Goal: Transaction & Acquisition: Book appointment/travel/reservation

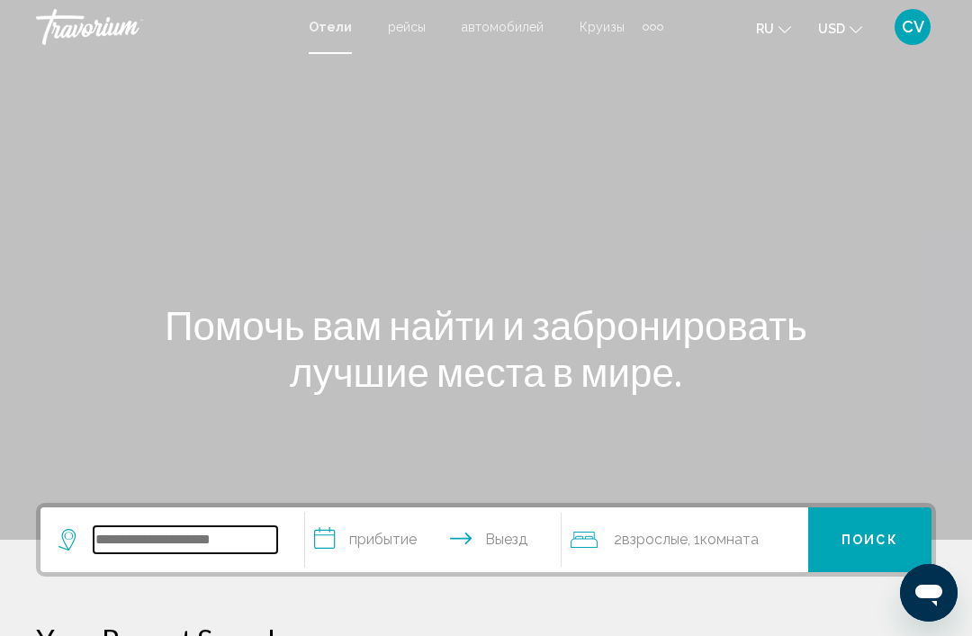
click at [182, 543] on input "Search widget" at bounding box center [186, 540] width 184 height 27
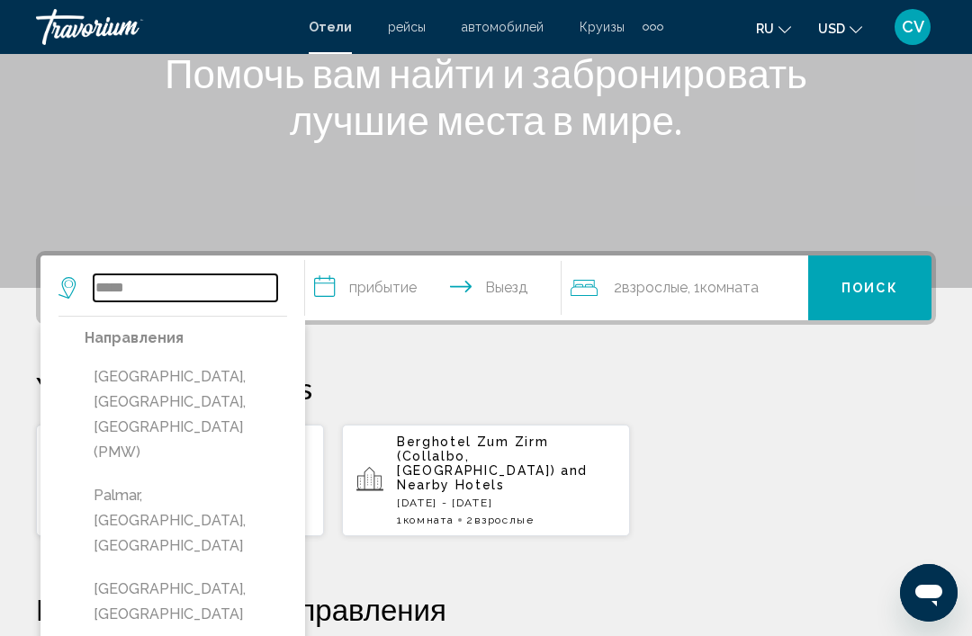
scroll to position [235, 0]
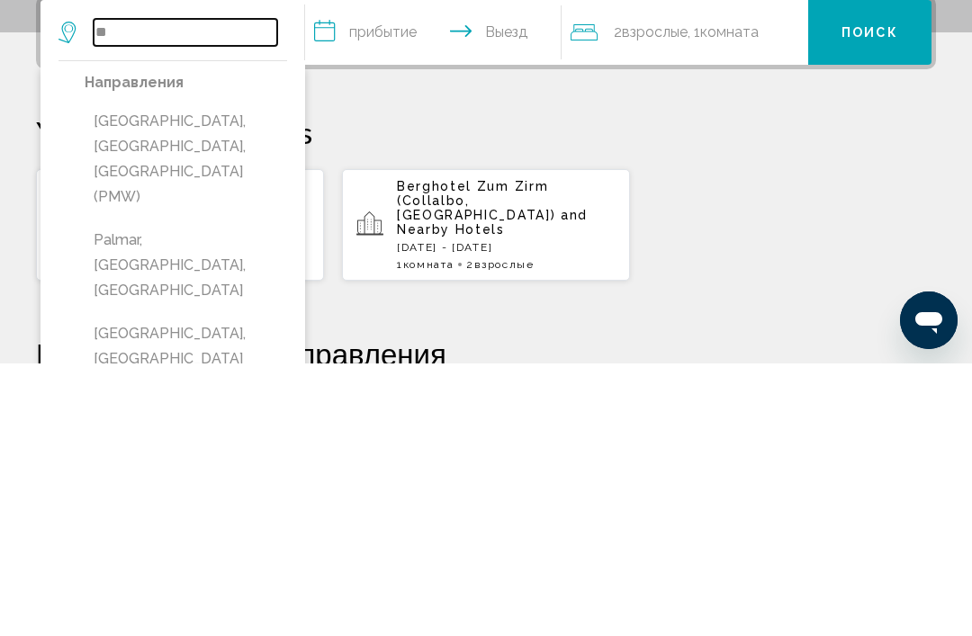
type input "*"
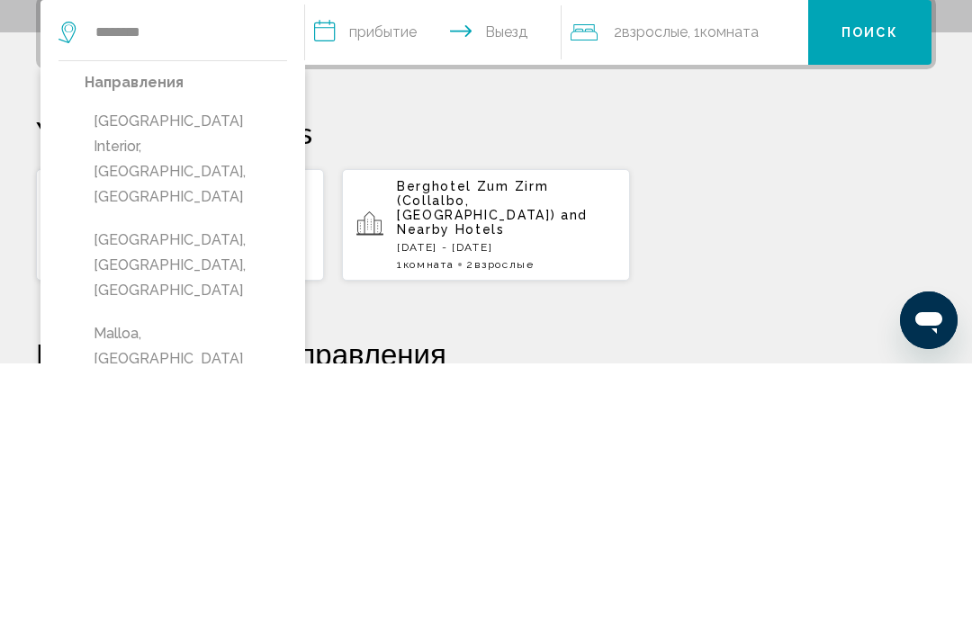
scroll to position [508, 0]
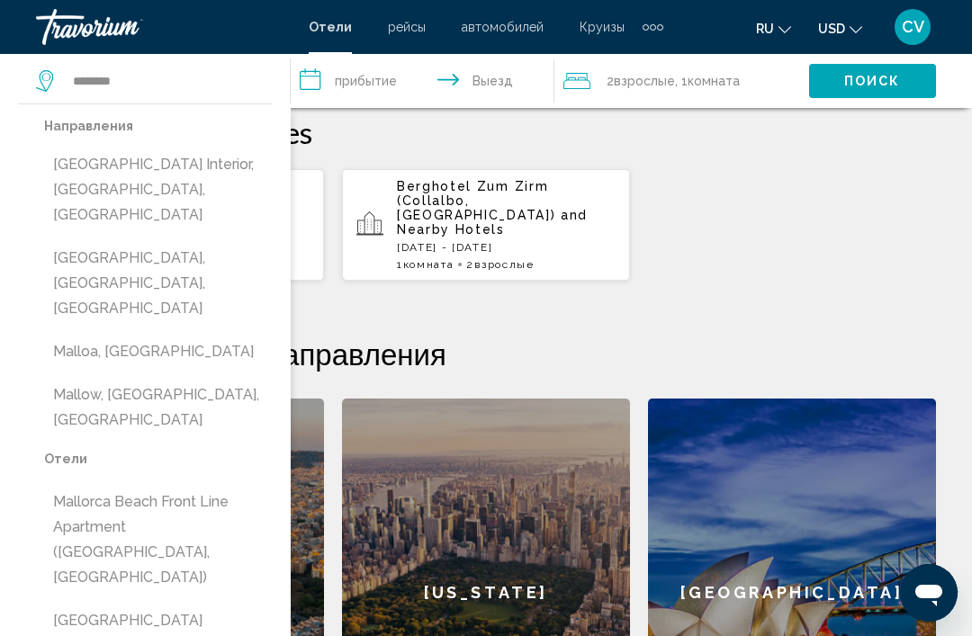
click at [177, 169] on button "[GEOGRAPHIC_DATA] Interior, [GEOGRAPHIC_DATA], [GEOGRAPHIC_DATA]" at bounding box center [158, 190] width 229 height 85
type input "**********"
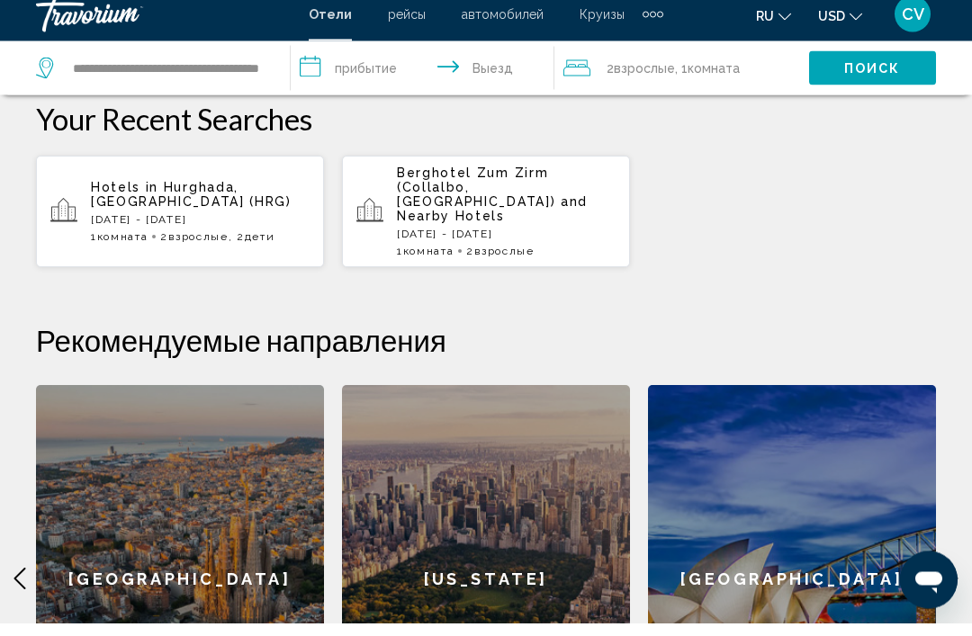
click at [352, 77] on input "**********" at bounding box center [426, 83] width 271 height 59
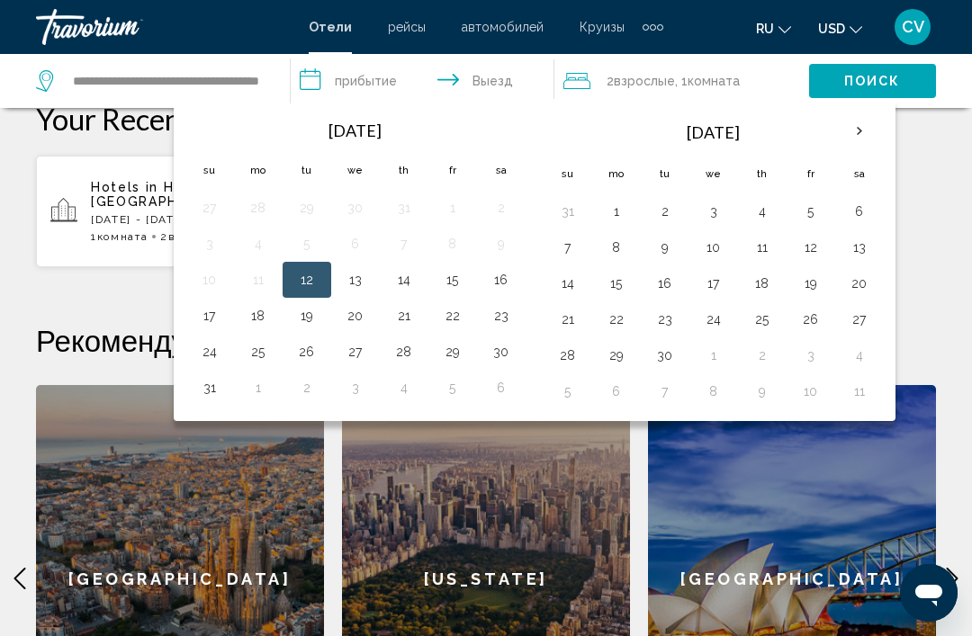
click at [490, 276] on button "16" at bounding box center [501, 279] width 29 height 25
click at [221, 351] on button "24" at bounding box center [209, 351] width 29 height 25
type input "**********"
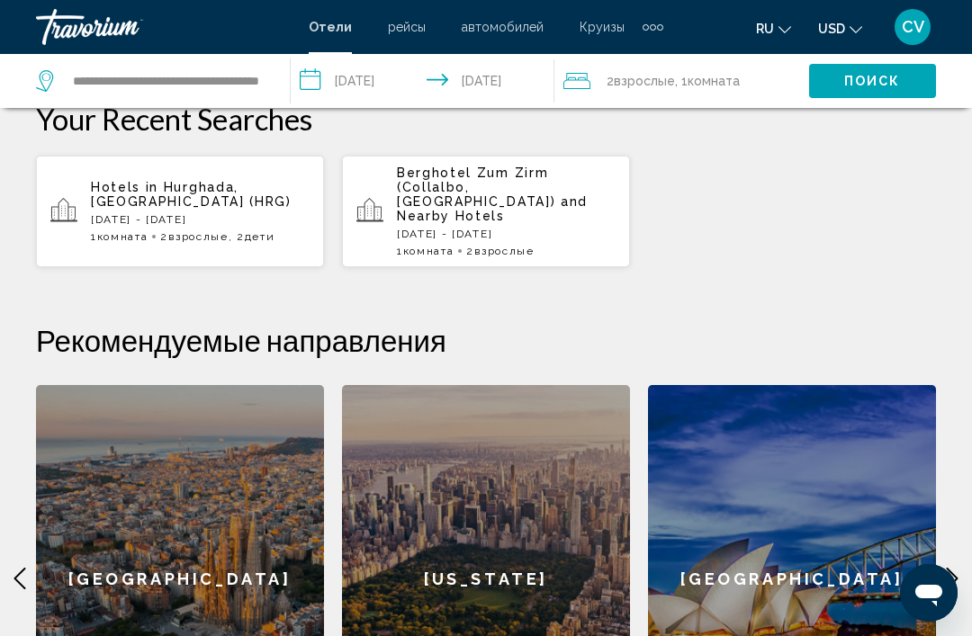
click at [682, 87] on span ", 1 Комната номера" at bounding box center [707, 80] width 65 height 25
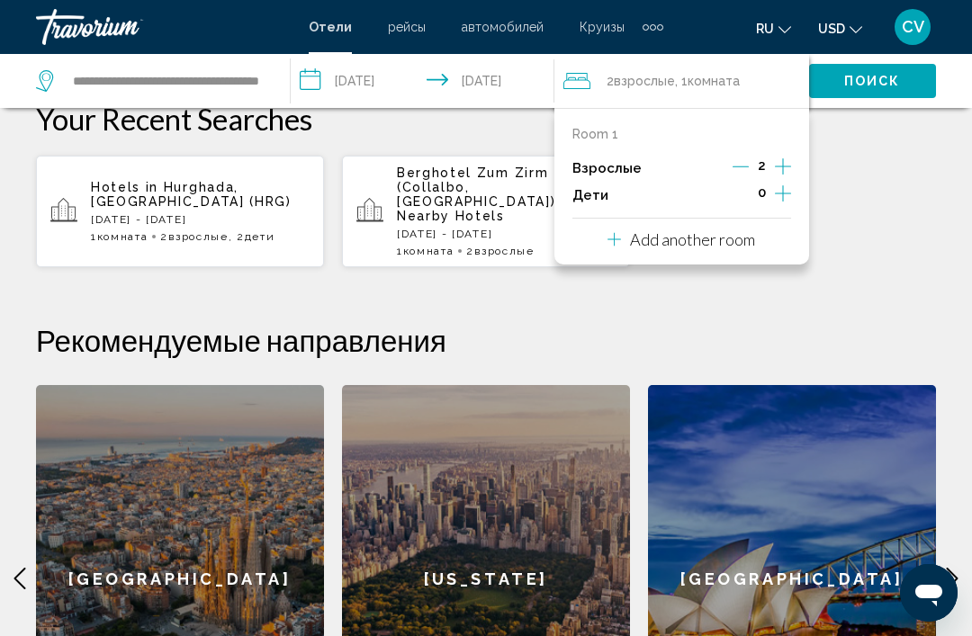
click at [786, 193] on icon "Increment children" at bounding box center [783, 194] width 16 height 22
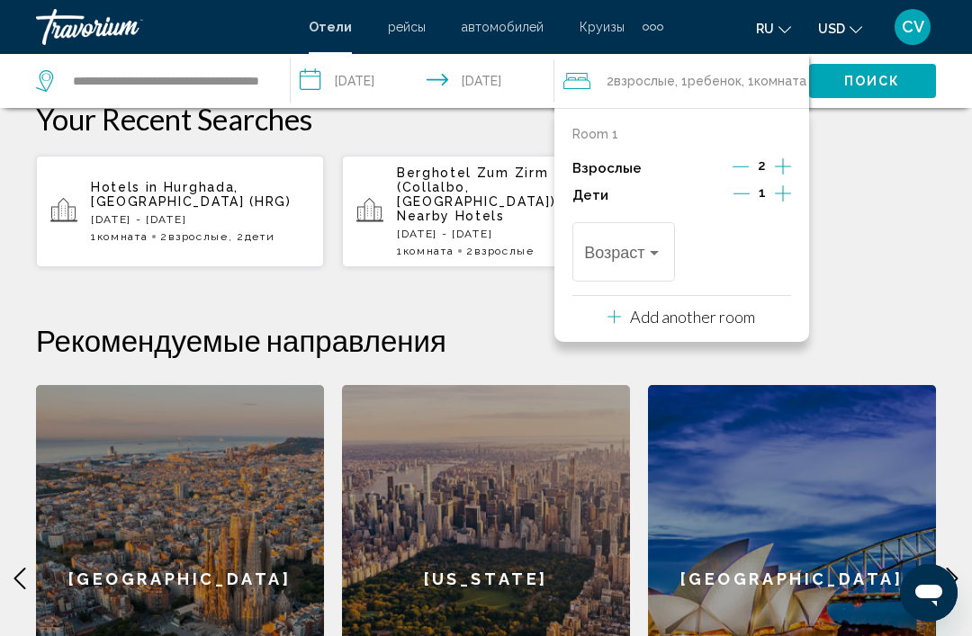
click at [780, 195] on icon "Increment children" at bounding box center [783, 194] width 16 height 22
click at [646, 248] on span "Travelers: 2 adults, 2 children" at bounding box center [615, 257] width 62 height 18
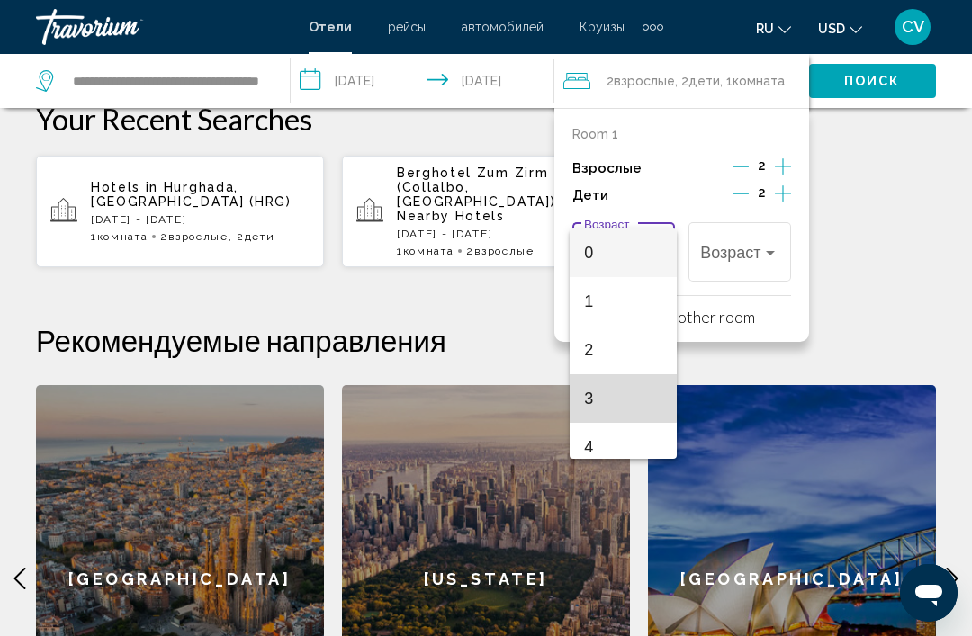
click at [620, 397] on span "3" at bounding box center [623, 398] width 78 height 49
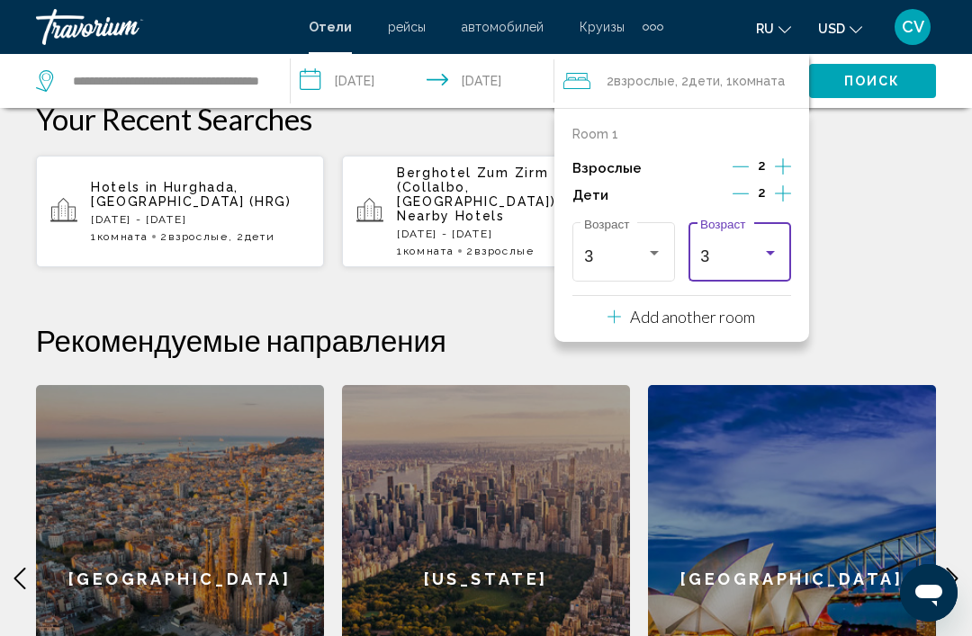
click at [764, 248] on div "Travelers: 2 adults, 2 children" at bounding box center [770, 253] width 16 height 14
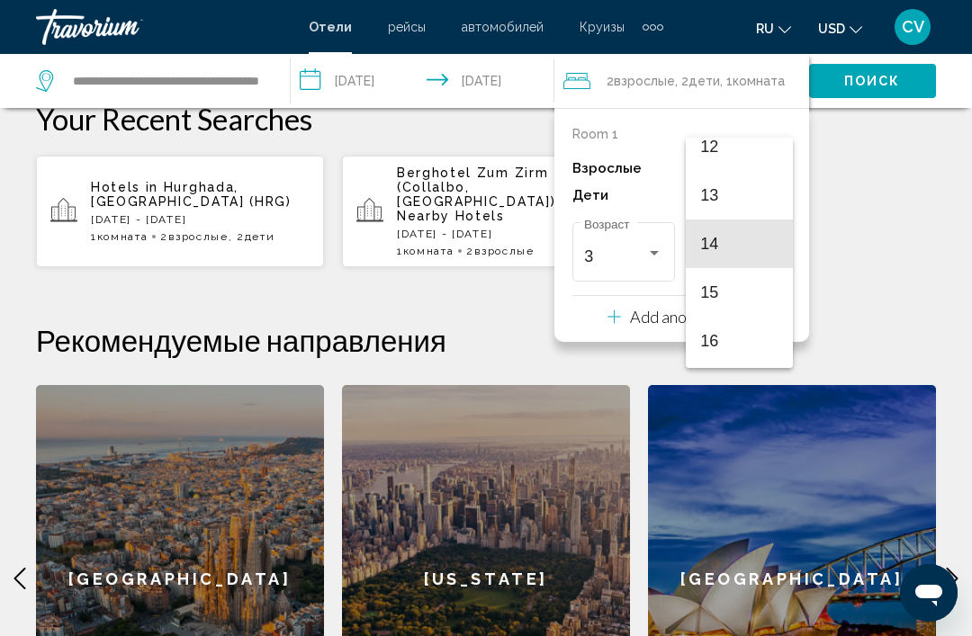
scroll to position [534, 0]
click at [727, 266] on span "13" at bounding box center [739, 260] width 78 height 49
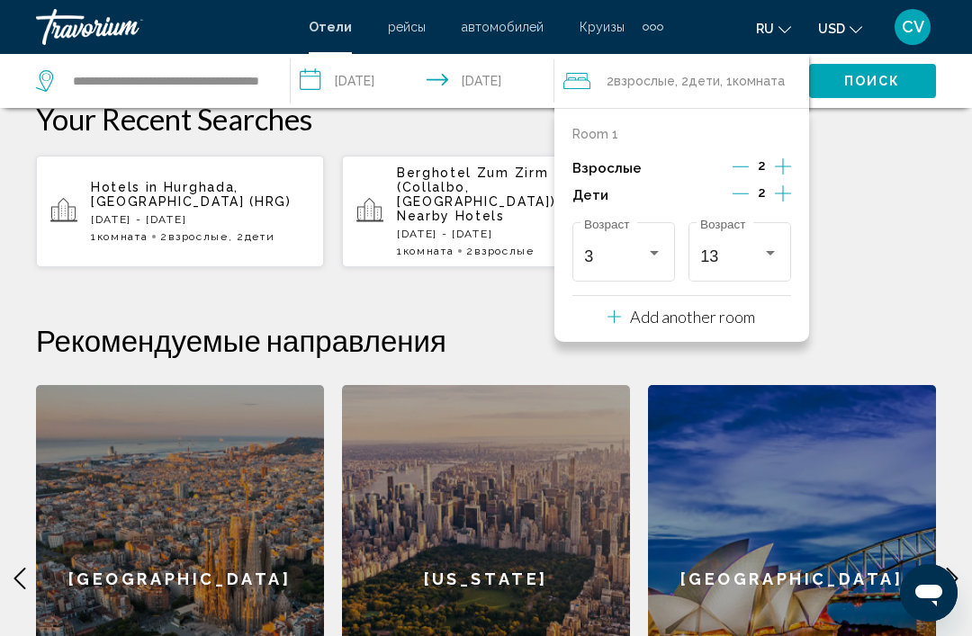
click at [888, 161] on div "Hotels in Hurghada, Egypt (HRG) Sat, 16 Aug - Sat, 23 Aug 1 Комната номера 2 Вз…" at bounding box center [486, 211] width 900 height 113
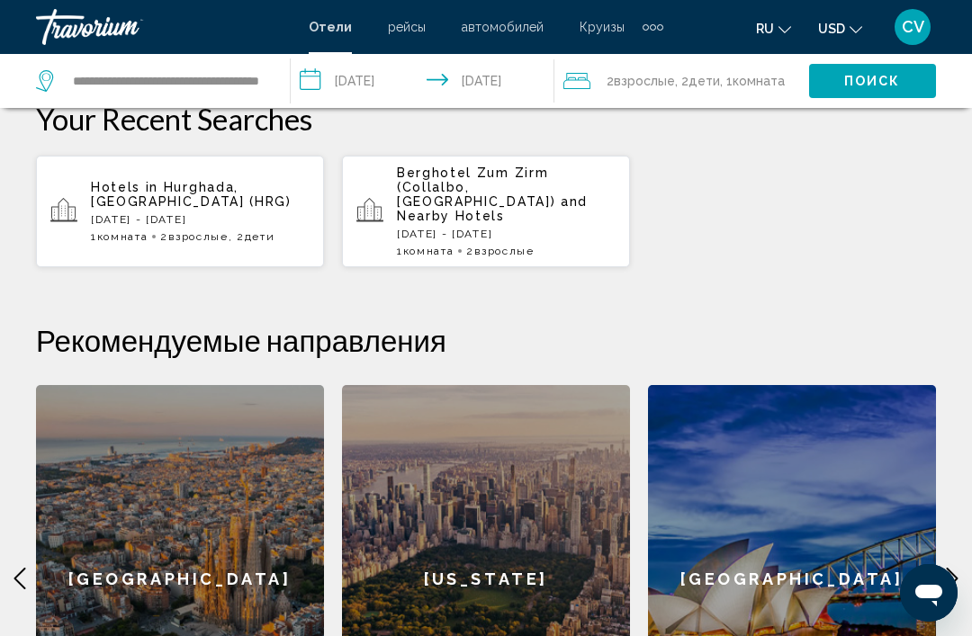
click at [874, 84] on span "Поиск" at bounding box center [872, 82] width 57 height 14
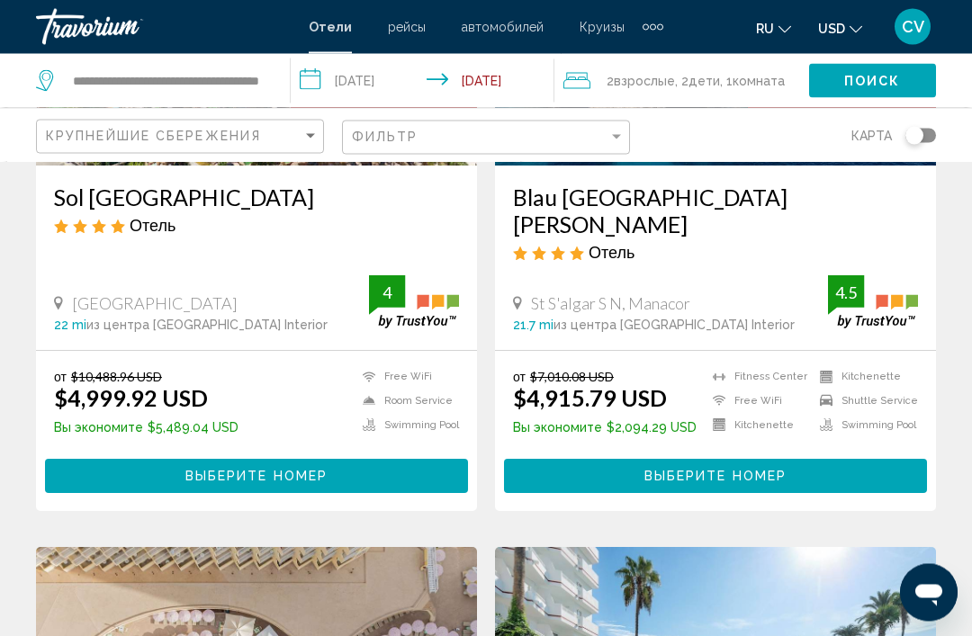
scroll to position [337, 0]
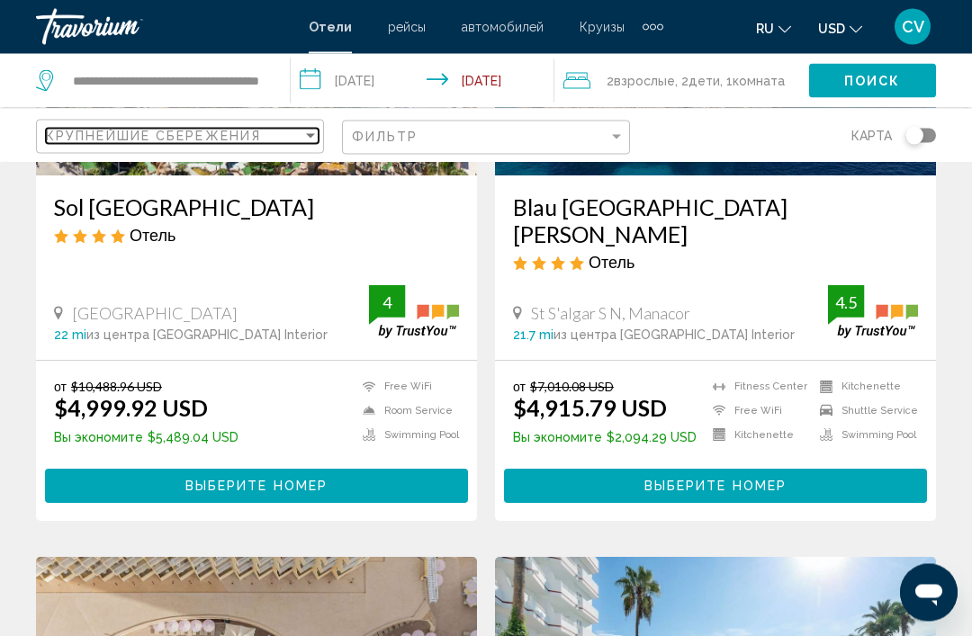
click at [305, 138] on div "Sort by" at bounding box center [310, 136] width 16 height 14
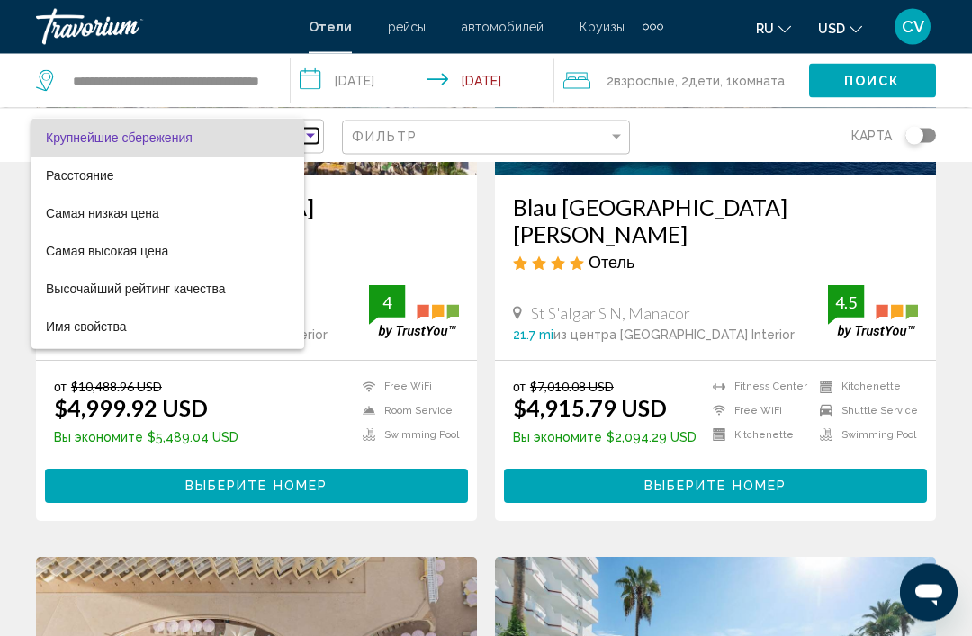
scroll to position [338, 0]
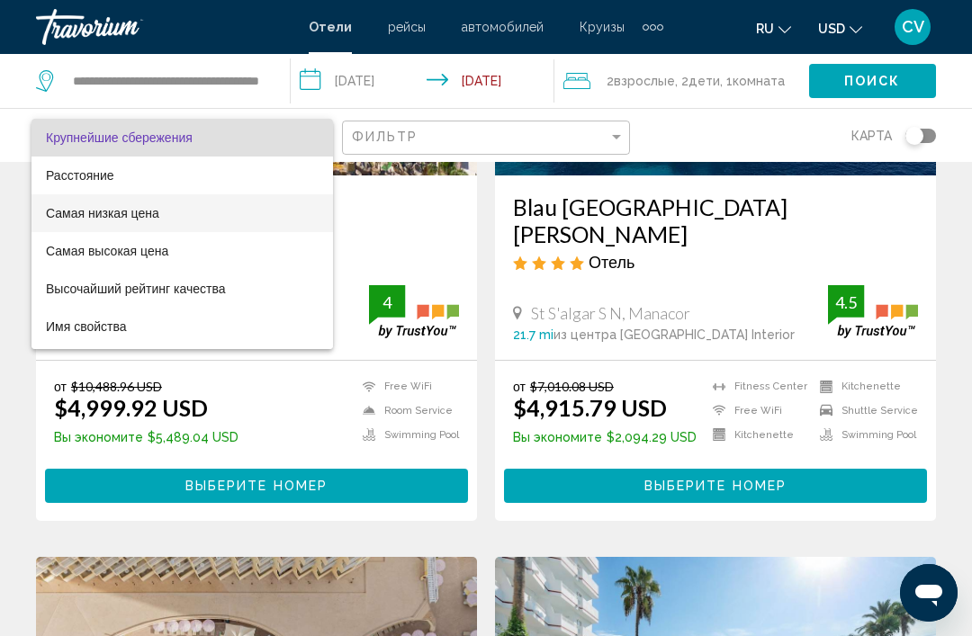
click at [149, 214] on span "Самая низкая цена" at bounding box center [102, 213] width 113 height 14
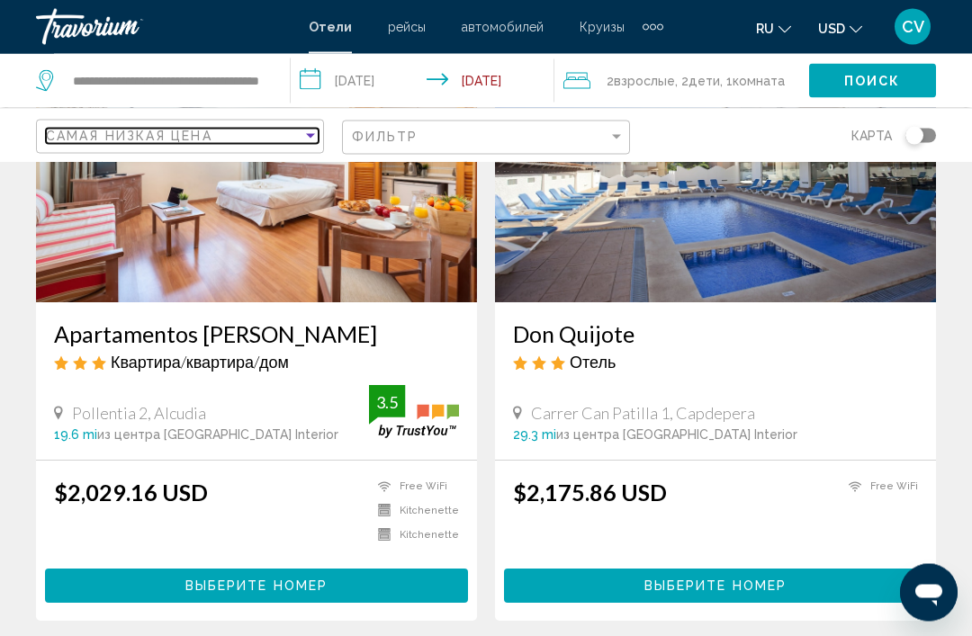
scroll to position [211, 0]
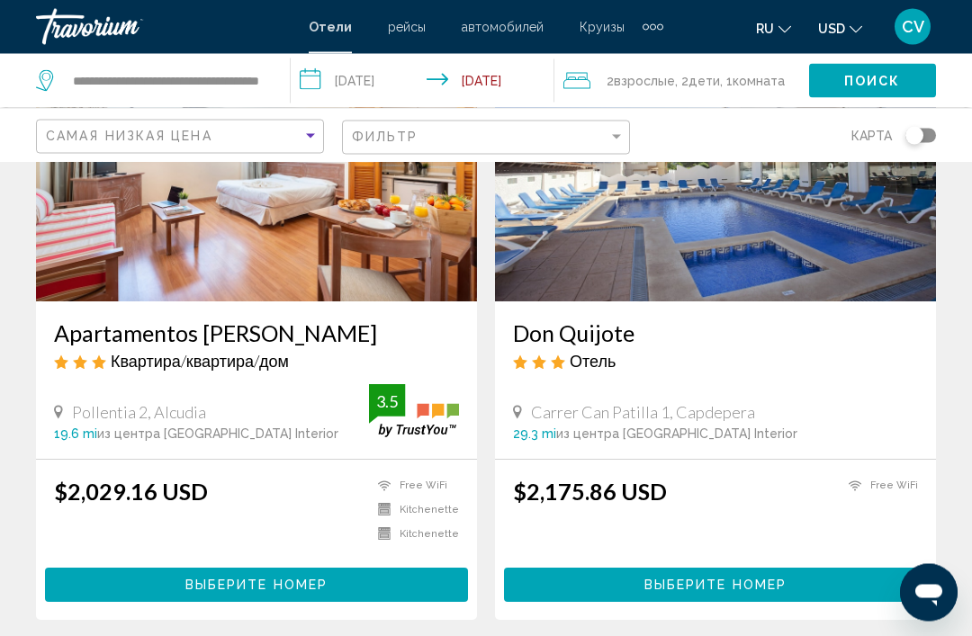
click at [753, 585] on span "Выберите номер" at bounding box center [715, 587] width 142 height 14
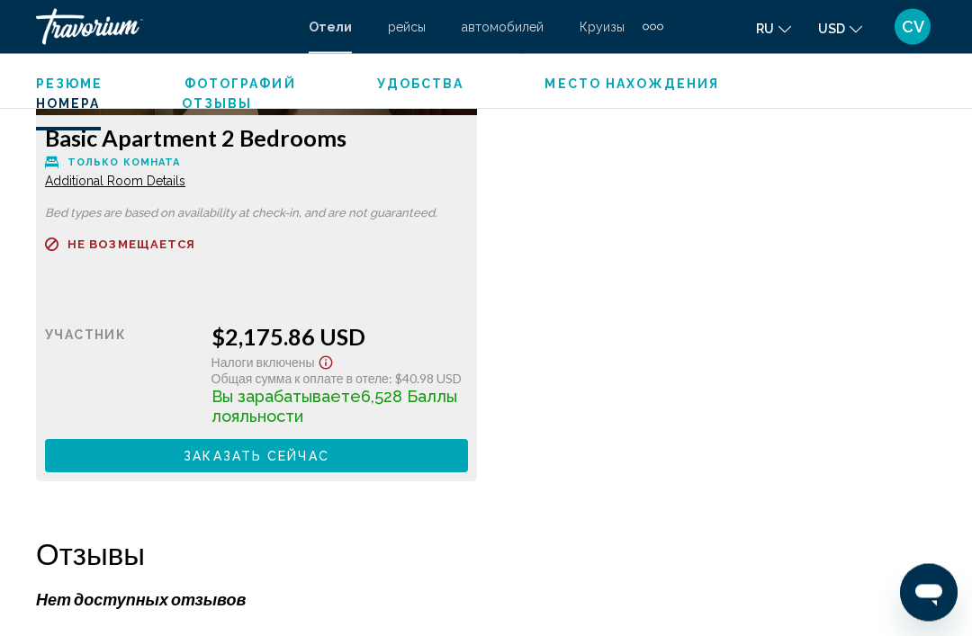
scroll to position [2974, 0]
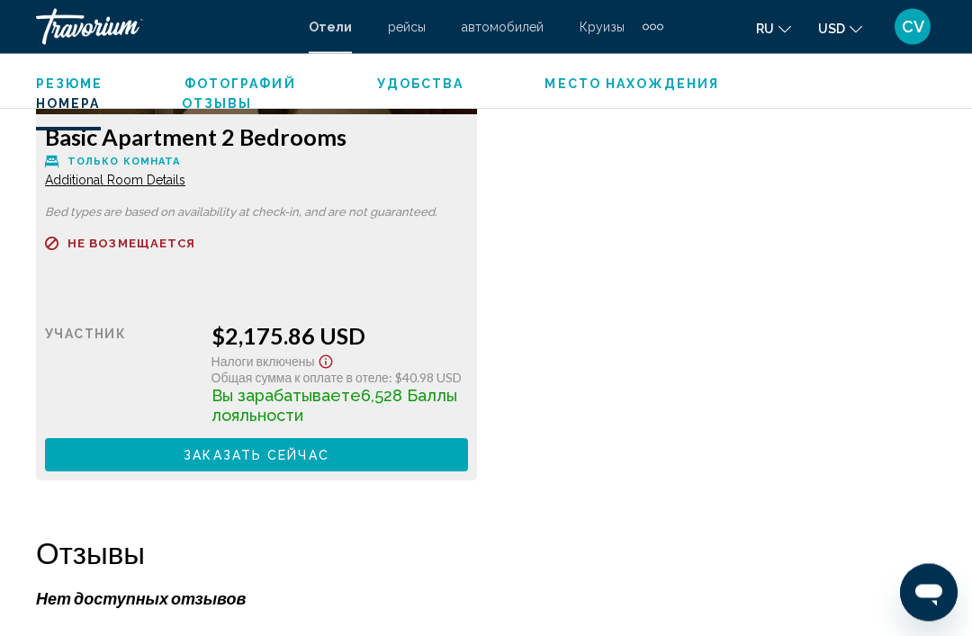
click at [158, 164] on span "Только комната" at bounding box center [124, 163] width 113 height 12
click at [160, 184] on span "Additional Room Details" at bounding box center [115, 181] width 140 height 14
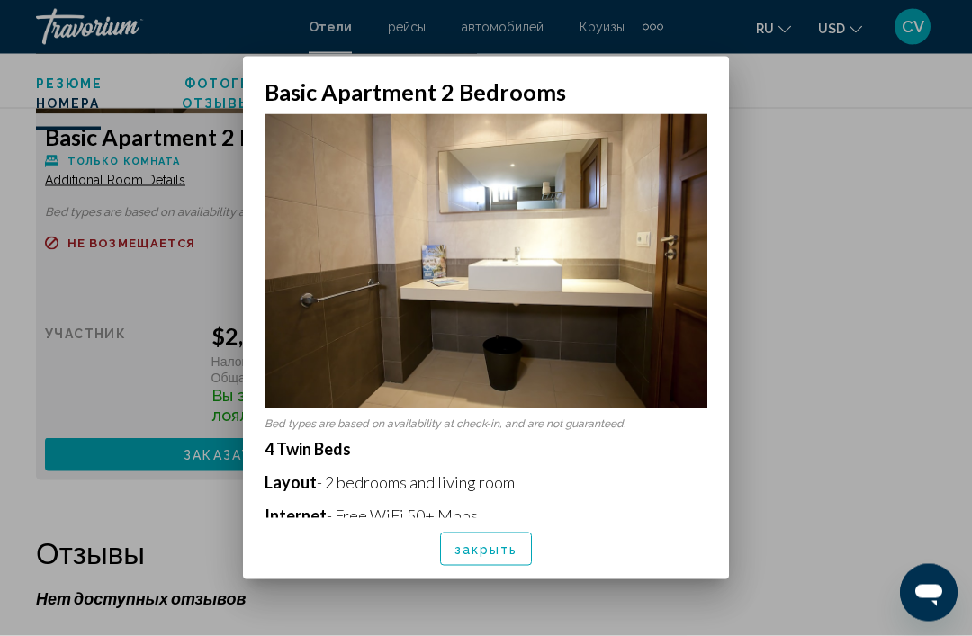
scroll to position [0, 0]
click at [900, 340] on div at bounding box center [486, 318] width 972 height 636
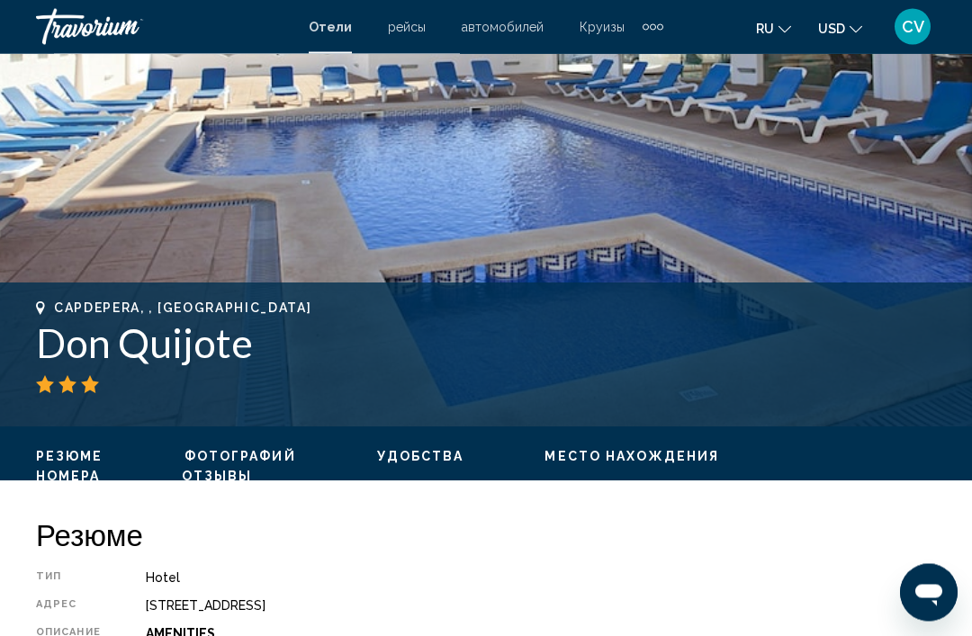
scroll to position [477, 0]
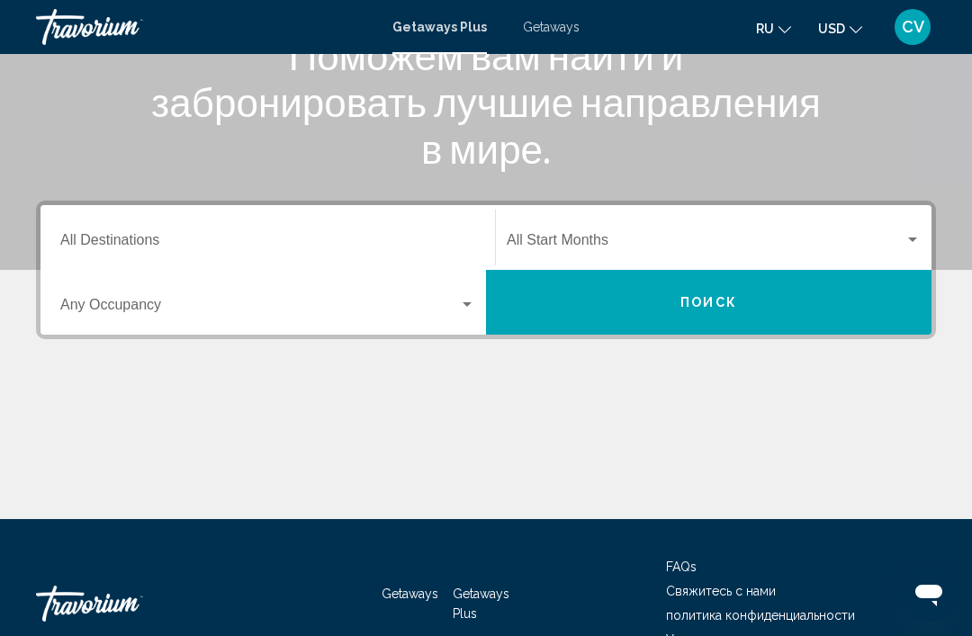
click at [222, 243] on input "Destination All Destinations" at bounding box center [267, 244] width 415 height 16
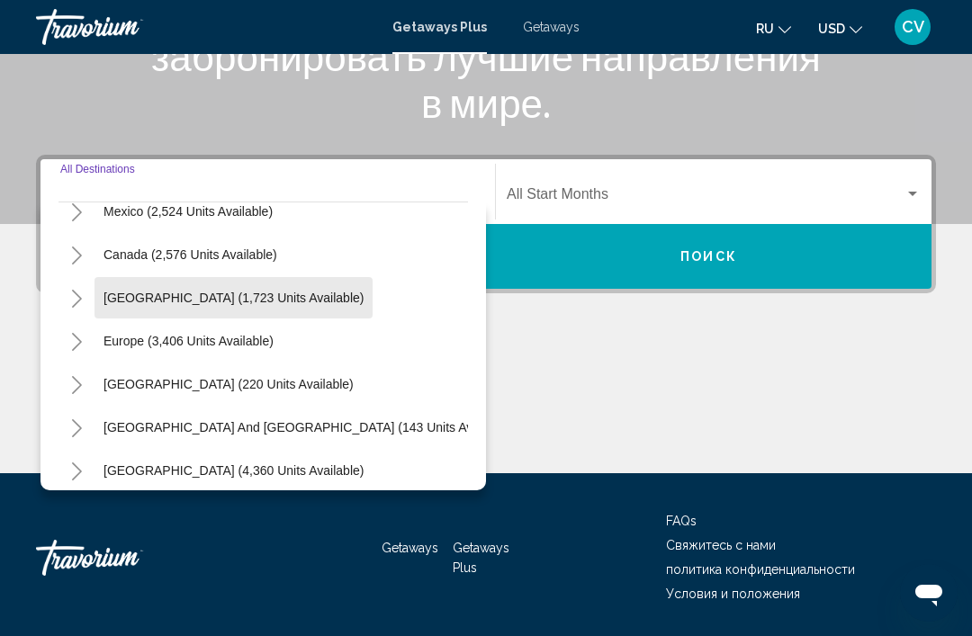
scroll to position [110, 0]
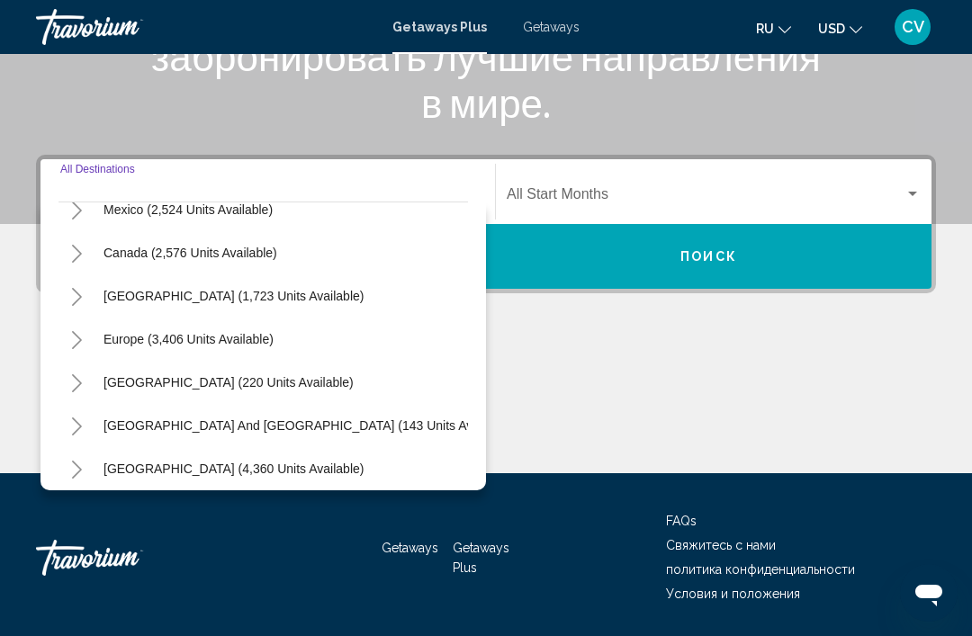
click at [268, 345] on span "Europe (3,406 units available)" at bounding box center [189, 339] width 170 height 14
type input "**********"
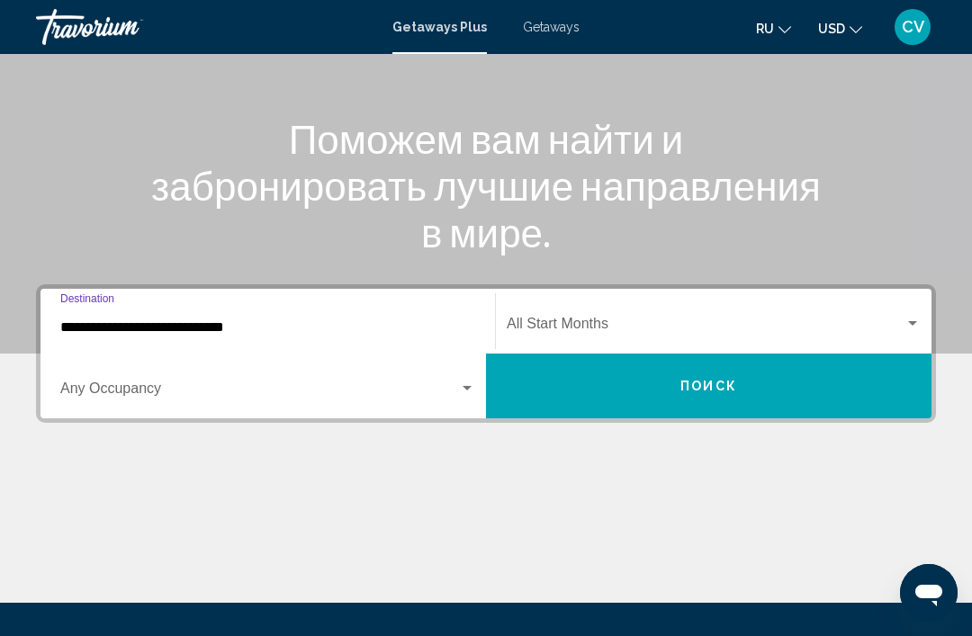
scroll to position [185, 0]
click at [377, 392] on span "Search widget" at bounding box center [259, 392] width 399 height 16
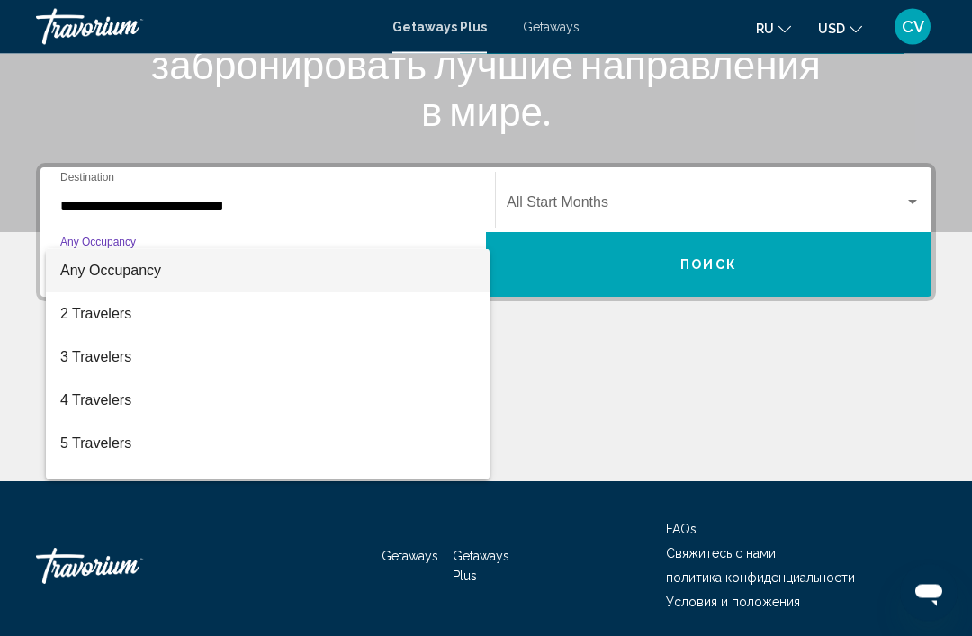
scroll to position [316, 0]
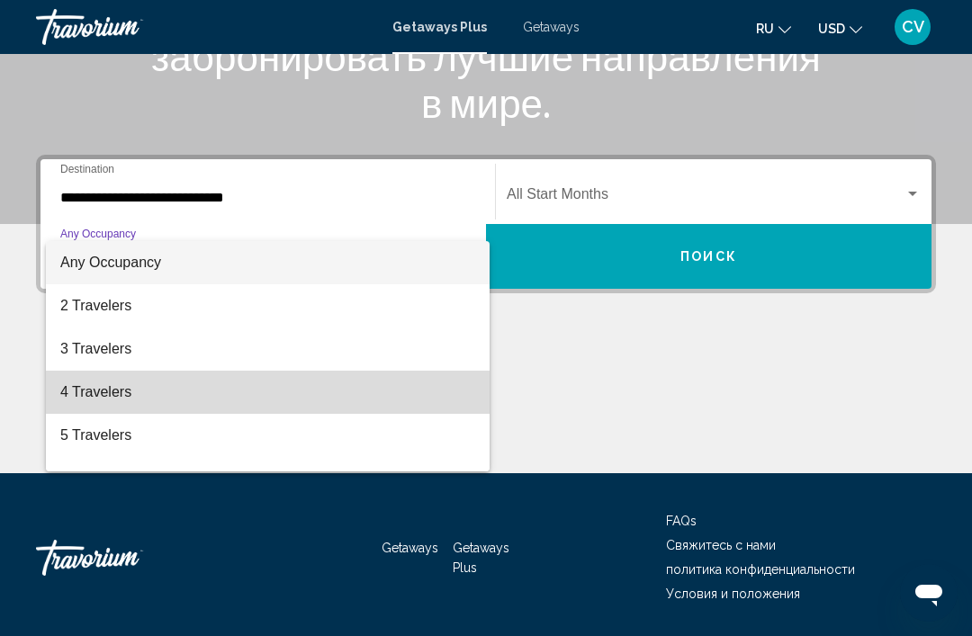
click at [131, 395] on span "4 Travelers" at bounding box center [267, 392] width 415 height 43
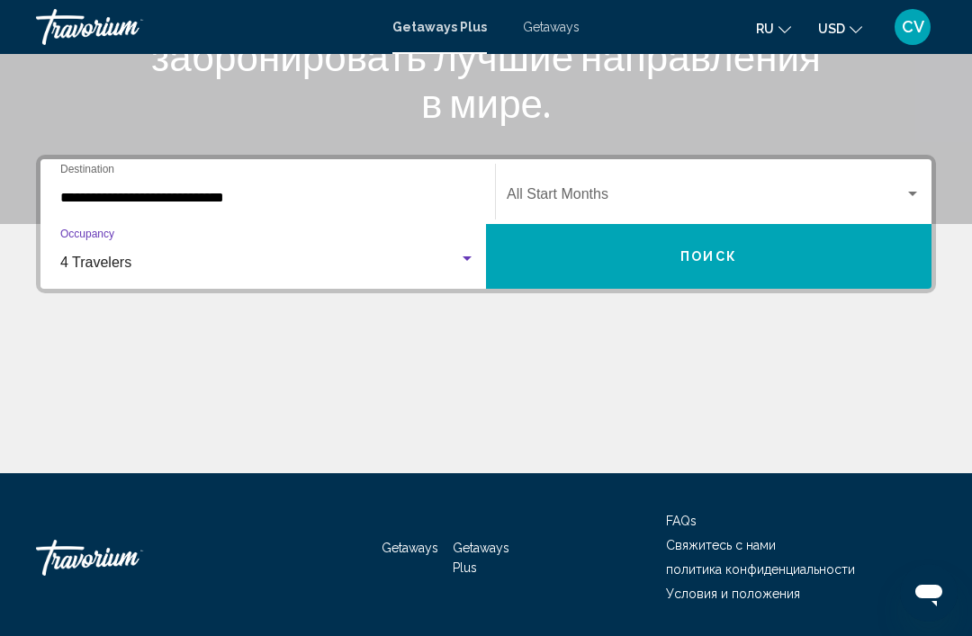
click at [350, 270] on div "4 Travelers" at bounding box center [259, 263] width 399 height 16
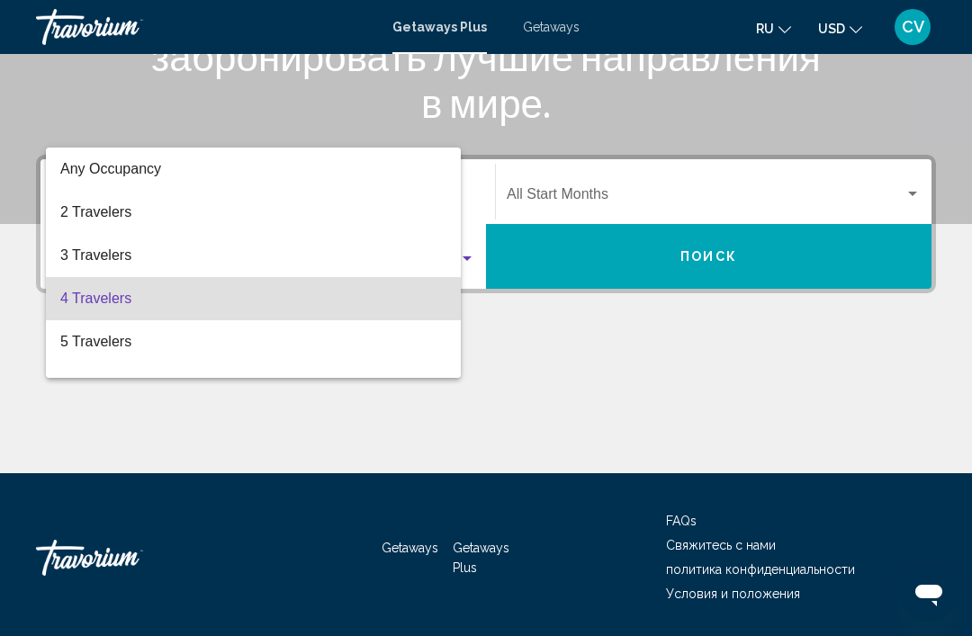
scroll to position [36, 0]
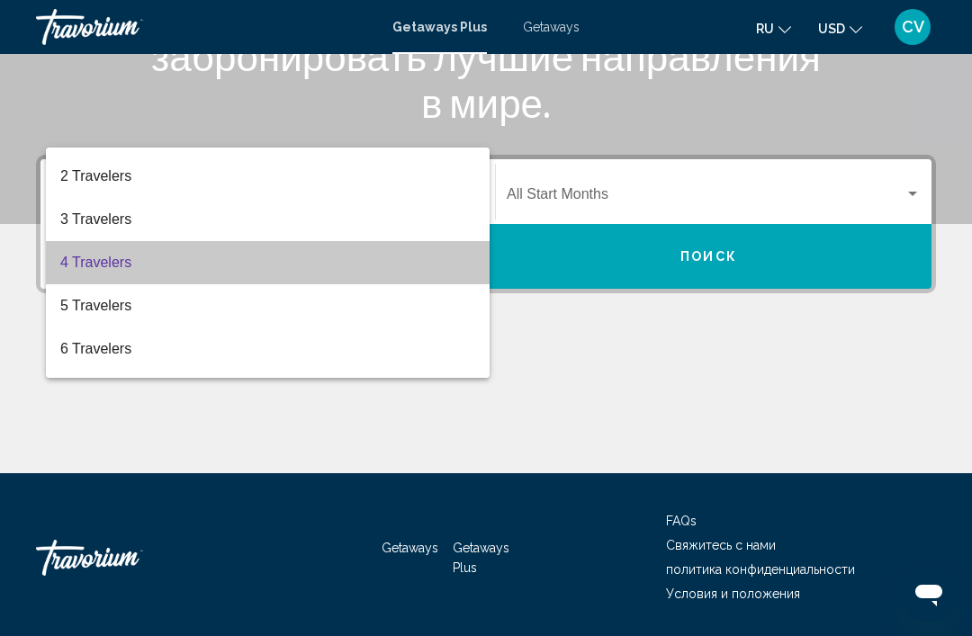
click at [372, 265] on span "4 Travelers" at bounding box center [267, 262] width 415 height 43
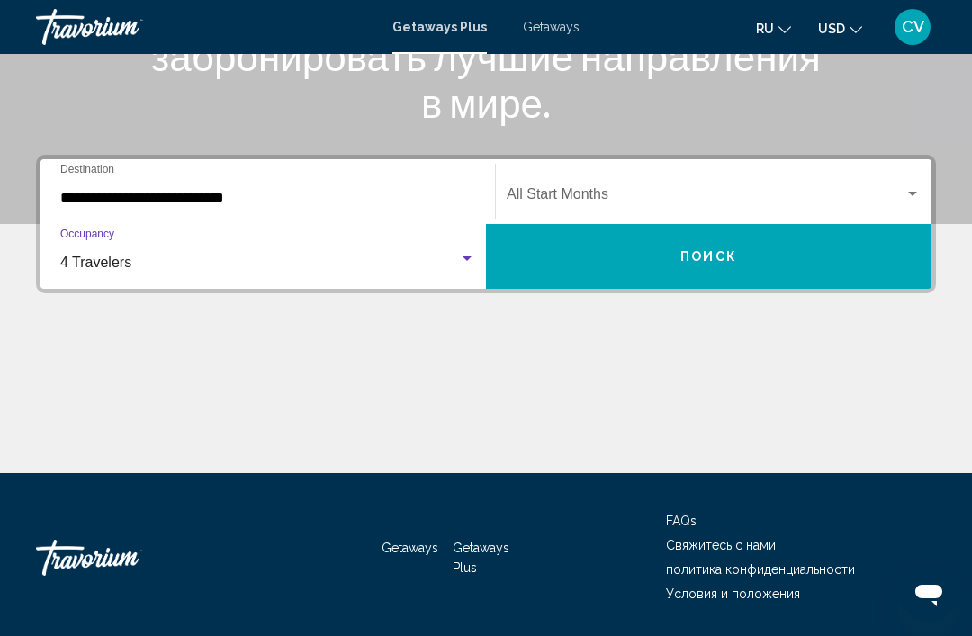
click at [824, 178] on div "Start Month All Start Months" at bounding box center [714, 192] width 414 height 57
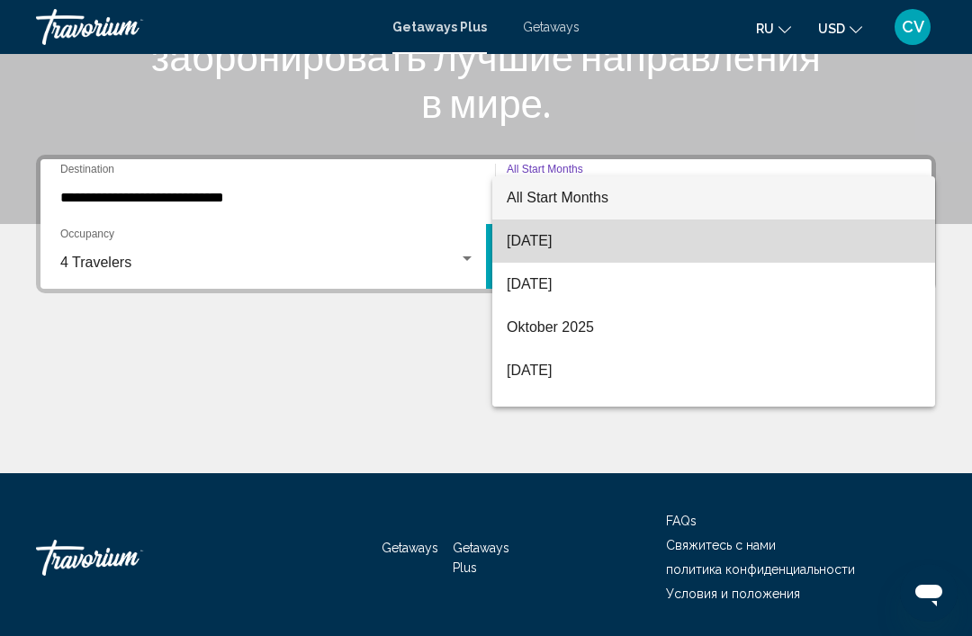
click at [581, 253] on span "August 2025" at bounding box center [714, 241] width 414 height 43
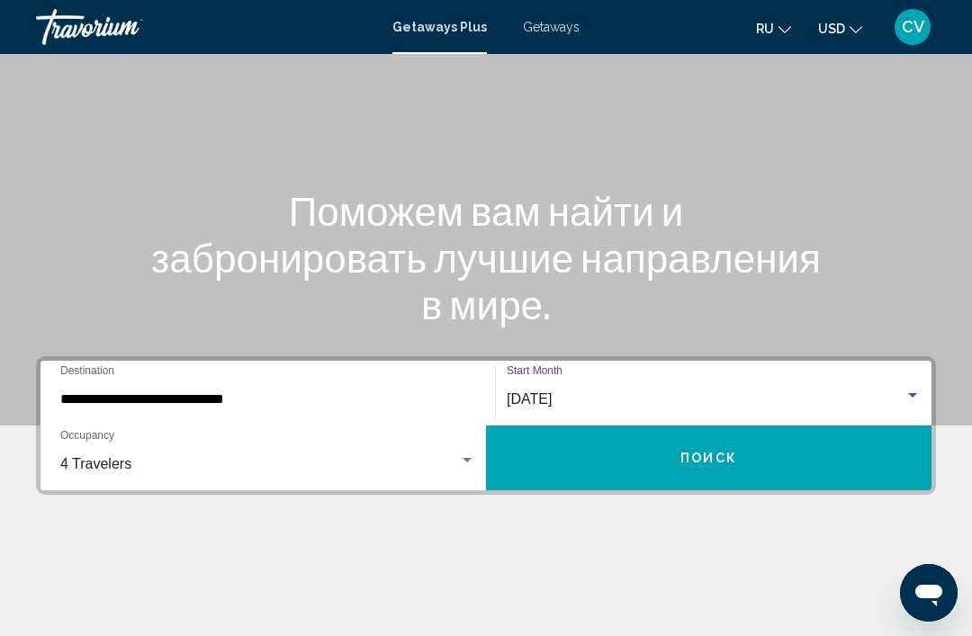
scroll to position [113, 0]
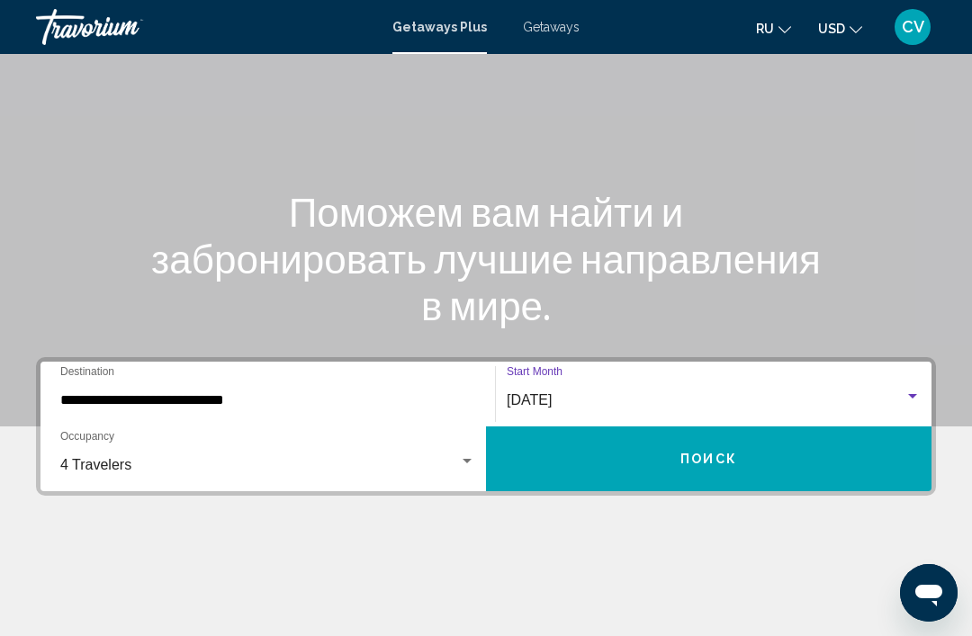
click at [673, 455] on button "Поиск" at bounding box center [709, 459] width 446 height 65
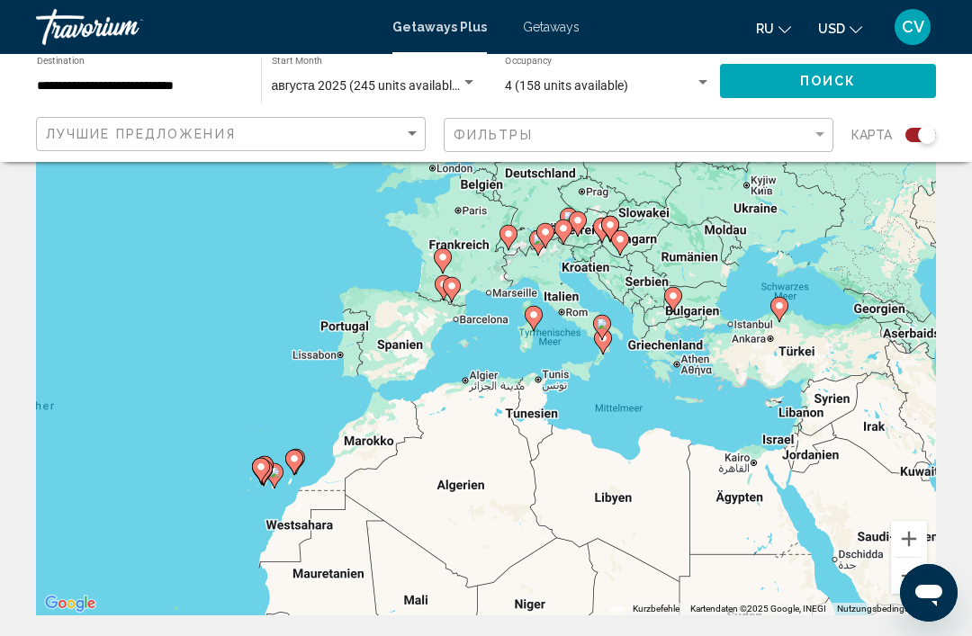
scroll to position [130, 0]
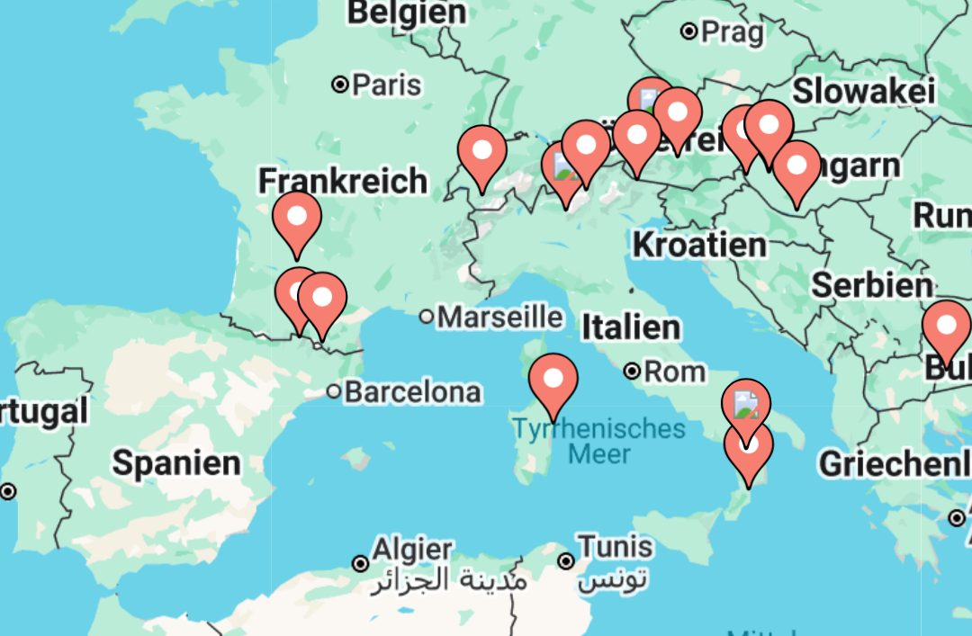
click at [732, 347] on icon "Main content" at bounding box center [740, 358] width 16 height 23
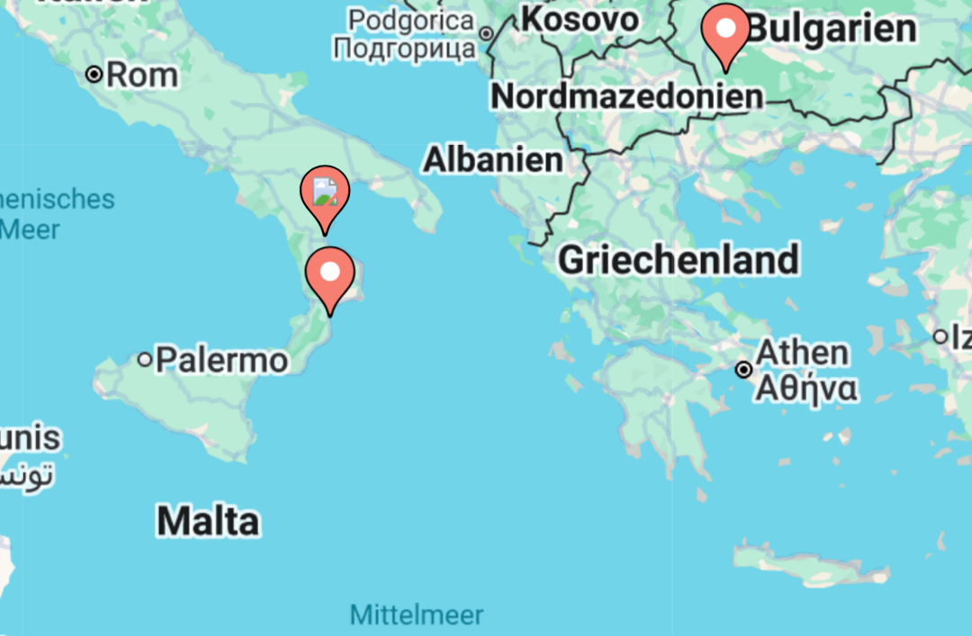
type input "**********"
click at [481, 298] on image "Main content" at bounding box center [486, 303] width 11 height 11
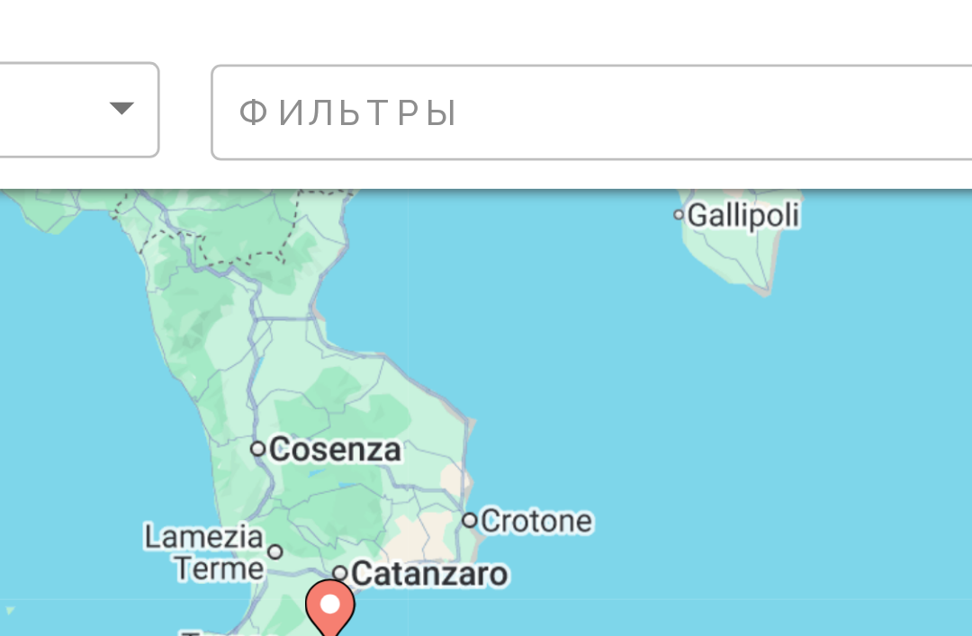
click at [113, 97] on div "Um den Modus zum Ziehen mit der Tastatur zu aktivieren, drückst du Alt + Eingab…" at bounding box center [486, 320] width 900 height 540
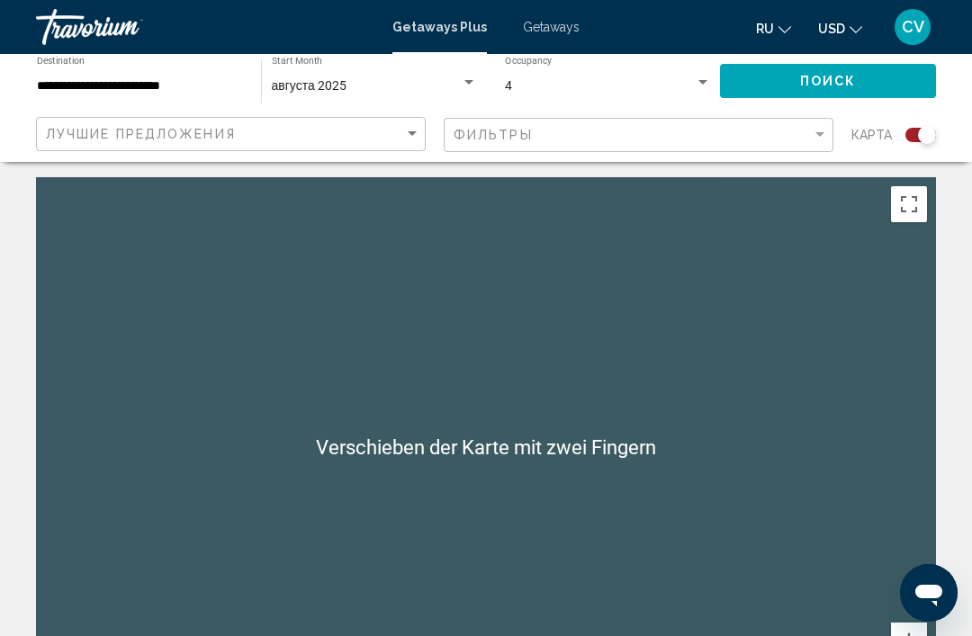
scroll to position [0, 0]
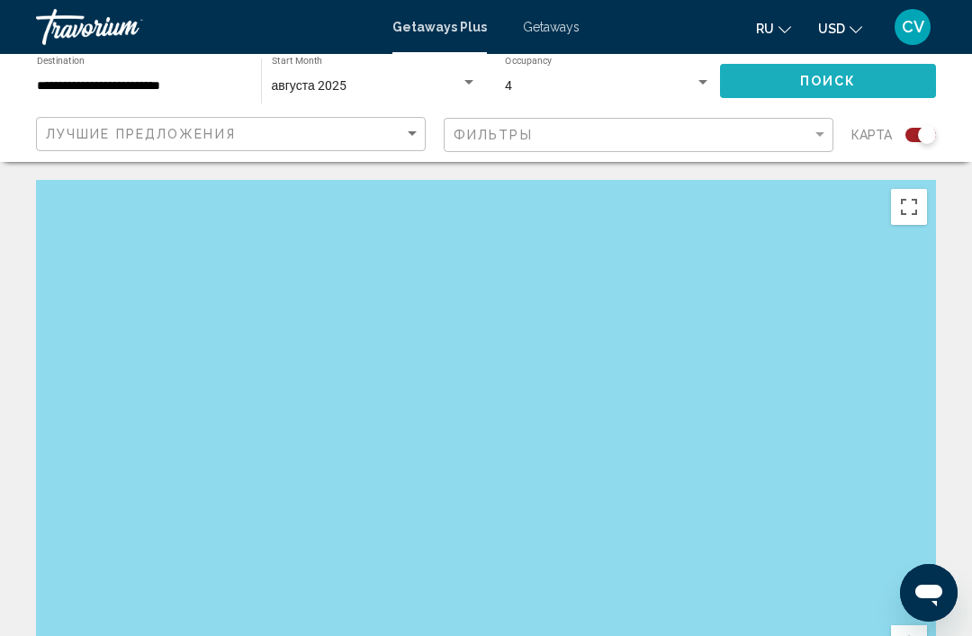
click at [796, 75] on button "Поиск" at bounding box center [828, 80] width 216 height 33
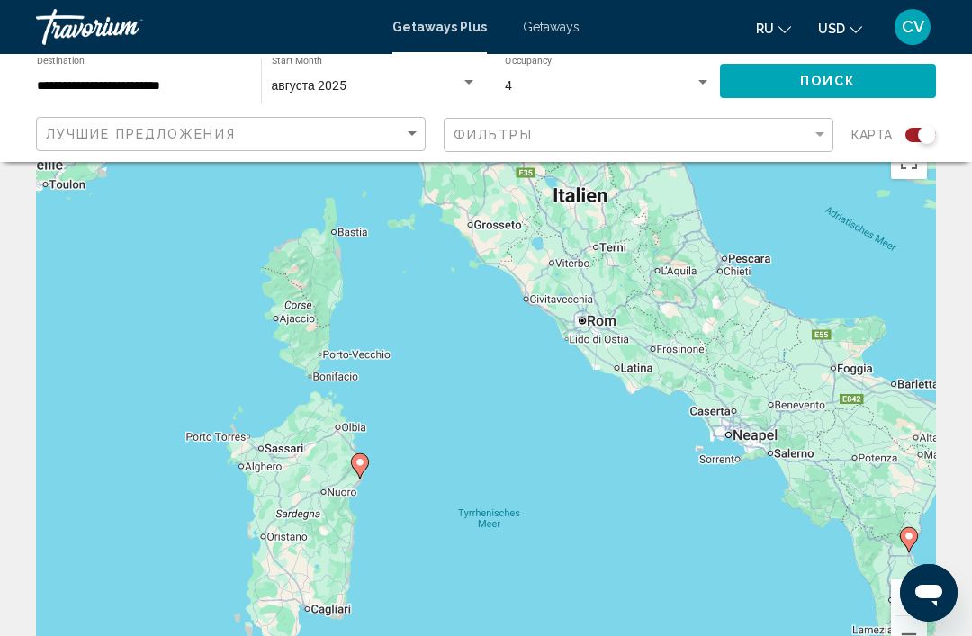
scroll to position [83, 0]
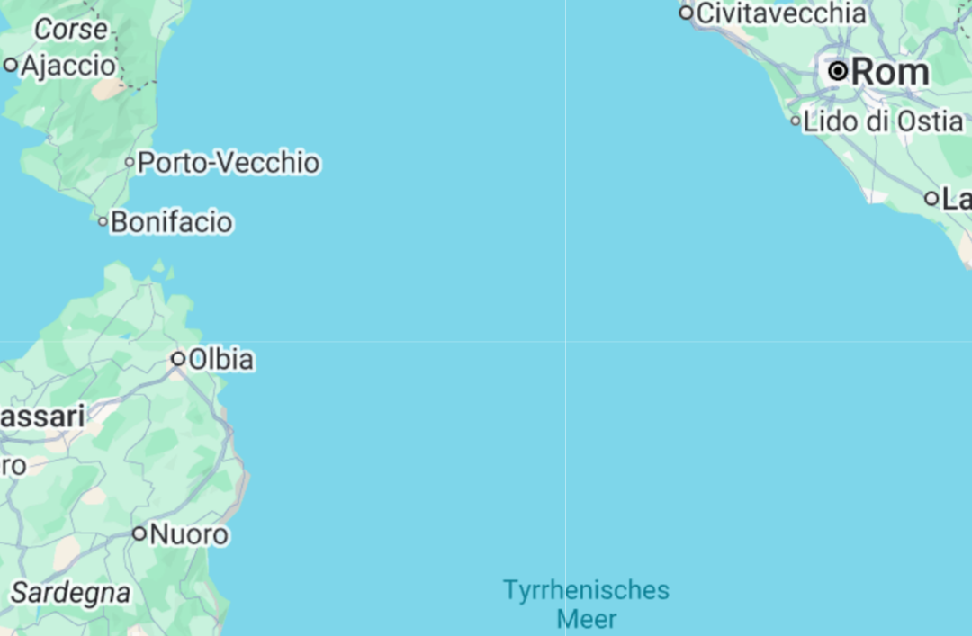
click at [89, 174] on div "Main content" at bounding box center [486, 367] width 900 height 540
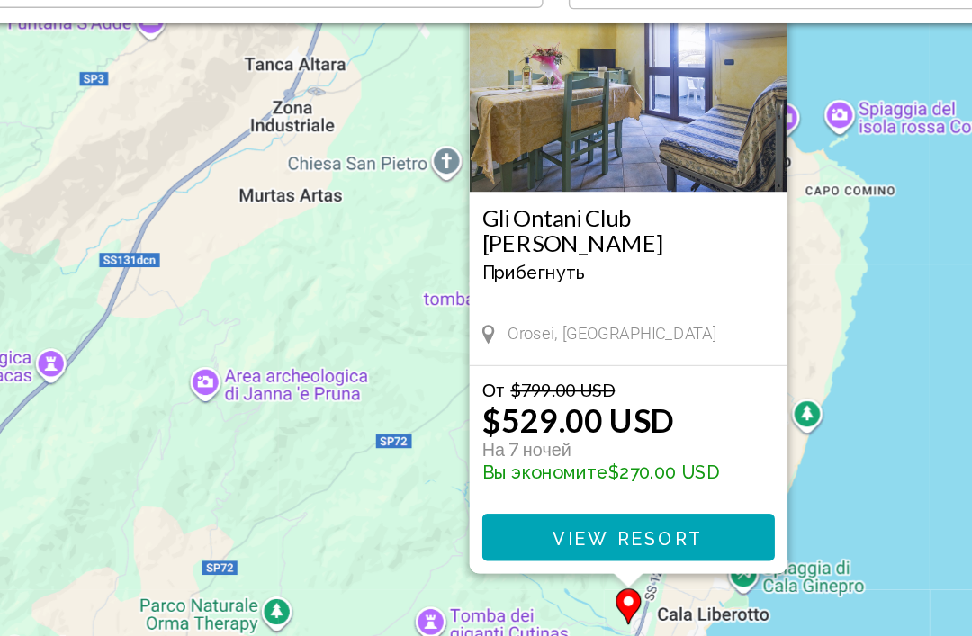
scroll to position [114, 0]
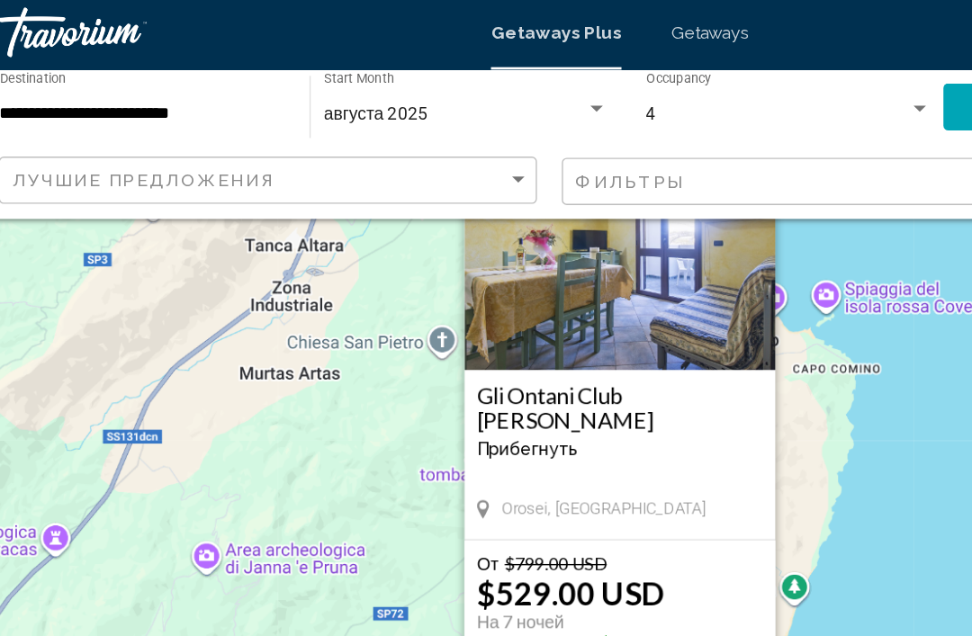
click at [502, 242] on img "Main content" at bounding box center [486, 182] width 225 height 180
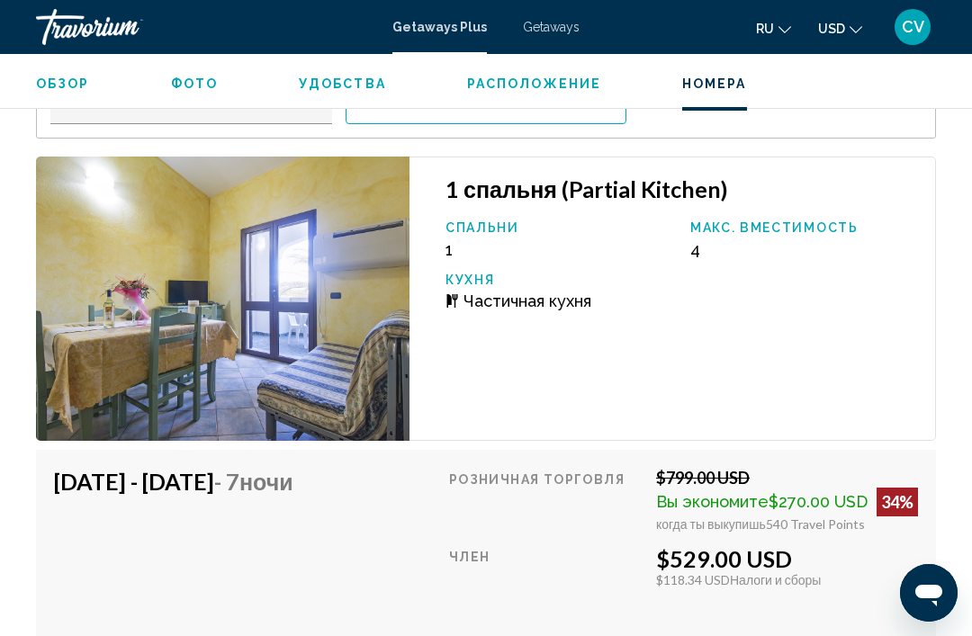
scroll to position [3199, 0]
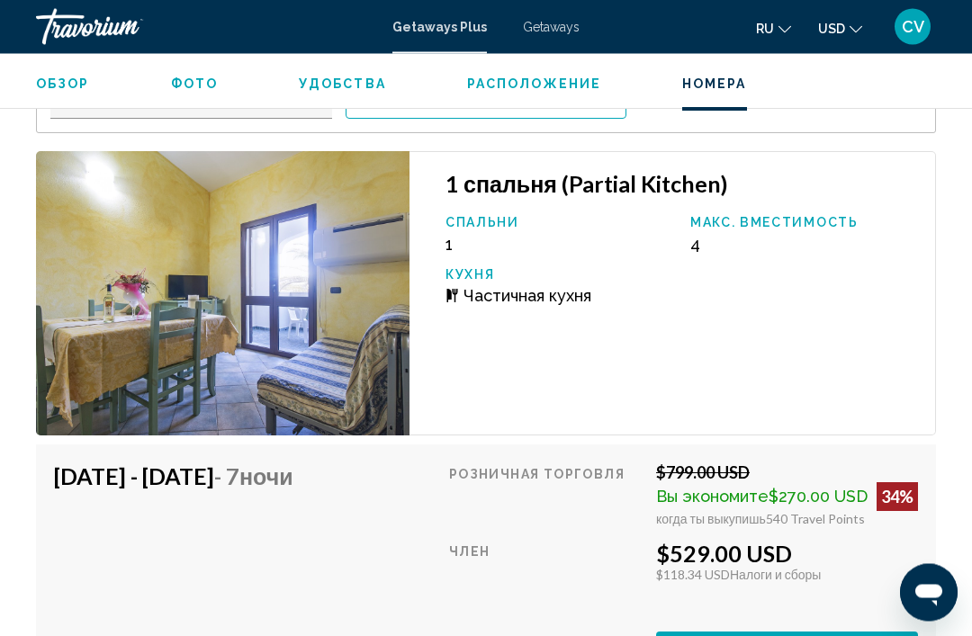
click at [287, 474] on h4 "Aug 29, 2025 - Sep 5, 2025 - 7 ночи" at bounding box center [192, 477] width 277 height 27
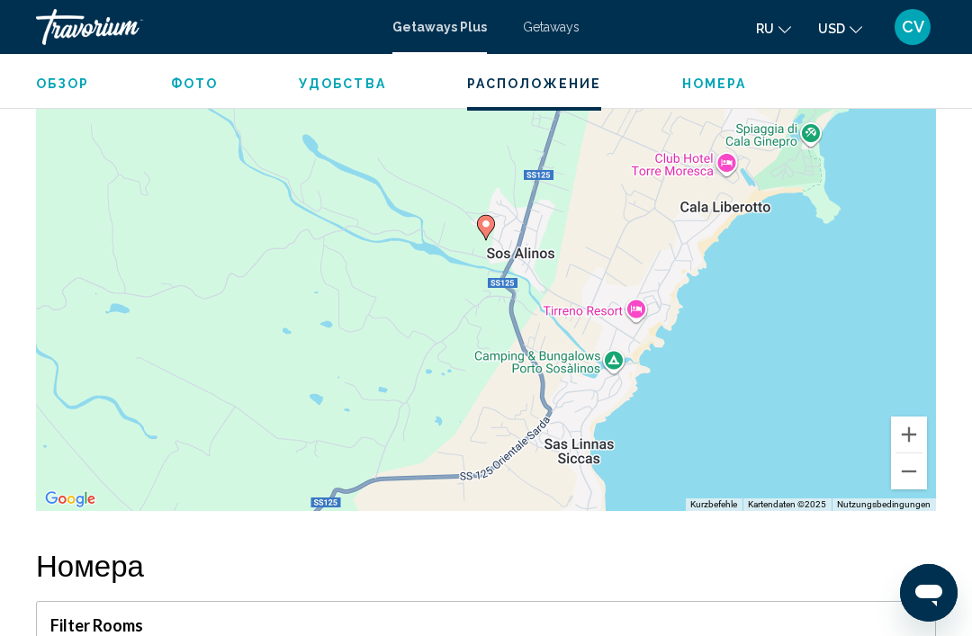
scroll to position [2617, 0]
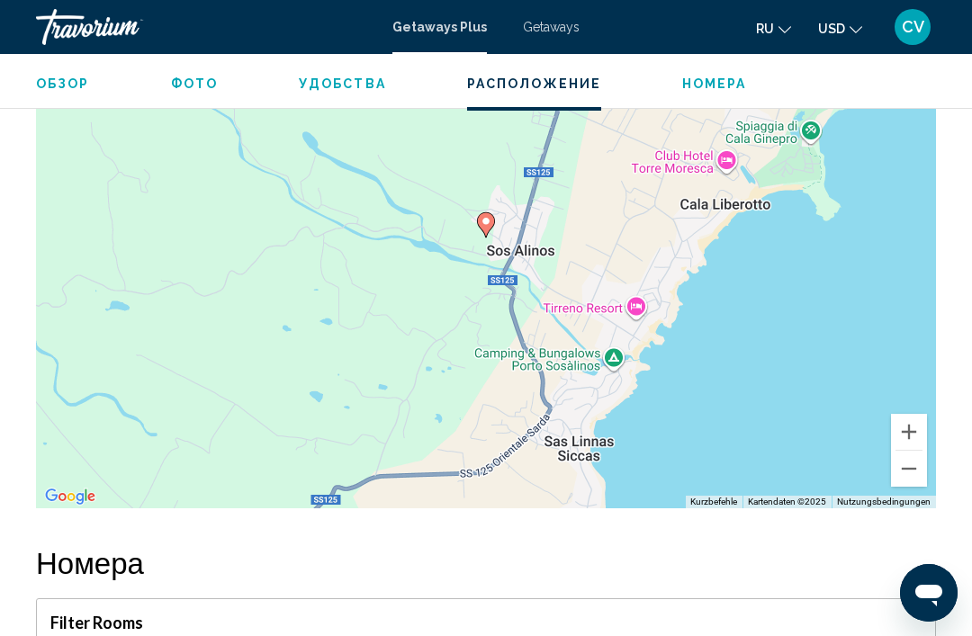
click at [486, 237] on icon "Main content" at bounding box center [486, 224] width 16 height 23
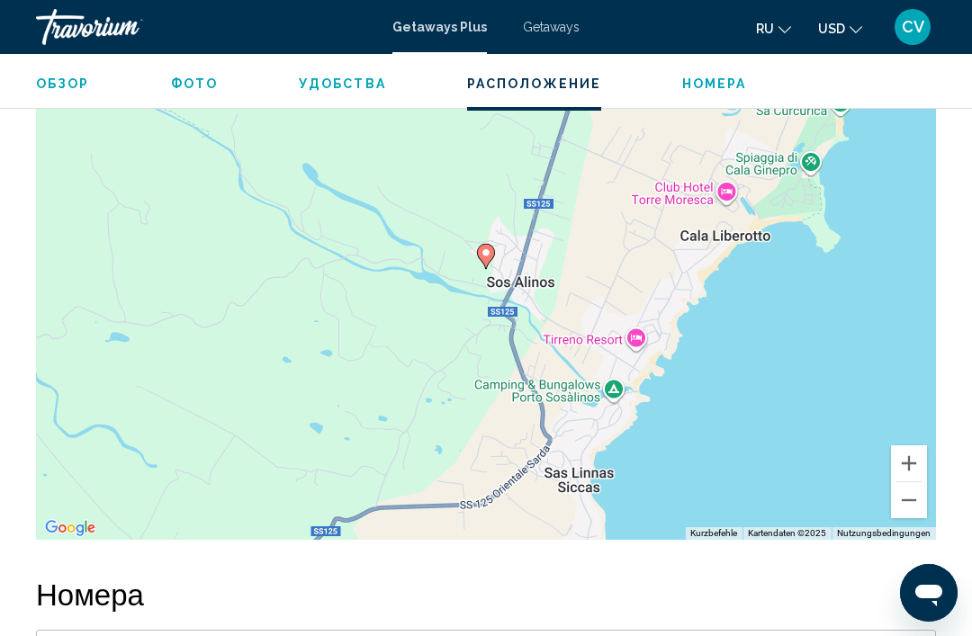
click at [490, 260] on icon "Main content" at bounding box center [486, 256] width 16 height 23
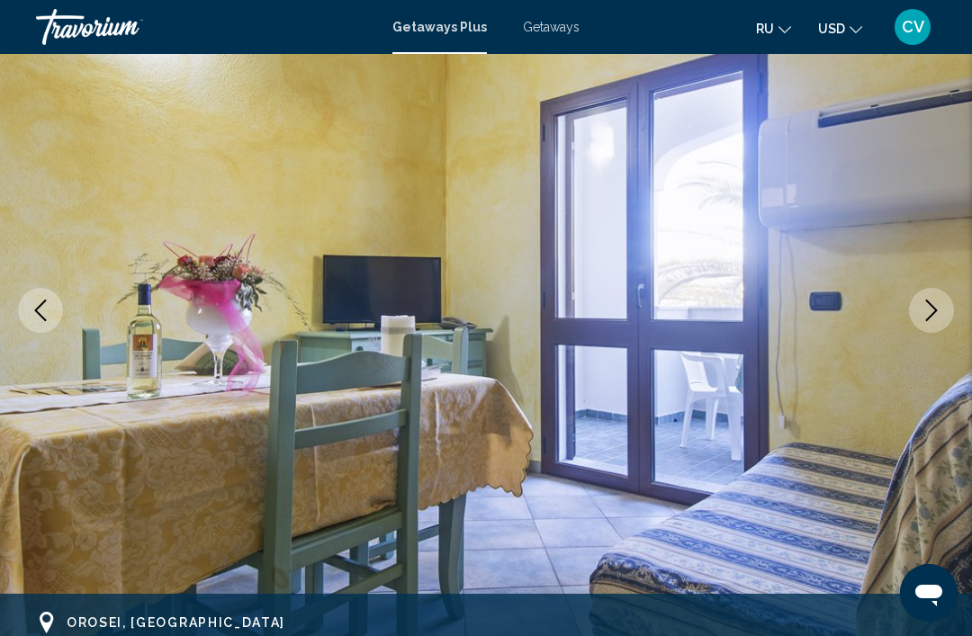
scroll to position [0, 0]
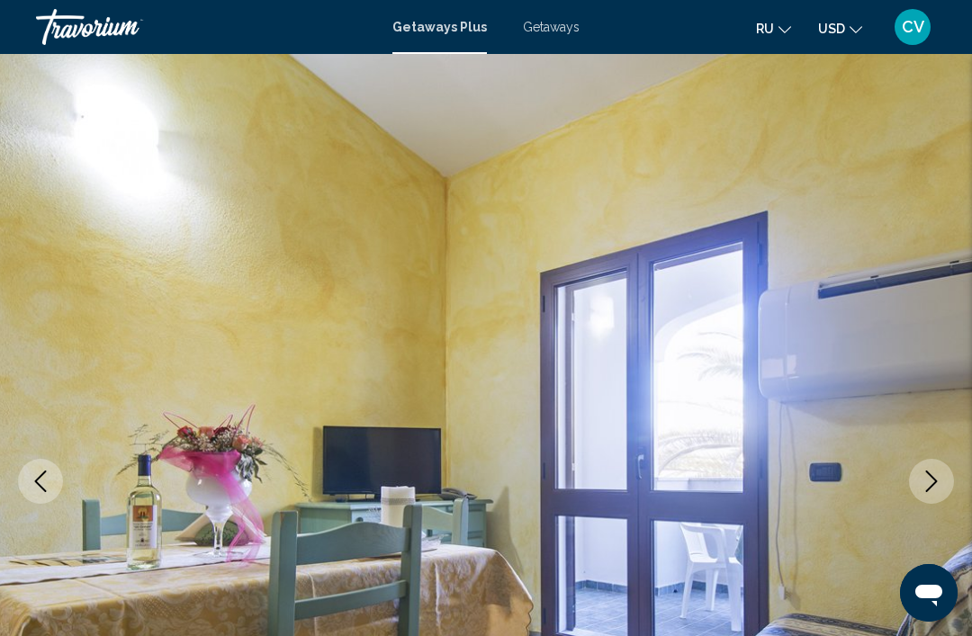
click at [460, 25] on span "Getaways Plus" at bounding box center [439, 27] width 95 height 14
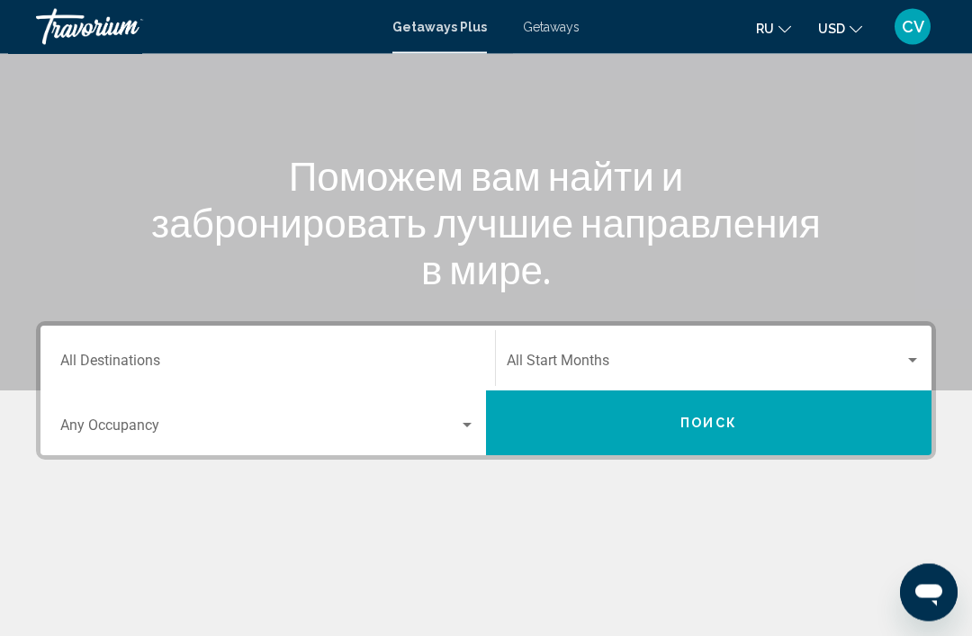
scroll to position [151, 0]
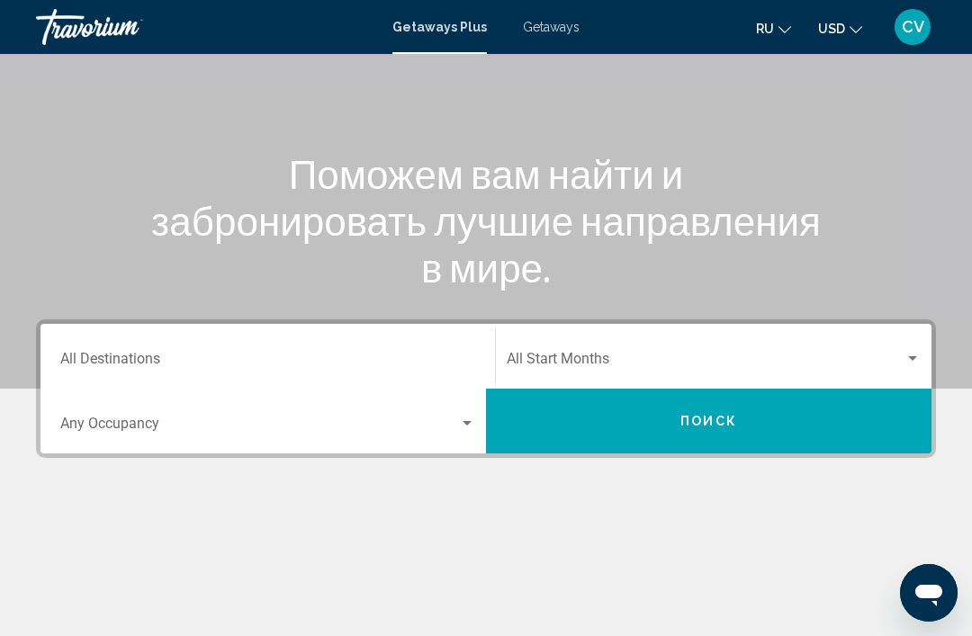
click at [391, 355] on input "Destination All Destinations" at bounding box center [267, 363] width 415 height 16
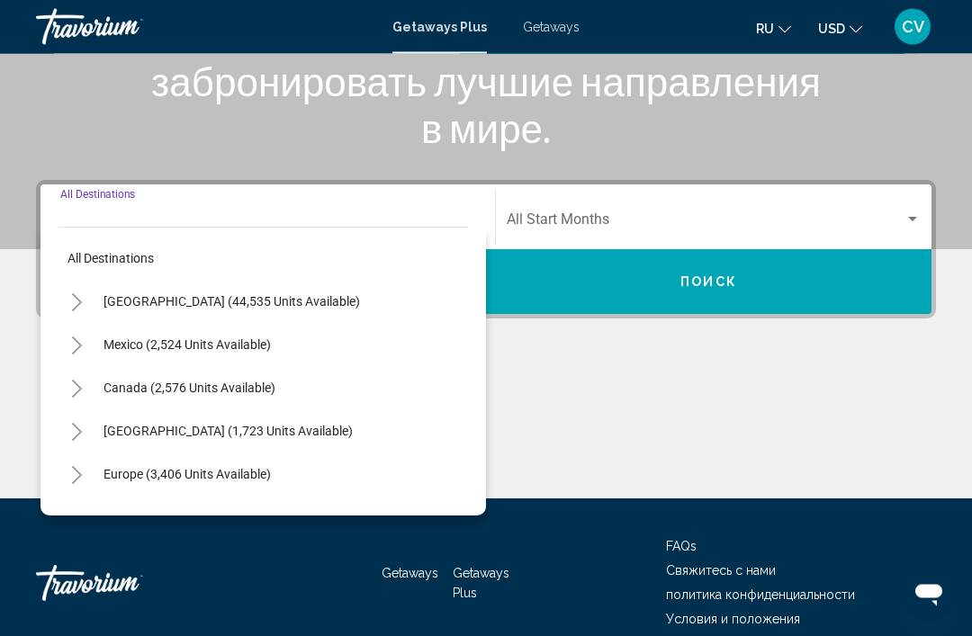
scroll to position [316, 0]
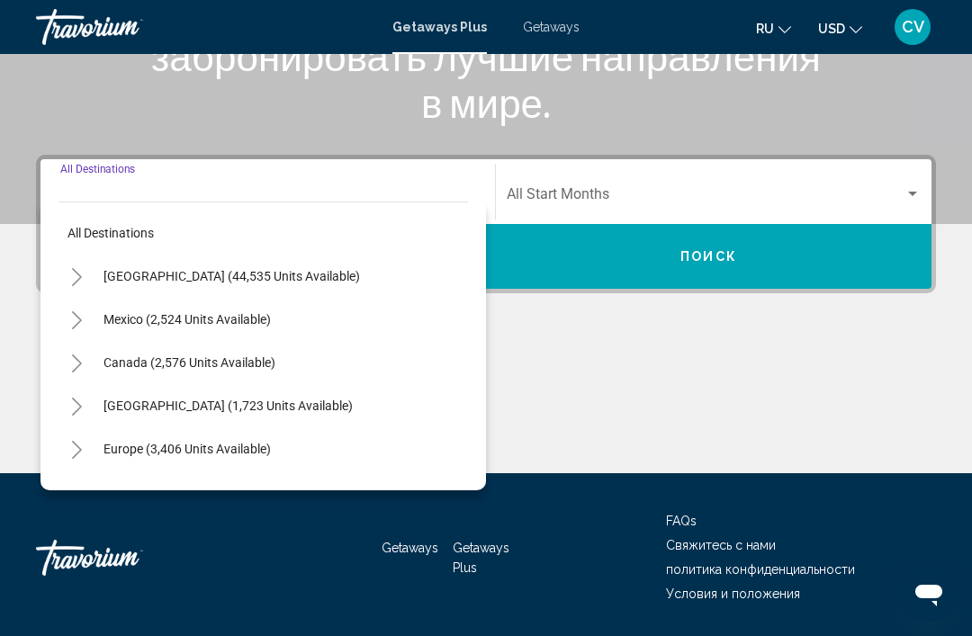
click at [278, 445] on button "Europe (3,406 units available)" at bounding box center [187, 448] width 185 height 41
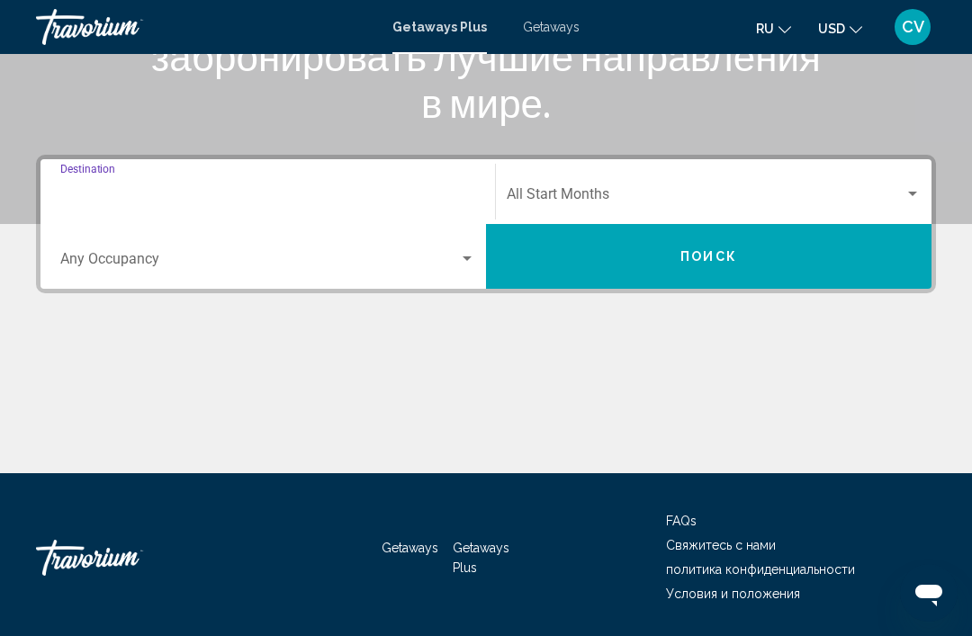
type input "**********"
click at [466, 259] on div "Search widget" at bounding box center [467, 259] width 9 height 5
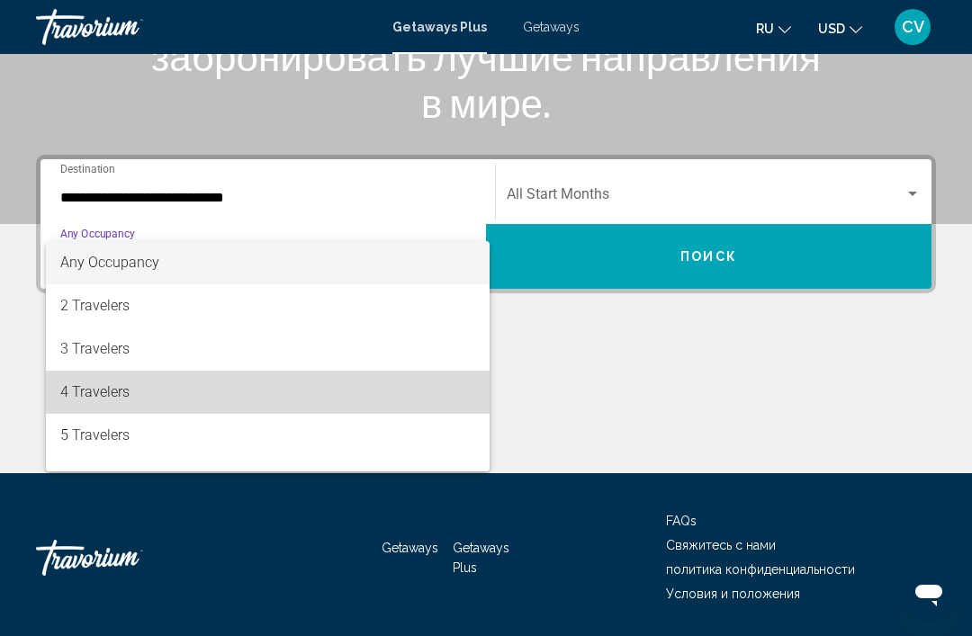
click at [209, 389] on span "4 Travelers" at bounding box center [267, 392] width 415 height 43
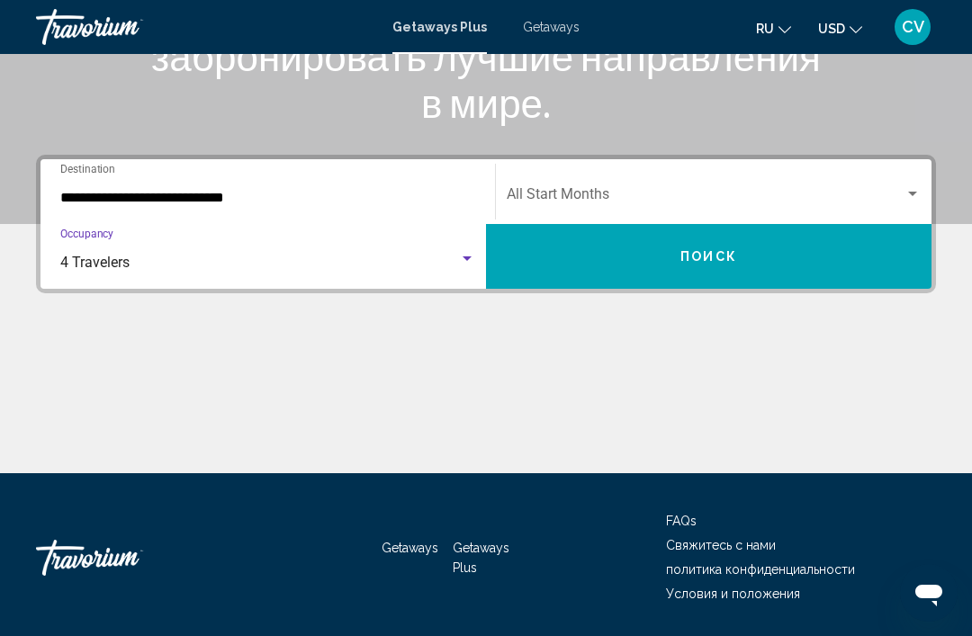
click at [724, 190] on span "Search widget" at bounding box center [706, 198] width 398 height 16
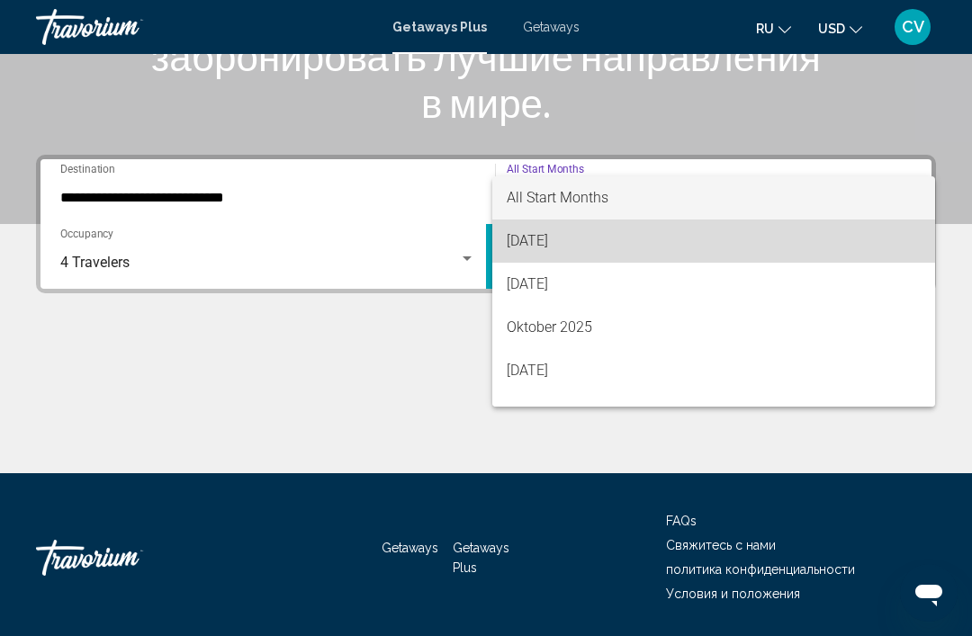
click at [584, 243] on span "August 2025" at bounding box center [714, 241] width 414 height 43
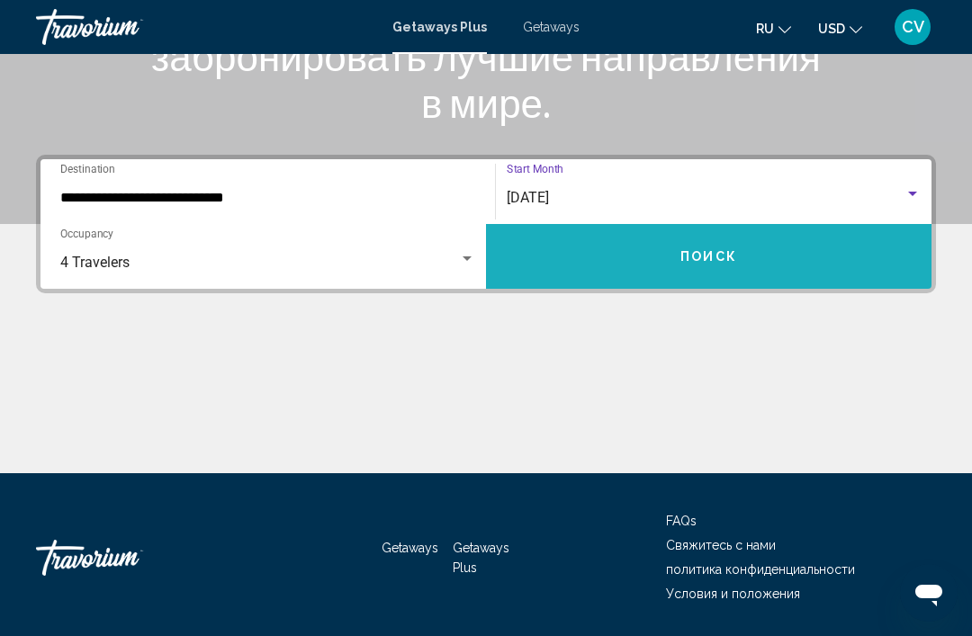
click at [708, 267] on button "Поиск" at bounding box center [709, 256] width 446 height 65
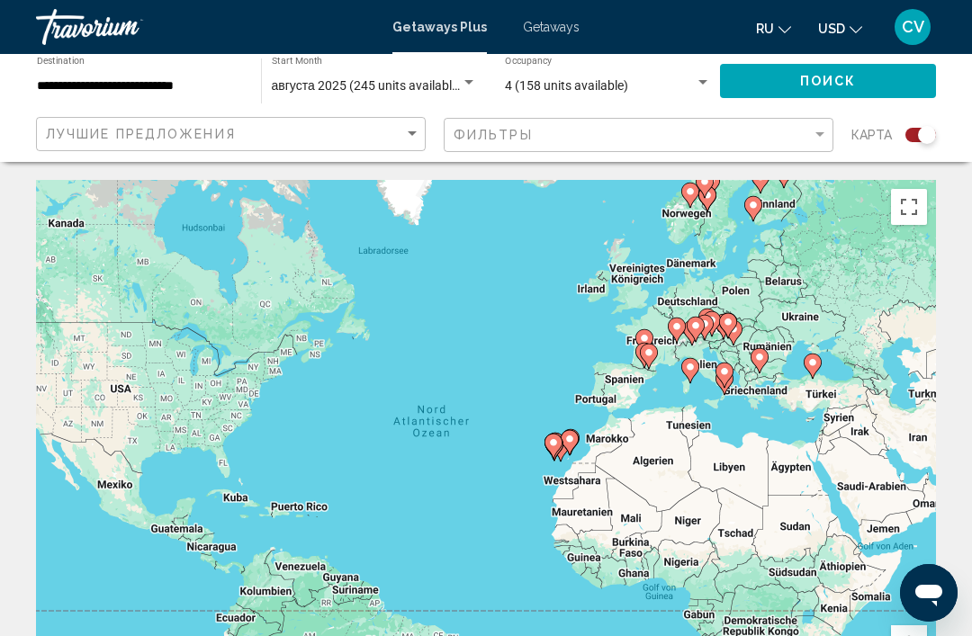
scroll to position [27, 0]
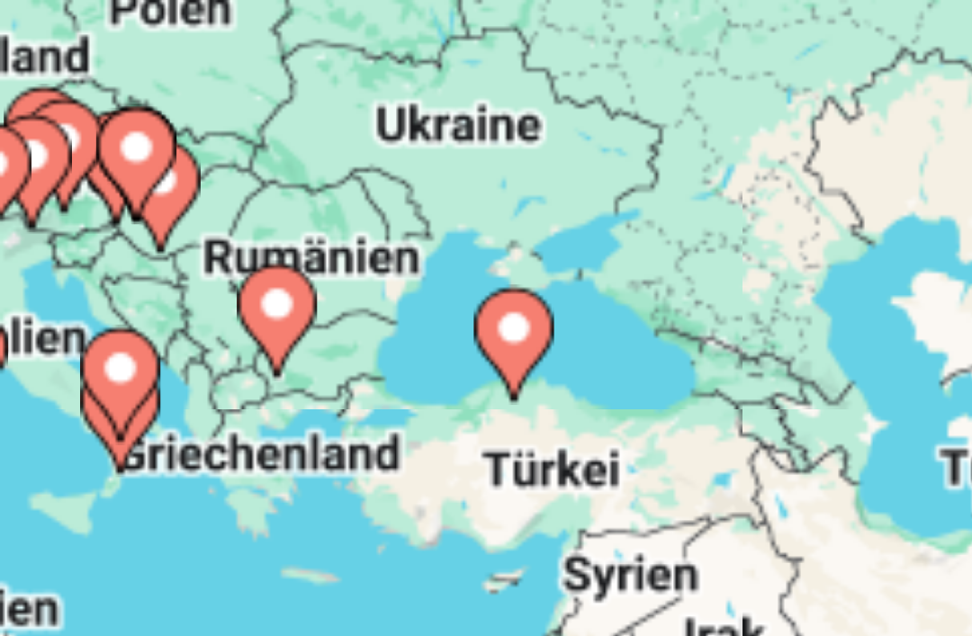
click at [806, 324] on image "Main content" at bounding box center [811, 329] width 11 height 11
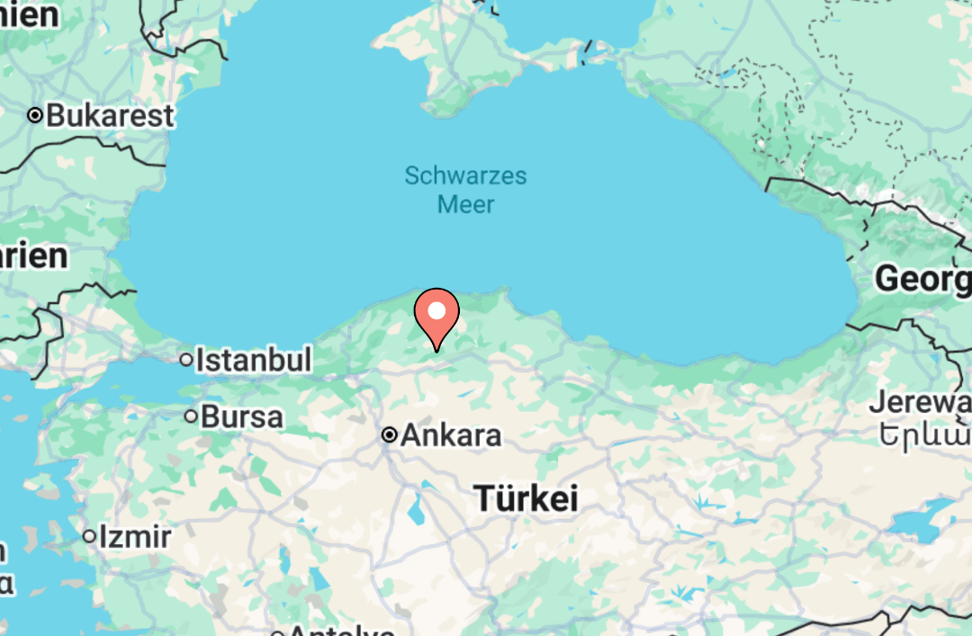
type input "**********"
click at [481, 401] on image "Main content" at bounding box center [486, 406] width 11 height 11
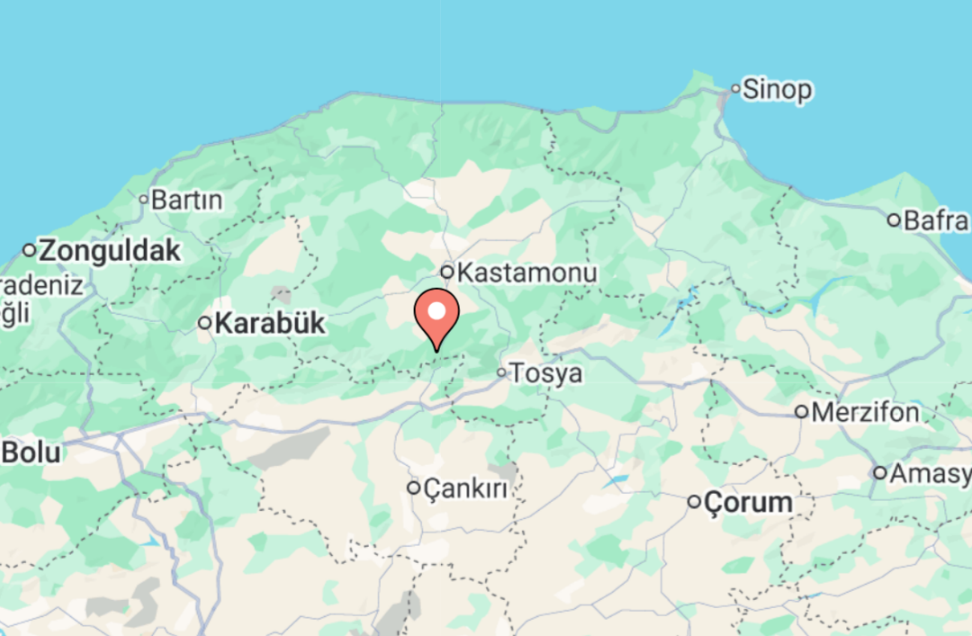
click at [481, 401] on image "Main content" at bounding box center [486, 406] width 11 height 11
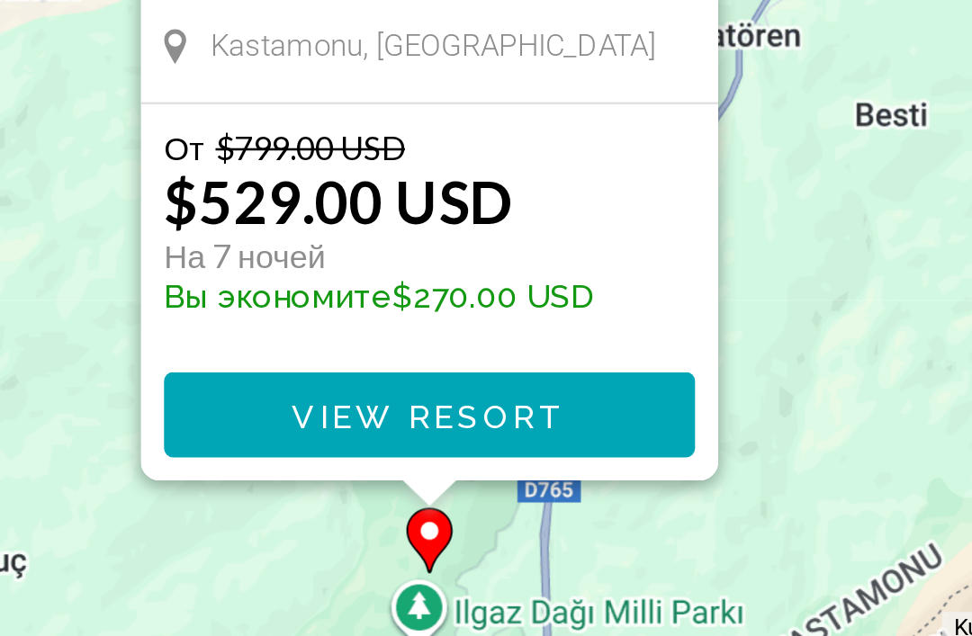
scroll to position [104, 0]
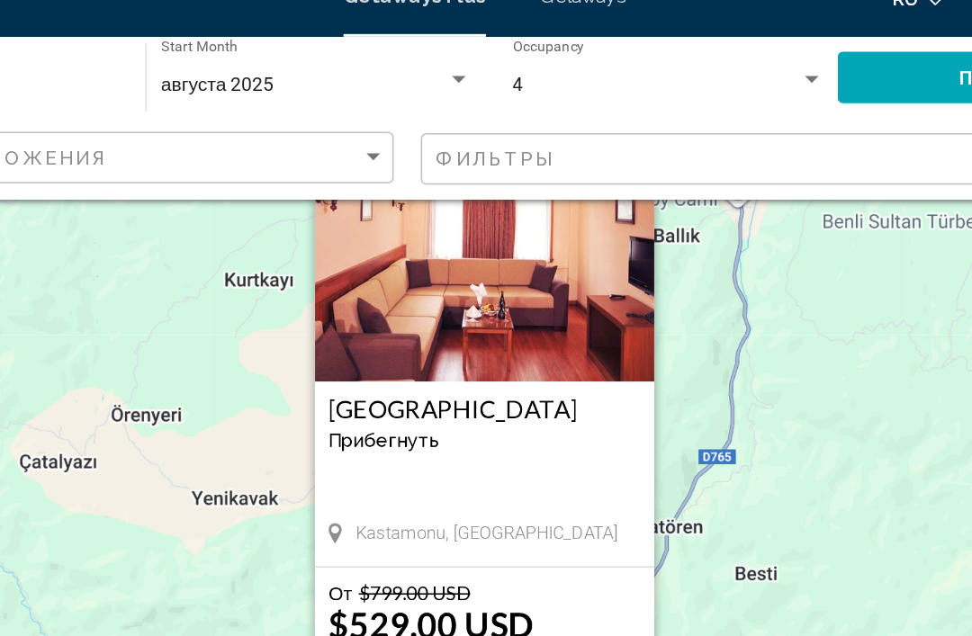
click at [378, 227] on img "Main content" at bounding box center [486, 193] width 225 height 180
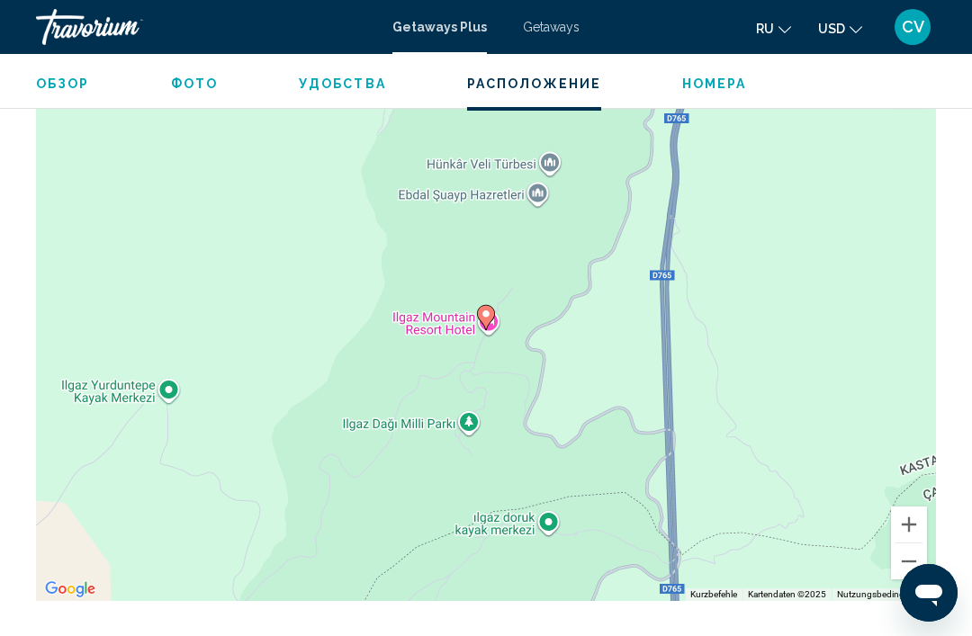
scroll to position [2571, 0]
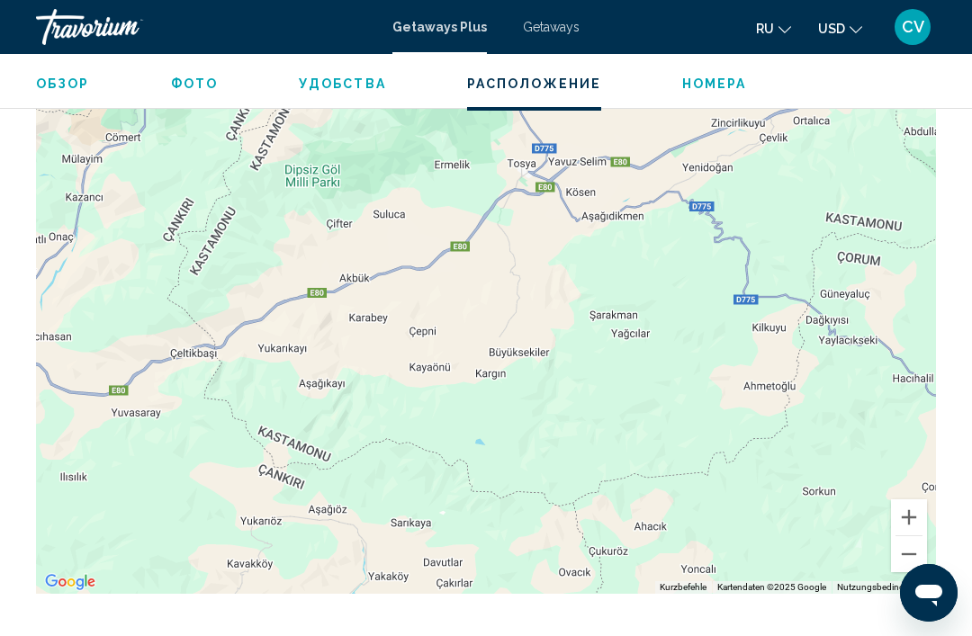
click at [621, 321] on div "Um den Modus zum Ziehen mit der Tastatur zu aktivieren, drückst du Alt + Eingab…" at bounding box center [486, 324] width 900 height 540
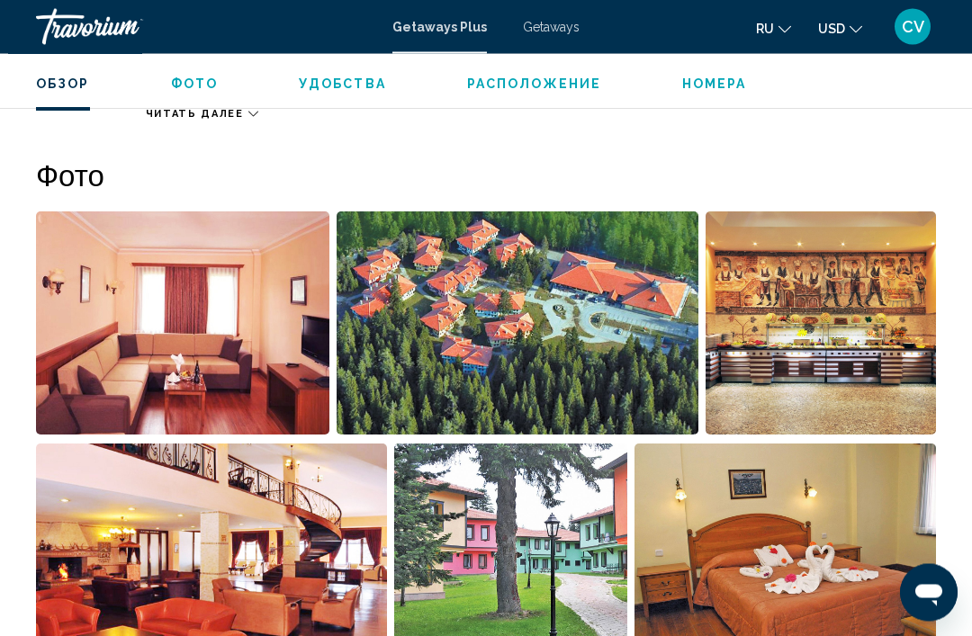
scroll to position [1098, 0]
click at [628, 365] on img "Open full-screen image slider" at bounding box center [517, 323] width 361 height 223
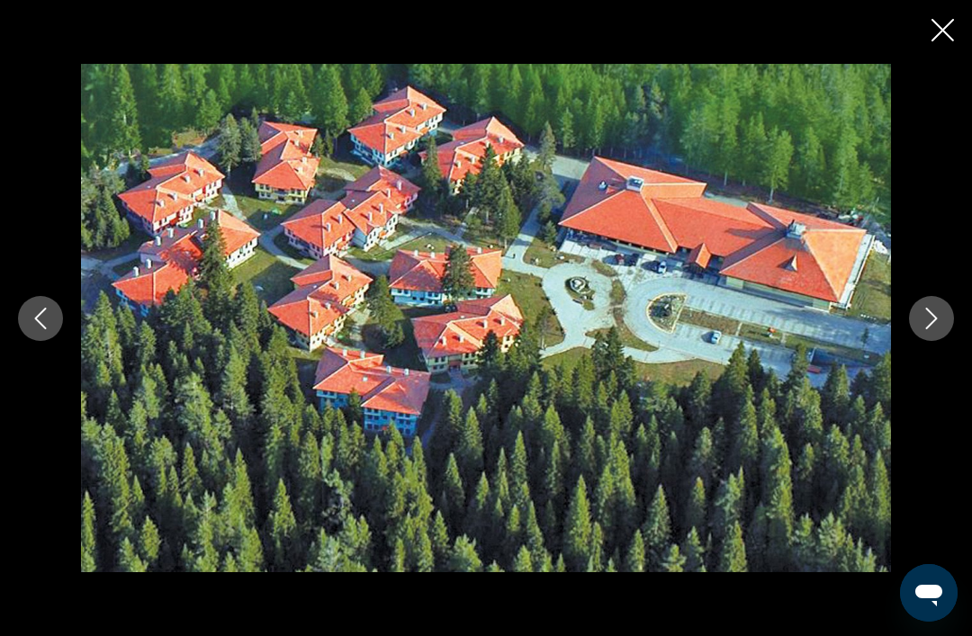
click at [928, 329] on icon "Next image" at bounding box center [932, 319] width 22 height 22
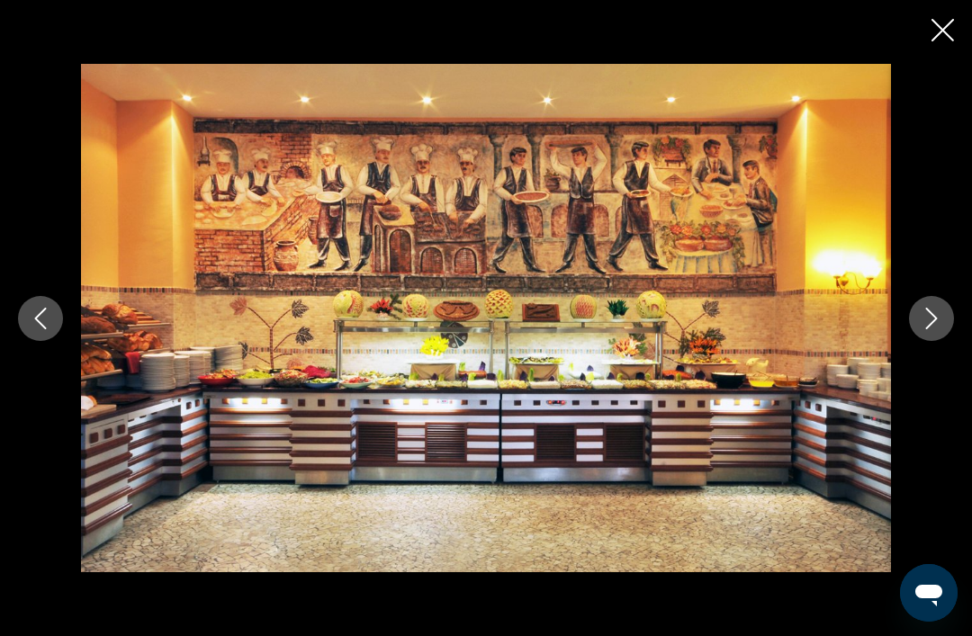
click at [926, 329] on icon "Next image" at bounding box center [932, 319] width 22 height 22
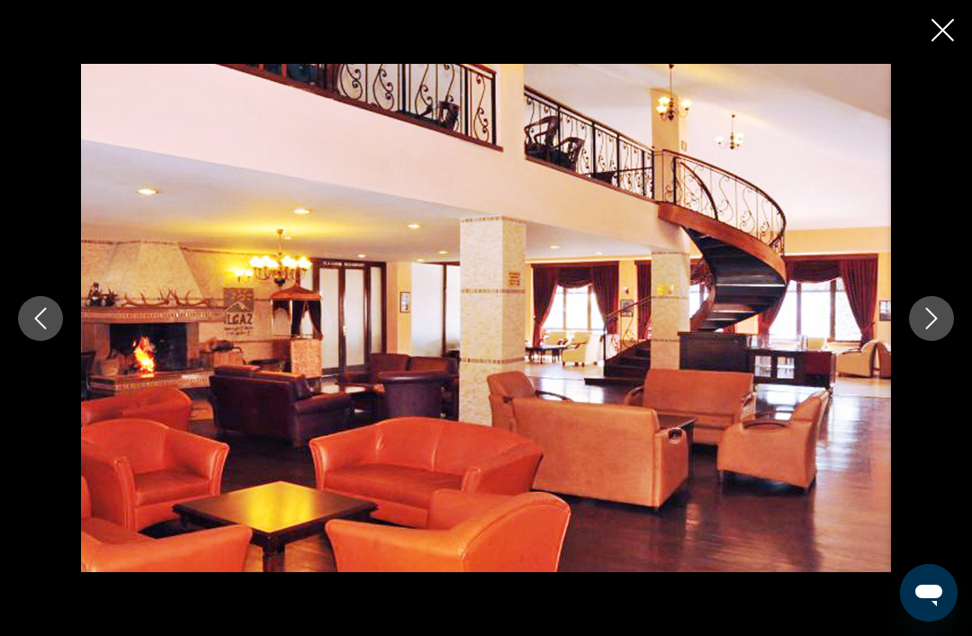
click at [934, 329] on icon "Next image" at bounding box center [932, 319] width 22 height 22
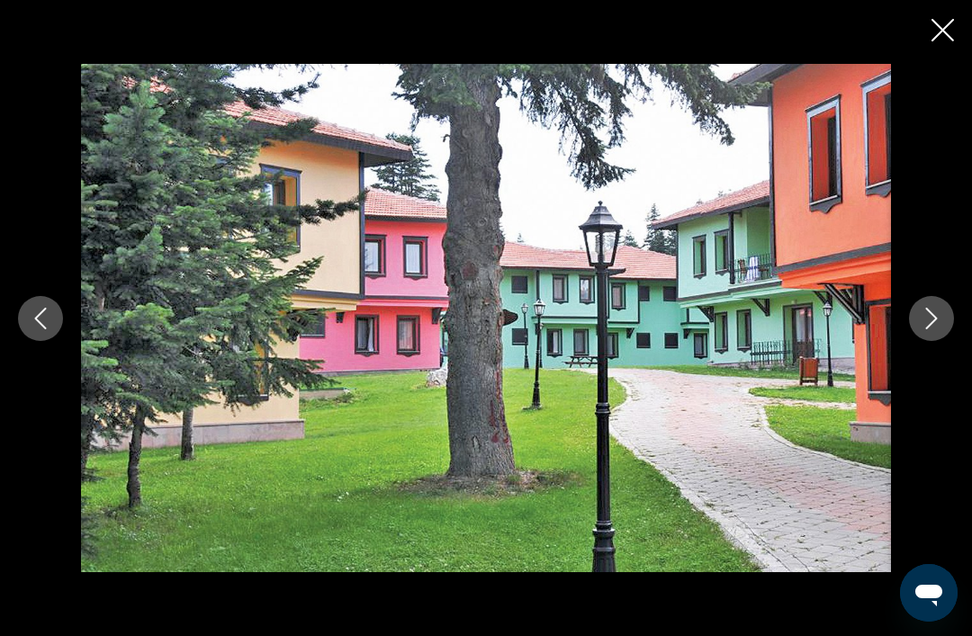
click at [933, 329] on icon "Next image" at bounding box center [932, 319] width 22 height 22
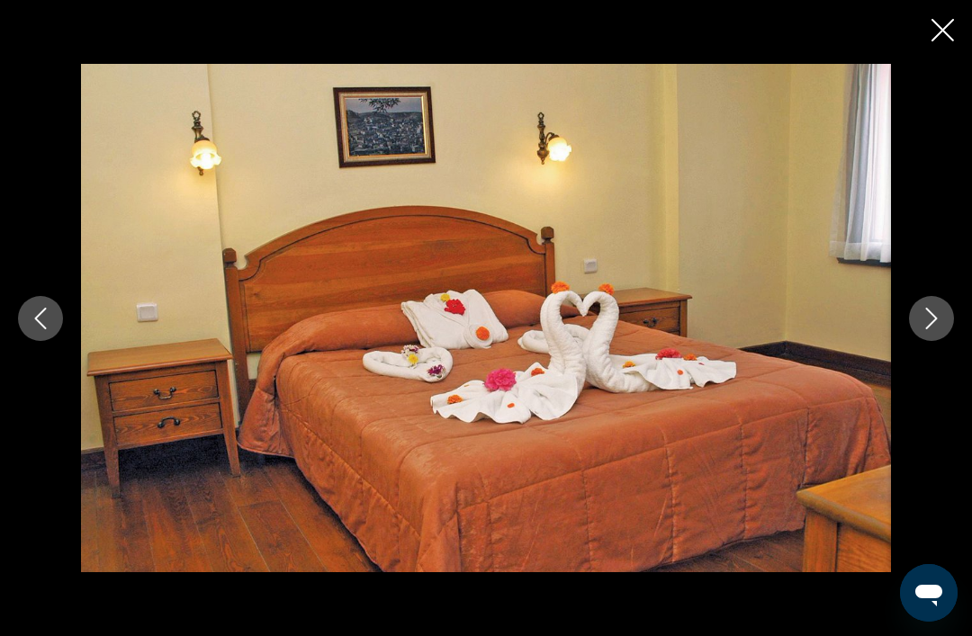
click at [924, 341] on button "Next image" at bounding box center [931, 318] width 45 height 45
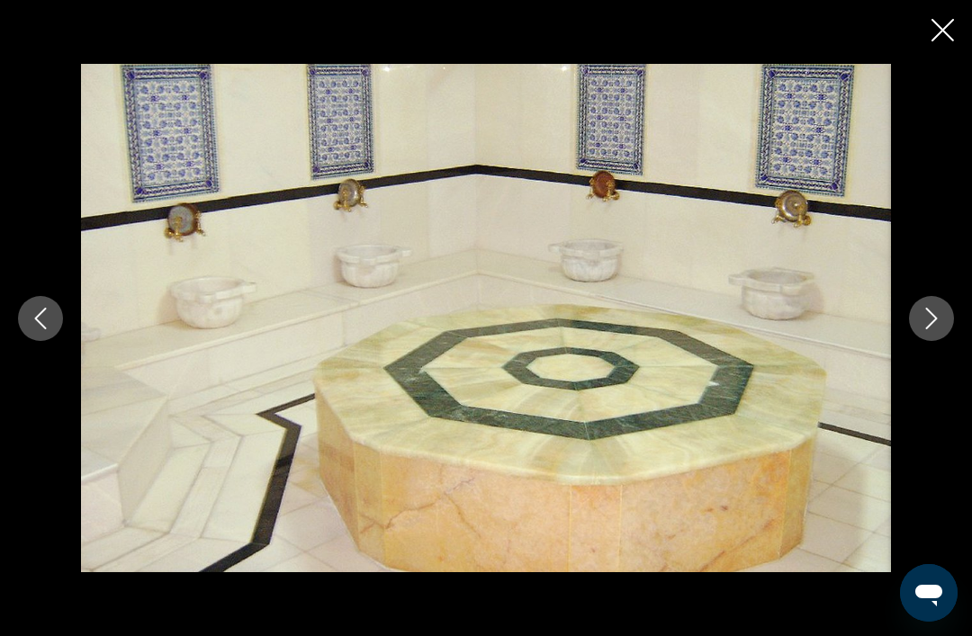
click at [921, 341] on button "Next image" at bounding box center [931, 318] width 45 height 45
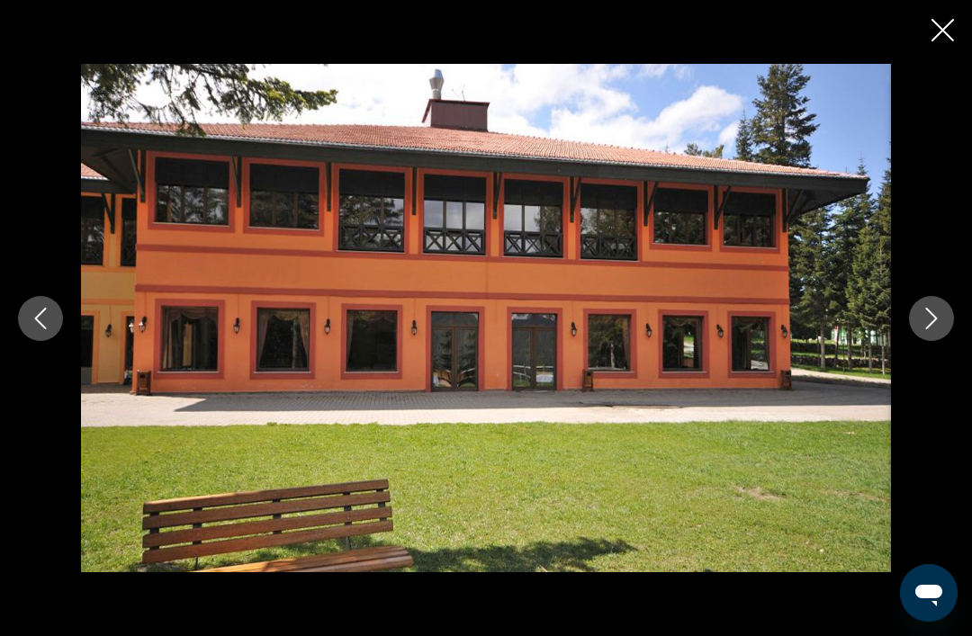
click at [925, 329] on icon "Next image" at bounding box center [932, 319] width 22 height 22
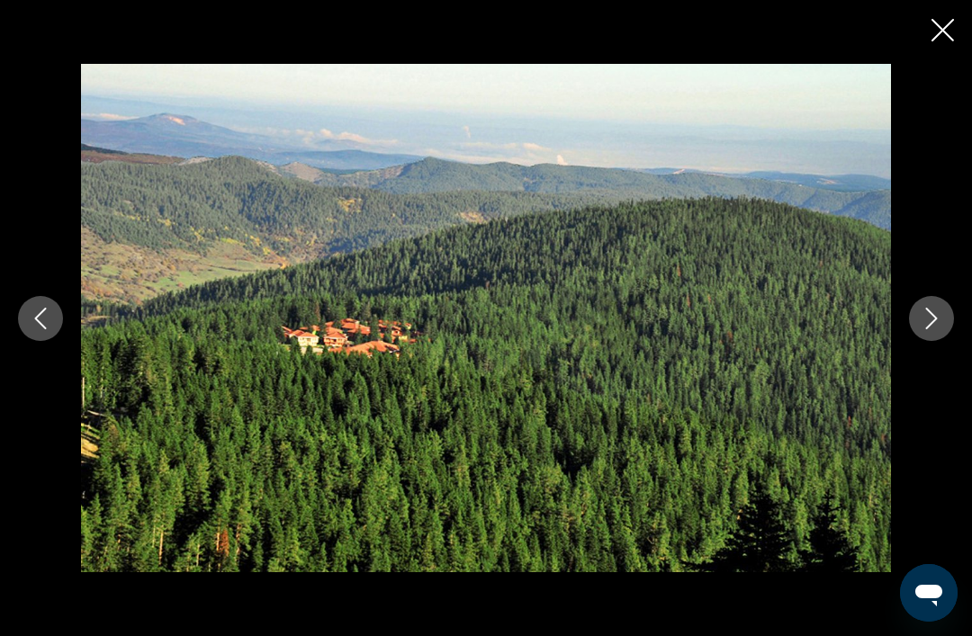
click at [934, 329] on icon "Next image" at bounding box center [932, 319] width 12 height 22
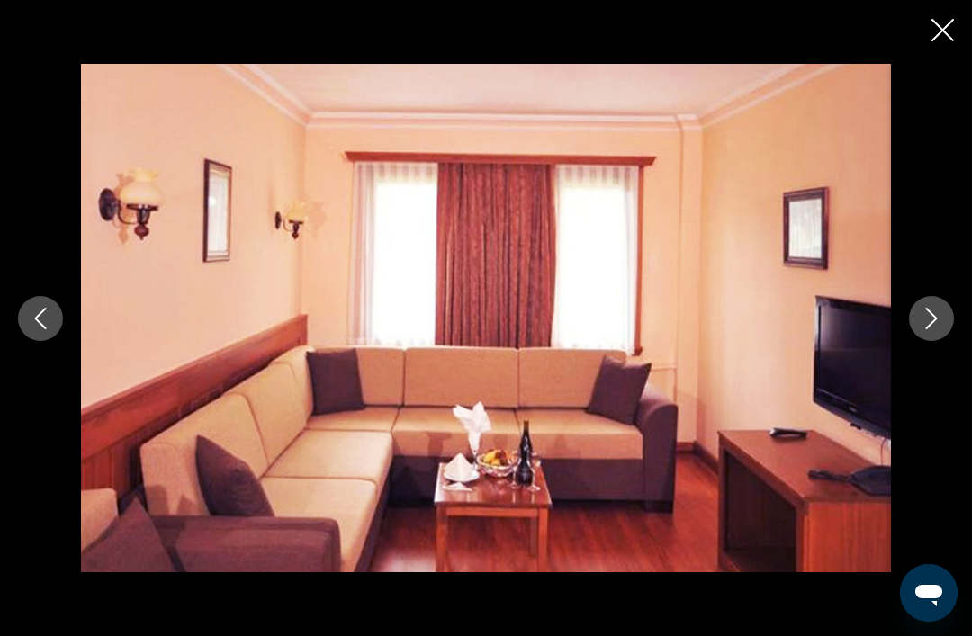
click at [933, 329] on icon "Next image" at bounding box center [932, 319] width 22 height 22
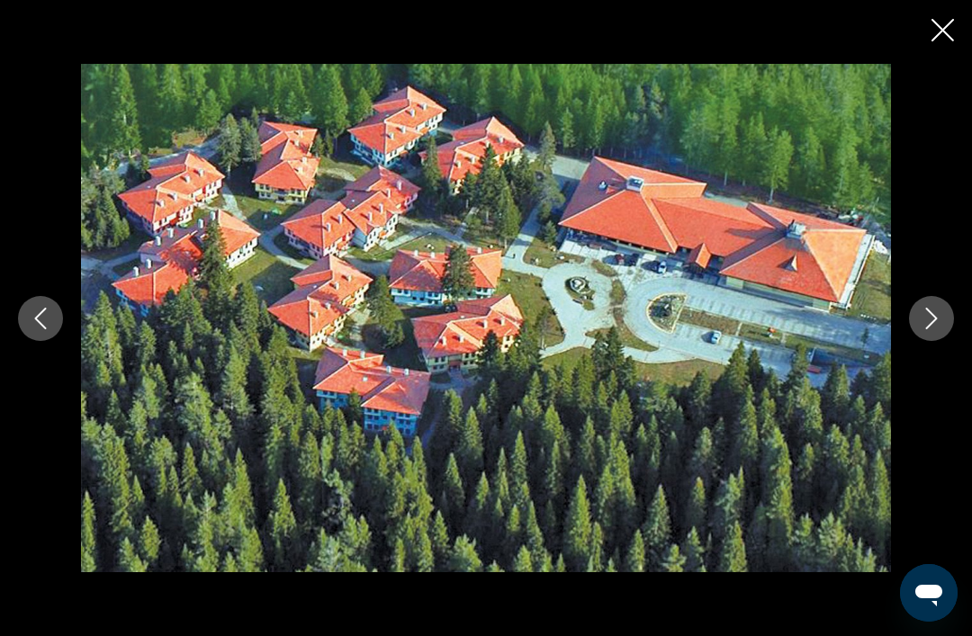
click at [937, 34] on icon "Close slideshow" at bounding box center [943, 30] width 23 height 23
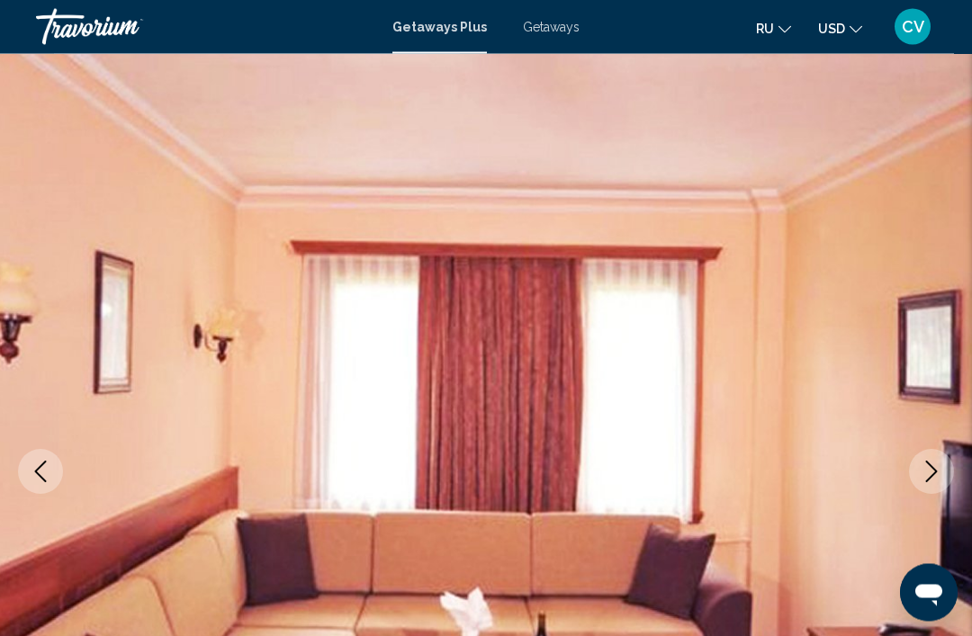
scroll to position [0, 0]
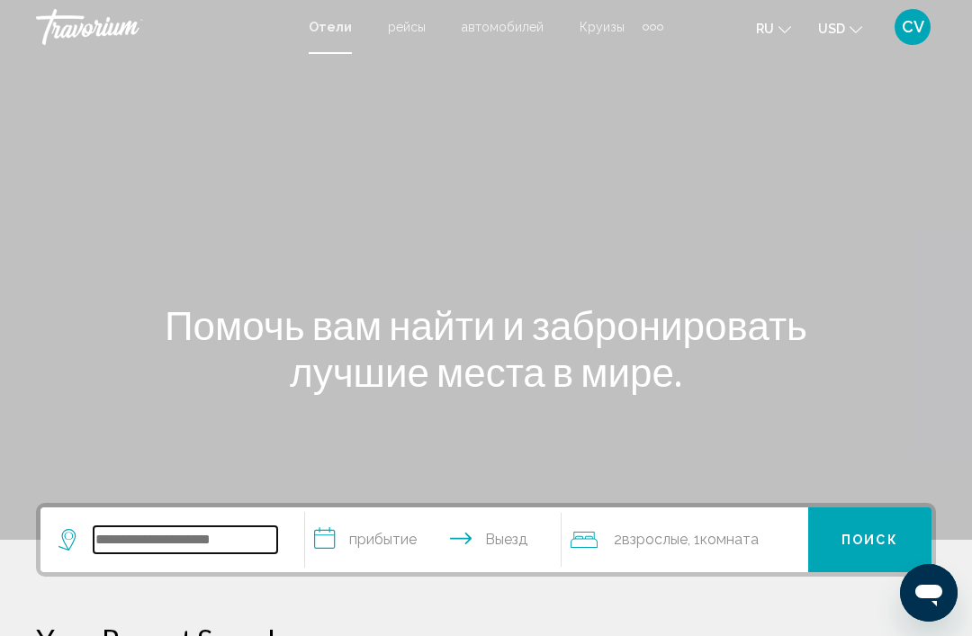
click at [211, 543] on input "Search widget" at bounding box center [186, 540] width 184 height 27
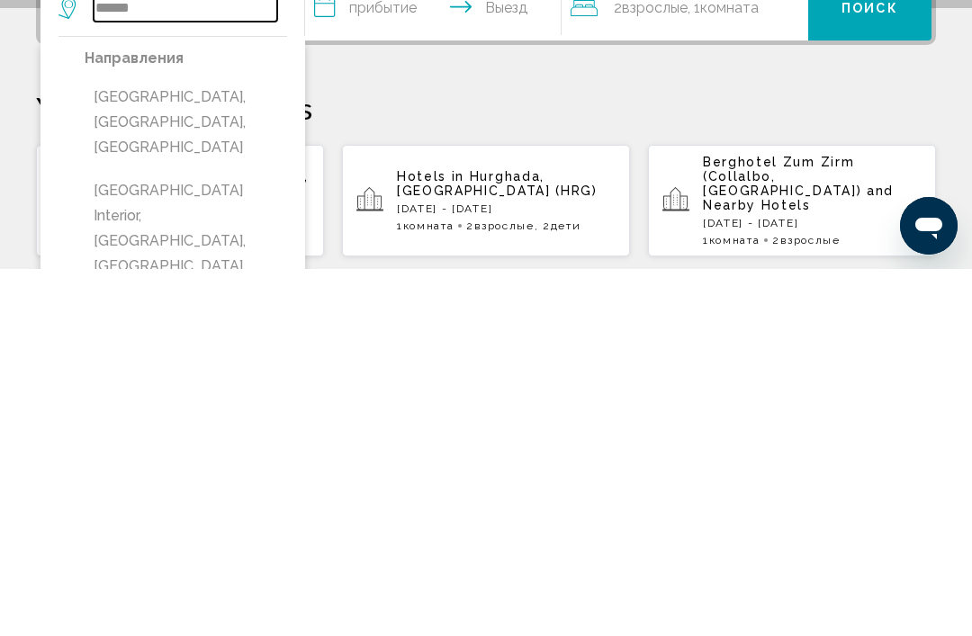
scroll to position [165, 0]
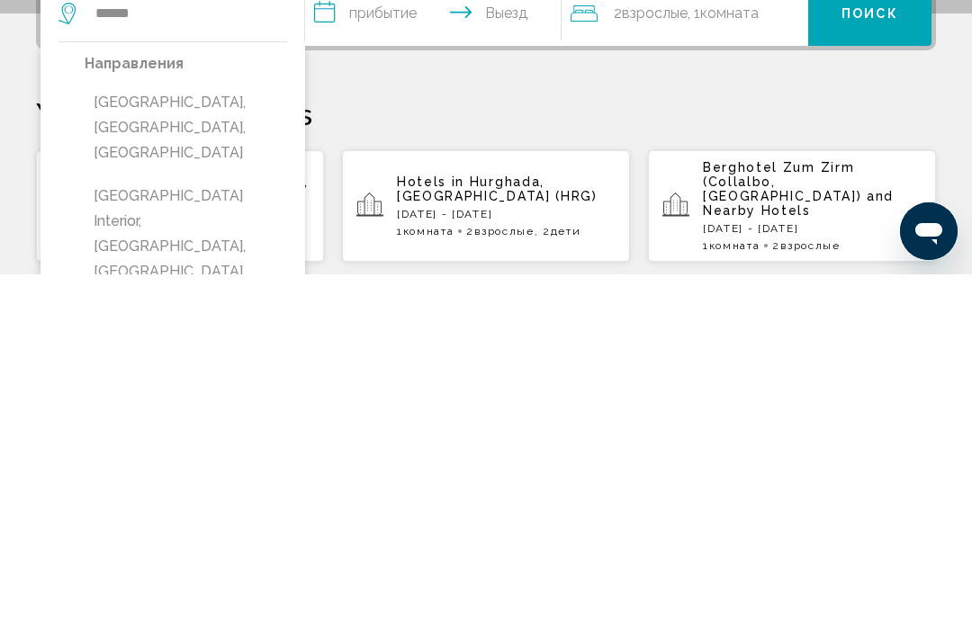
click at [189, 541] on button "[GEOGRAPHIC_DATA] Interior, [GEOGRAPHIC_DATA], [GEOGRAPHIC_DATA]" at bounding box center [186, 596] width 203 height 110
type input "**********"
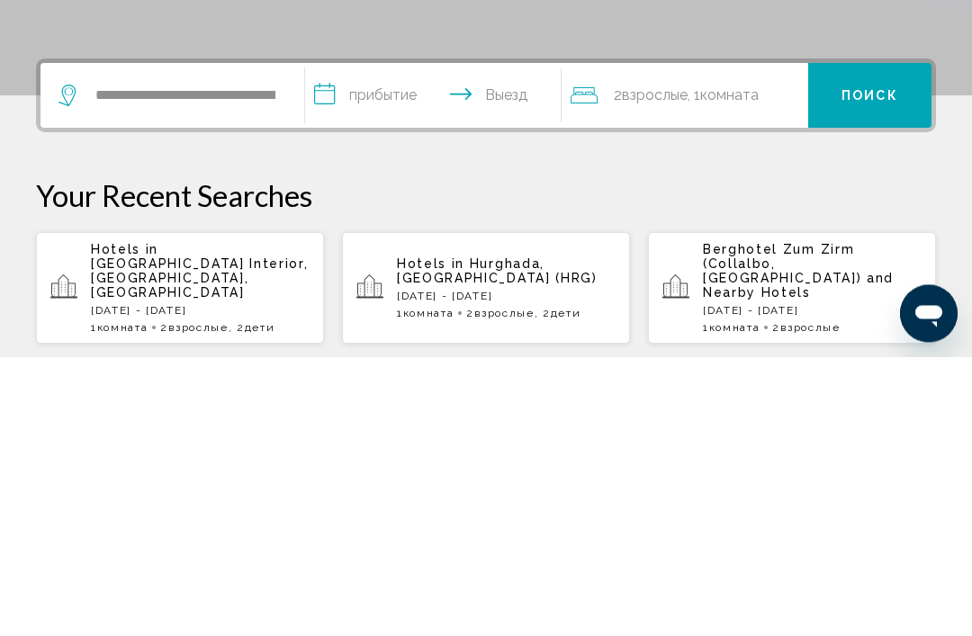
click at [415, 343] on input "**********" at bounding box center [436, 378] width 263 height 70
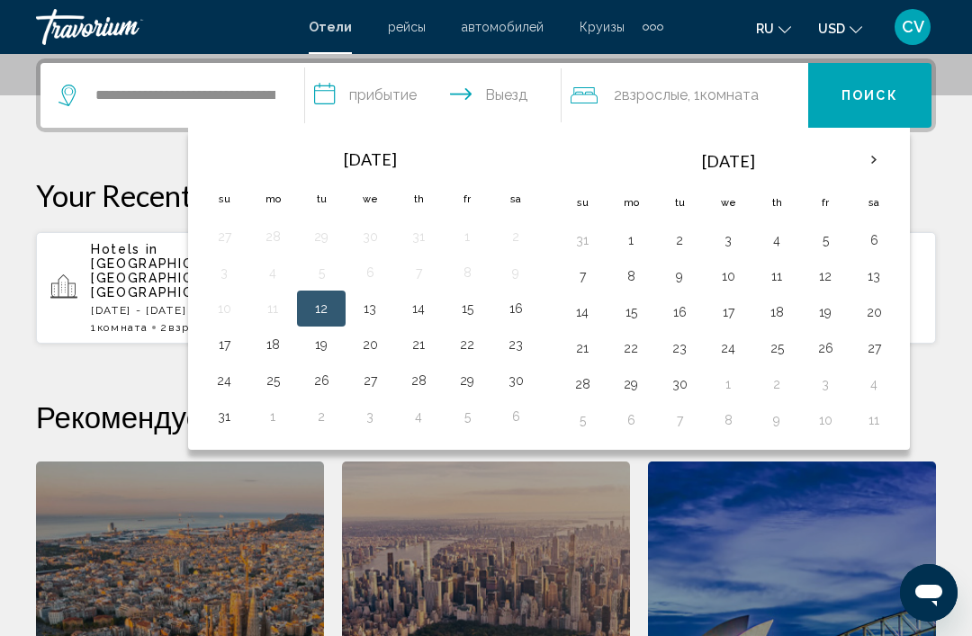
click at [514, 311] on button "16" at bounding box center [515, 308] width 29 height 25
click at [228, 375] on button "24" at bounding box center [224, 380] width 29 height 25
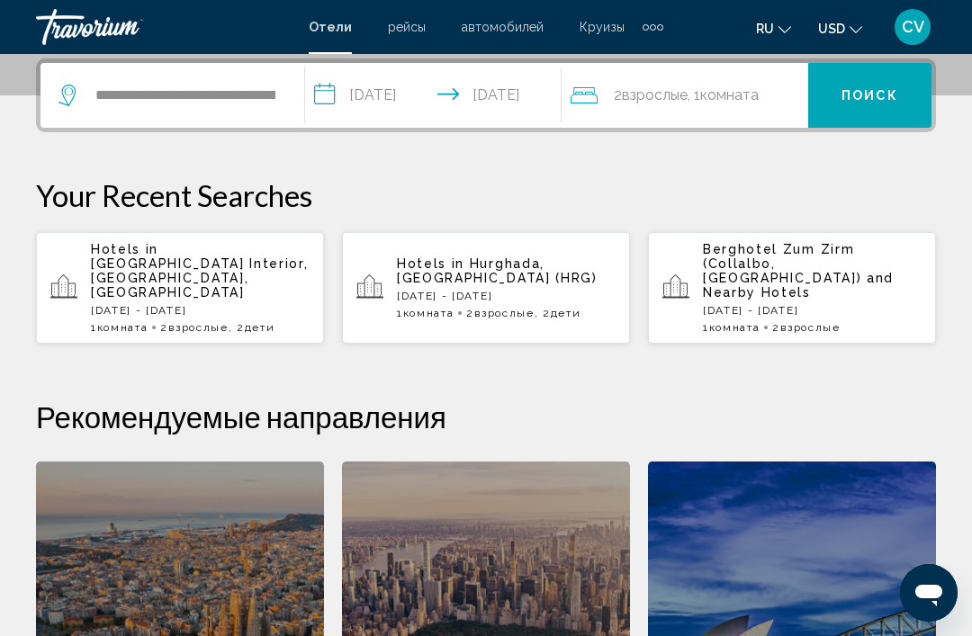
type input "**********"
click at [771, 103] on div "2 Взрослый Взрослые , 1 Комната номера" at bounding box center [690, 95] width 238 height 25
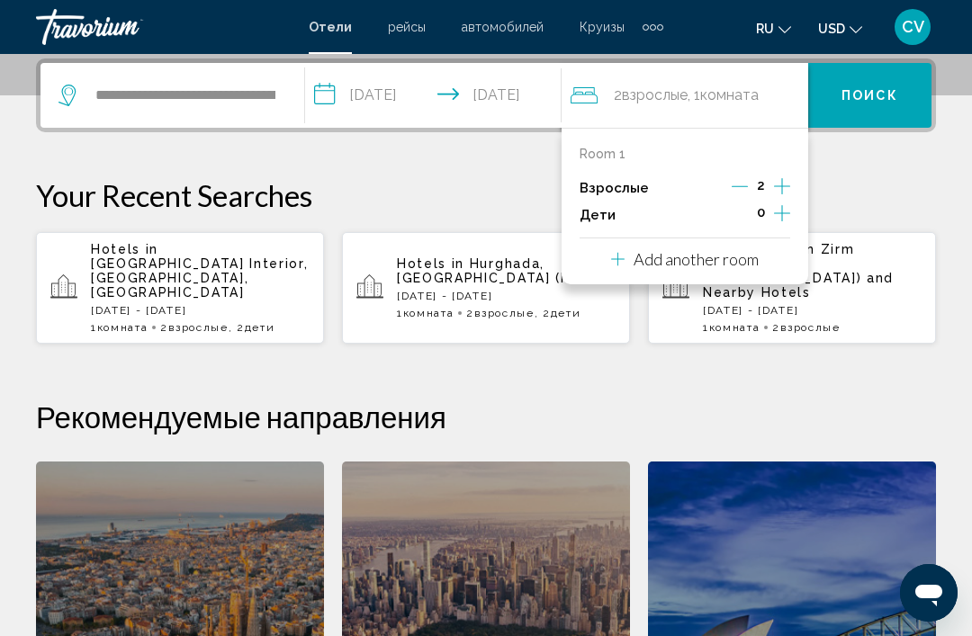
click at [784, 219] on icon "Increment children" at bounding box center [782, 214] width 16 height 22
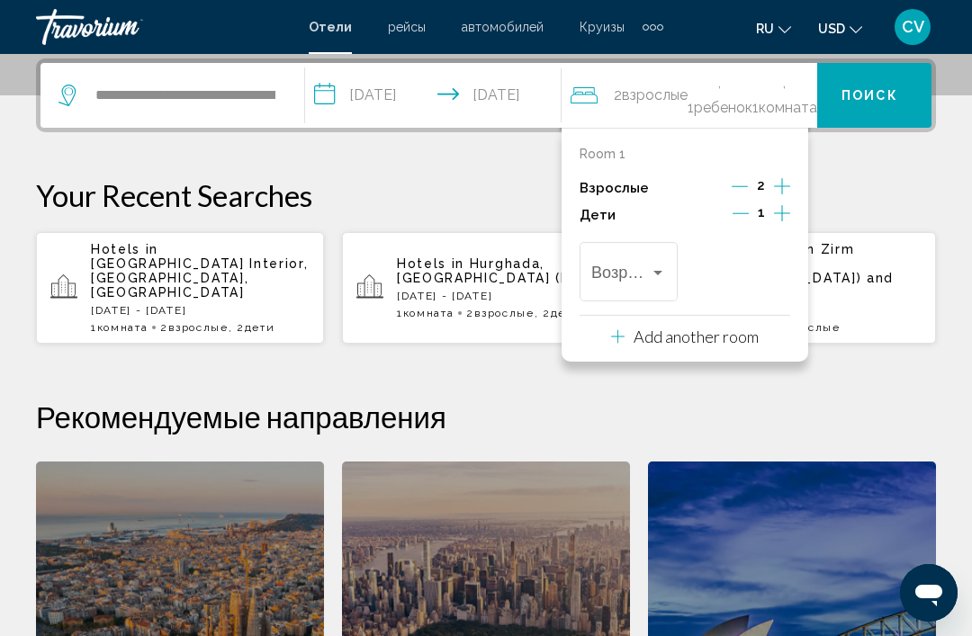
click at [776, 218] on icon "Increment children" at bounding box center [782, 214] width 16 height 22
click at [648, 273] on span "Travelers: 2 adults, 2 children" at bounding box center [620, 276] width 59 height 18
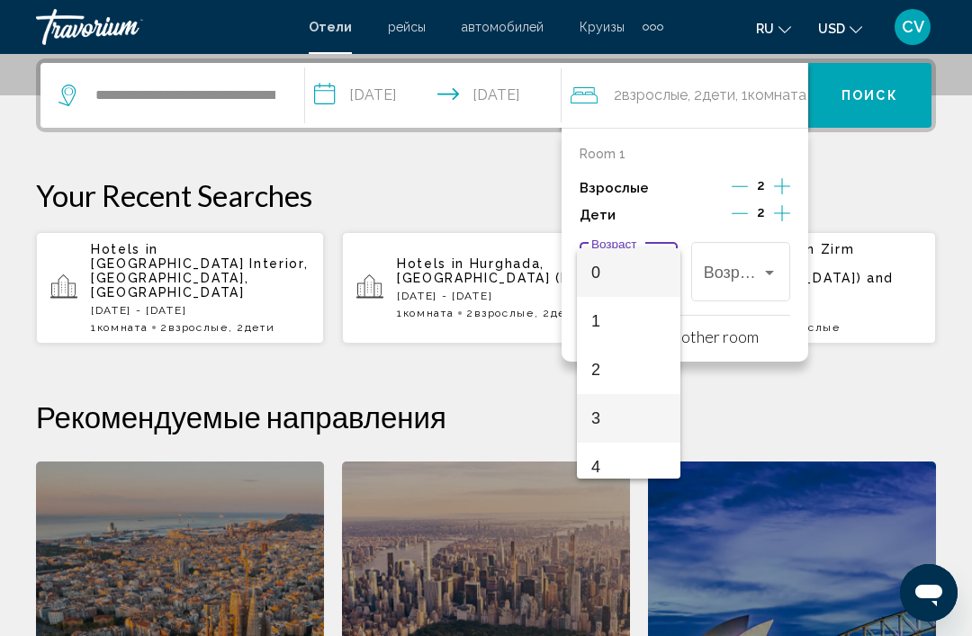
click at [635, 428] on span "3" at bounding box center [628, 418] width 75 height 49
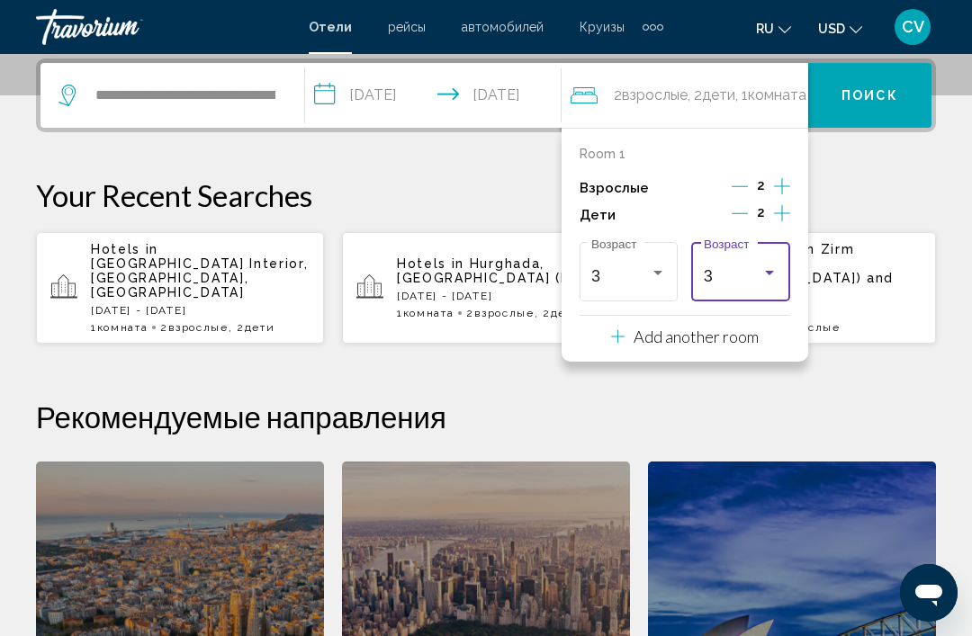
click at [768, 271] on div "Travelers: 2 adults, 2 children" at bounding box center [769, 273] width 9 height 5
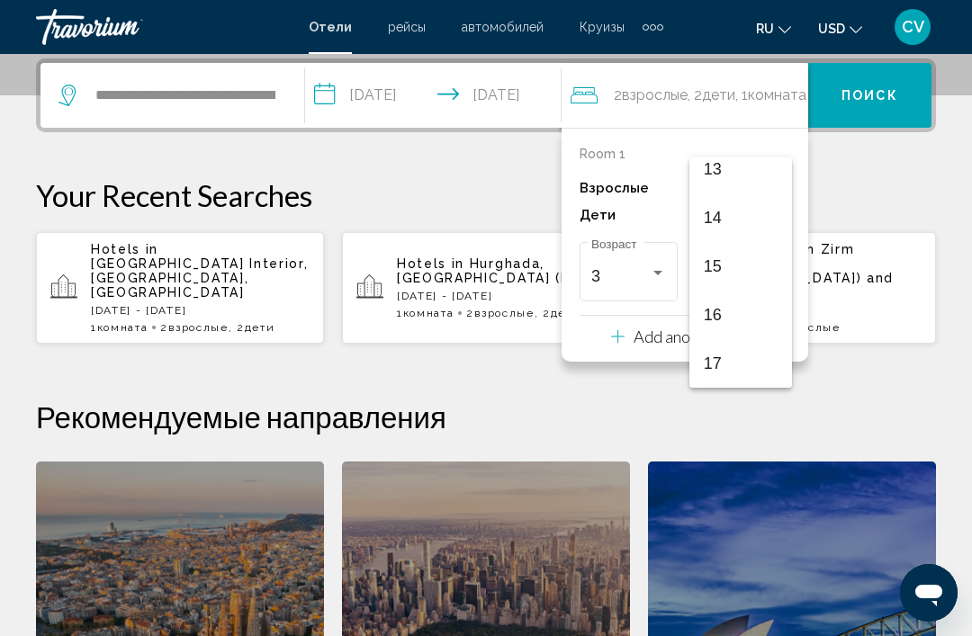
scroll to position [644, 0]
click at [734, 176] on span "13" at bounding box center [741, 169] width 75 height 49
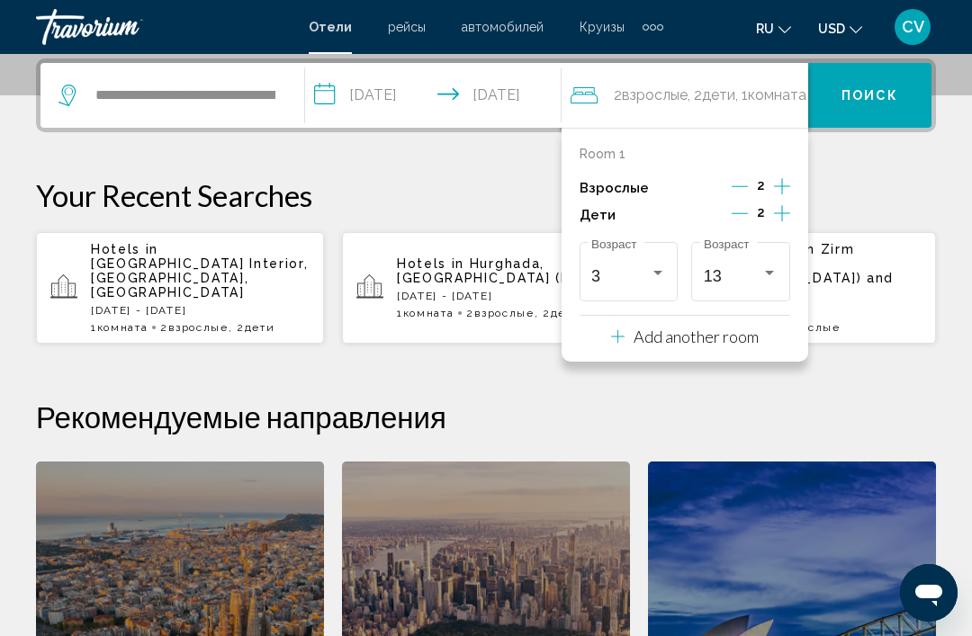
click at [888, 106] on button "Поиск" at bounding box center [869, 95] width 123 height 65
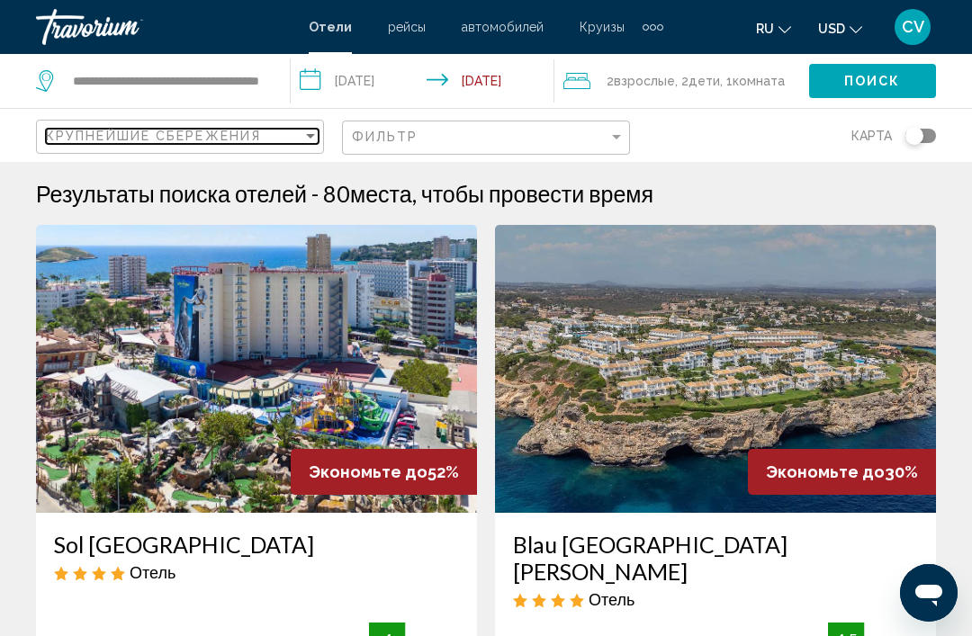
click at [312, 140] on div "Sort by" at bounding box center [310, 136] width 16 height 14
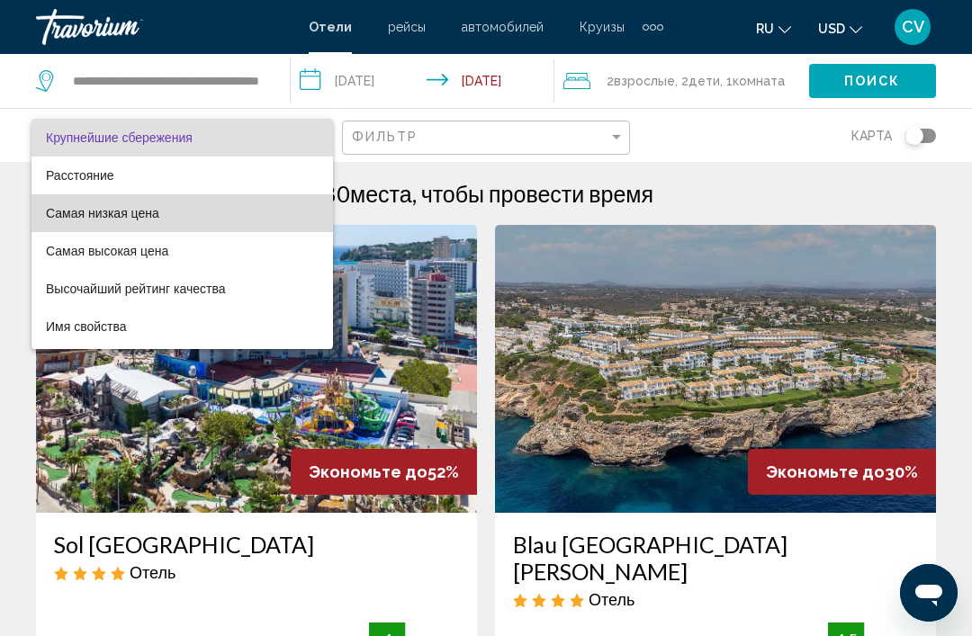
click at [162, 216] on span "Самая низкая цена" at bounding box center [182, 213] width 273 height 38
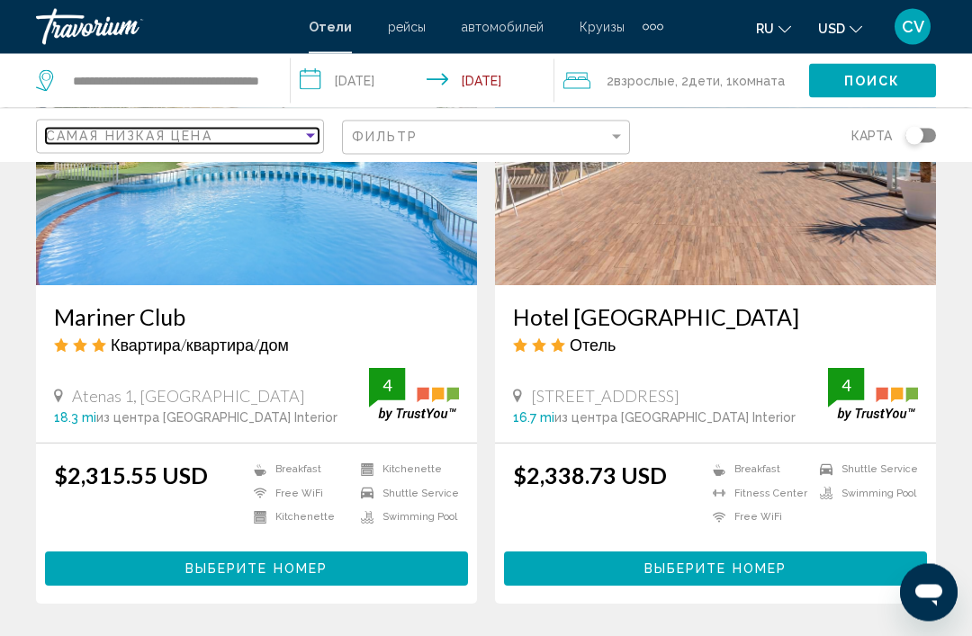
scroll to position [871, 0]
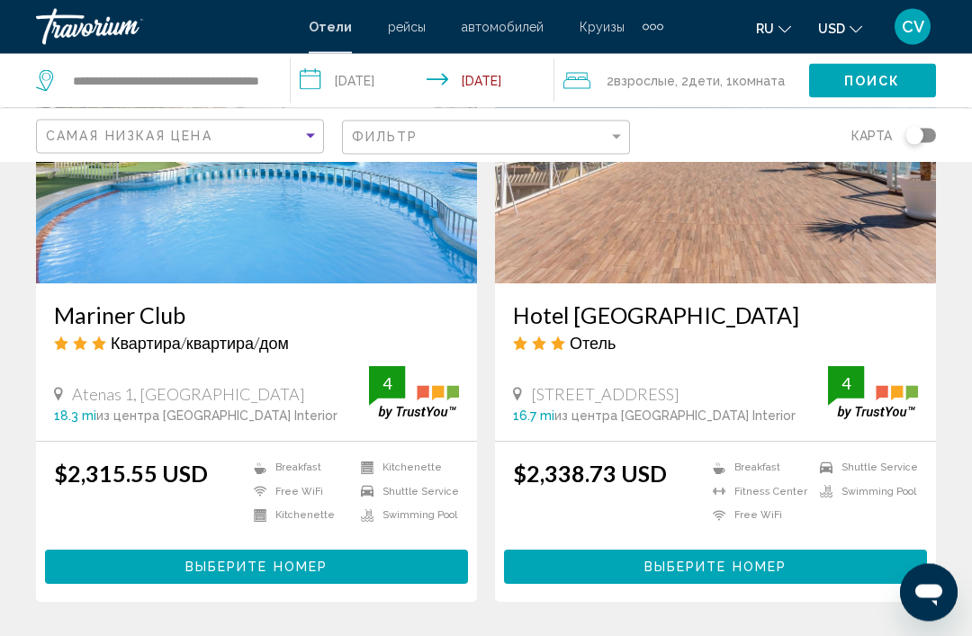
click at [407, 255] on img "Main content" at bounding box center [256, 140] width 441 height 288
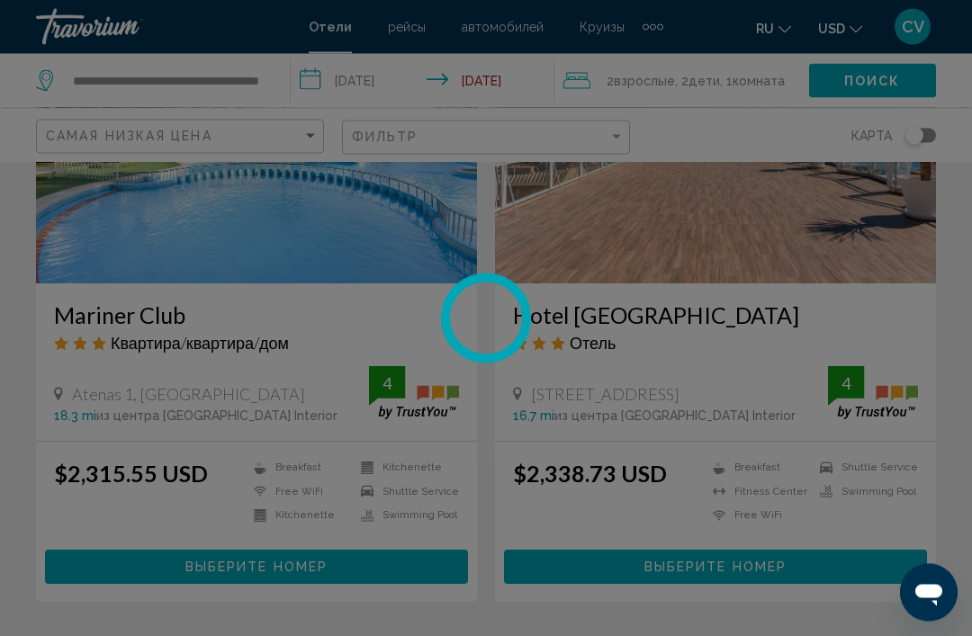
scroll to position [872, 0]
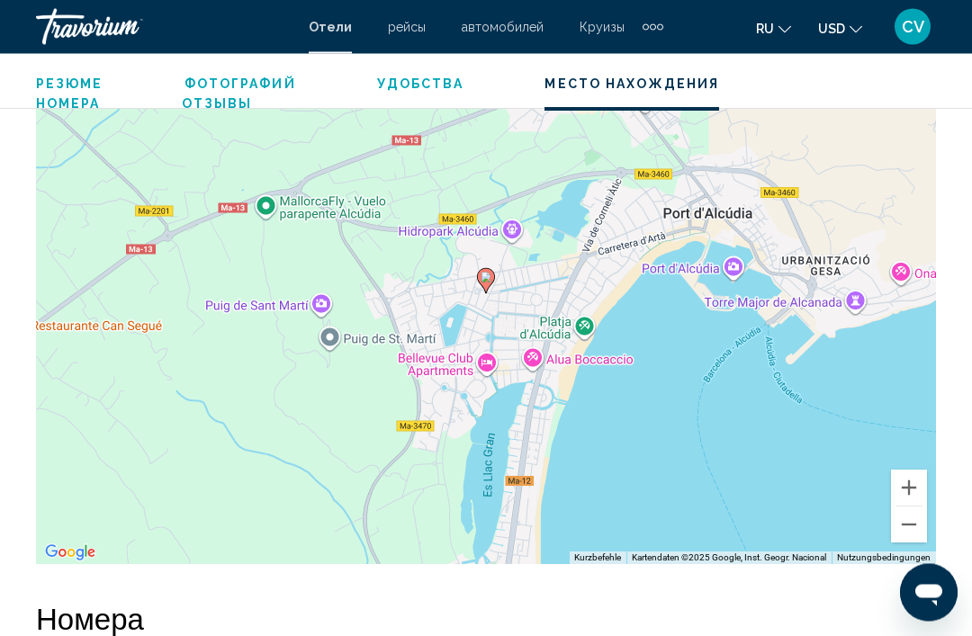
scroll to position [2118, 0]
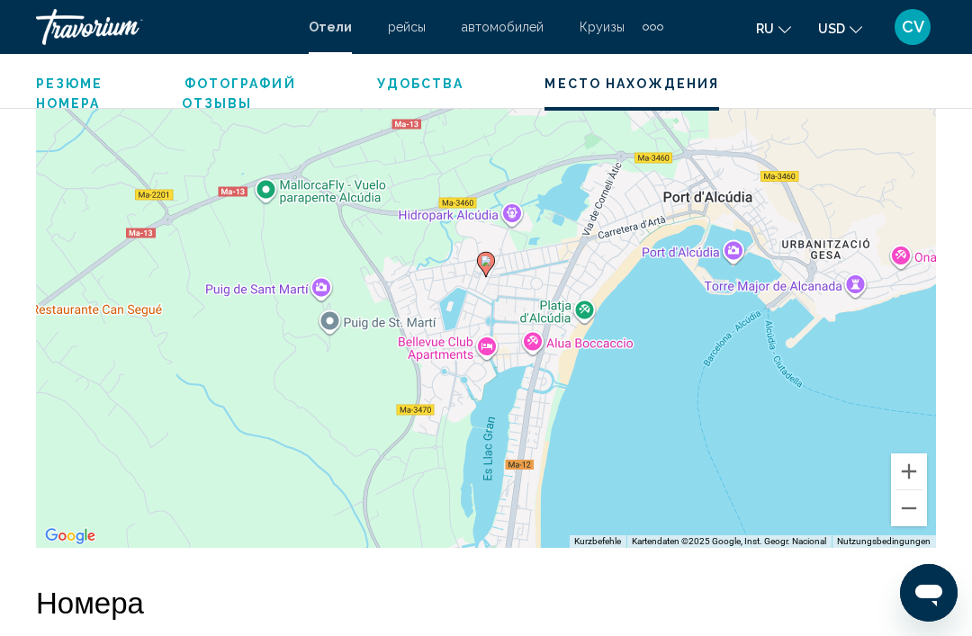
click at [691, 392] on div "Um den Modus zum Ziehen mit der Tastatur zu aktivieren, drückst du Alt + Eingab…" at bounding box center [486, 278] width 900 height 540
click at [917, 527] on div "Um den Modus zum Ziehen mit der Tastatur zu aktivieren, drückst du Alt + Eingab…" at bounding box center [486, 278] width 900 height 540
click at [914, 511] on button "Verkleinern" at bounding box center [909, 509] width 36 height 36
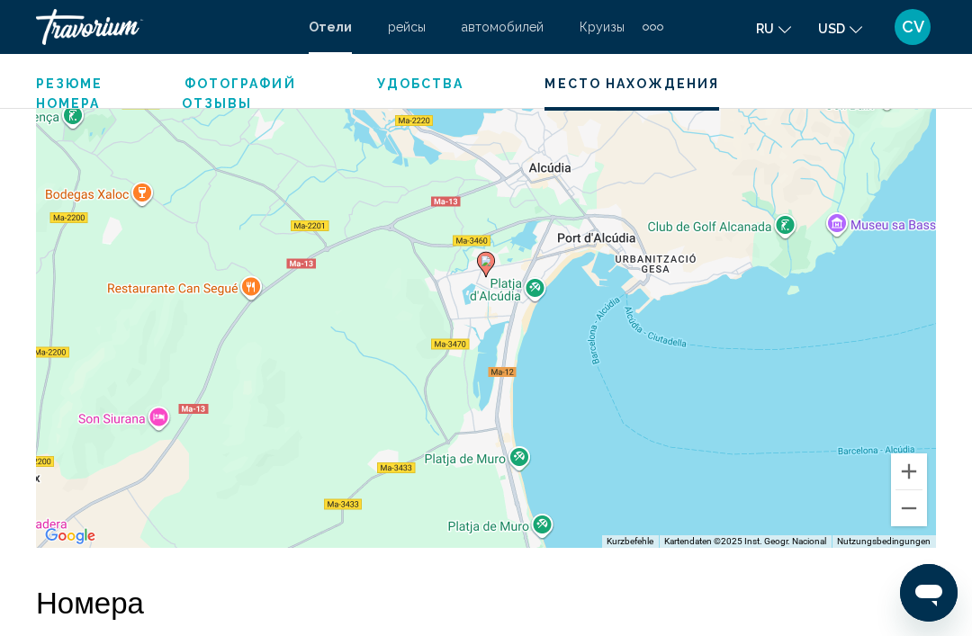
click at [911, 525] on button "Verkleinern" at bounding box center [909, 509] width 36 height 36
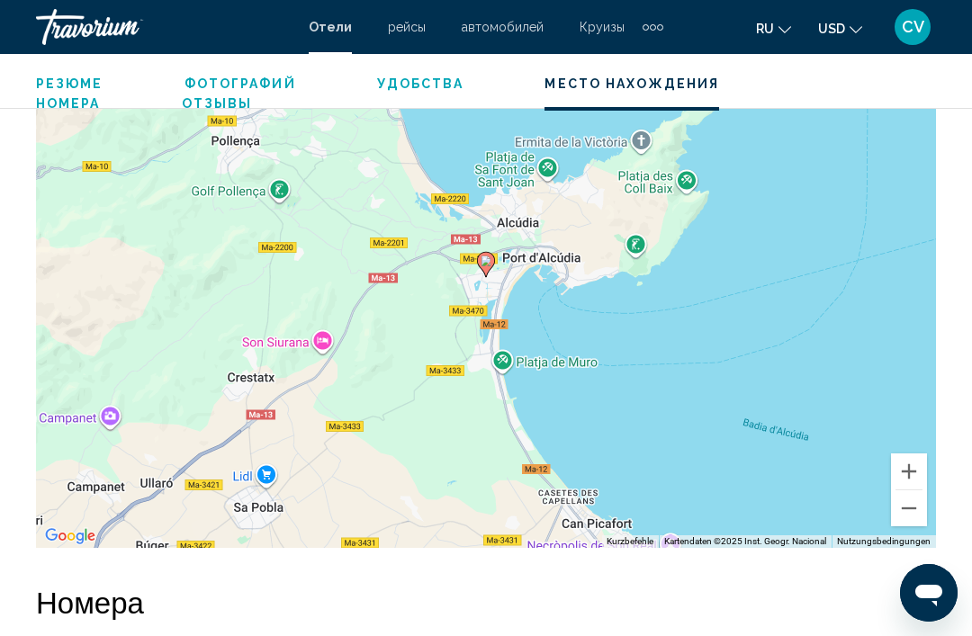
click at [907, 519] on button "Verkleinern" at bounding box center [909, 509] width 36 height 36
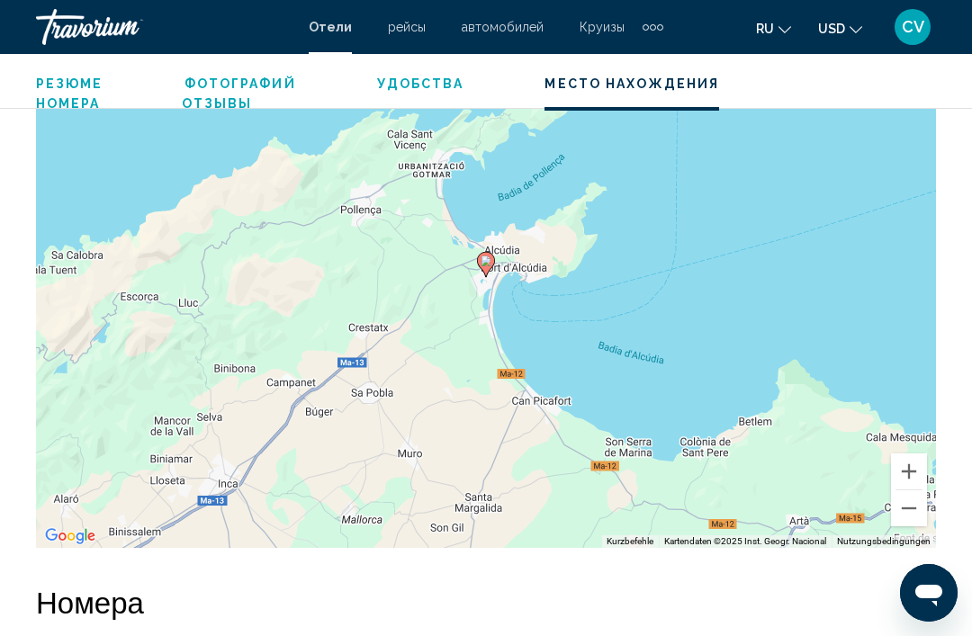
click at [914, 518] on button "Verkleinern" at bounding box center [909, 509] width 36 height 36
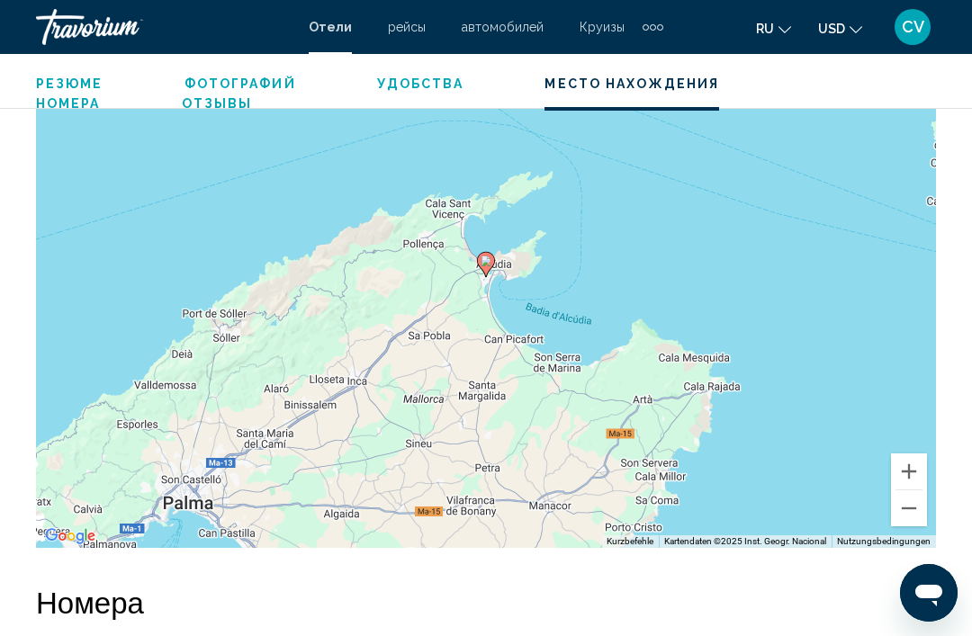
click at [914, 519] on button "Verkleinern" at bounding box center [909, 509] width 36 height 36
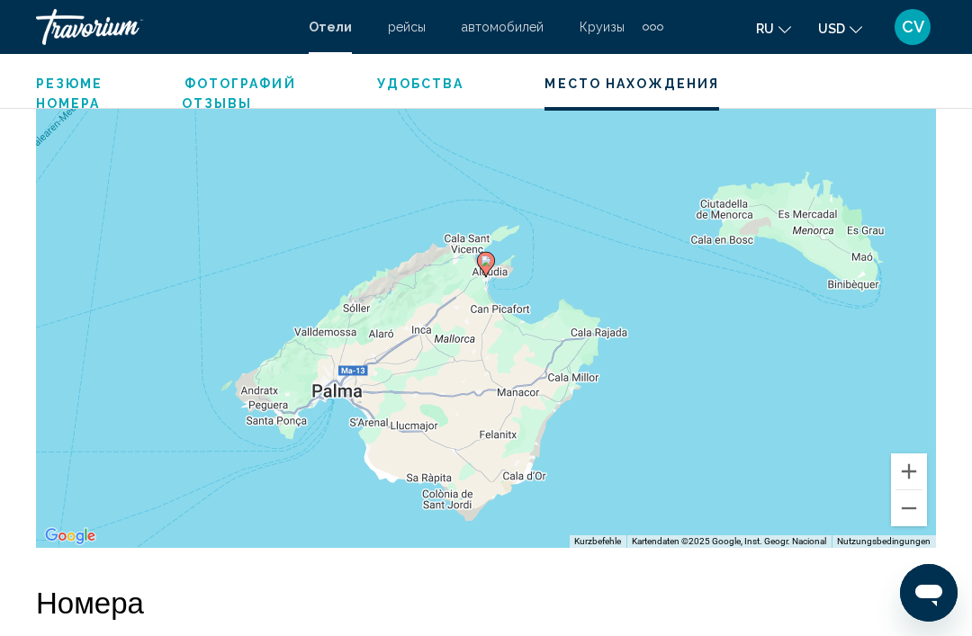
click at [909, 467] on button "Vergrößern" at bounding box center [909, 472] width 36 height 36
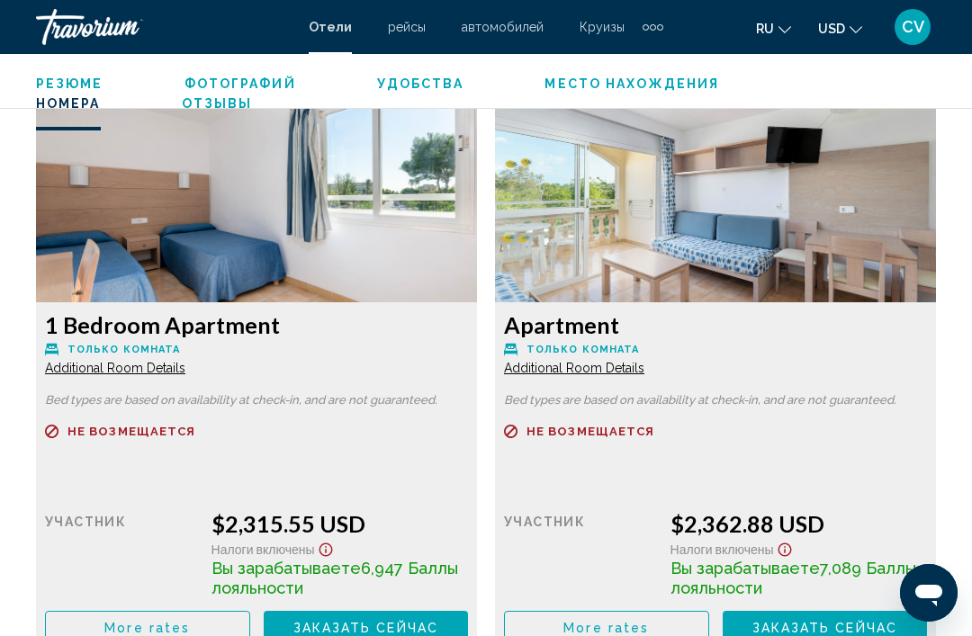
scroll to position [2798, 0]
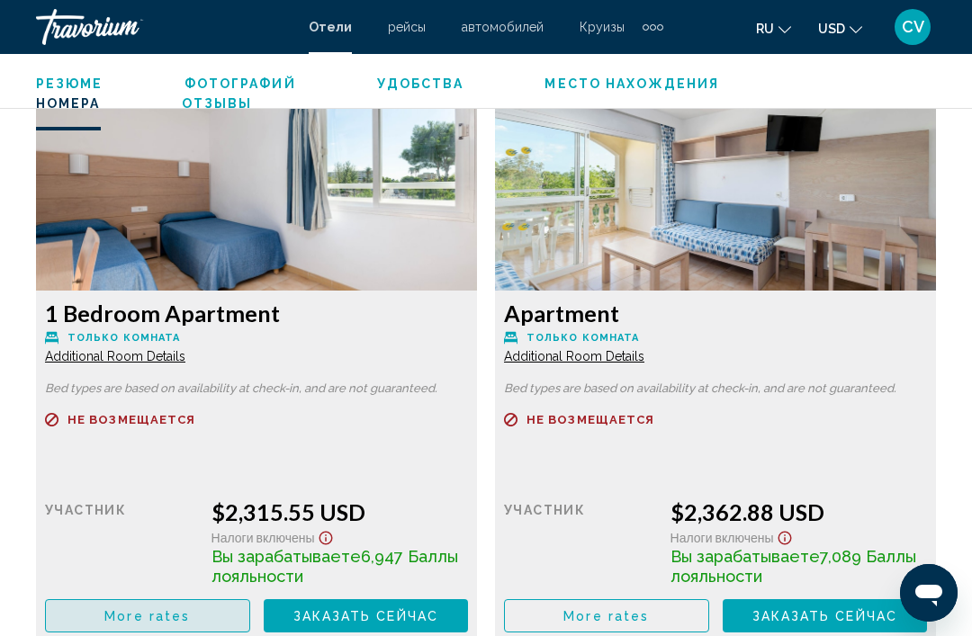
click at [194, 611] on button "More rates" at bounding box center [147, 615] width 205 height 33
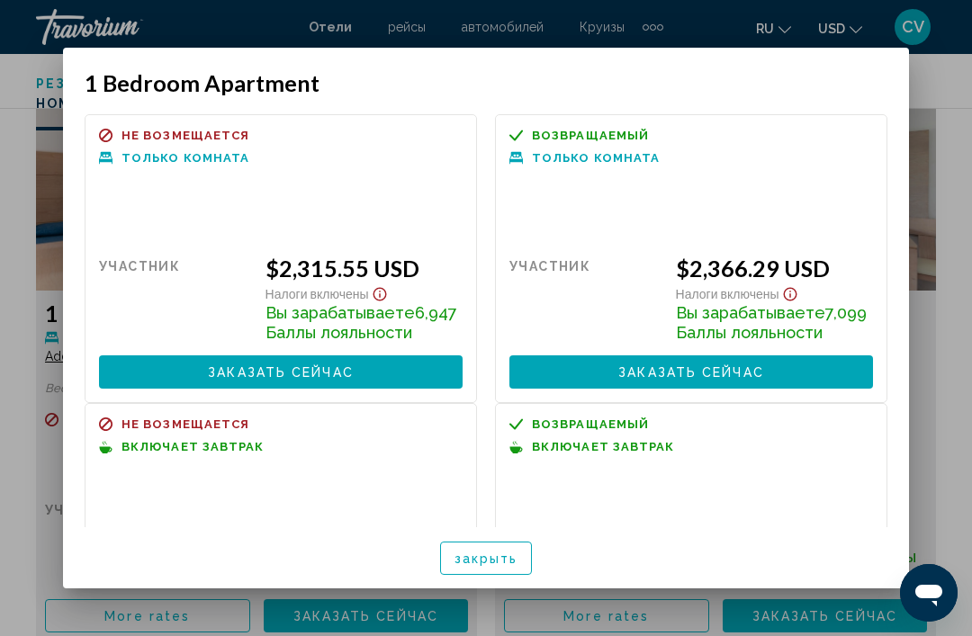
scroll to position [0, 0]
click at [954, 75] on div at bounding box center [486, 318] width 972 height 636
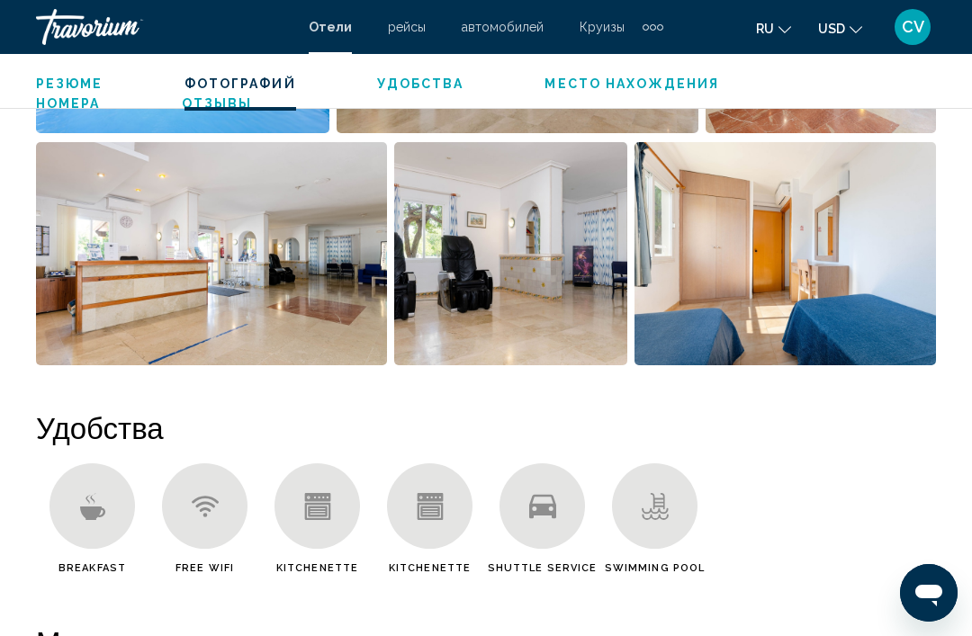
scroll to position [1447, 0]
click at [554, 504] on icon "Main content" at bounding box center [542, 507] width 27 height 24
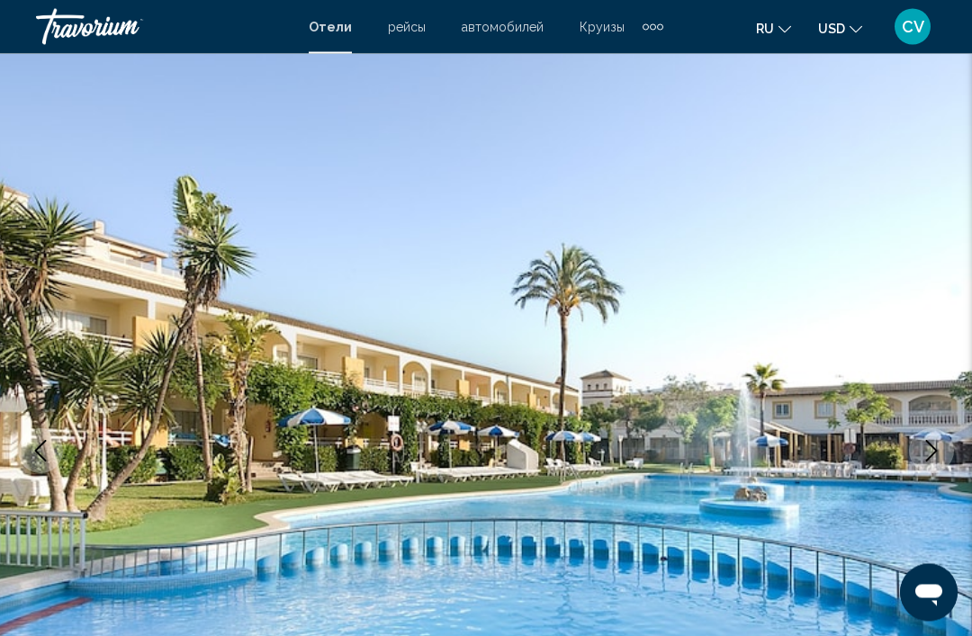
scroll to position [0, 0]
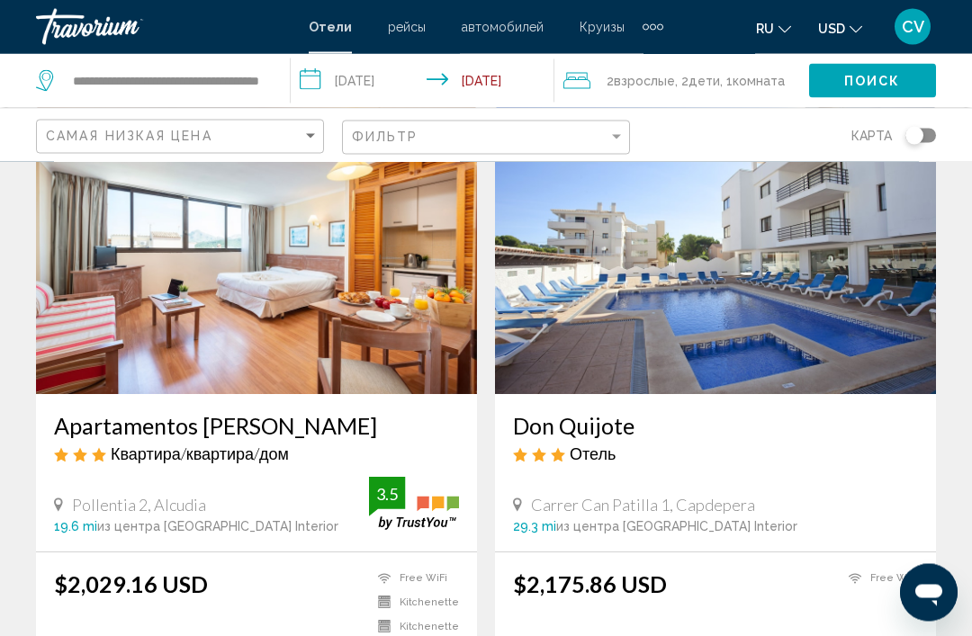
scroll to position [120, 0]
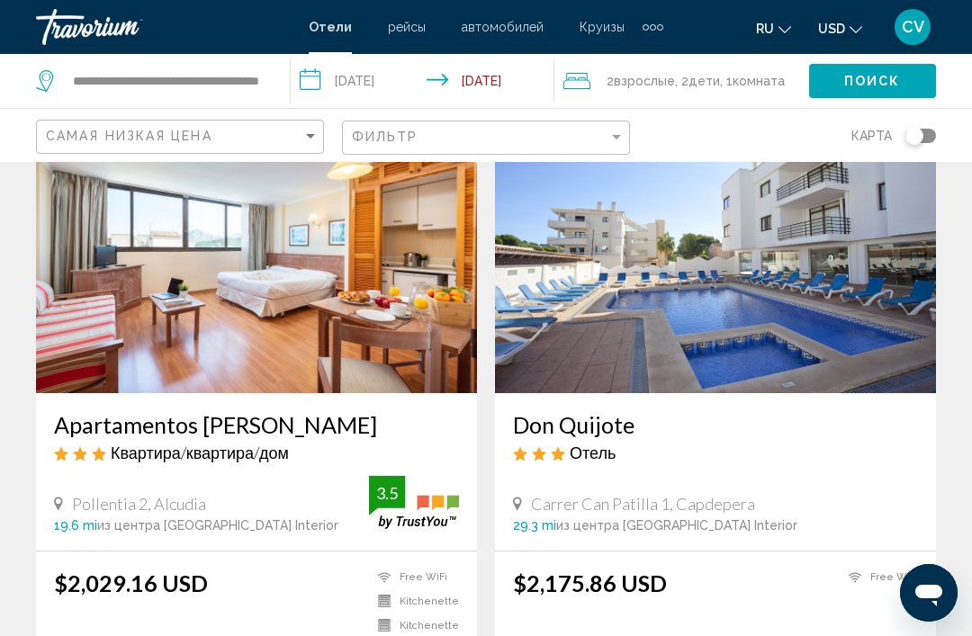
click at [422, 315] on img "Main content" at bounding box center [256, 249] width 441 height 288
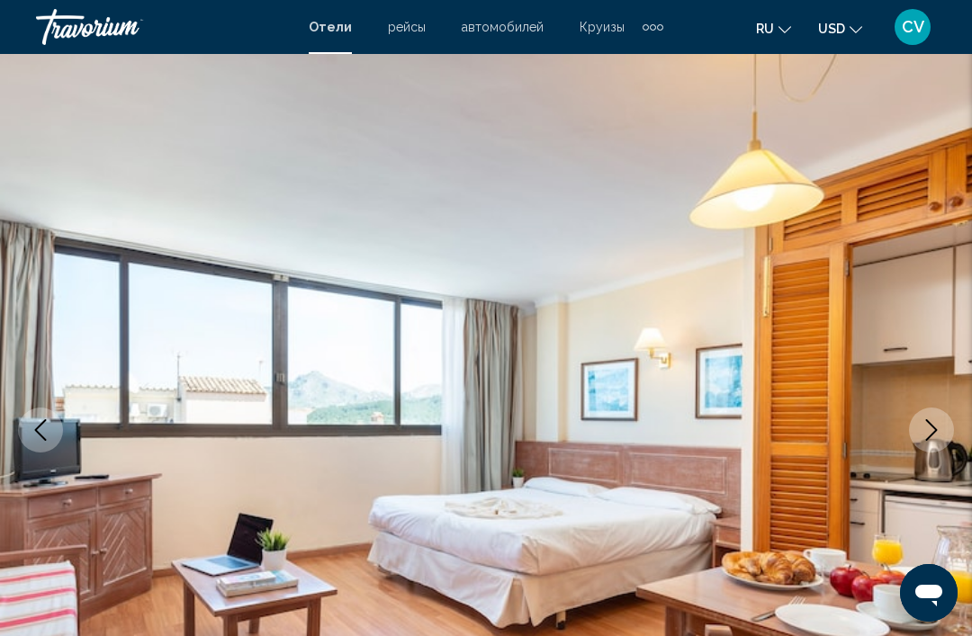
scroll to position [158, 0]
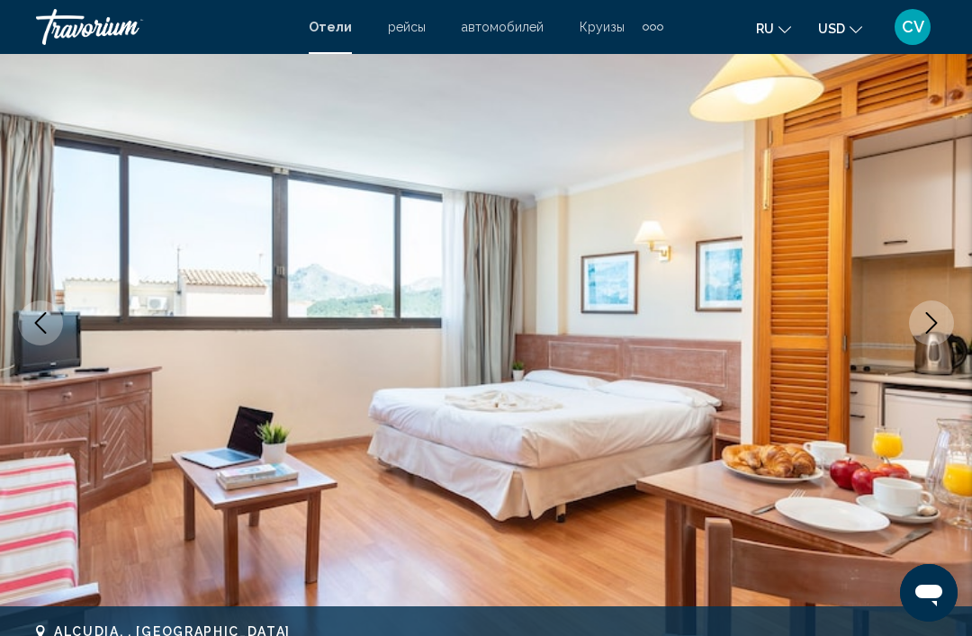
click at [933, 337] on button "Next image" at bounding box center [931, 323] width 45 height 45
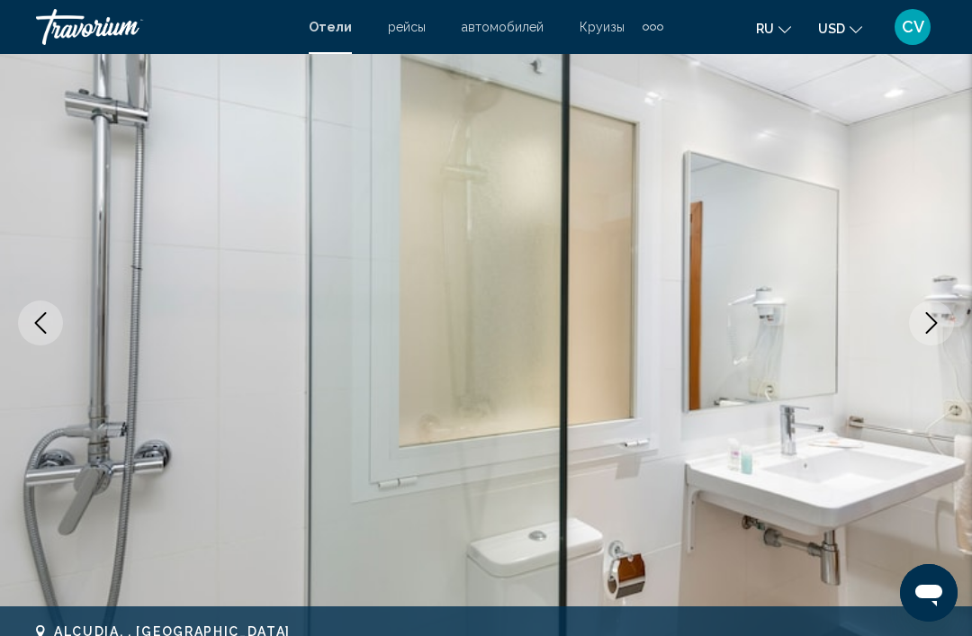
click at [940, 316] on icon "Next image" at bounding box center [932, 323] width 22 height 22
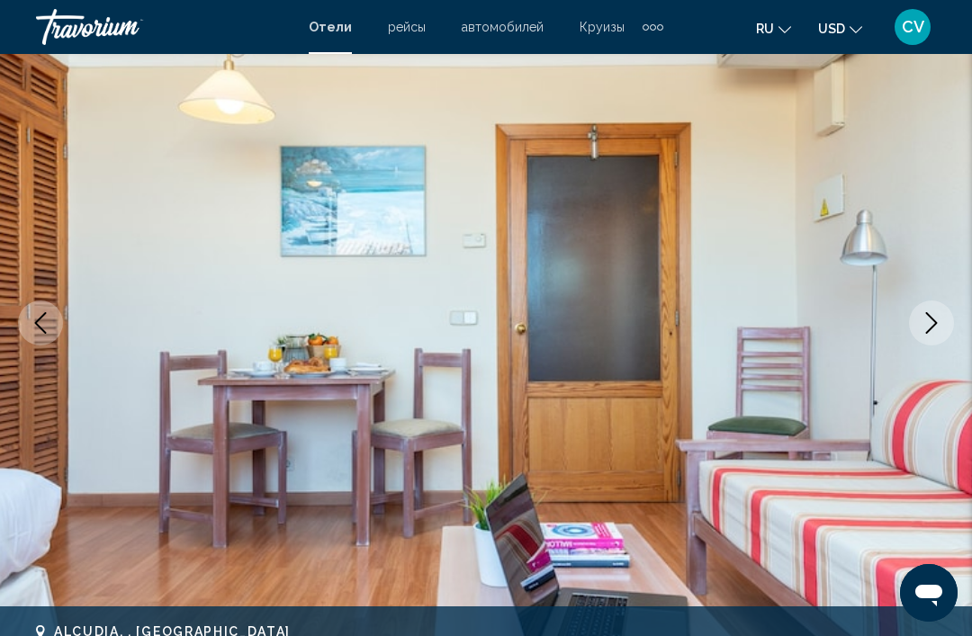
click at [937, 330] on icon "Next image" at bounding box center [932, 323] width 22 height 22
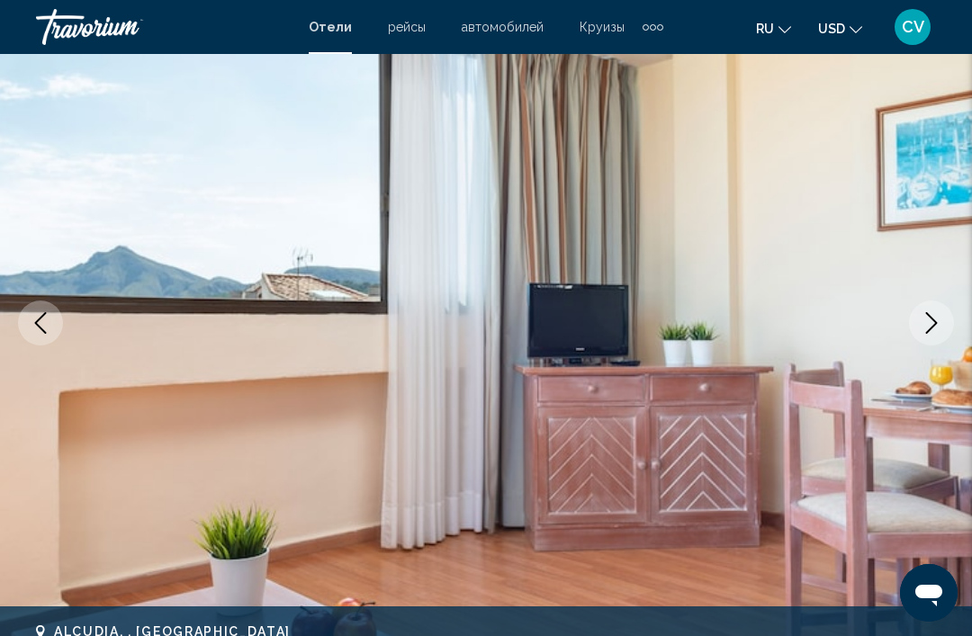
click at [939, 334] on button "Next image" at bounding box center [931, 323] width 45 height 45
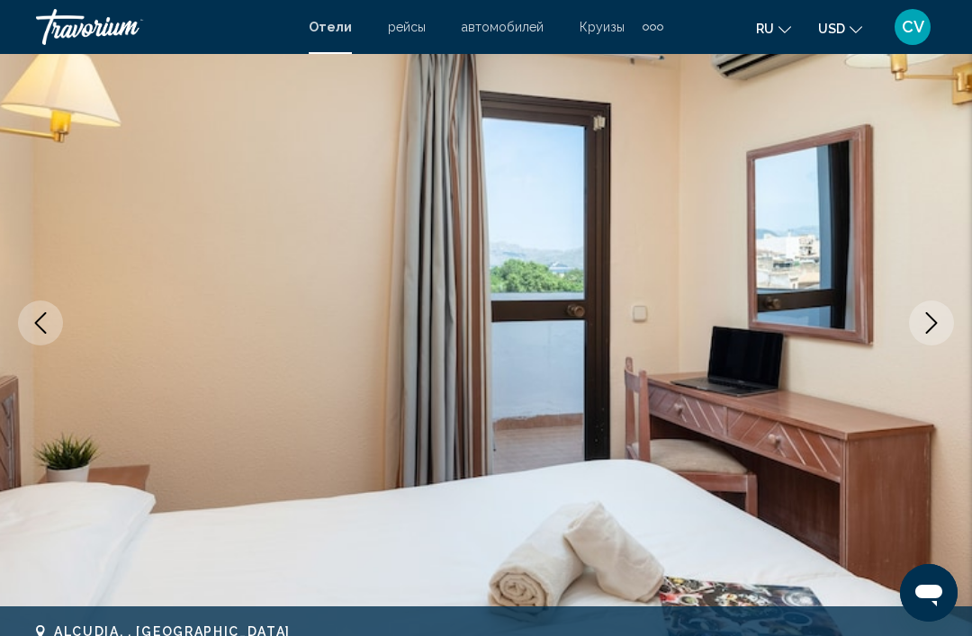
click at [922, 339] on button "Next image" at bounding box center [931, 323] width 45 height 45
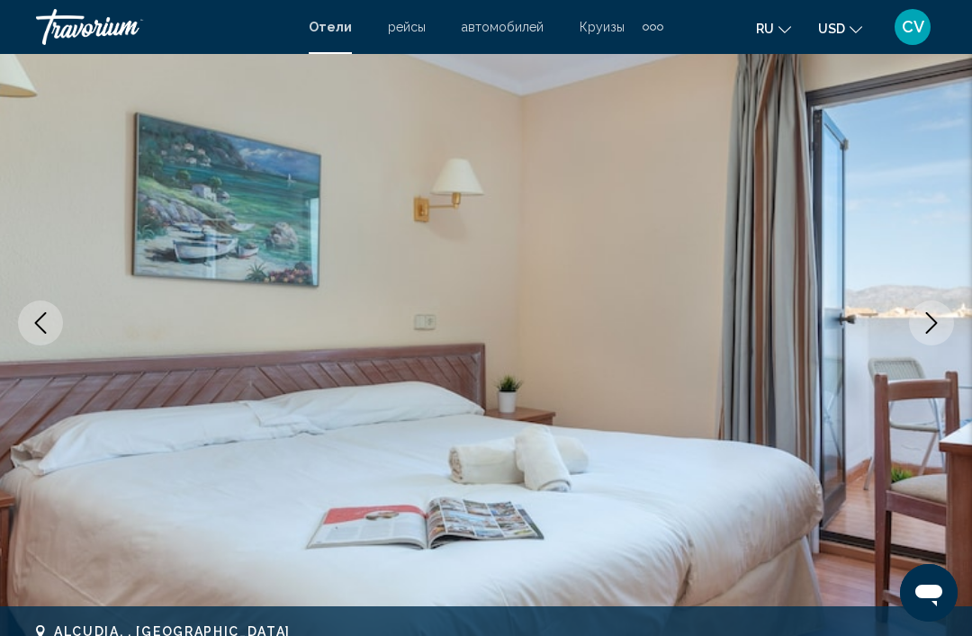
click at [923, 335] on button "Next image" at bounding box center [931, 323] width 45 height 45
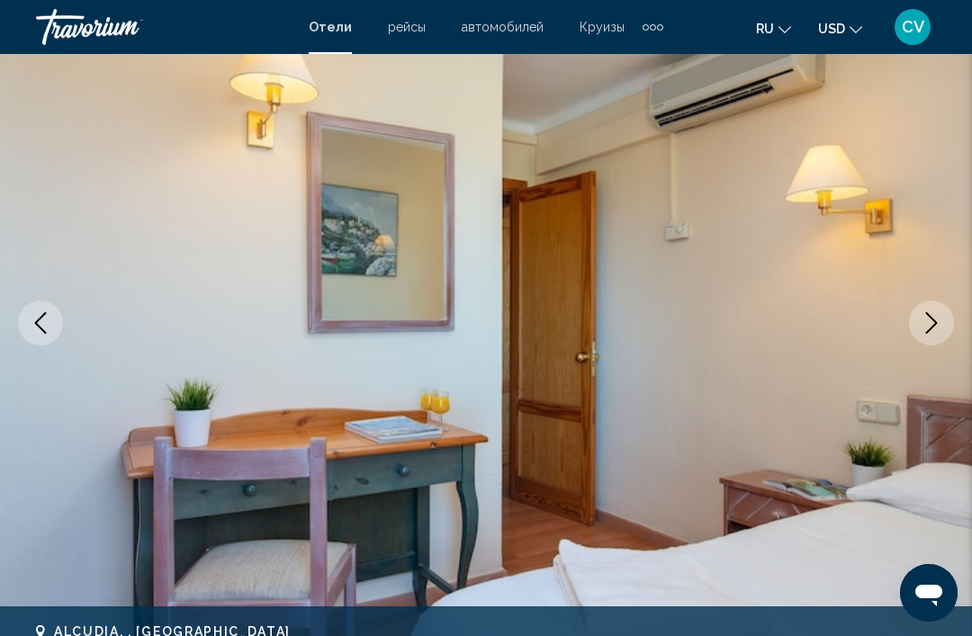
click at [923, 349] on img "Main content" at bounding box center [486, 323] width 972 height 855
click at [924, 347] on img "Main content" at bounding box center [486, 323] width 972 height 855
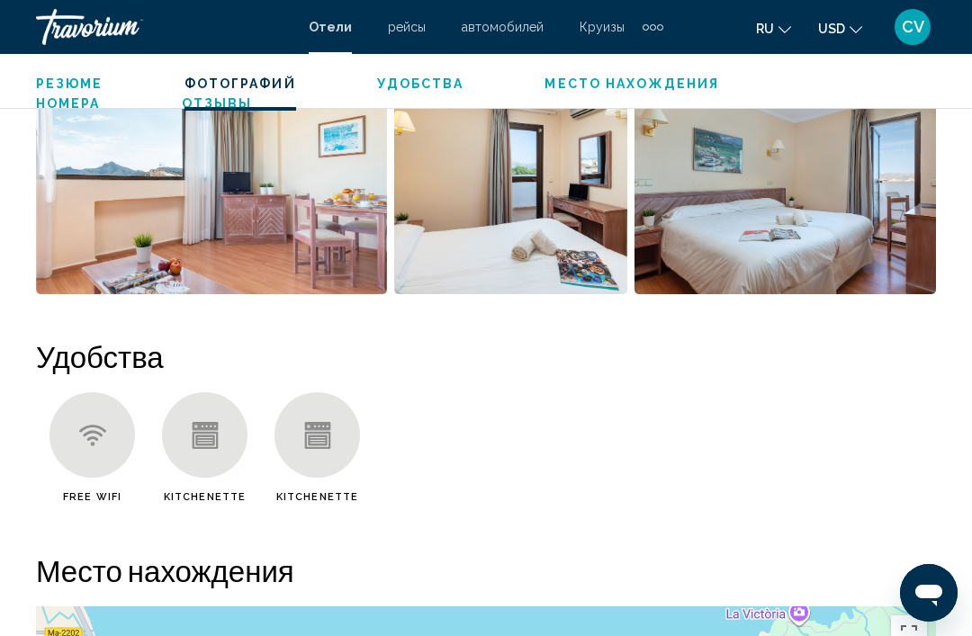
scroll to position [1503, 0]
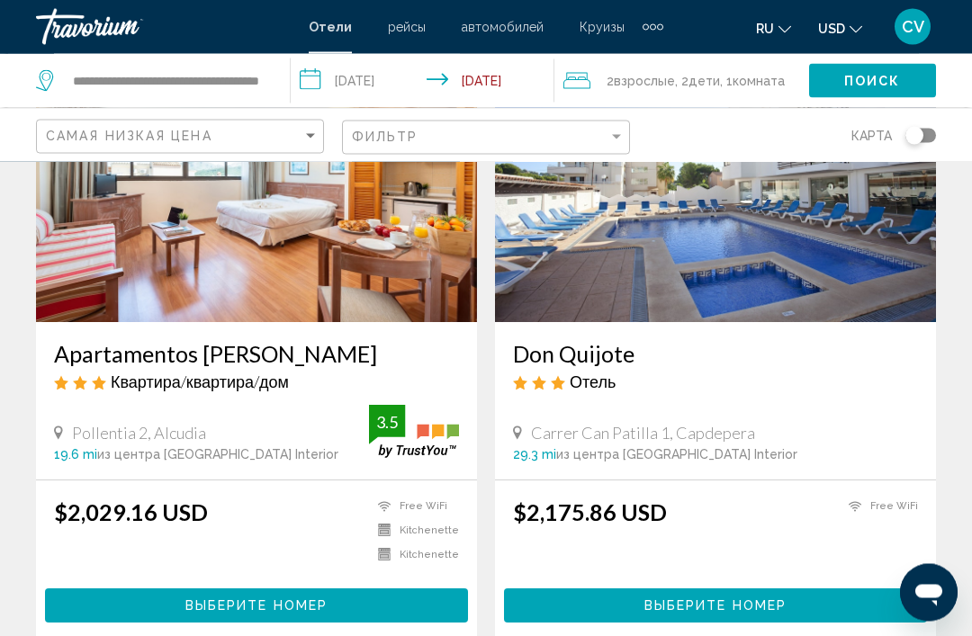
click at [889, 275] on img "Main content" at bounding box center [715, 179] width 441 height 288
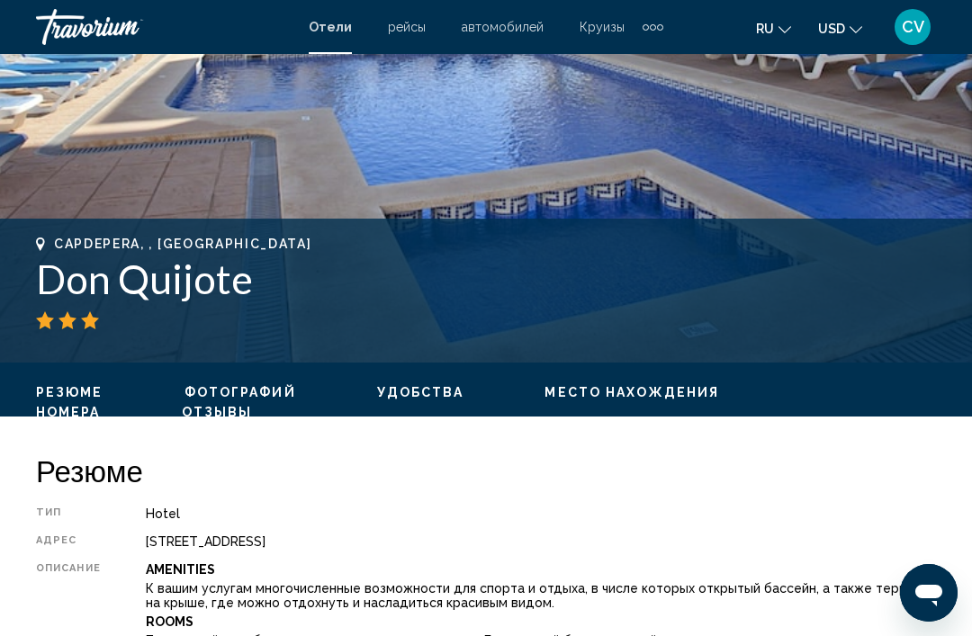
scroll to position [556, 0]
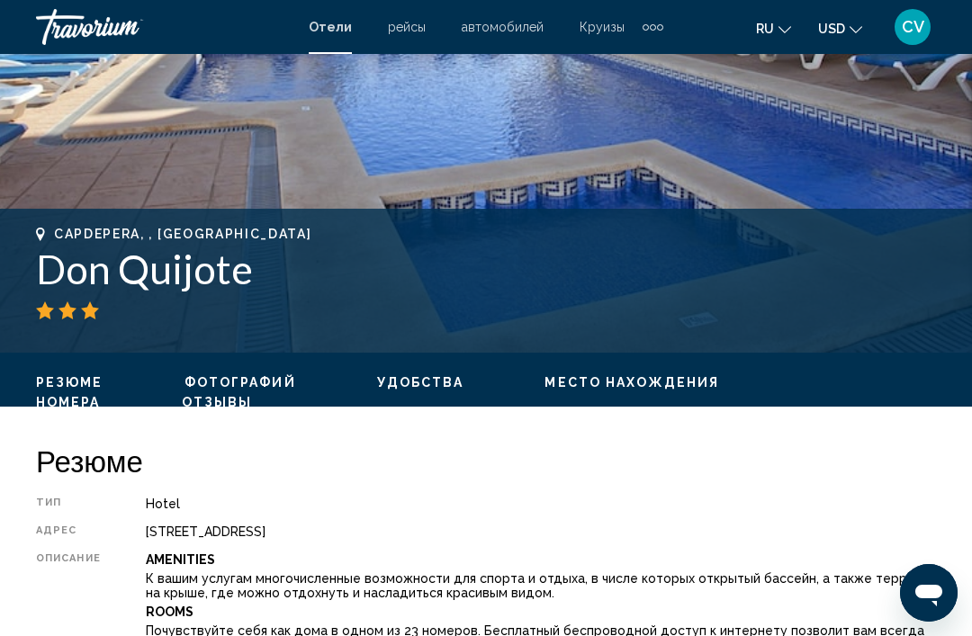
click at [654, 386] on span "Место нахождения" at bounding box center [632, 382] width 175 height 14
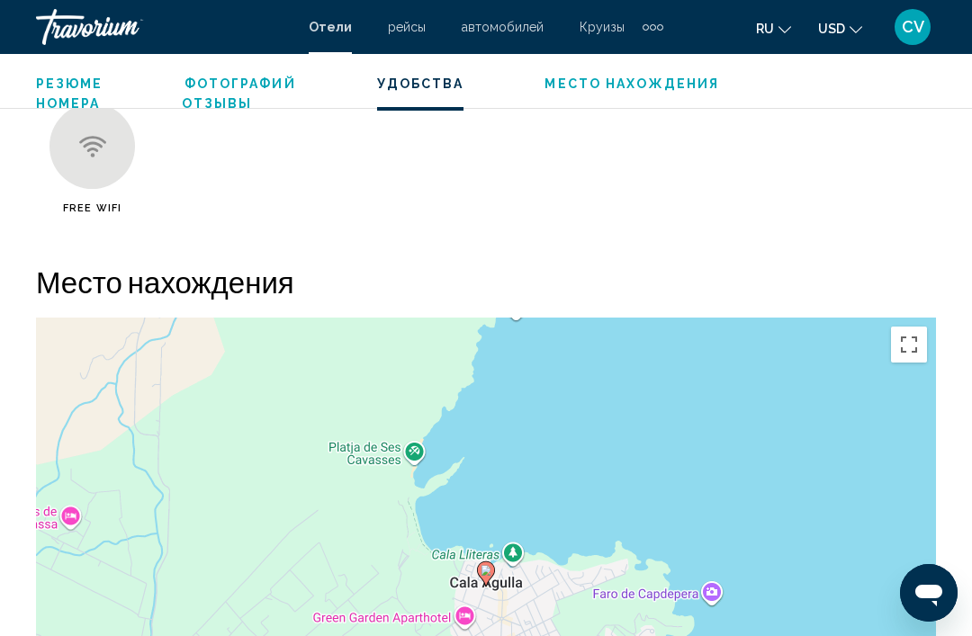
scroll to position [1963, 0]
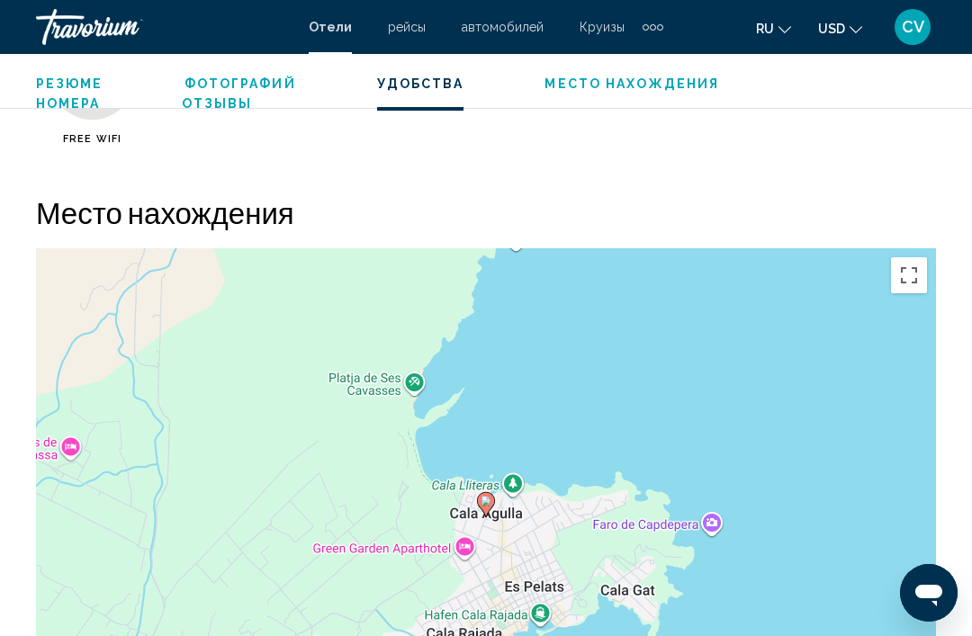
click at [422, 86] on span "Удобства" at bounding box center [420, 84] width 87 height 14
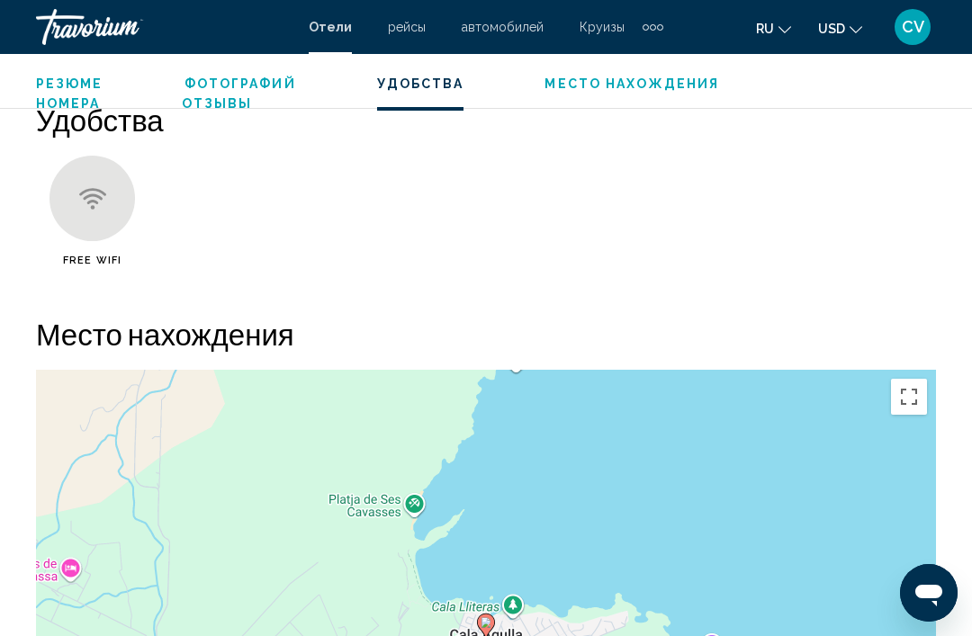
scroll to position [1750, 0]
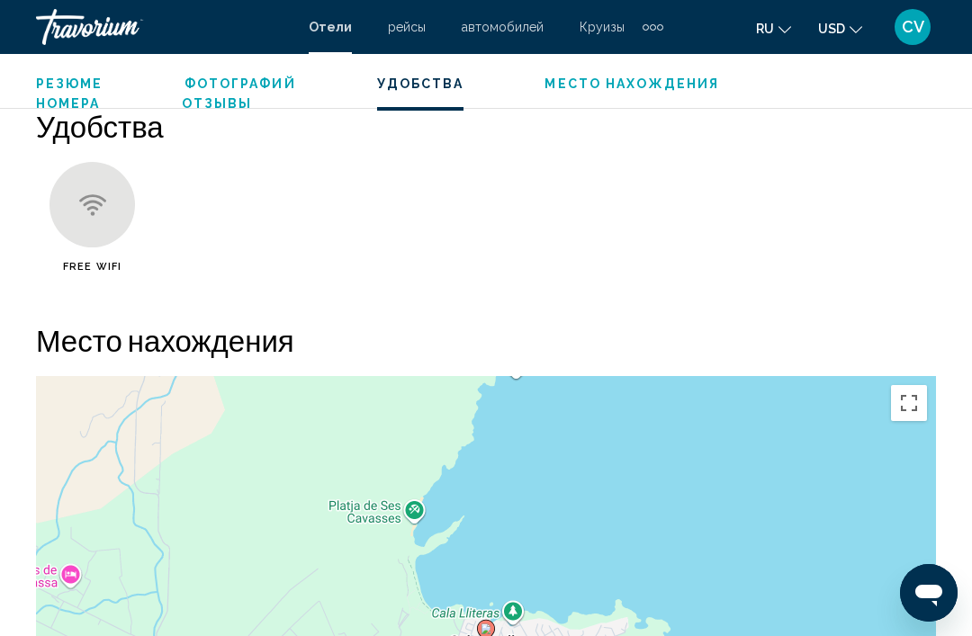
click at [428, 88] on span "Удобства" at bounding box center [420, 84] width 87 height 14
click at [251, 91] on span "Фотографий" at bounding box center [241, 84] width 112 height 14
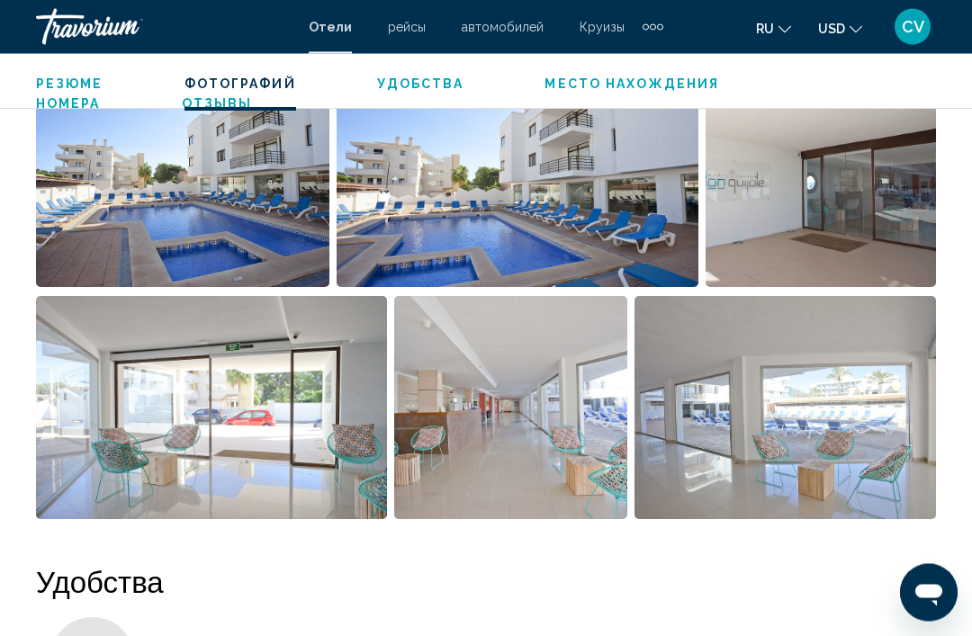
scroll to position [1284, 0]
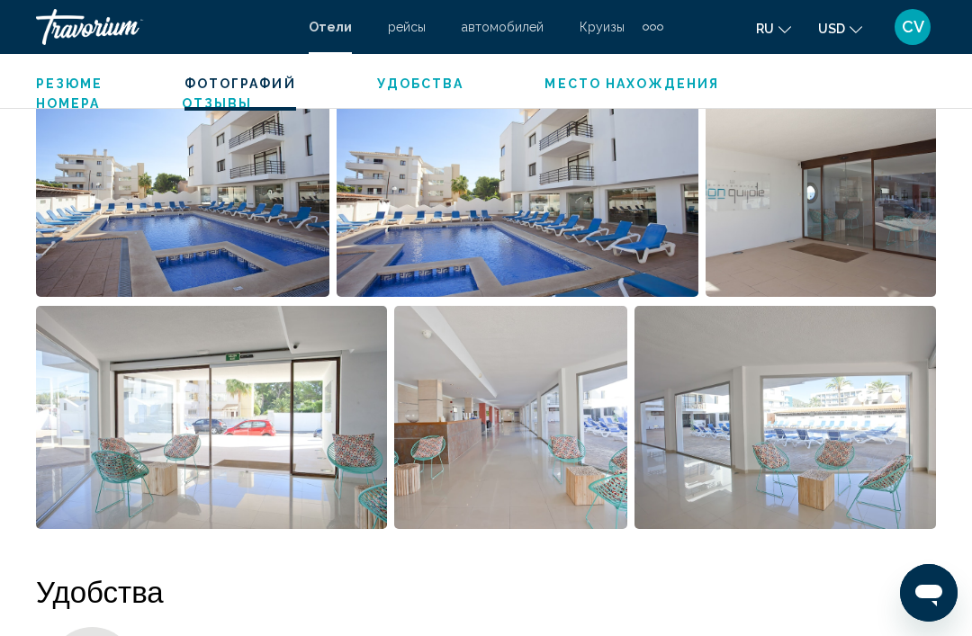
click at [877, 428] on img "Open full-screen image slider" at bounding box center [786, 417] width 302 height 223
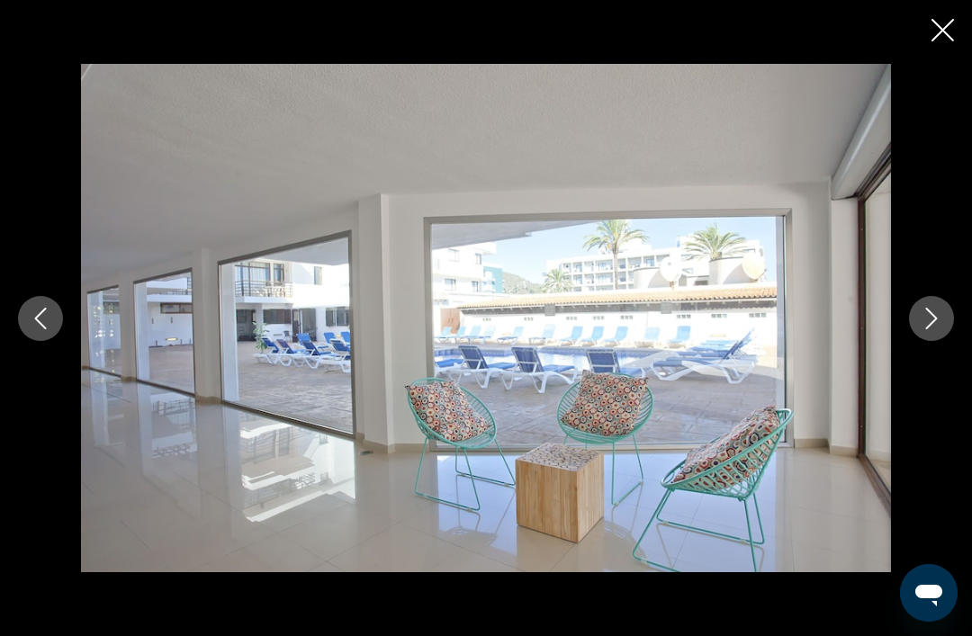
click at [929, 314] on icon "Next image" at bounding box center [932, 319] width 22 height 22
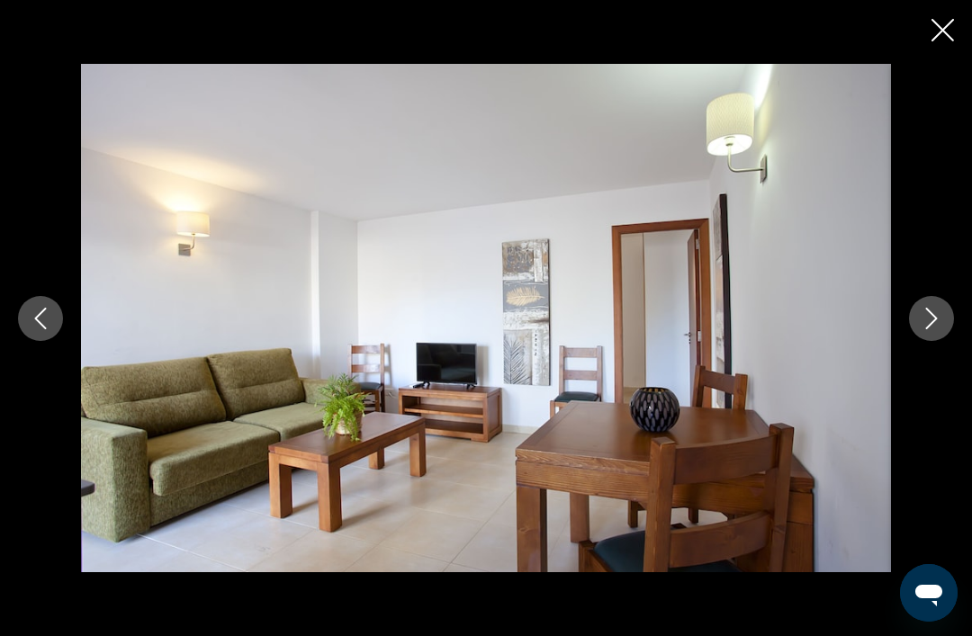
click at [933, 320] on icon "Next image" at bounding box center [932, 319] width 22 height 22
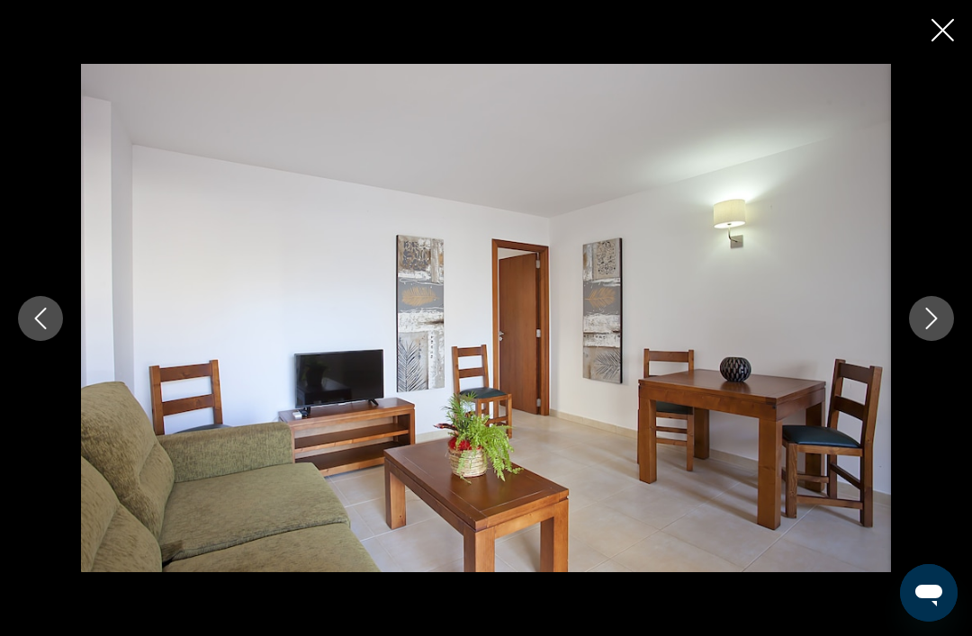
click at [931, 329] on icon "Next image" at bounding box center [932, 319] width 22 height 22
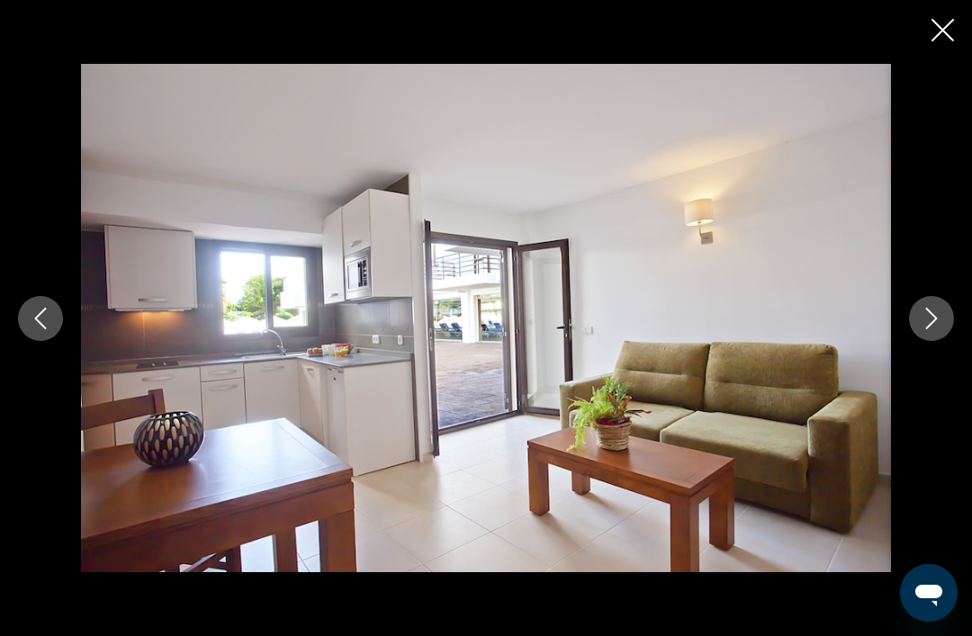
click at [933, 331] on button "Next image" at bounding box center [931, 318] width 45 height 45
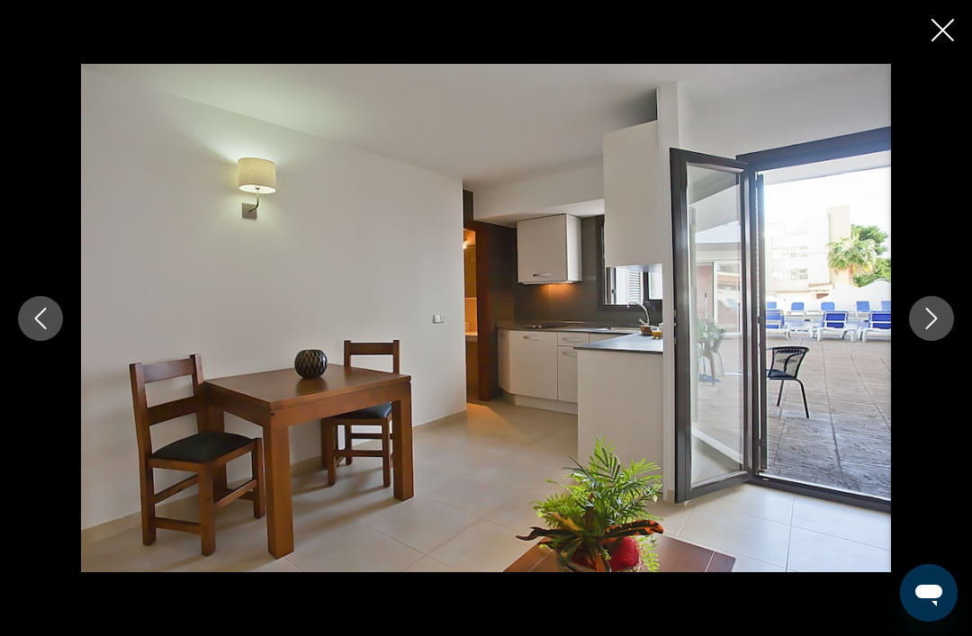
click at [933, 328] on icon "Next image" at bounding box center [932, 319] width 22 height 22
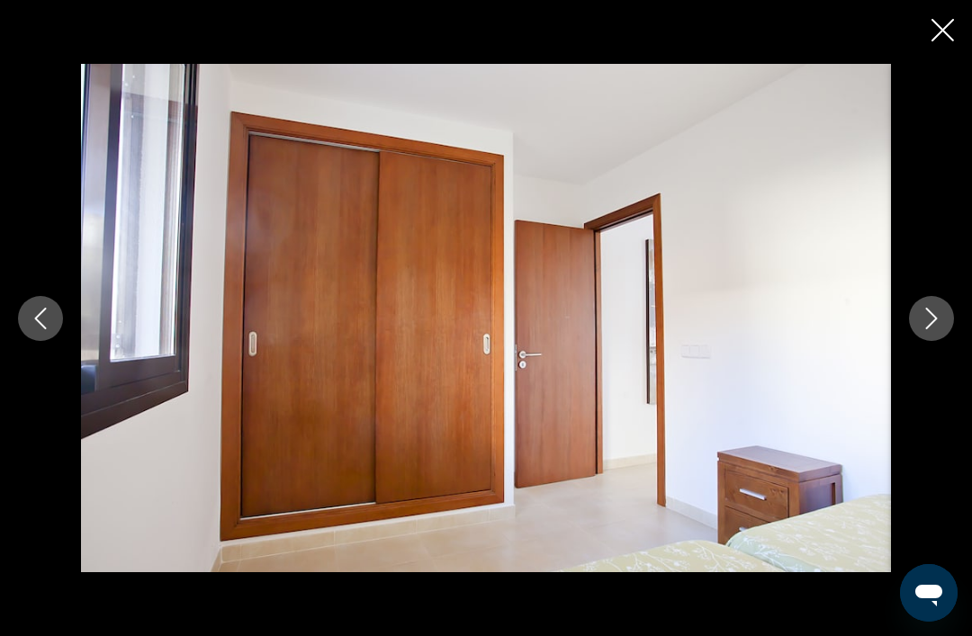
click at [919, 329] on button "Next image" at bounding box center [931, 318] width 45 height 45
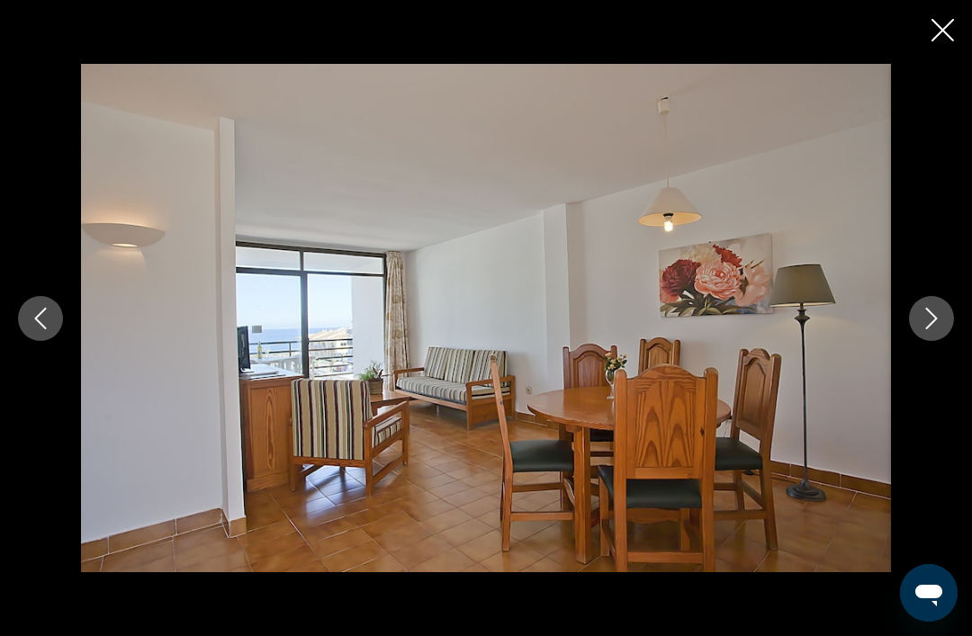
click at [926, 326] on icon "Next image" at bounding box center [932, 319] width 22 height 22
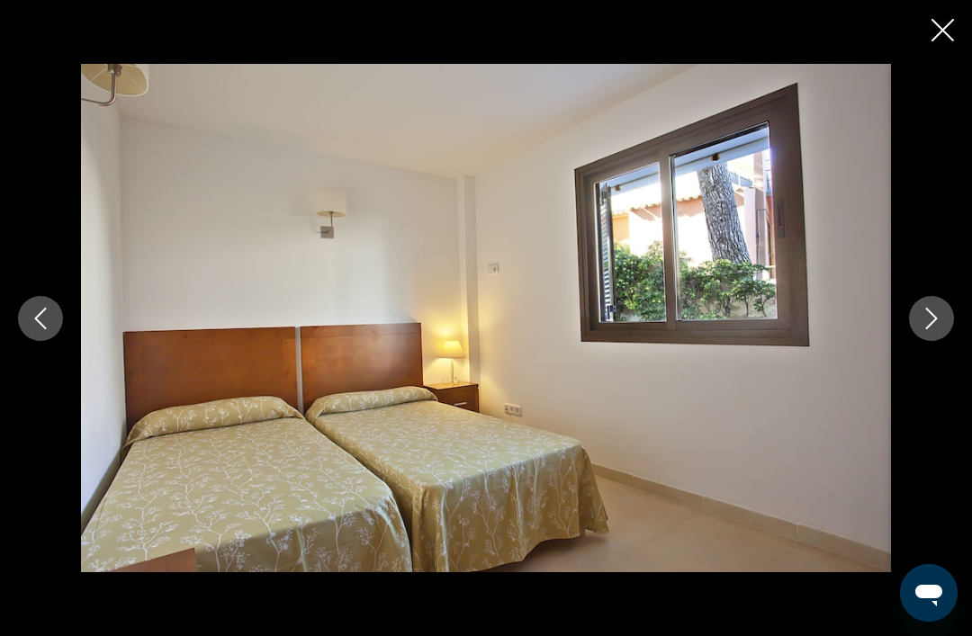
click at [928, 329] on button "Next image" at bounding box center [931, 318] width 45 height 45
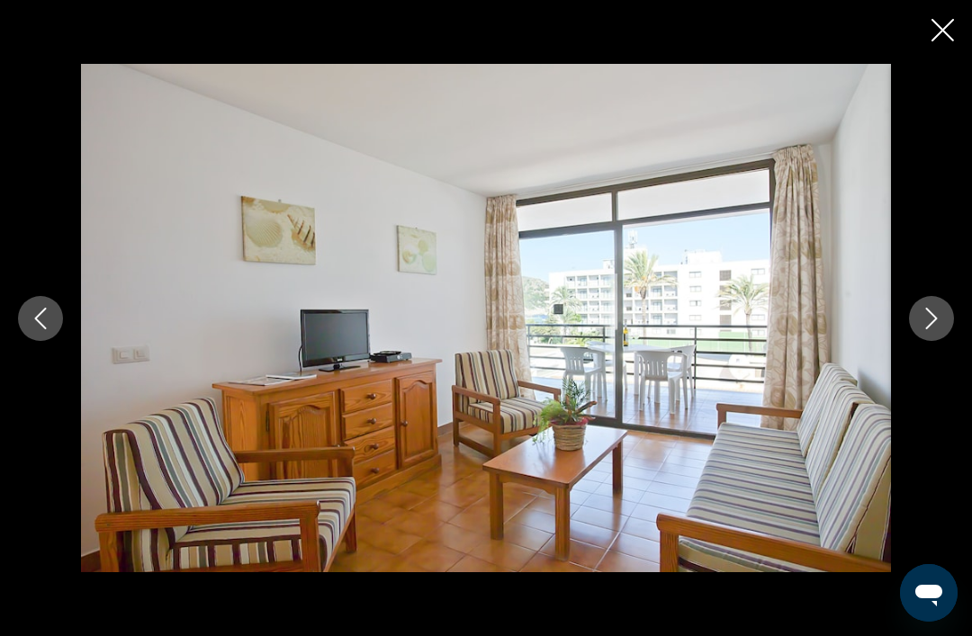
click at [928, 326] on icon "Next image" at bounding box center [932, 319] width 12 height 22
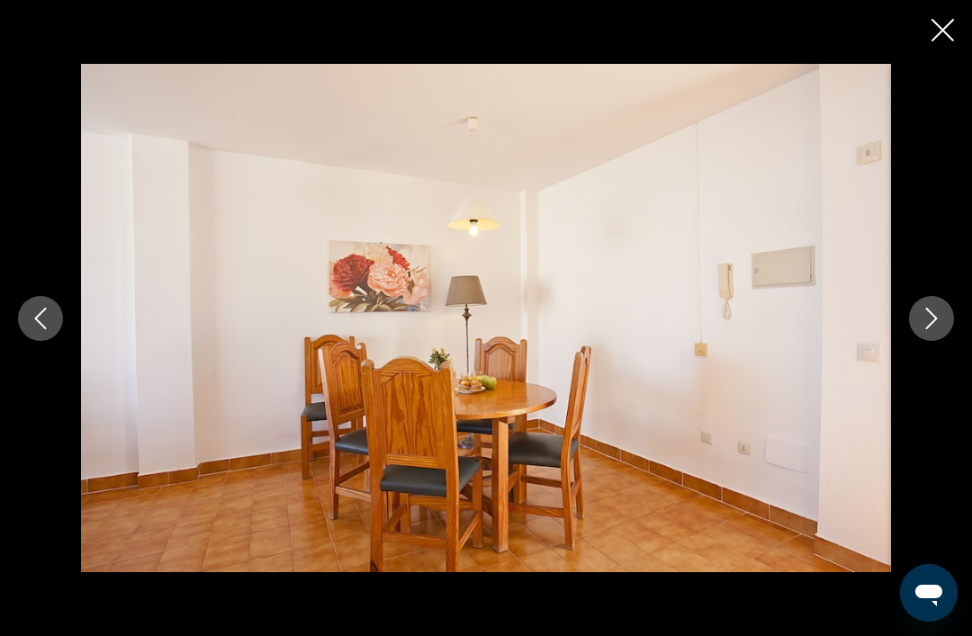
click at [943, 37] on icon "Close slideshow" at bounding box center [943, 30] width 23 height 23
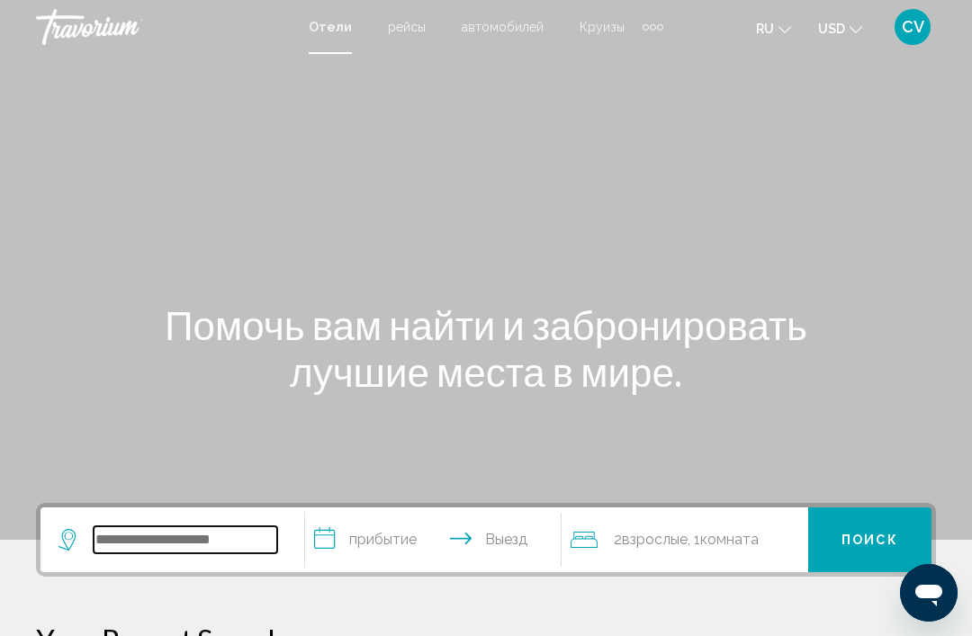
click at [203, 533] on input "Search widget" at bounding box center [186, 540] width 184 height 27
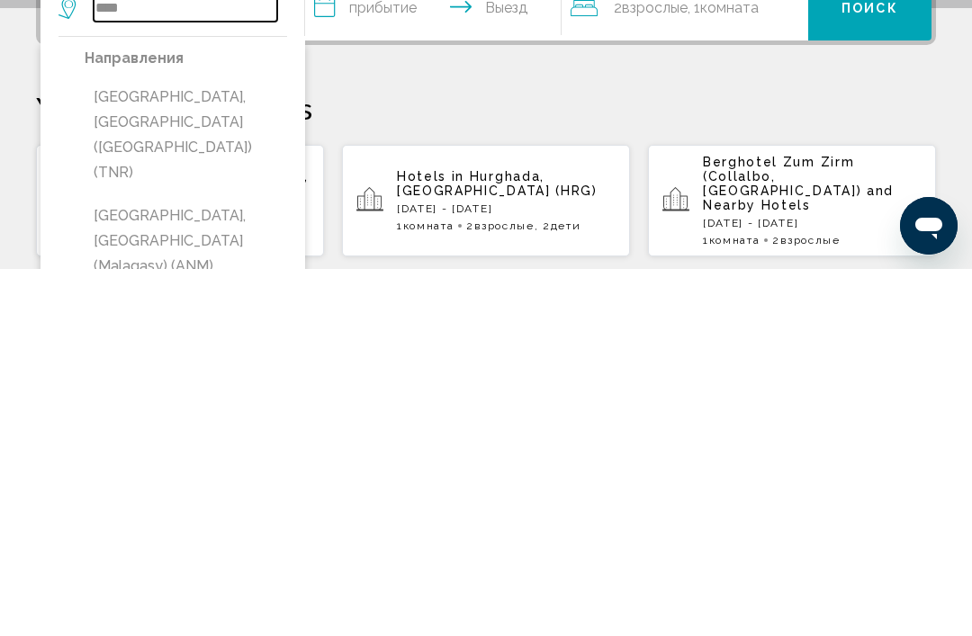
scroll to position [167, 0]
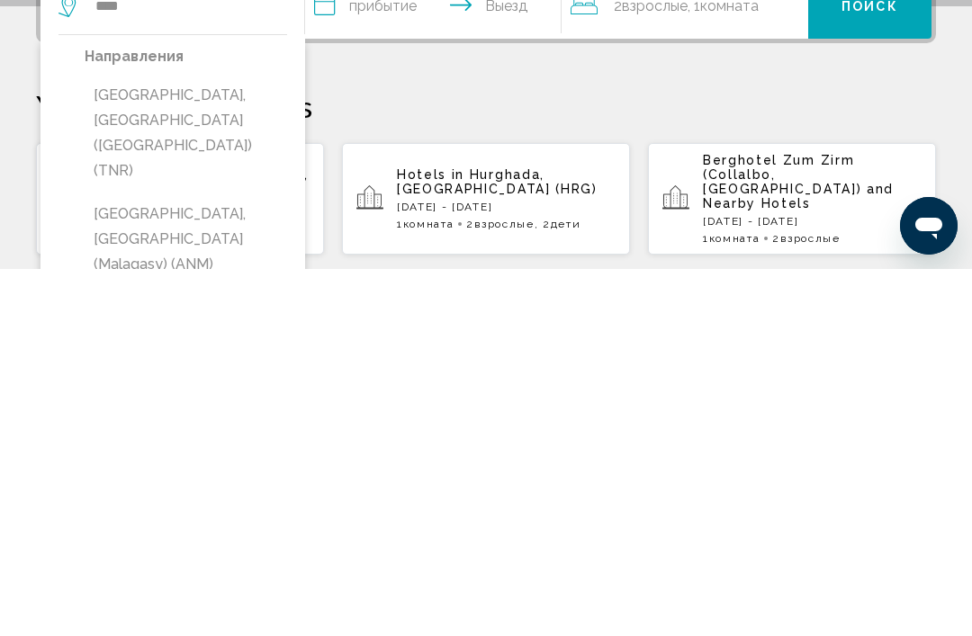
type input "**********"
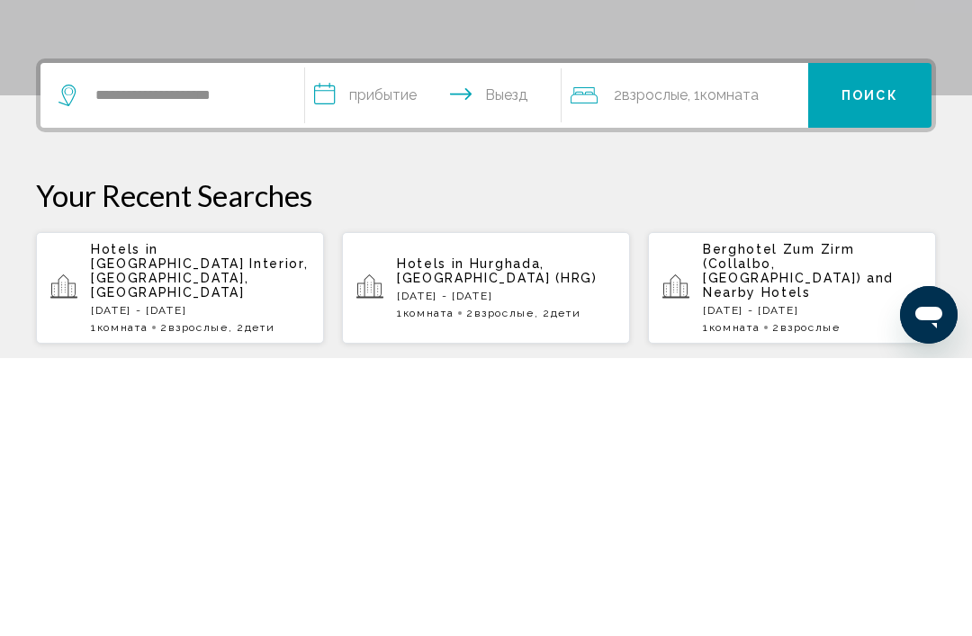
click at [380, 341] on input "**********" at bounding box center [436, 376] width 263 height 70
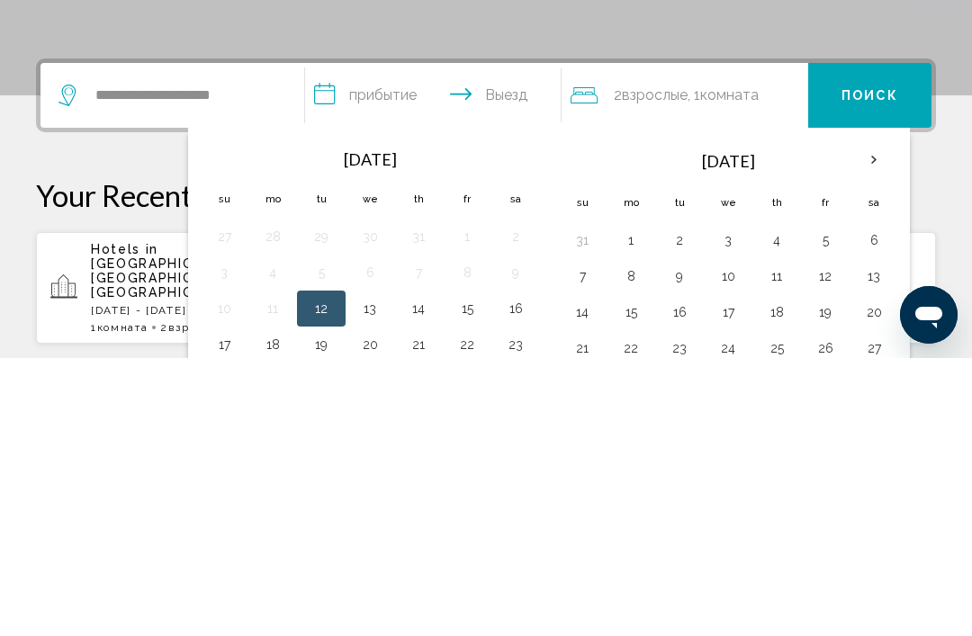
scroll to position [445, 0]
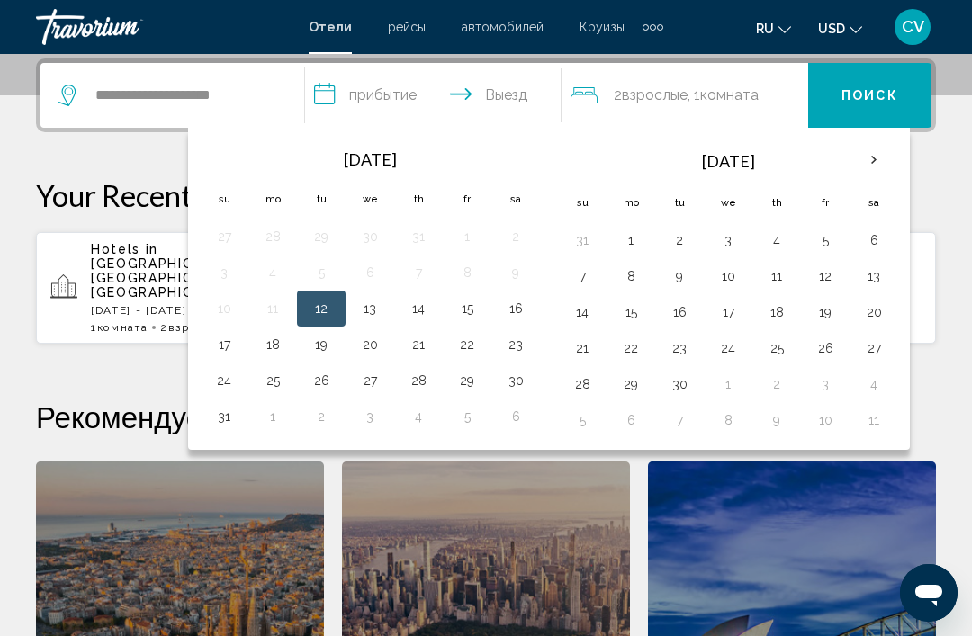
click at [524, 345] on button "23" at bounding box center [515, 344] width 29 height 25
click at [522, 306] on button "16" at bounding box center [515, 308] width 29 height 25
type input "**********"
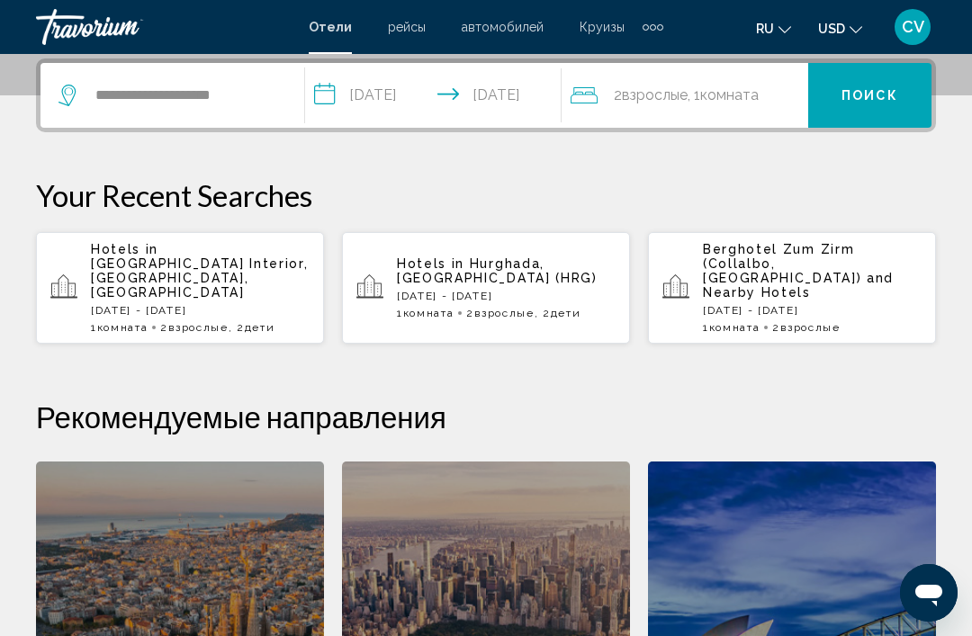
click at [752, 104] on span ", 1 Комната номера" at bounding box center [723, 95] width 71 height 25
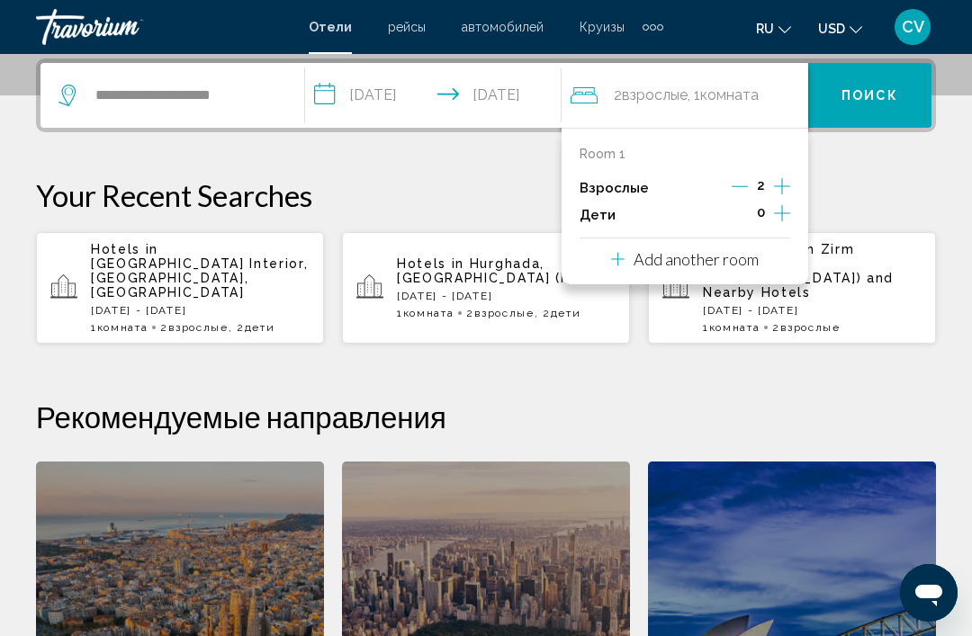
click at [789, 213] on icon "Increment children" at bounding box center [782, 214] width 16 height 22
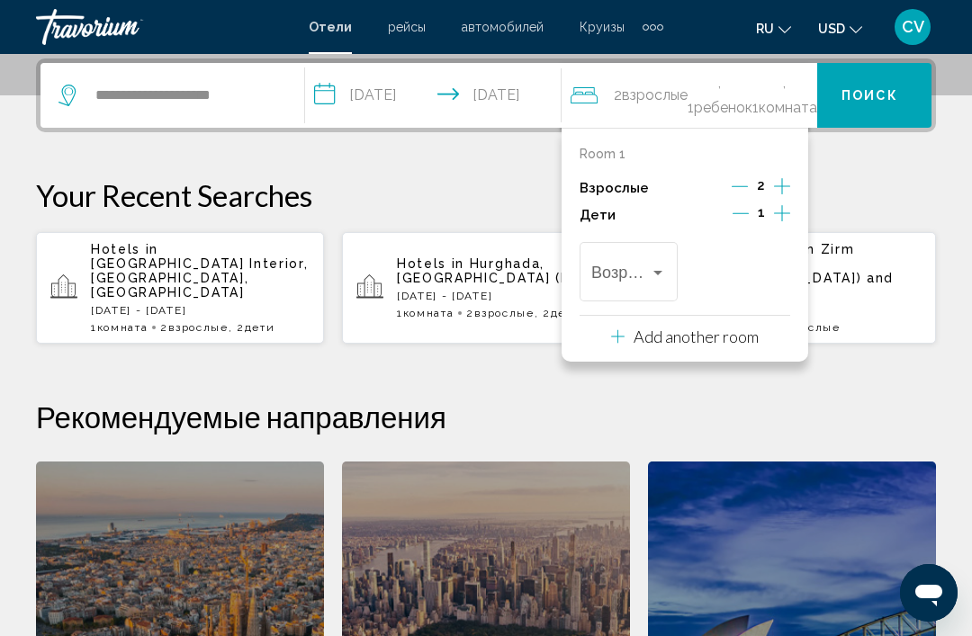
click at [782, 217] on icon "Increment children" at bounding box center [782, 213] width 16 height 16
click at [659, 271] on div "Travelers: 2 adults, 2 children" at bounding box center [657, 273] width 9 height 5
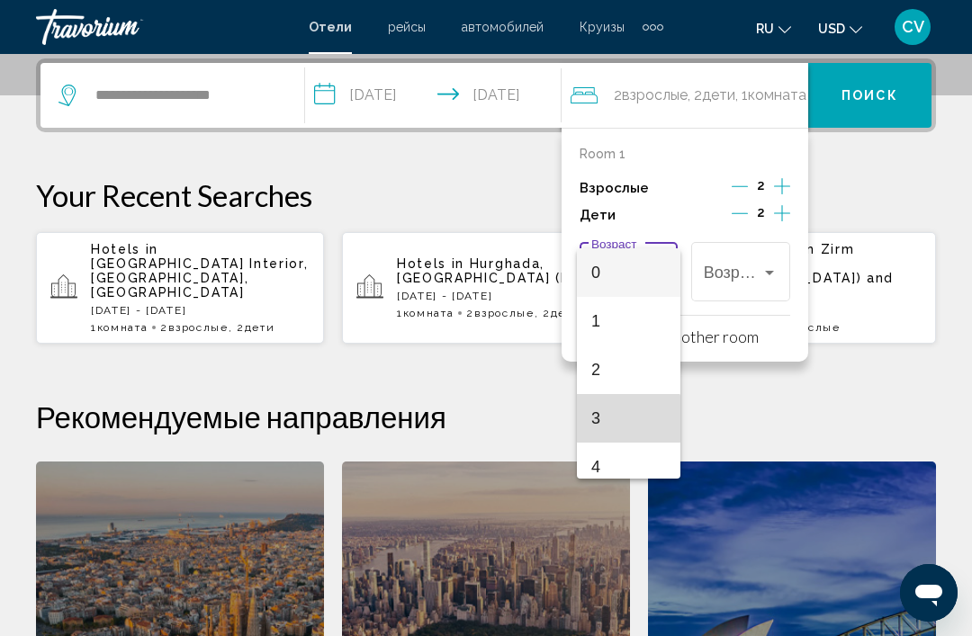
click at [618, 422] on span "3" at bounding box center [628, 418] width 75 height 49
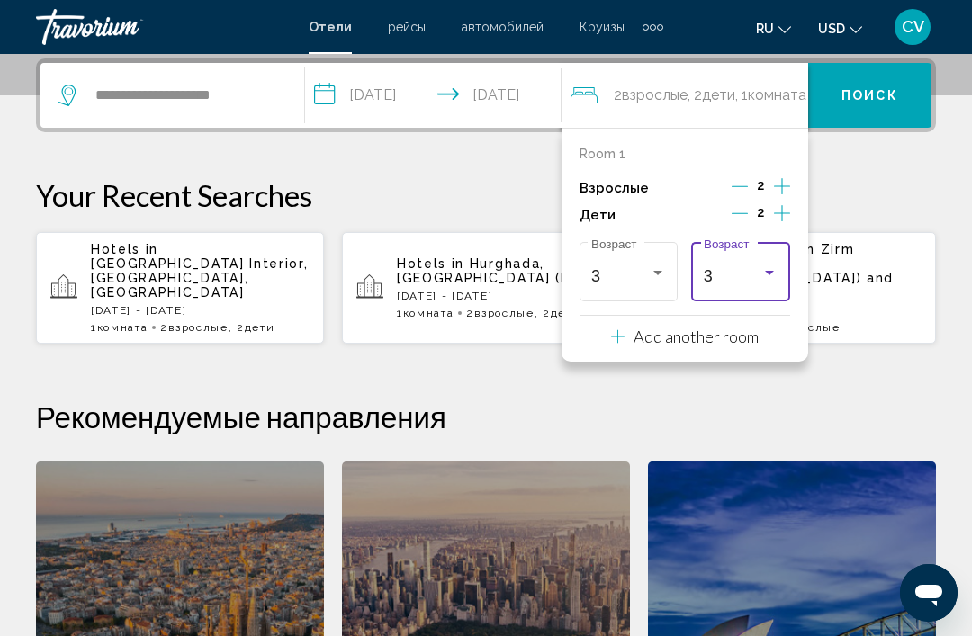
click at [757, 268] on div "3" at bounding box center [733, 276] width 59 height 18
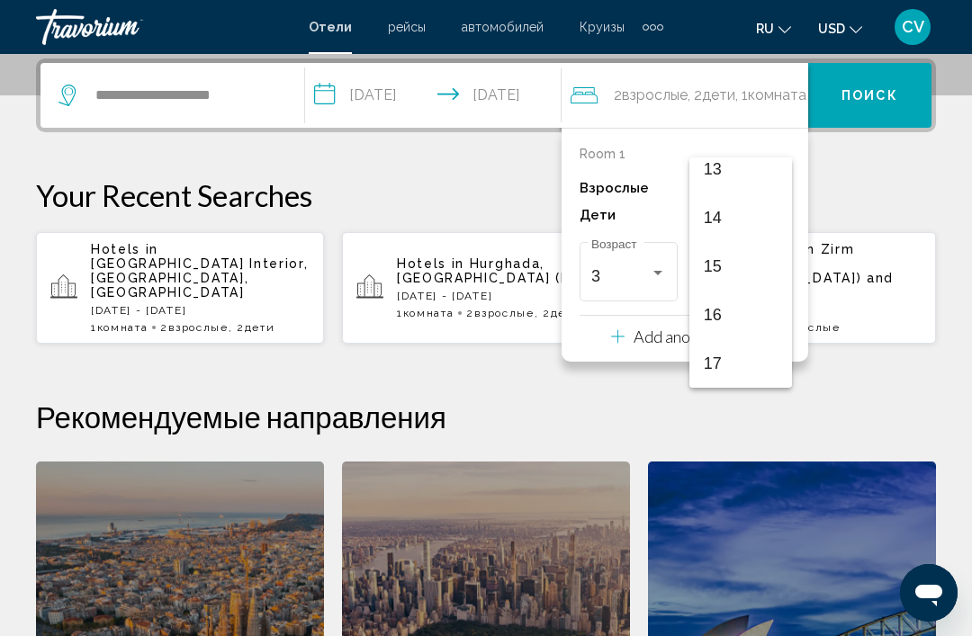
scroll to position [644, 0]
click at [748, 176] on span "13" at bounding box center [741, 169] width 75 height 49
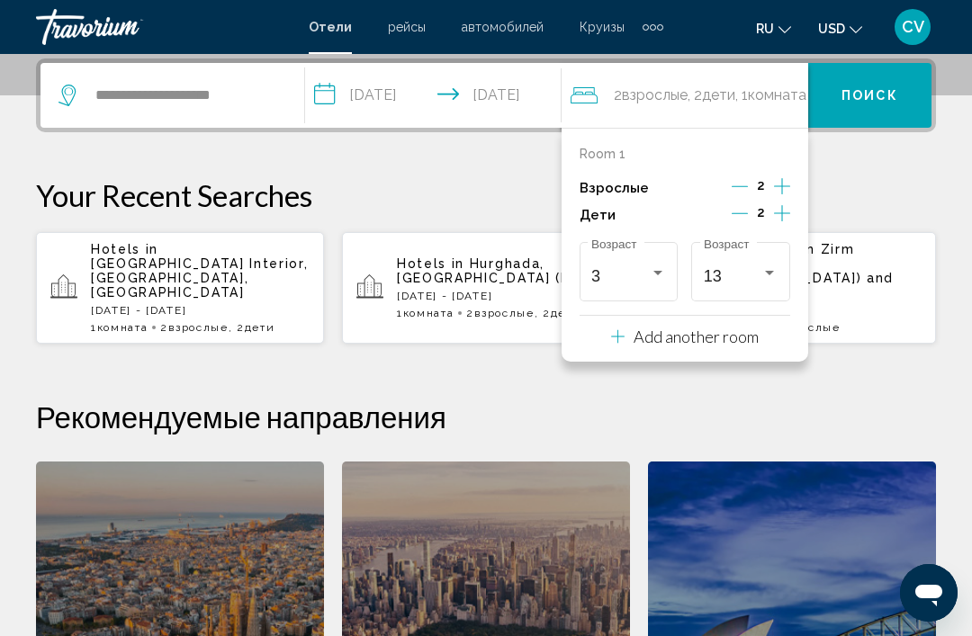
click at [866, 103] on span "Поиск" at bounding box center [870, 96] width 57 height 14
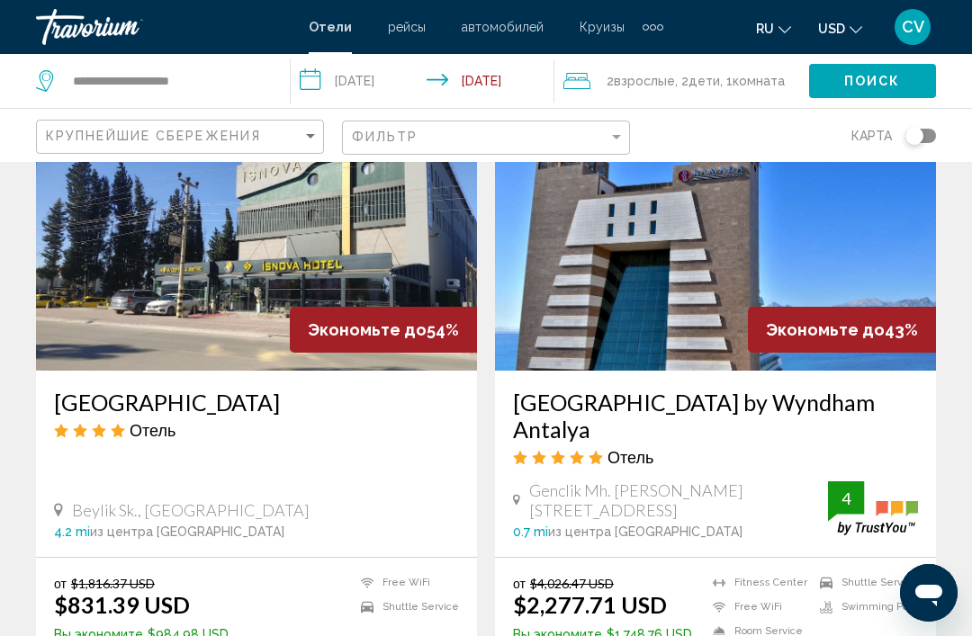
scroll to position [1427, 0]
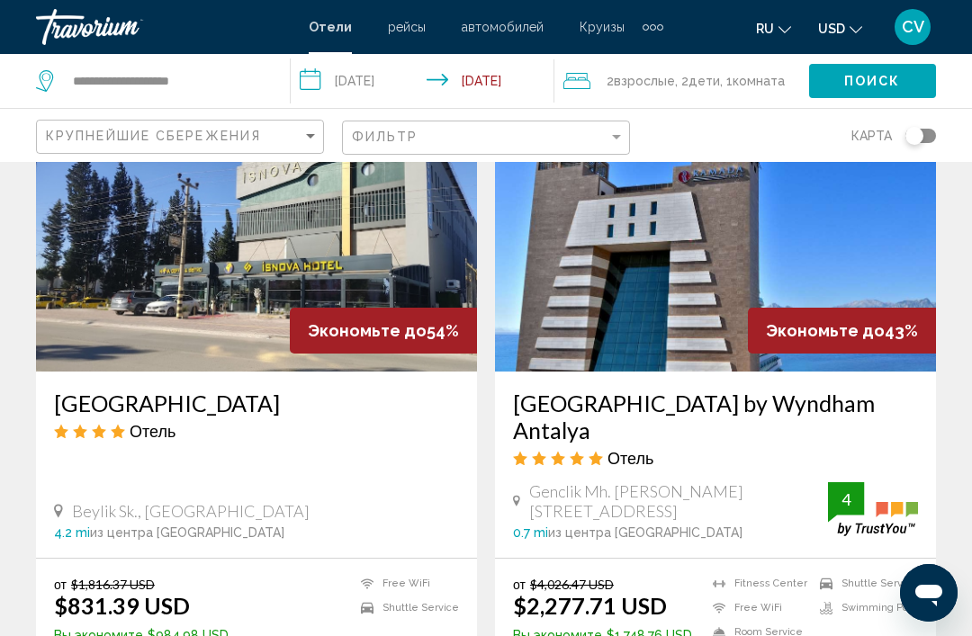
click at [332, 250] on img "Main content" at bounding box center [256, 228] width 441 height 288
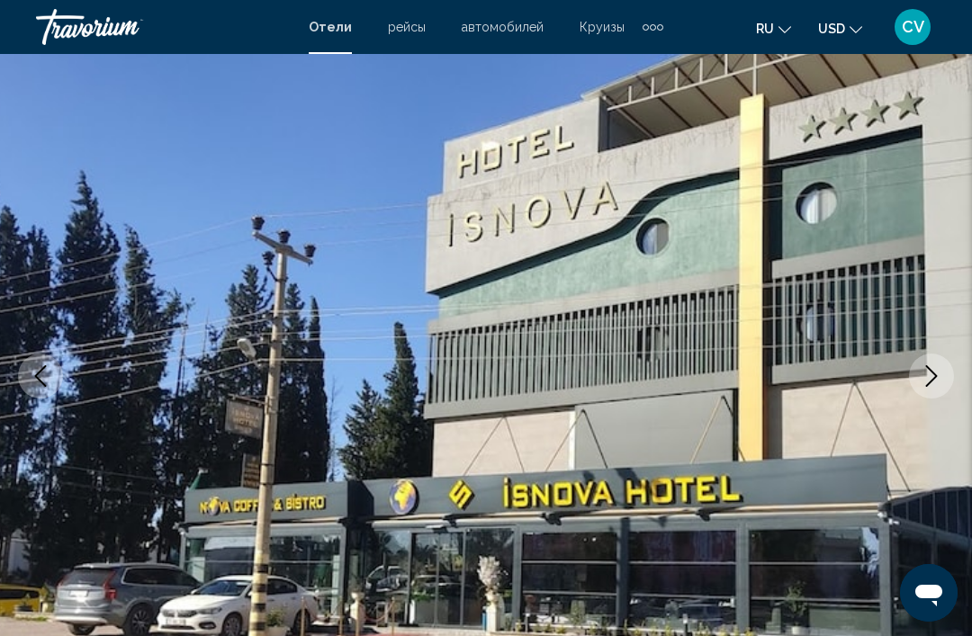
scroll to position [103, 0]
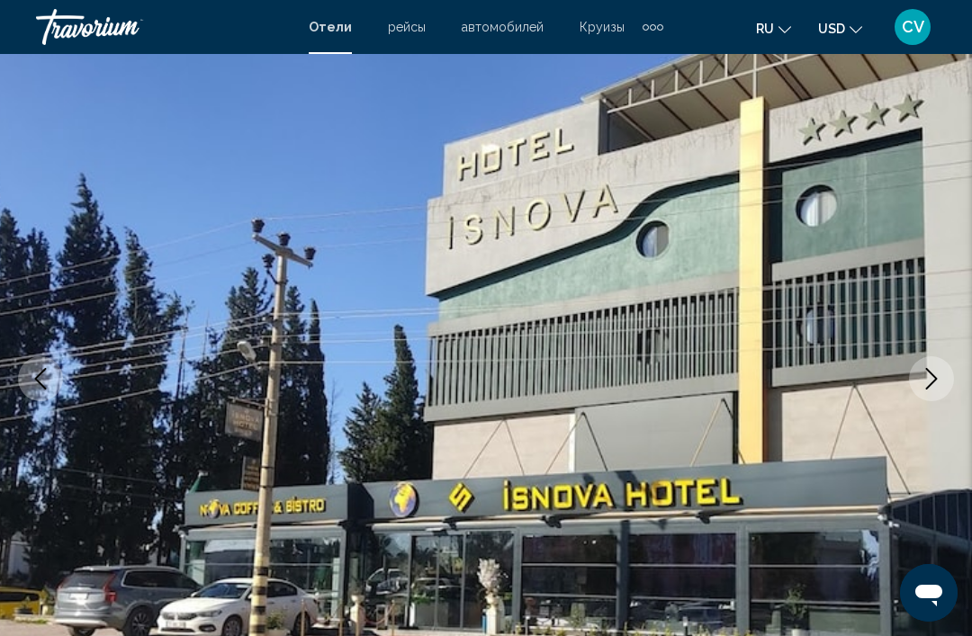
click at [940, 370] on icon "Next image" at bounding box center [932, 379] width 22 height 22
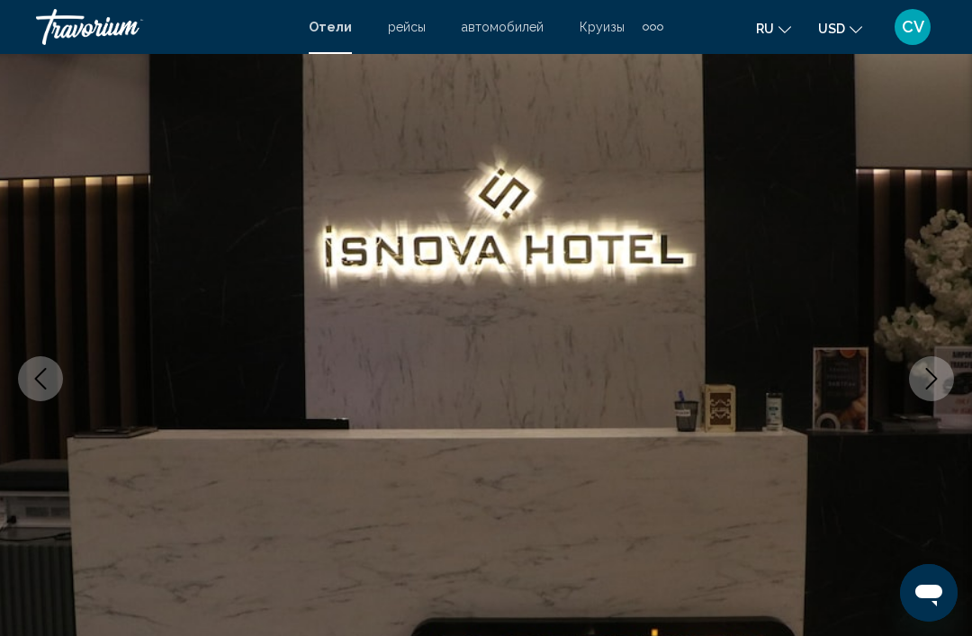
click at [927, 388] on icon "Next image" at bounding box center [932, 379] width 12 height 22
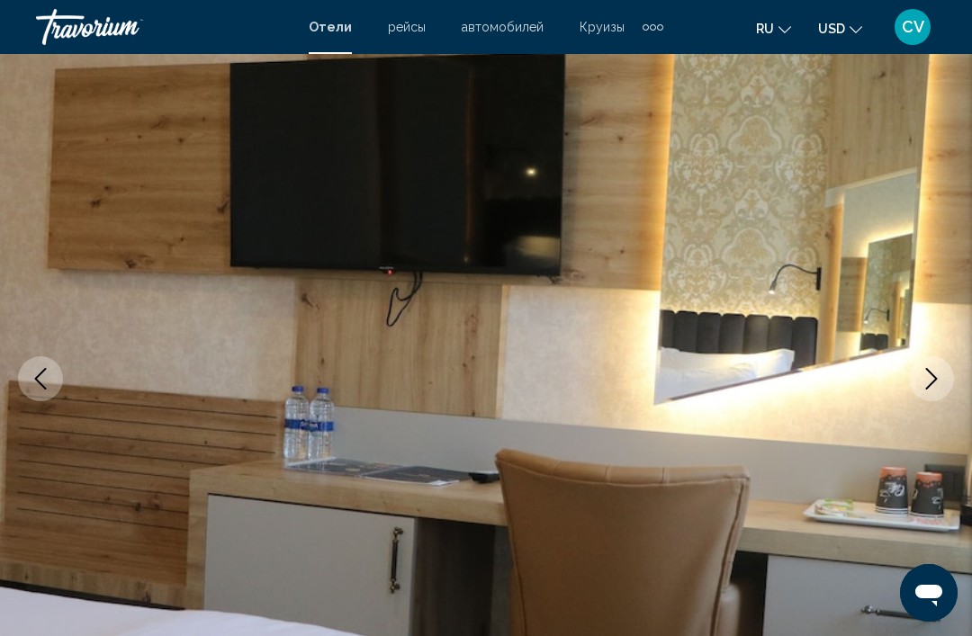
click at [935, 377] on icon "Next image" at bounding box center [932, 379] width 12 height 22
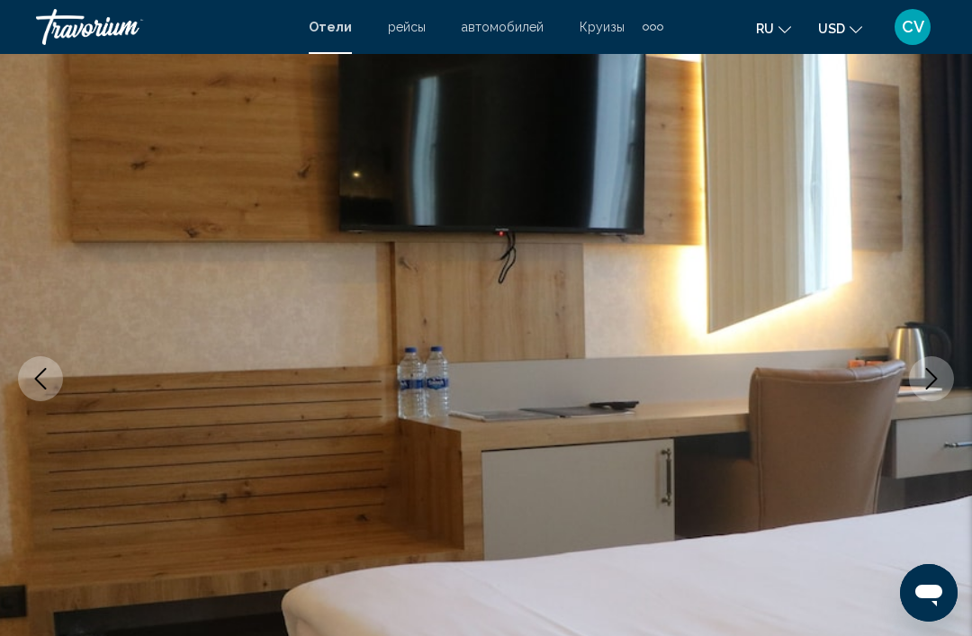
click at [930, 383] on icon "Next image" at bounding box center [932, 379] width 22 height 22
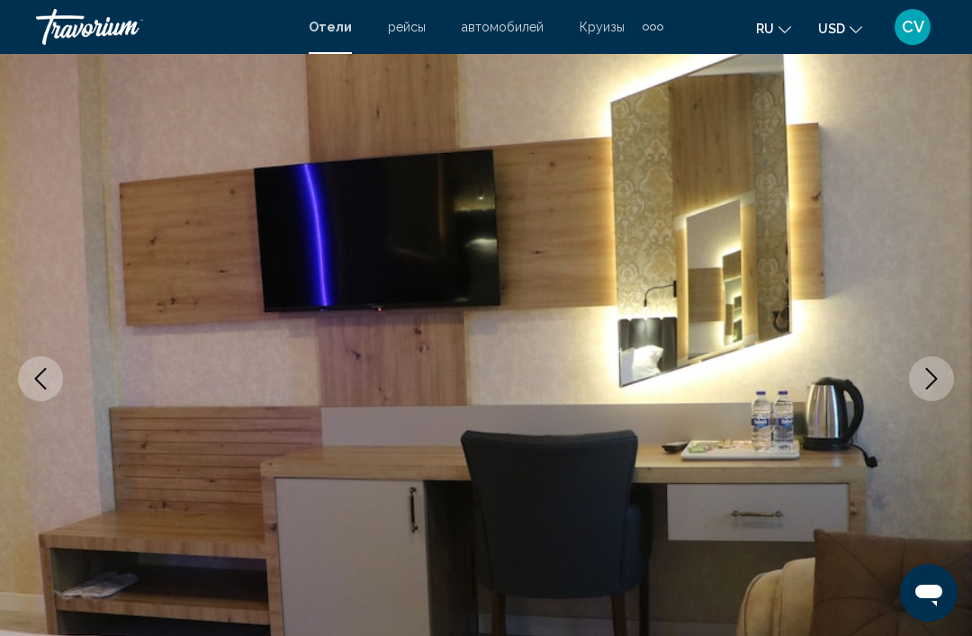
click at [933, 380] on icon "Next image" at bounding box center [932, 379] width 22 height 22
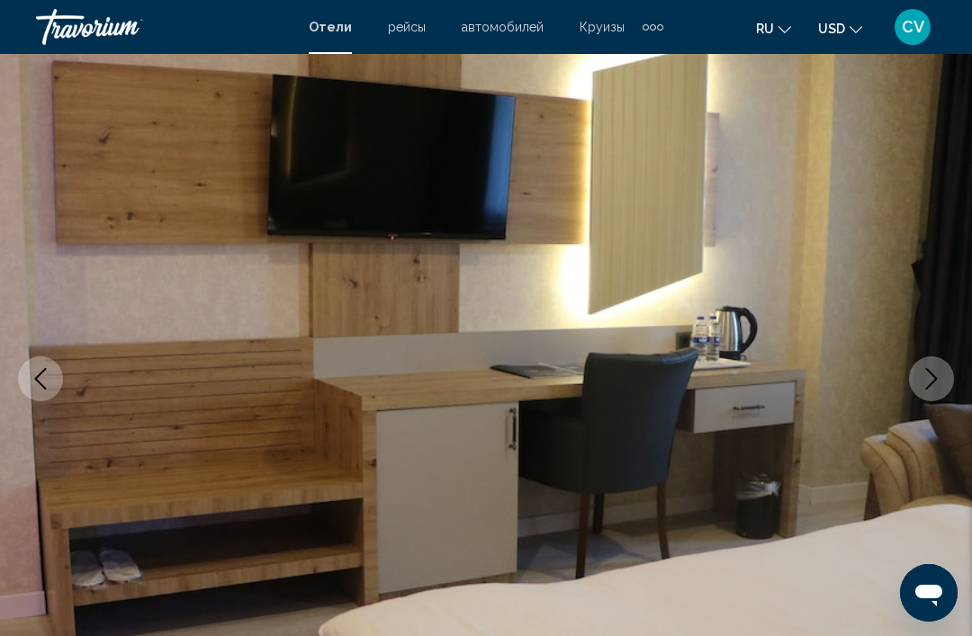
click at [928, 388] on icon "Next image" at bounding box center [932, 379] width 12 height 22
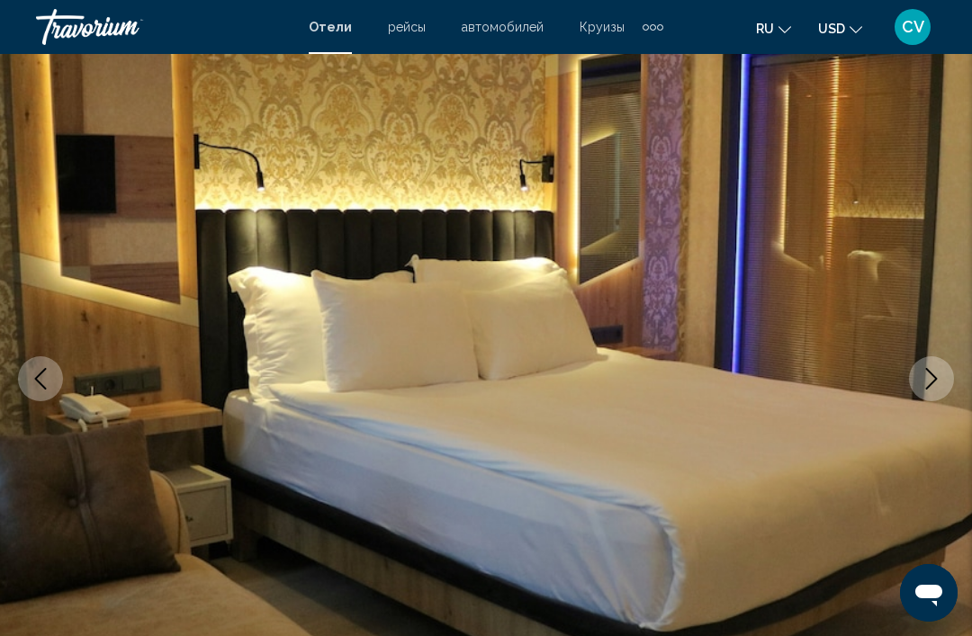
click at [933, 385] on icon "Next image" at bounding box center [932, 379] width 22 height 22
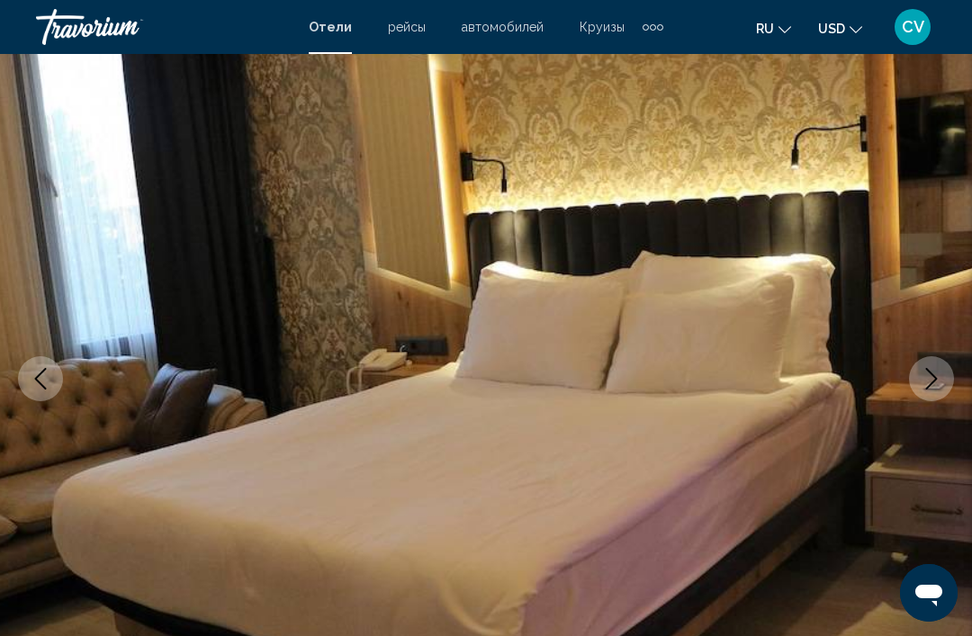
click at [934, 383] on icon "Next image" at bounding box center [932, 379] width 22 height 22
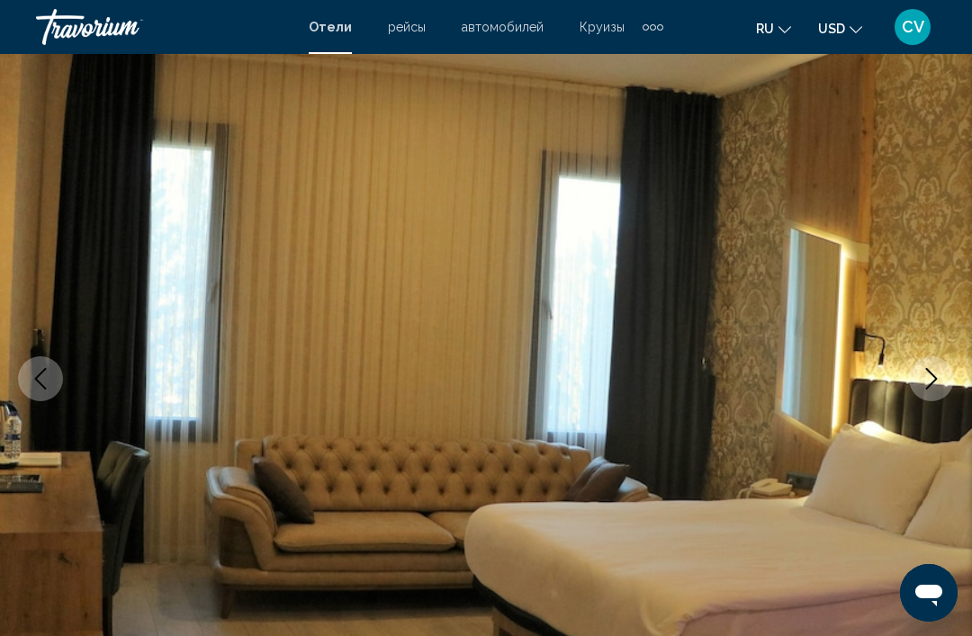
click at [939, 379] on icon "Next image" at bounding box center [932, 379] width 22 height 22
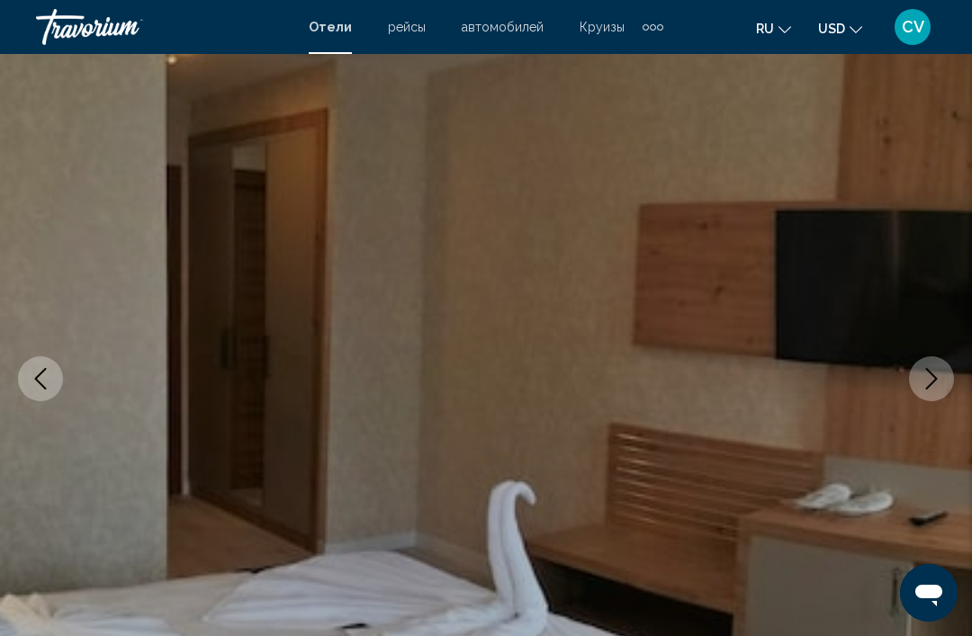
click at [934, 383] on icon "Next image" at bounding box center [932, 379] width 22 height 22
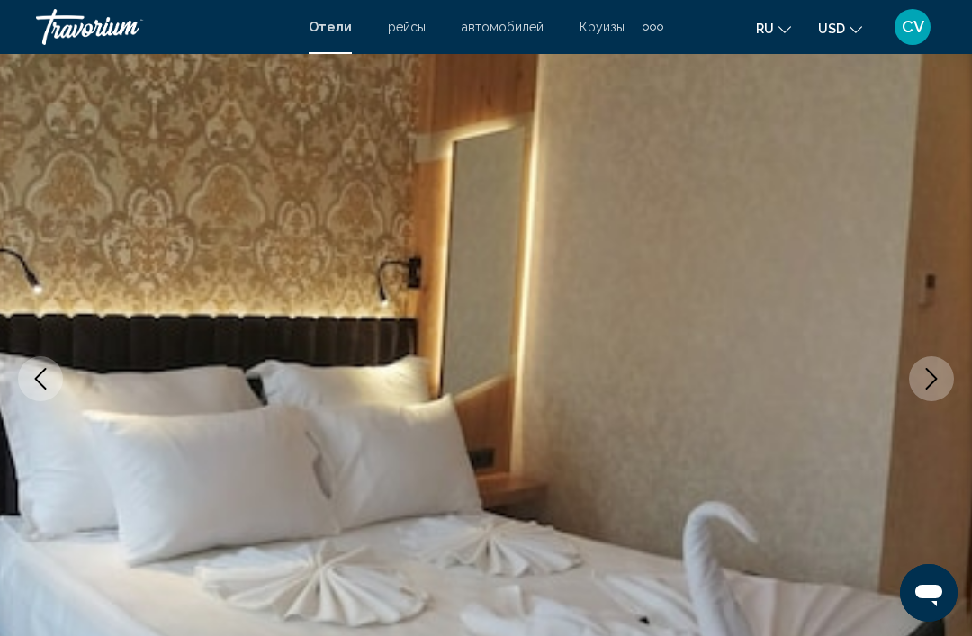
click at [936, 382] on icon "Next image" at bounding box center [932, 379] width 22 height 22
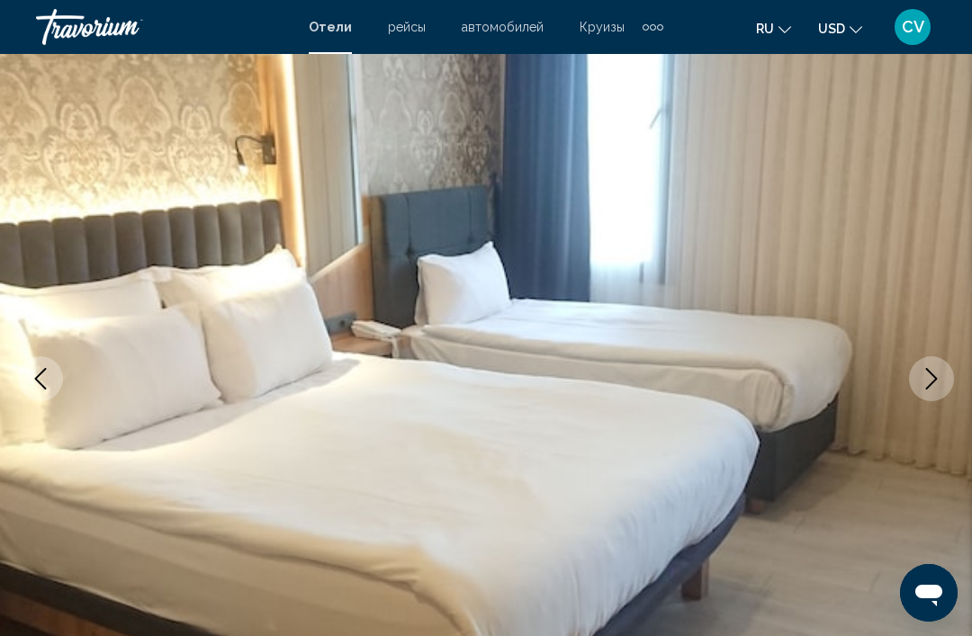
click at [934, 383] on icon "Next image" at bounding box center [932, 379] width 22 height 22
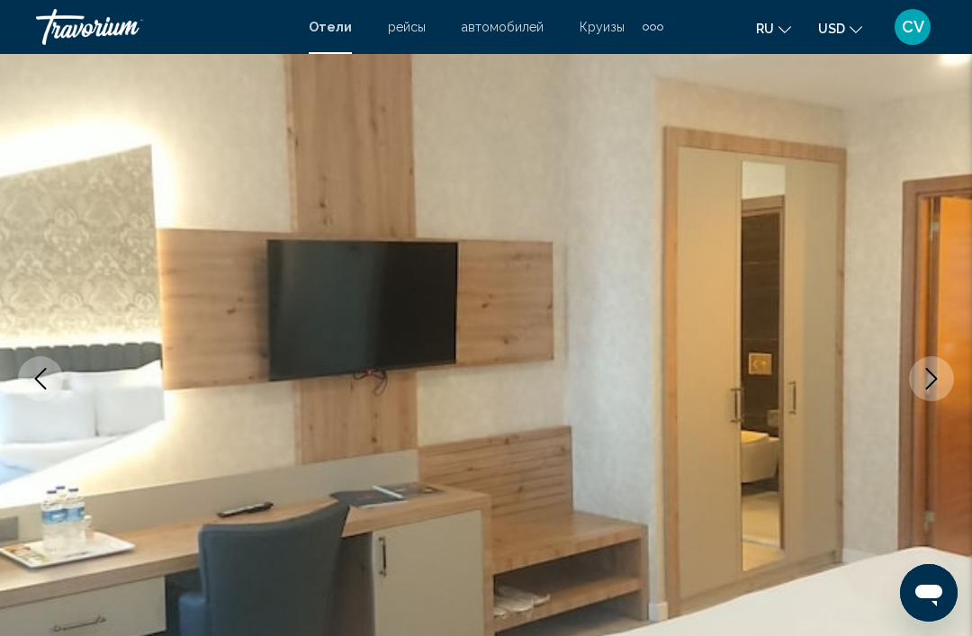
click at [934, 383] on icon "Next image" at bounding box center [932, 379] width 22 height 22
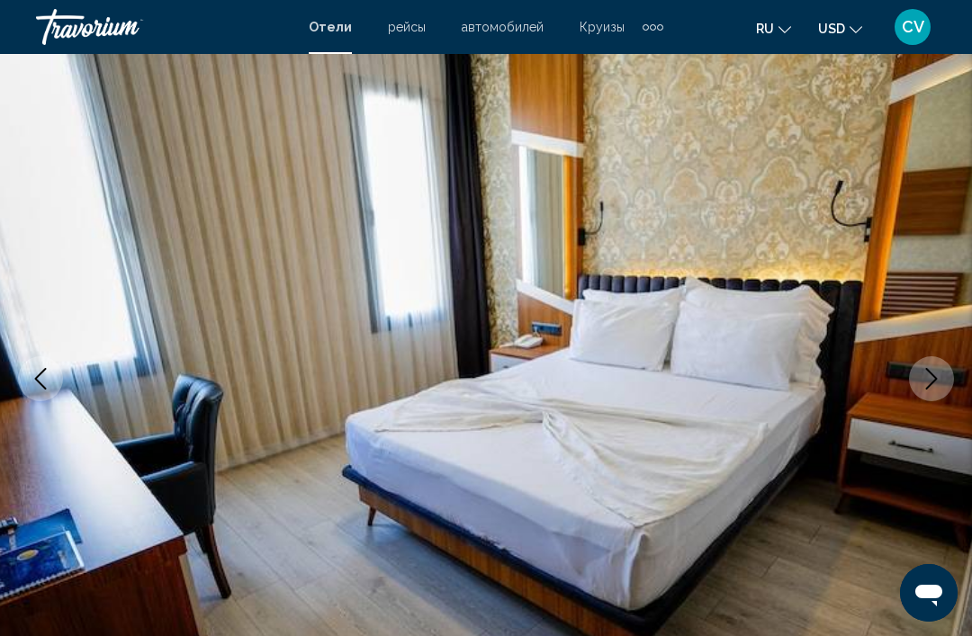
click at [934, 384] on icon "Next image" at bounding box center [932, 379] width 22 height 22
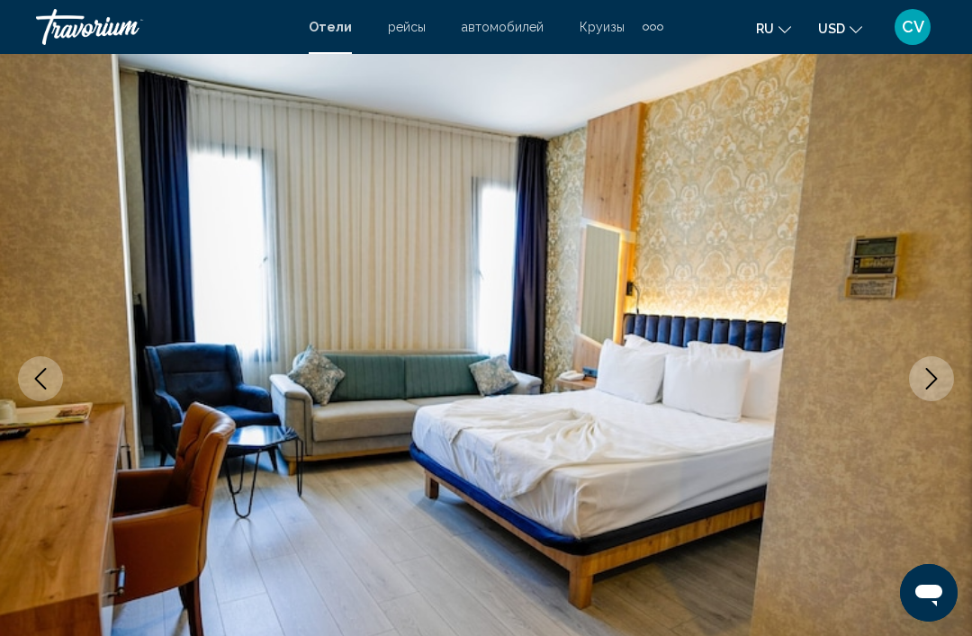
click at [937, 383] on icon "Next image" at bounding box center [932, 379] width 22 height 22
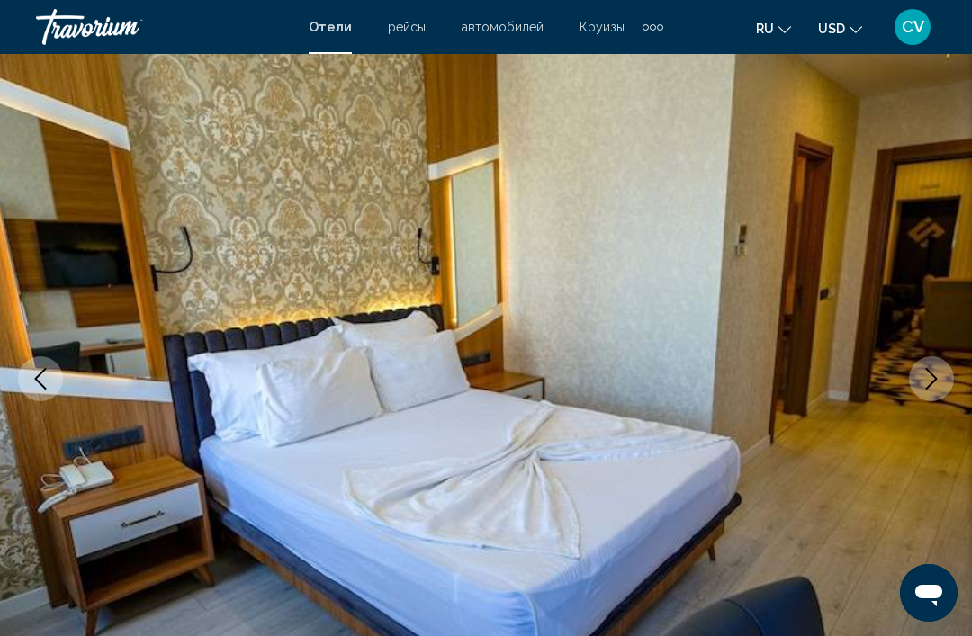
click at [936, 383] on icon "Next image" at bounding box center [932, 379] width 22 height 22
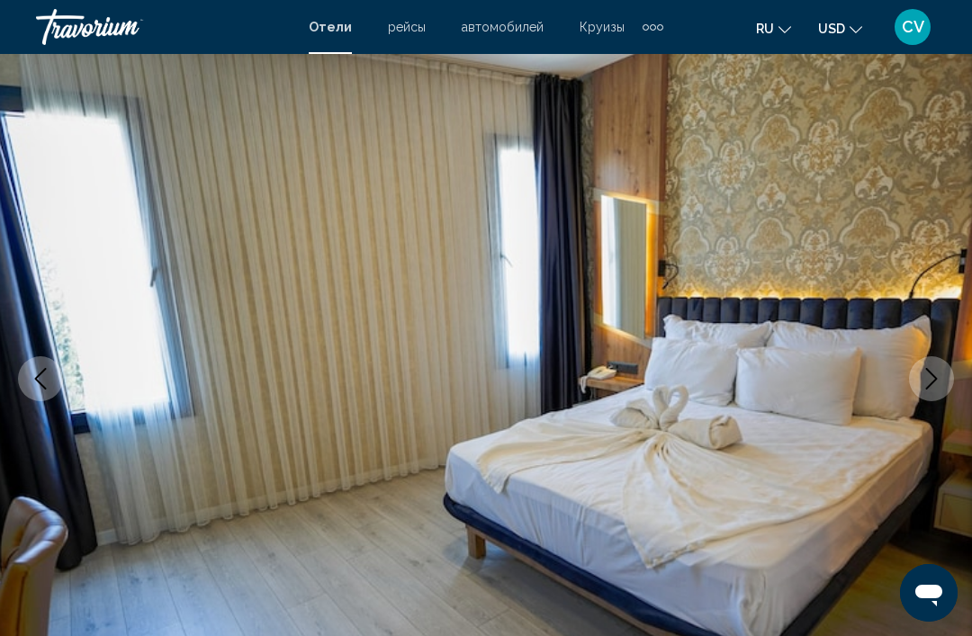
click at [942, 378] on icon "Next image" at bounding box center [932, 379] width 22 height 22
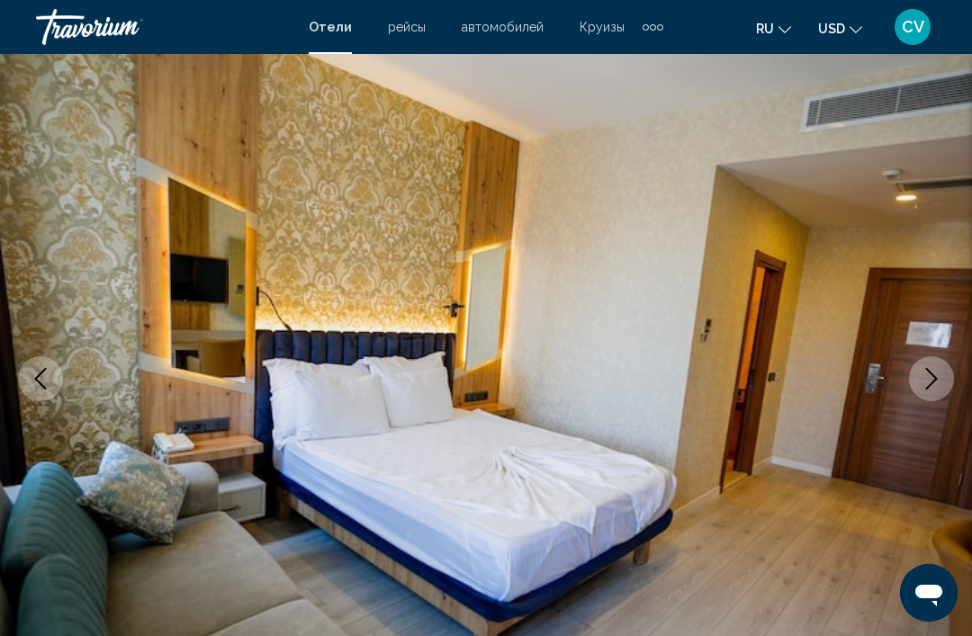
click at [939, 380] on icon "Next image" at bounding box center [932, 379] width 22 height 22
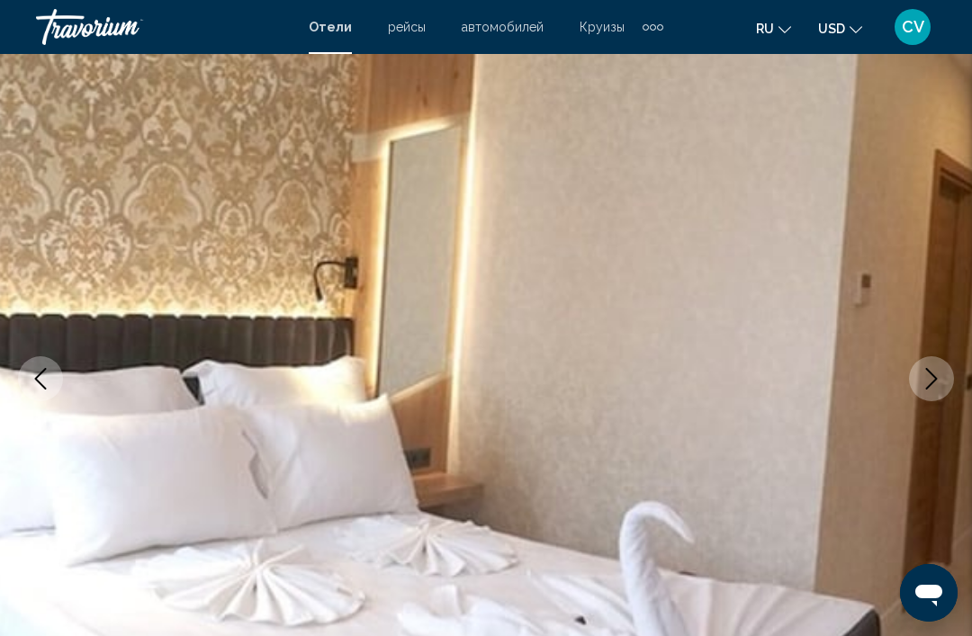
click at [937, 381] on icon "Next image" at bounding box center [932, 379] width 22 height 22
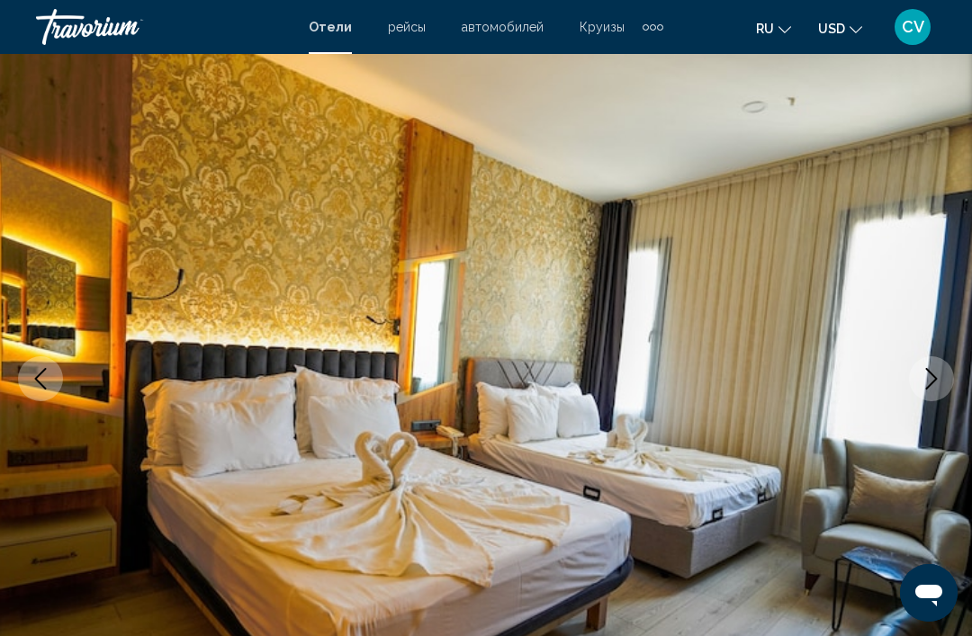
click at [941, 379] on icon "Next image" at bounding box center [932, 379] width 22 height 22
click at [936, 381] on icon "Next image" at bounding box center [932, 379] width 22 height 22
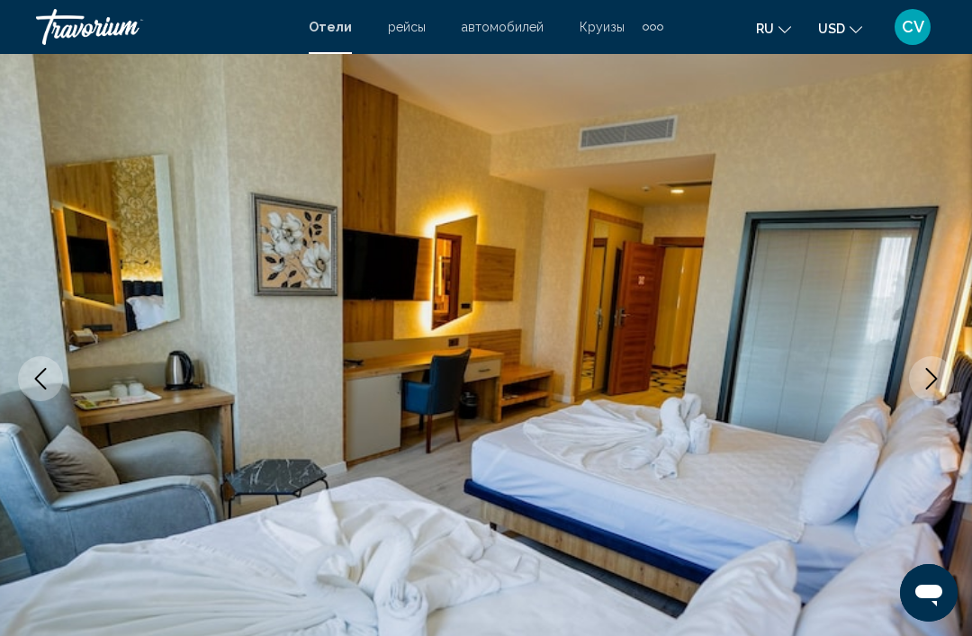
click at [934, 382] on icon "Next image" at bounding box center [932, 379] width 12 height 22
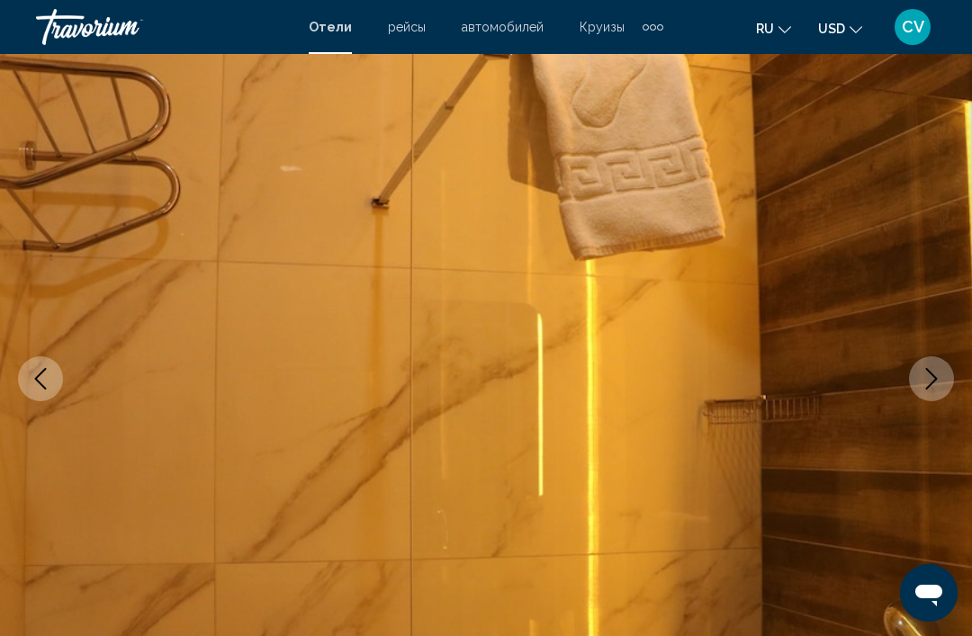
click at [932, 383] on icon "Next image" at bounding box center [932, 379] width 22 height 22
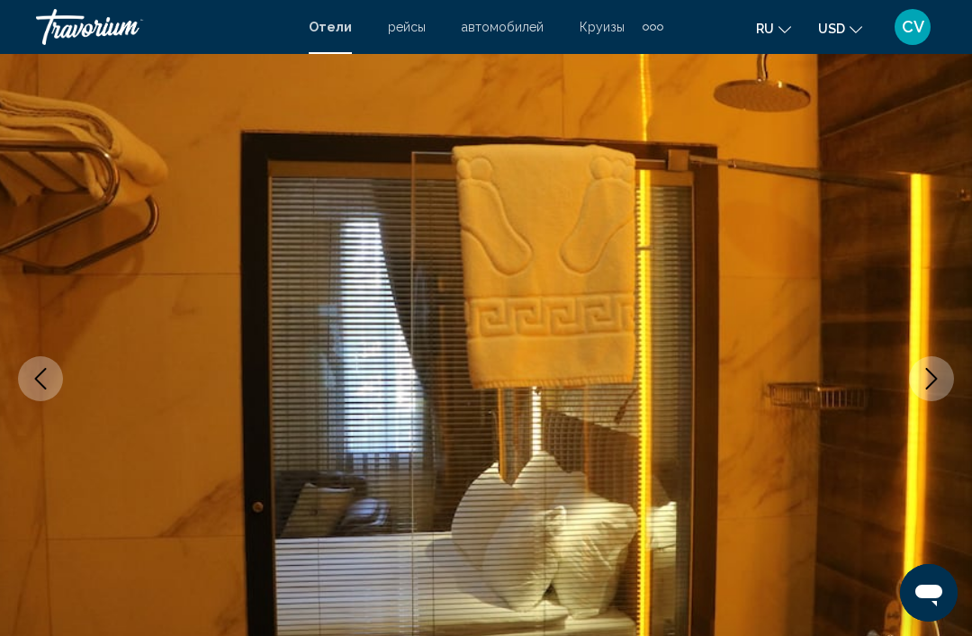
click at [932, 383] on icon "Next image" at bounding box center [932, 379] width 12 height 22
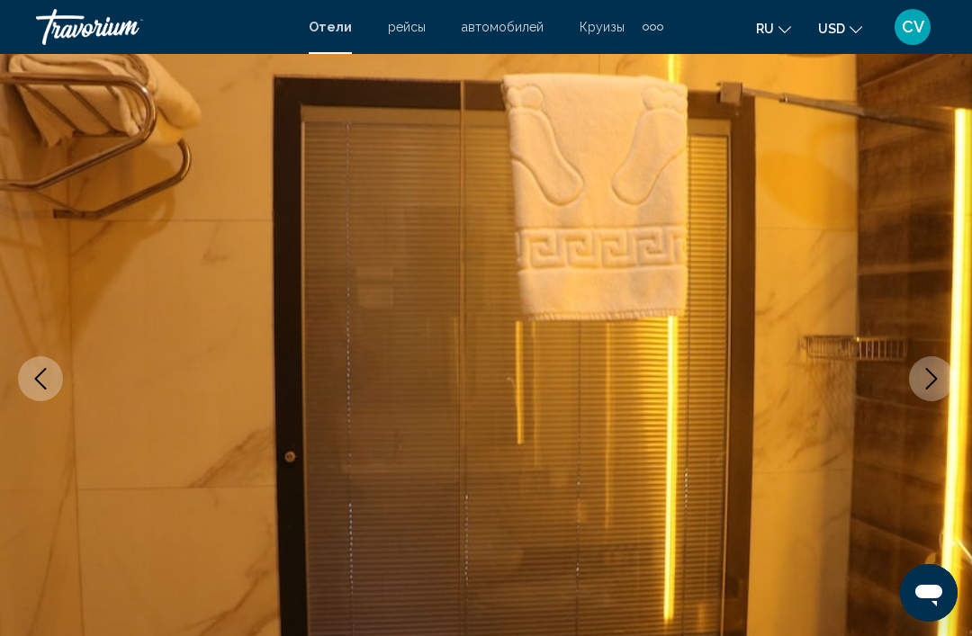
click at [937, 383] on icon "Next image" at bounding box center [932, 379] width 22 height 22
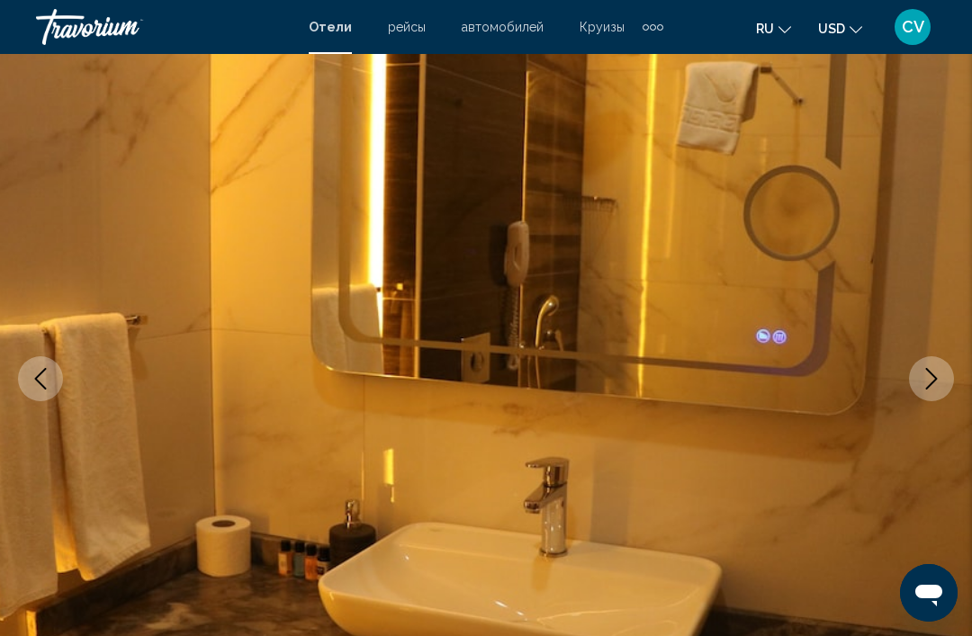
click at [936, 383] on icon "Next image" at bounding box center [932, 379] width 22 height 22
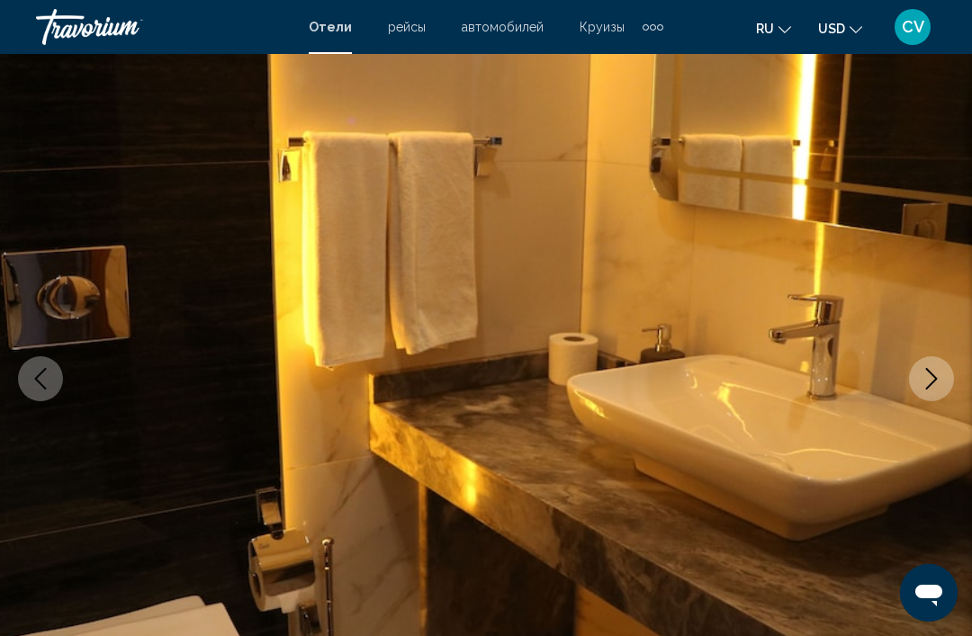
click at [934, 384] on icon "Next image" at bounding box center [932, 379] width 22 height 22
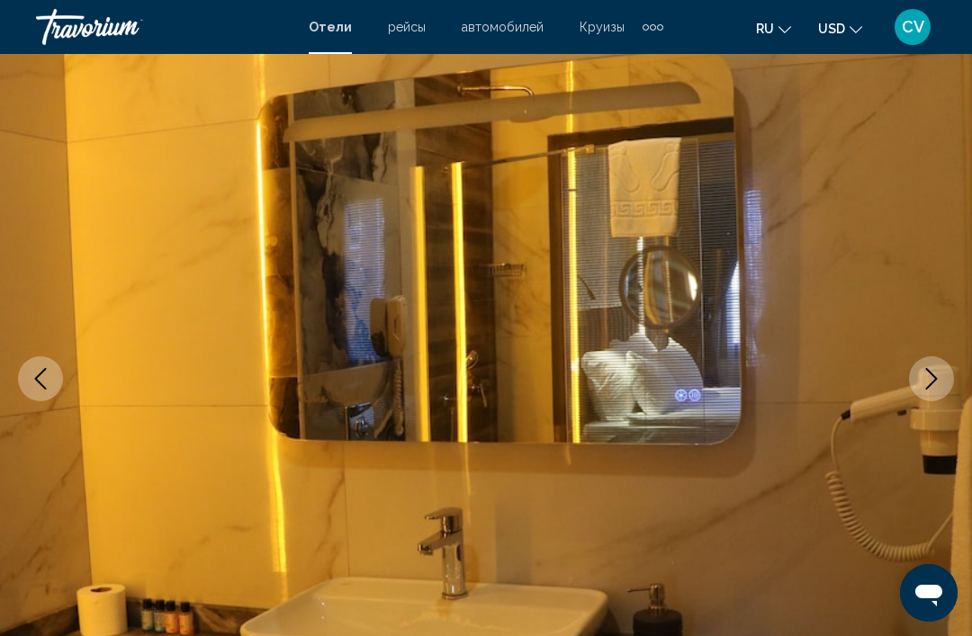
click at [934, 384] on icon "Next image" at bounding box center [932, 379] width 22 height 22
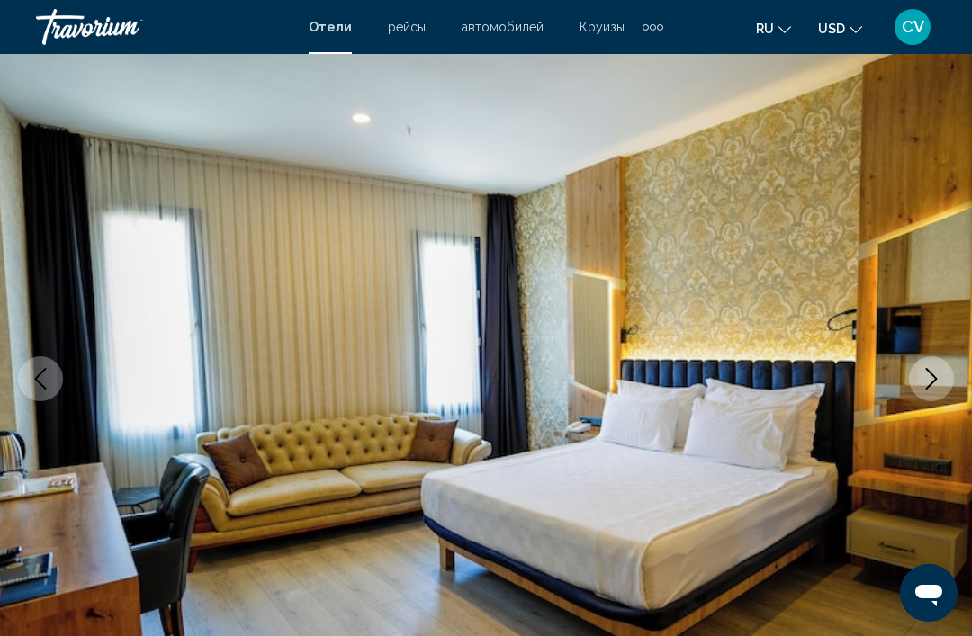
click at [934, 384] on icon "Next image" at bounding box center [932, 379] width 22 height 22
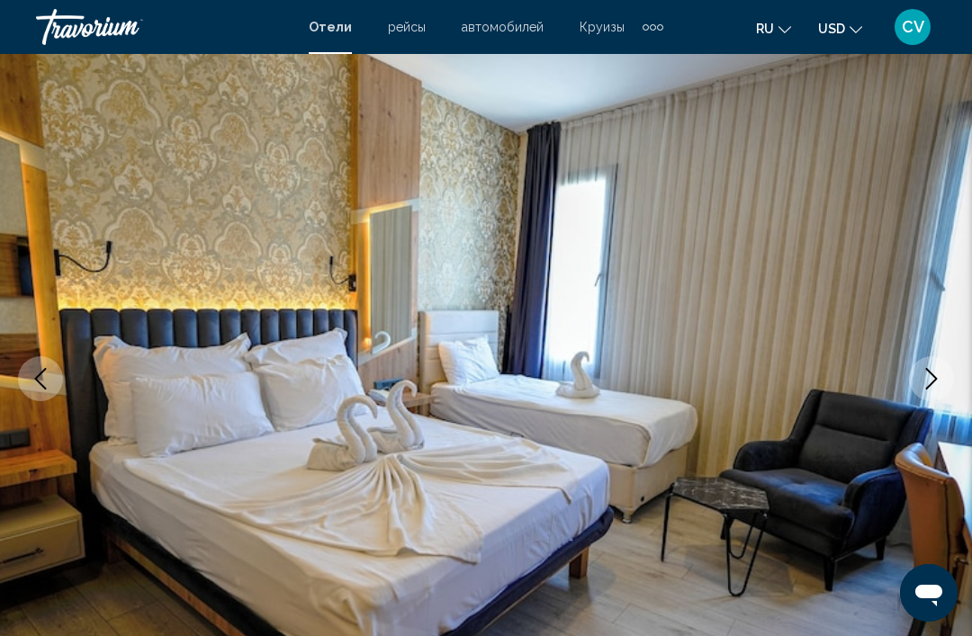
click at [933, 384] on icon "Next image" at bounding box center [932, 379] width 22 height 22
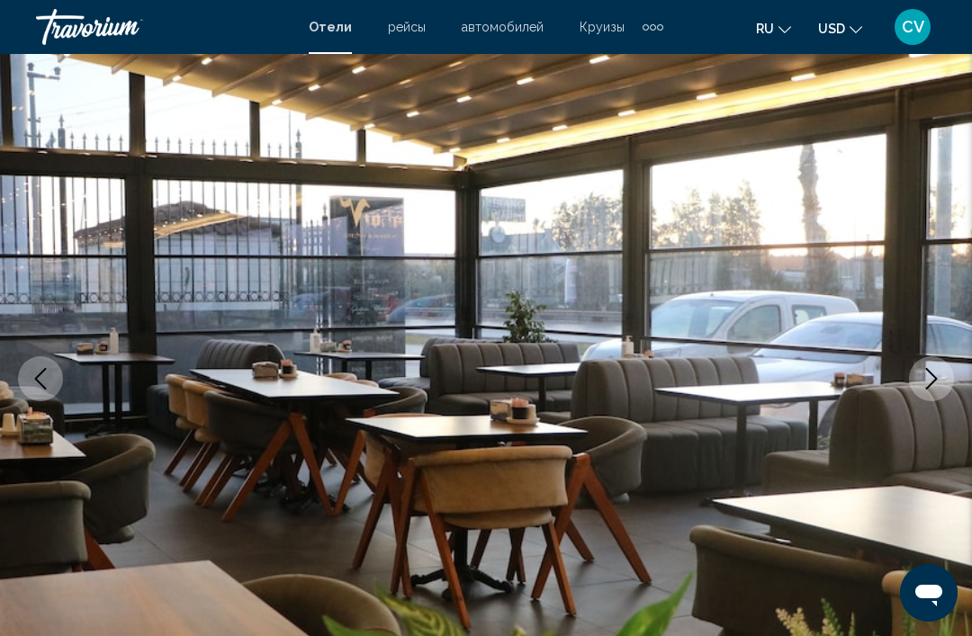
click at [933, 384] on icon "Next image" at bounding box center [932, 379] width 22 height 22
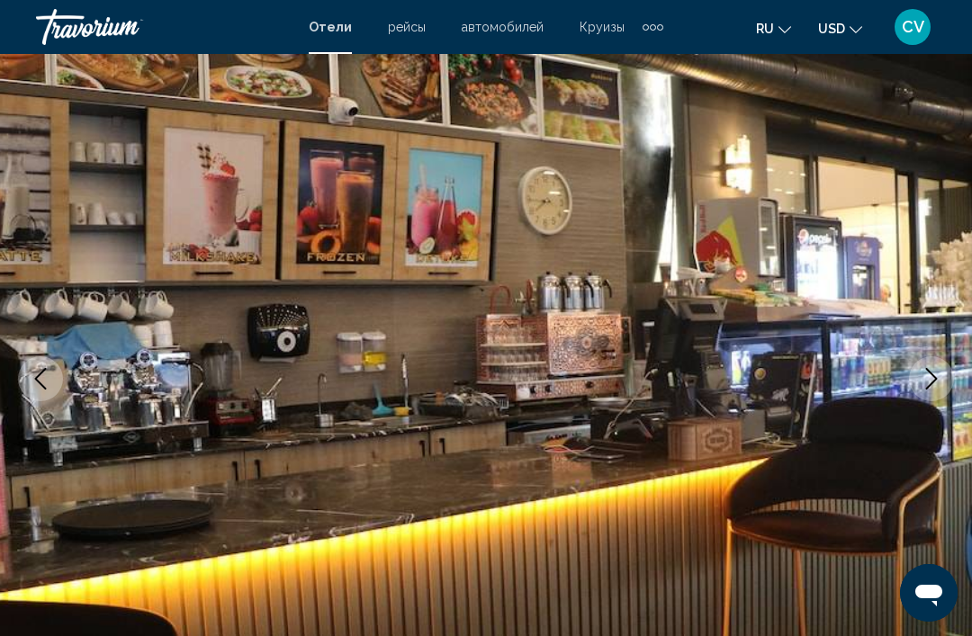
click at [51, 410] on img "Main content" at bounding box center [486, 378] width 972 height 855
click at [38, 389] on icon "Previous image" at bounding box center [41, 379] width 22 height 22
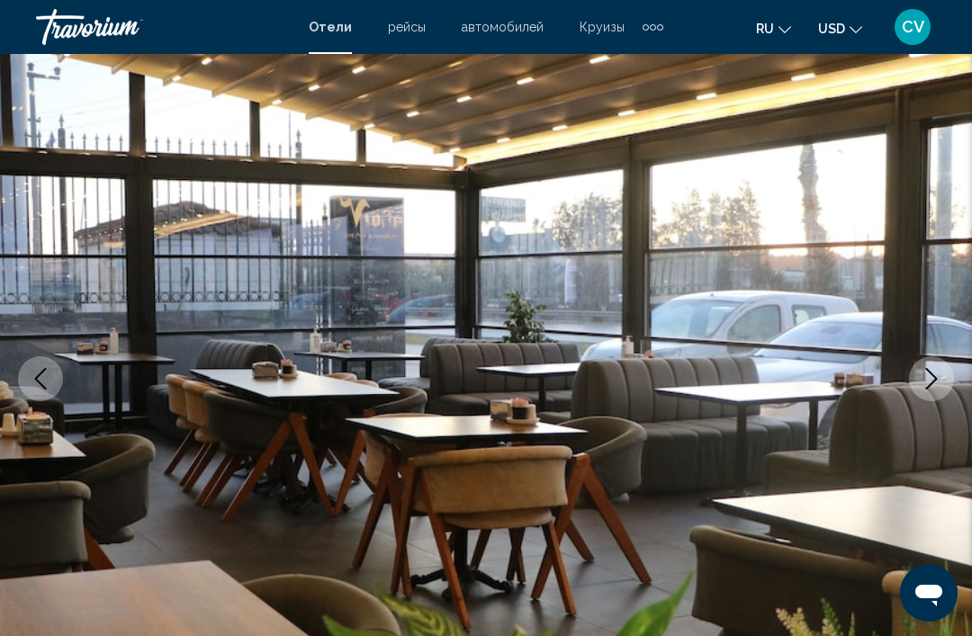
click at [917, 387] on button "Next image" at bounding box center [931, 378] width 45 height 45
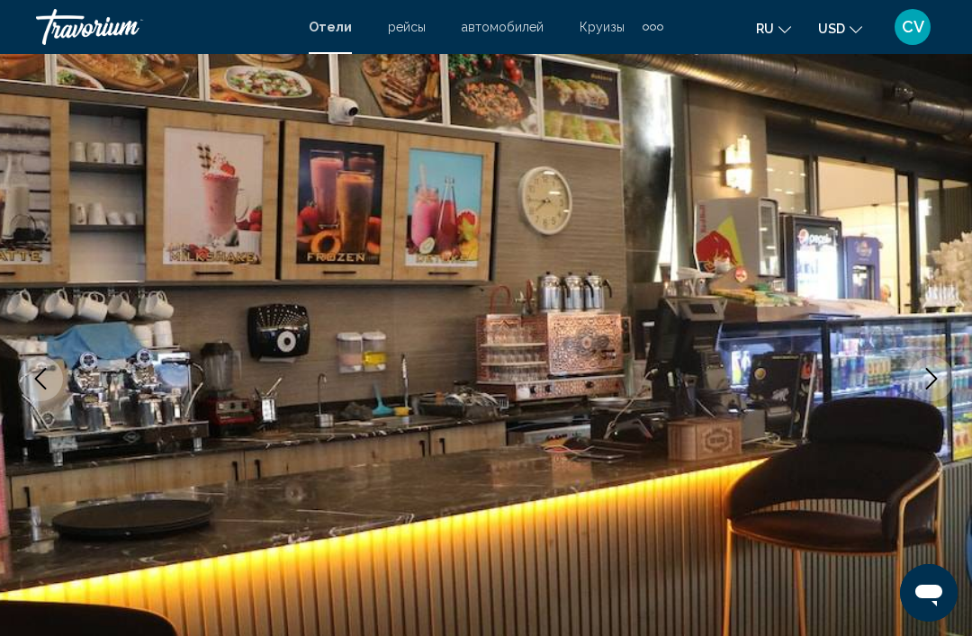
click at [915, 383] on button "Next image" at bounding box center [931, 378] width 45 height 45
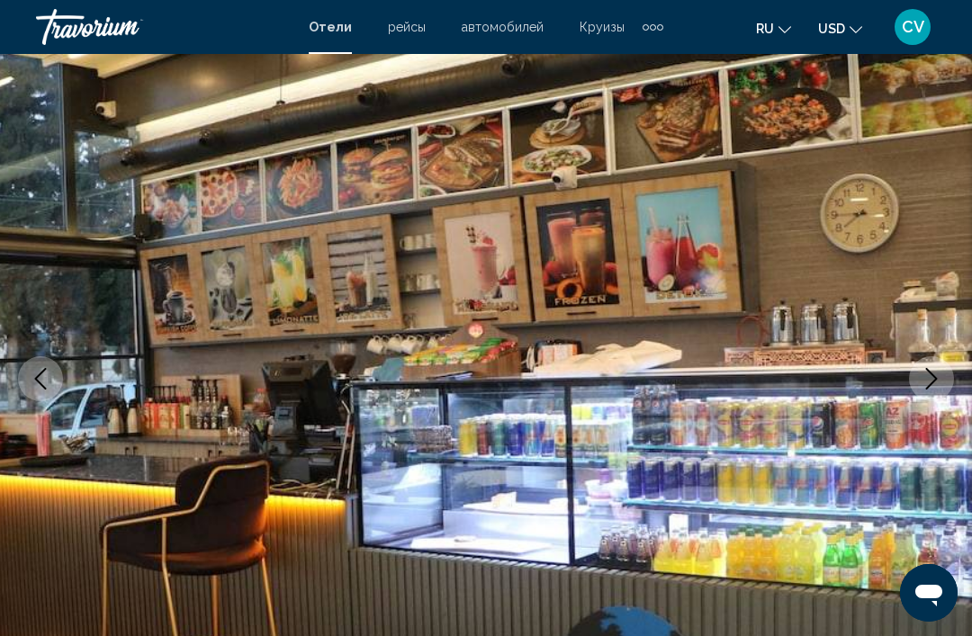
click at [930, 374] on icon "Next image" at bounding box center [932, 379] width 22 height 22
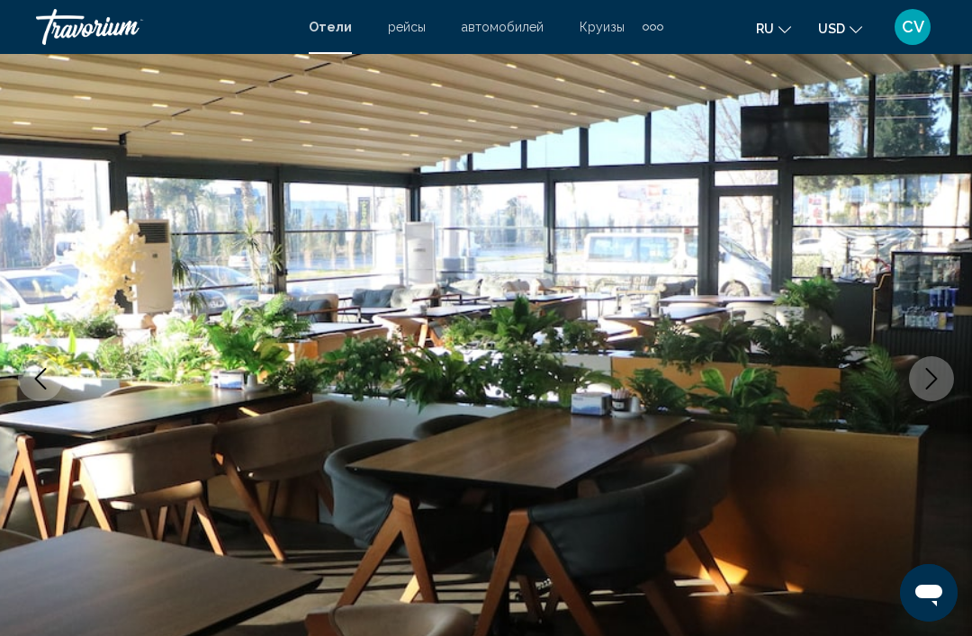
click at [921, 378] on icon "Next image" at bounding box center [932, 379] width 22 height 22
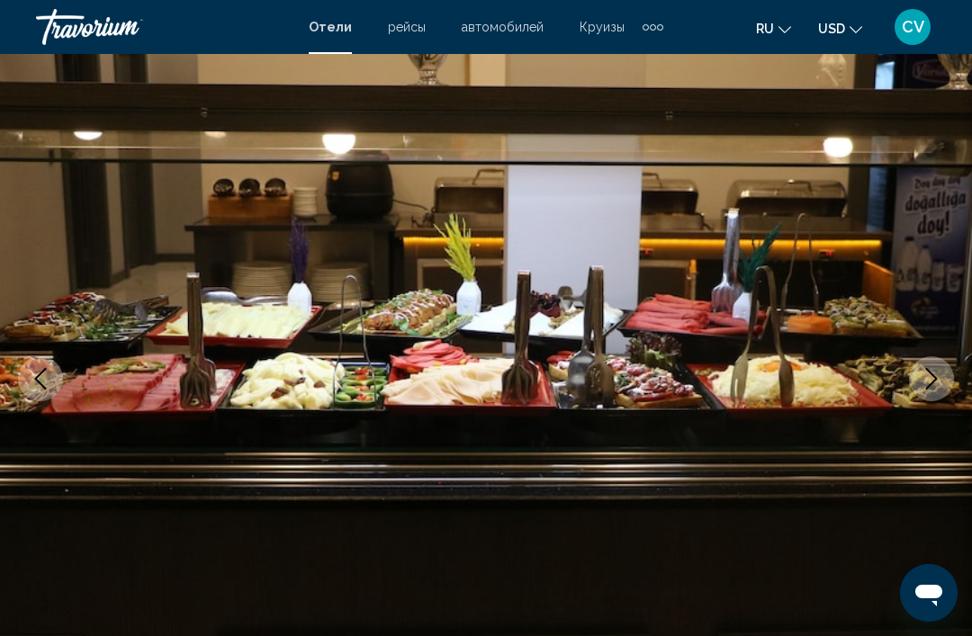
click at [930, 376] on icon "Next image" at bounding box center [932, 379] width 22 height 22
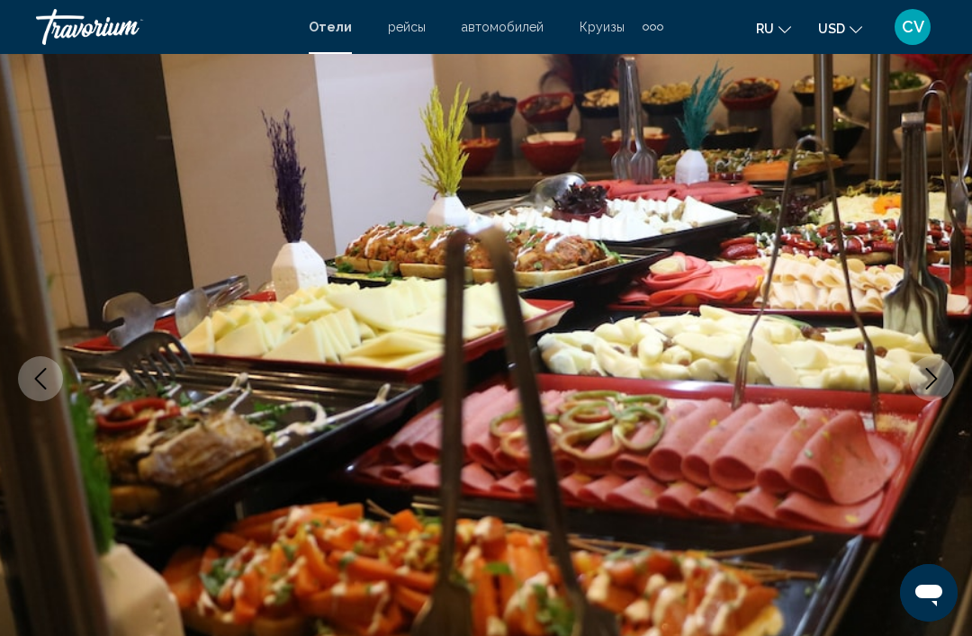
click at [928, 375] on icon "Next image" at bounding box center [932, 379] width 22 height 22
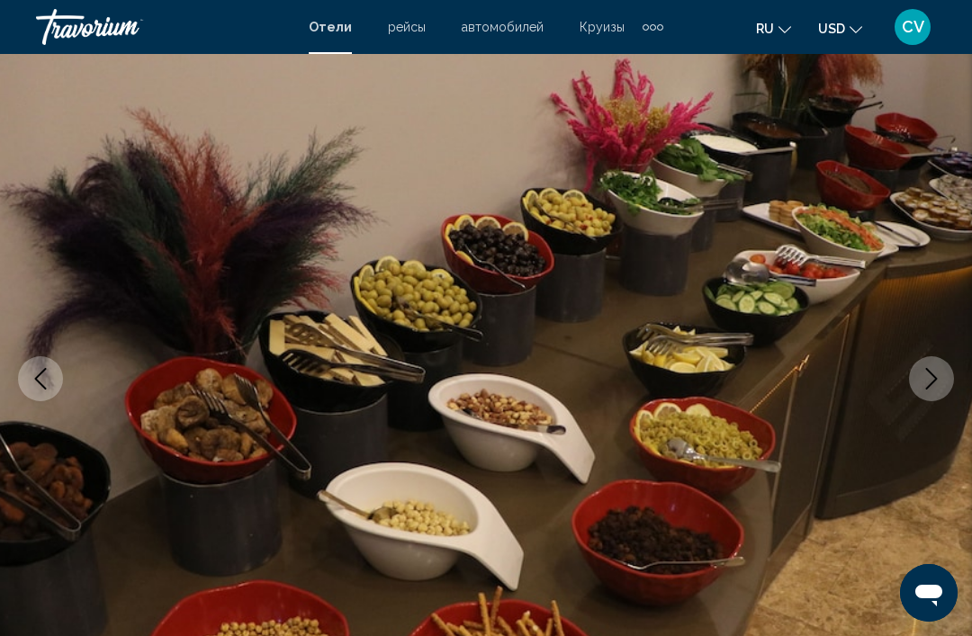
click at [922, 381] on icon "Next image" at bounding box center [932, 379] width 22 height 22
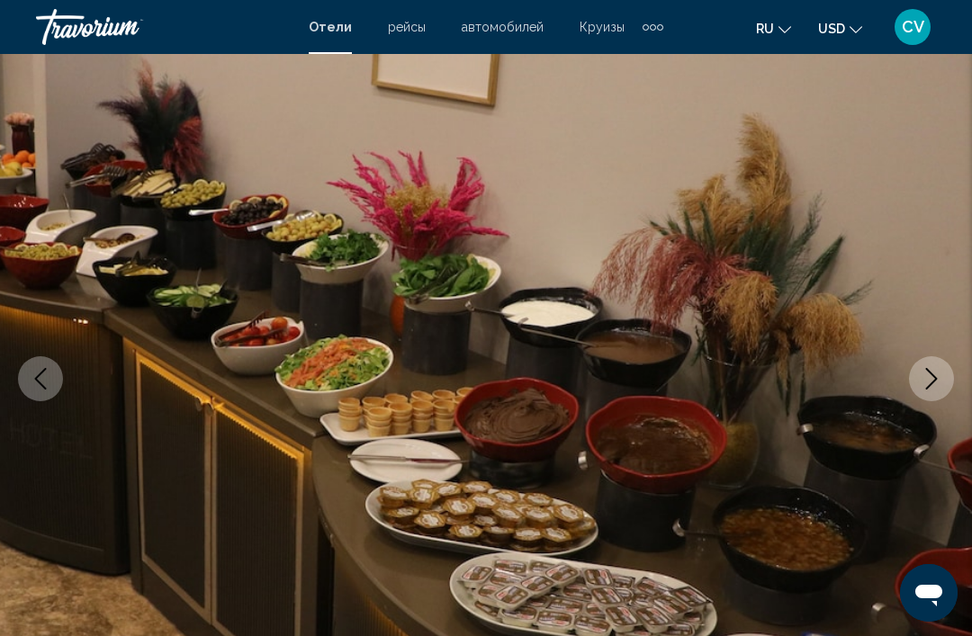
click at [943, 378] on button "Next image" at bounding box center [931, 378] width 45 height 45
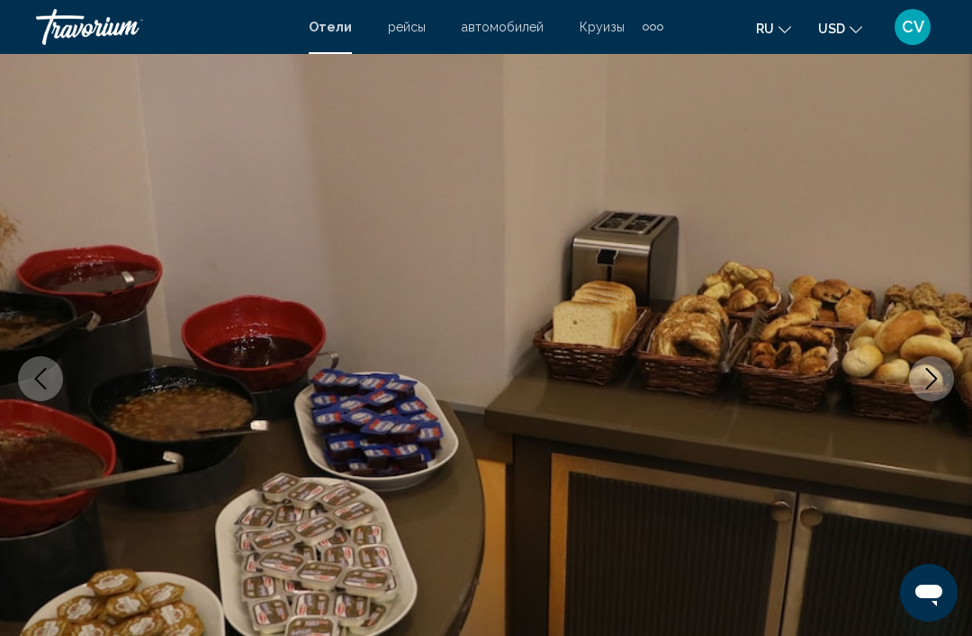
click at [940, 379] on icon "Next image" at bounding box center [932, 379] width 22 height 22
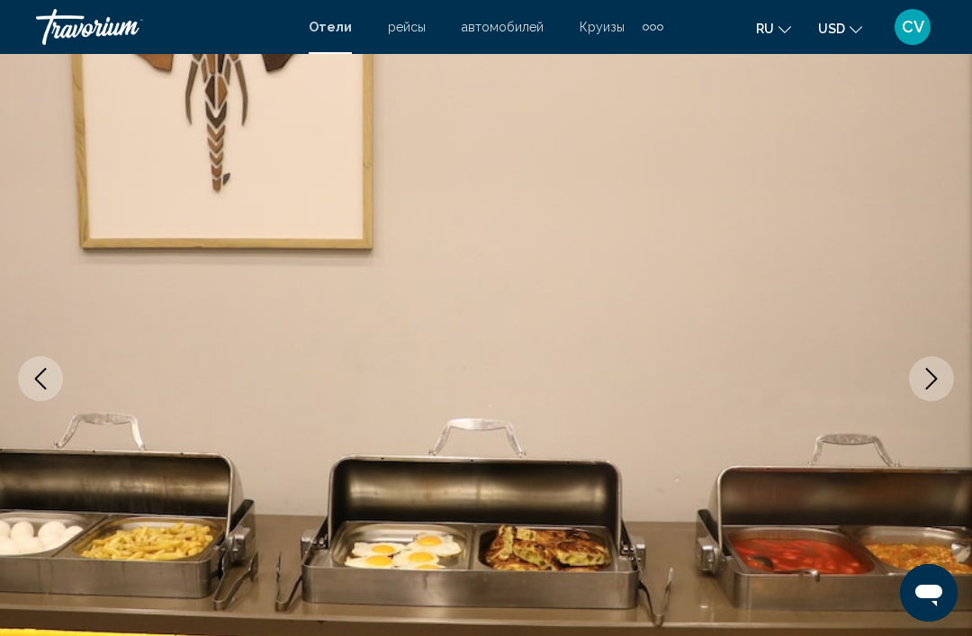
click at [937, 382] on icon "Next image" at bounding box center [932, 379] width 22 height 22
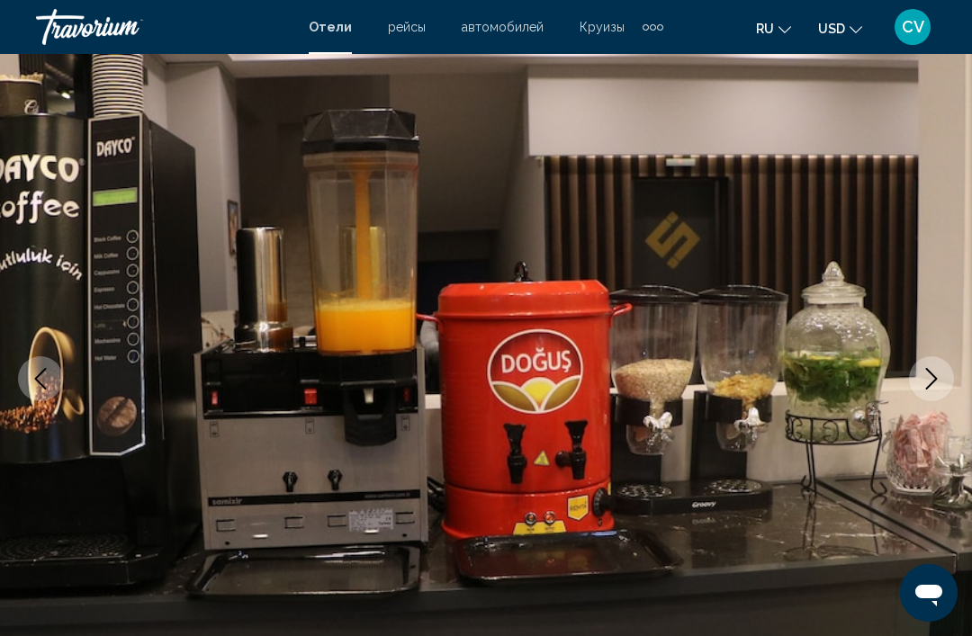
click at [939, 379] on icon "Next image" at bounding box center [932, 379] width 22 height 22
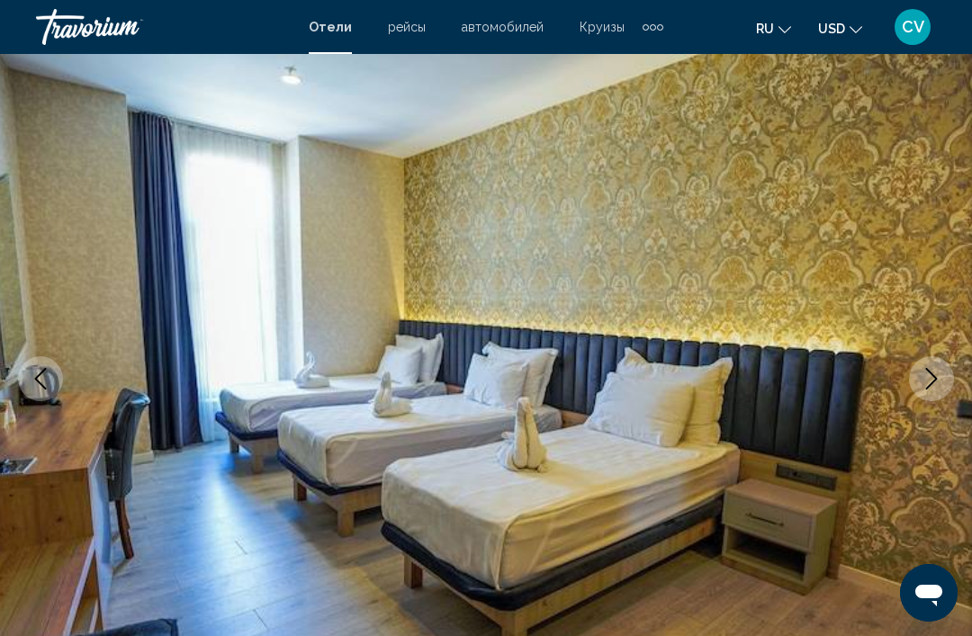
click at [938, 381] on icon "Next image" at bounding box center [932, 379] width 22 height 22
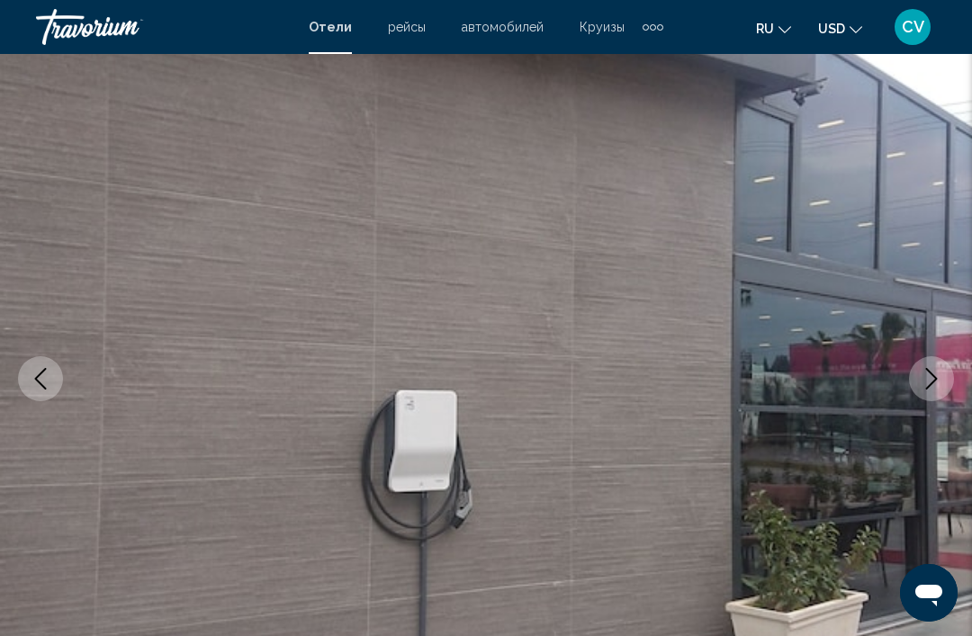
click at [937, 381] on icon "Next image" at bounding box center [932, 379] width 22 height 22
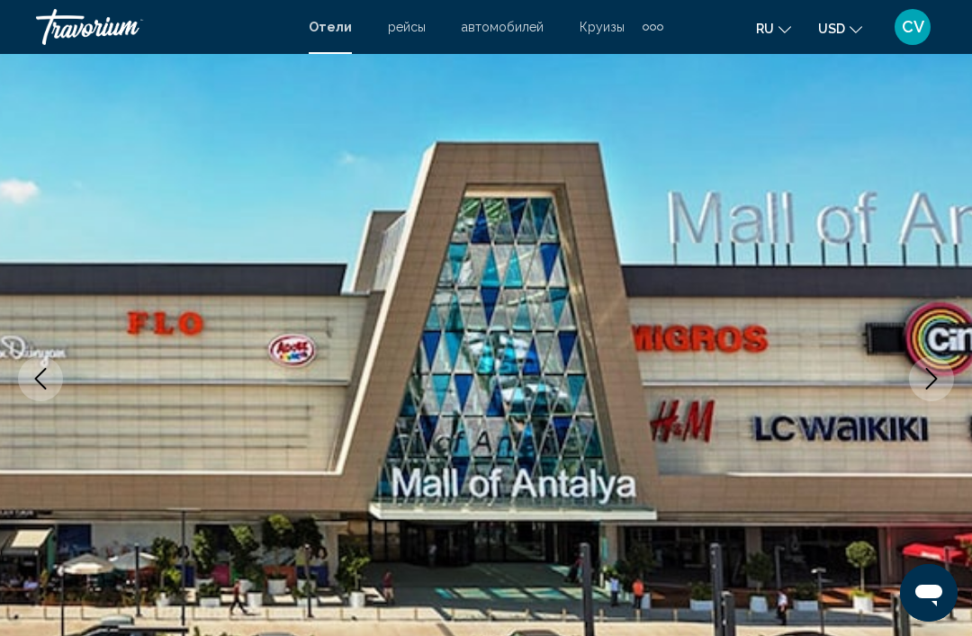
click at [937, 382] on icon "Next image" at bounding box center [932, 379] width 22 height 22
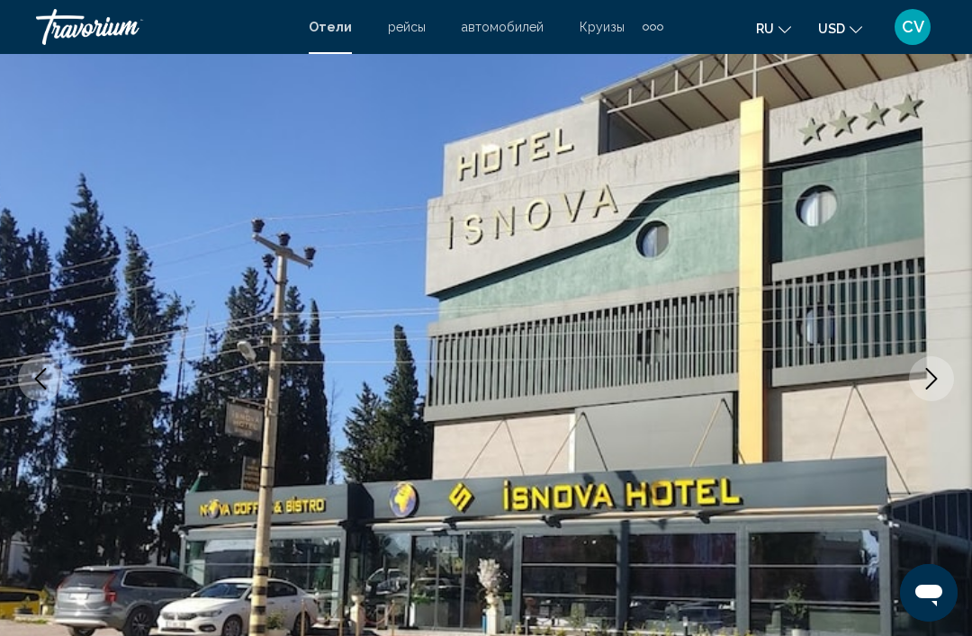
click at [26, 391] on button "Previous image" at bounding box center [40, 378] width 45 height 45
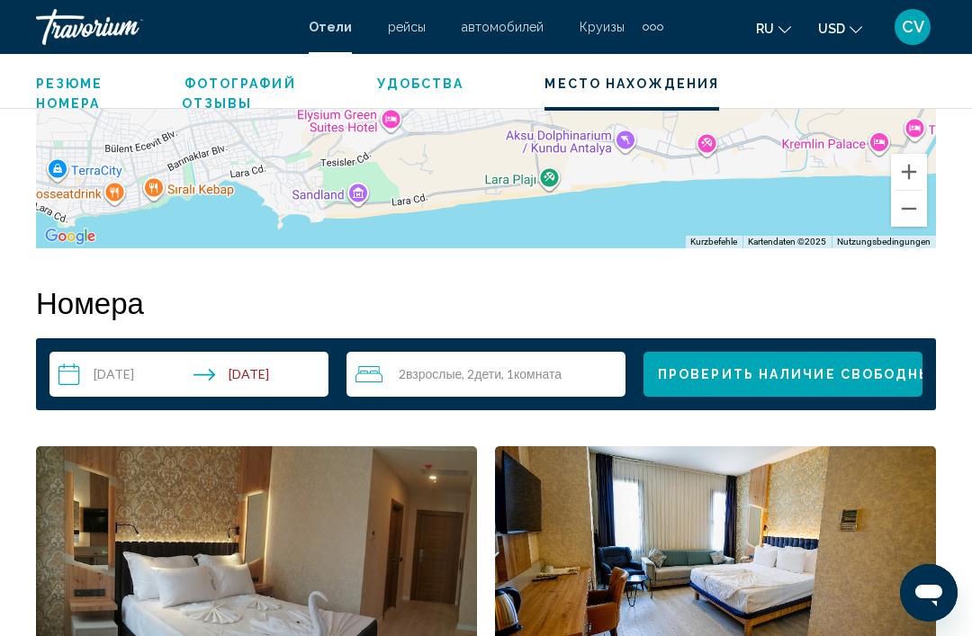
scroll to position [2416, 0]
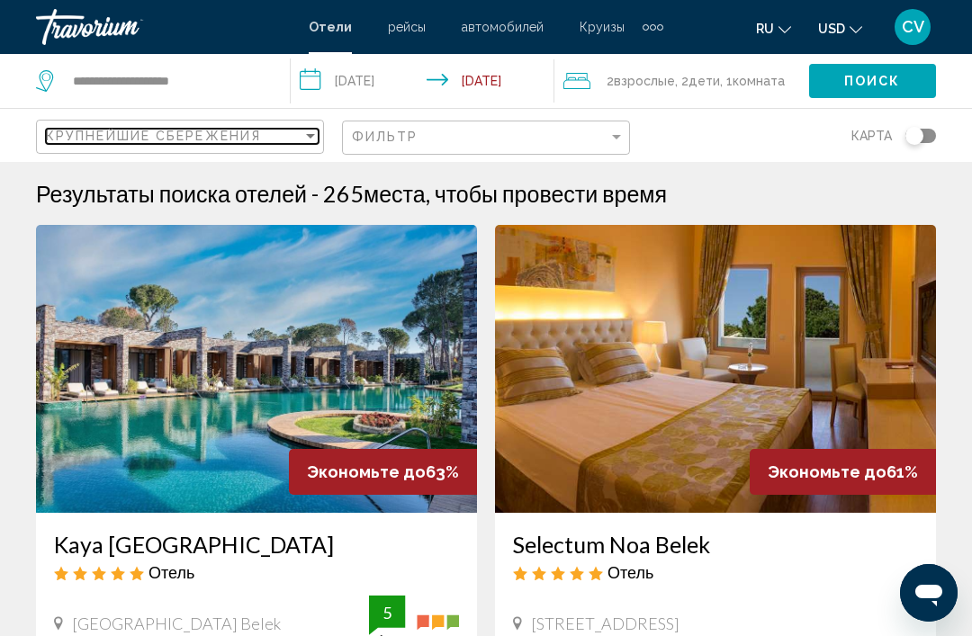
click at [305, 135] on div "Sort by" at bounding box center [310, 136] width 16 height 14
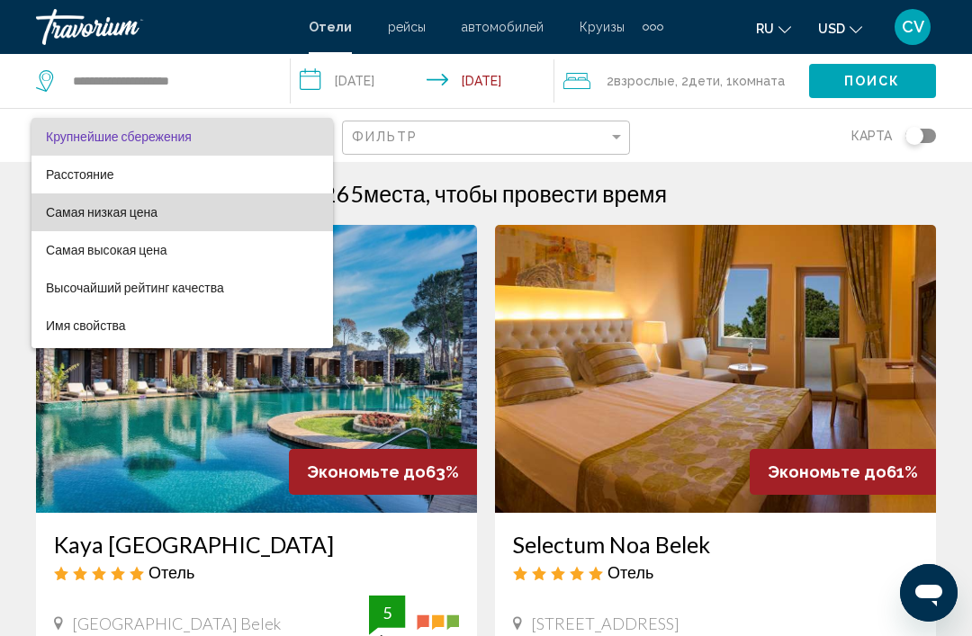
click at [182, 215] on span "Самая низкая цена" at bounding box center [182, 213] width 273 height 38
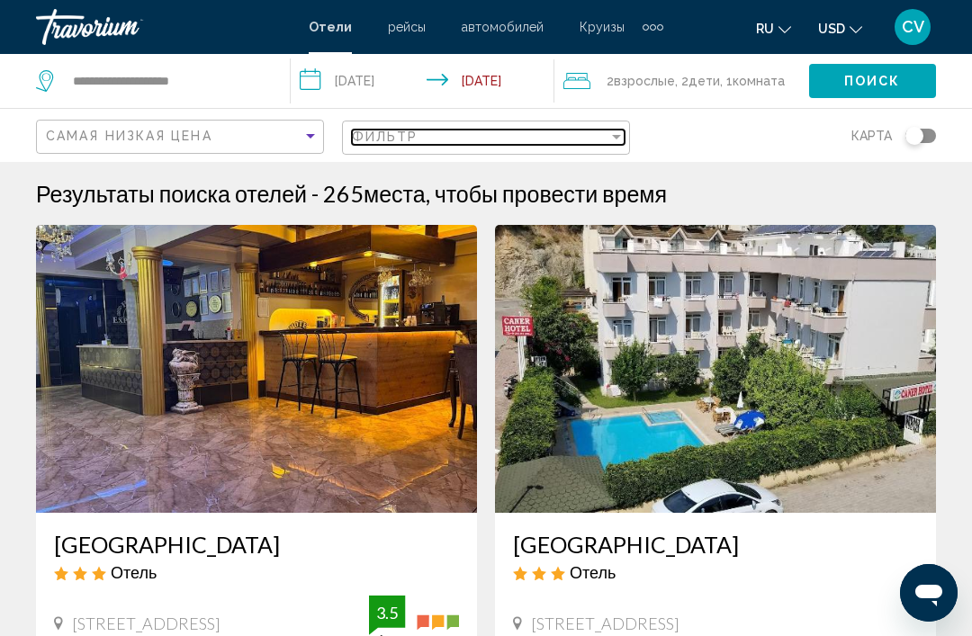
click at [602, 139] on div "Фильтр" at bounding box center [480, 137] width 257 height 14
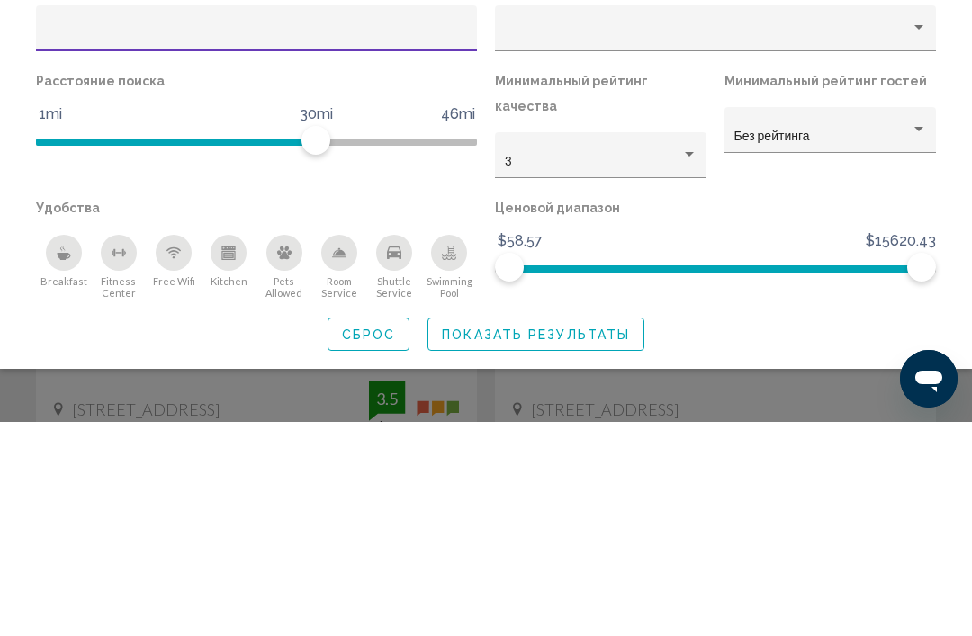
click at [438, 449] on div "Swimming Pool" at bounding box center [449, 467] width 36 height 36
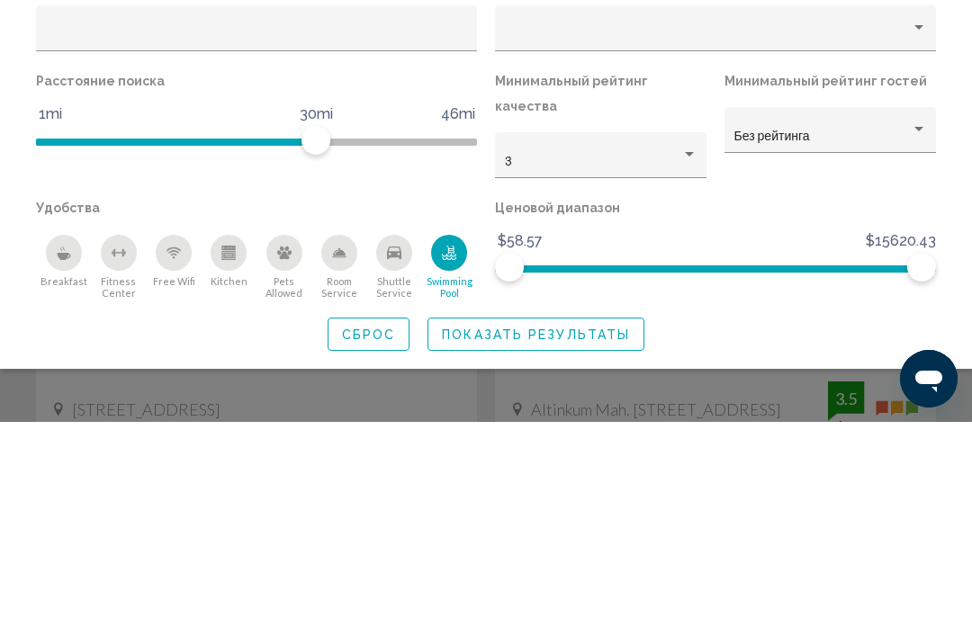
scroll to position [214, 0]
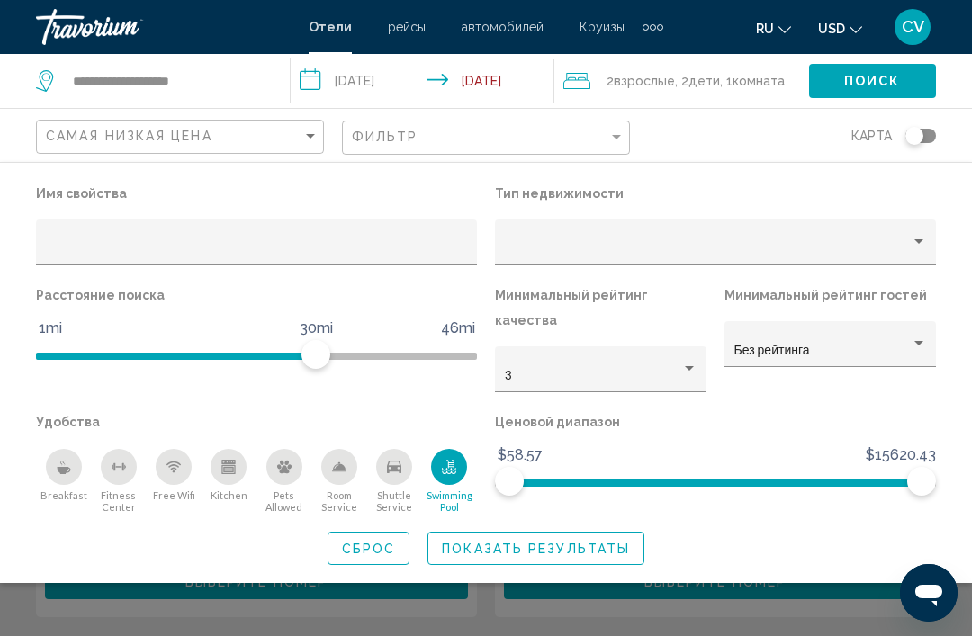
click at [175, 460] on icon "Free Wifi" at bounding box center [174, 467] width 14 height 14
click at [63, 460] on icon "Breakfast" at bounding box center [64, 467] width 14 height 14
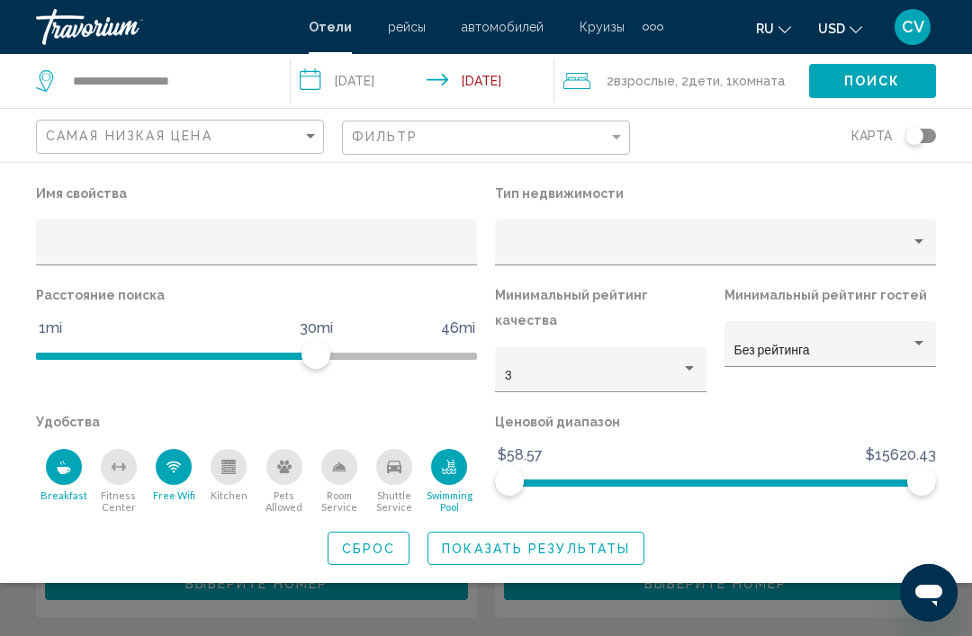
click at [696, 362] on div "Hotel Filters" at bounding box center [689, 369] width 16 height 14
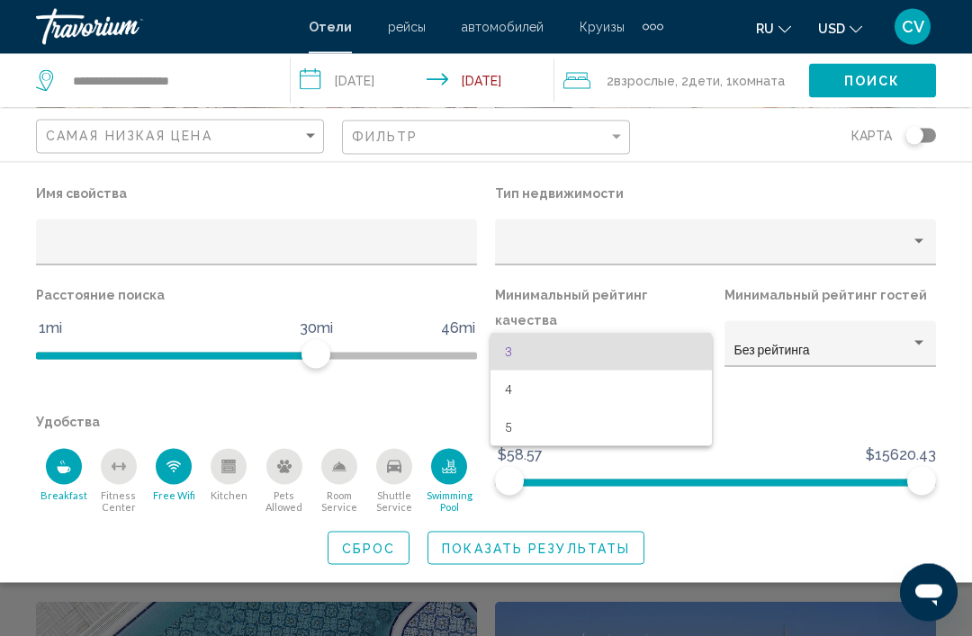
scroll to position [266, 0]
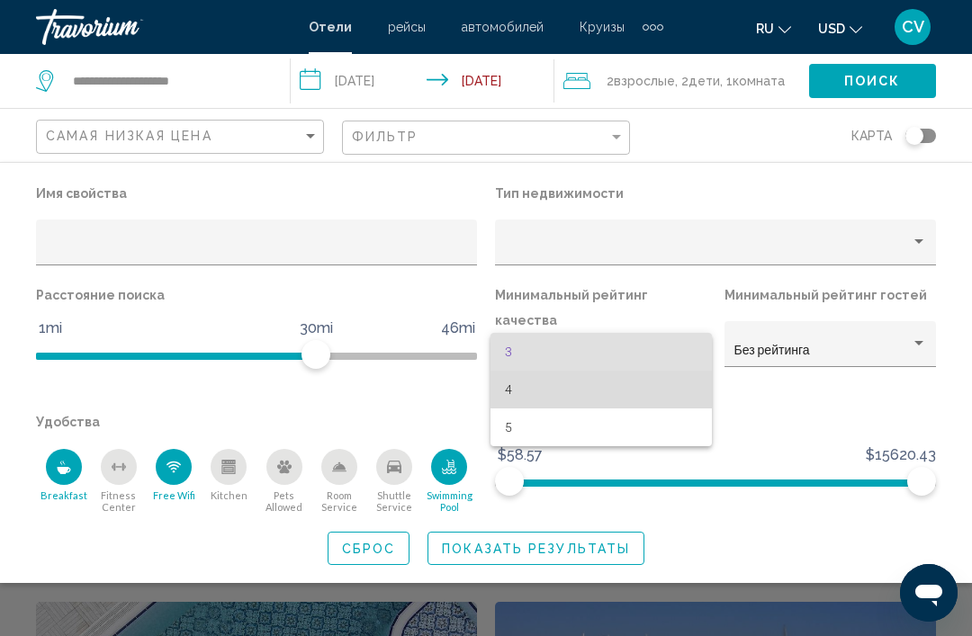
click at [640, 386] on span "4" at bounding box center [601, 390] width 193 height 38
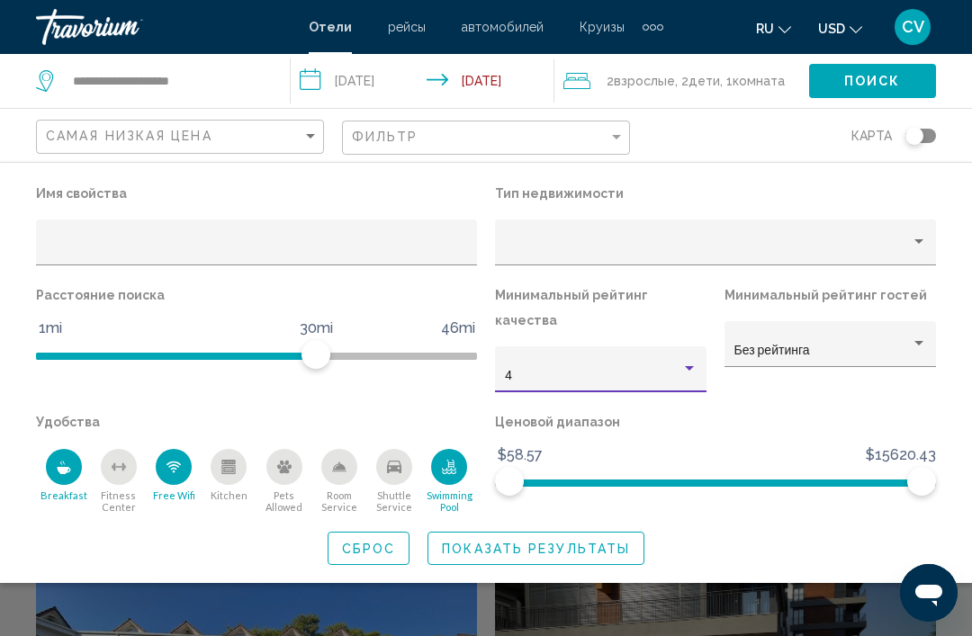
scroll to position [309, 0]
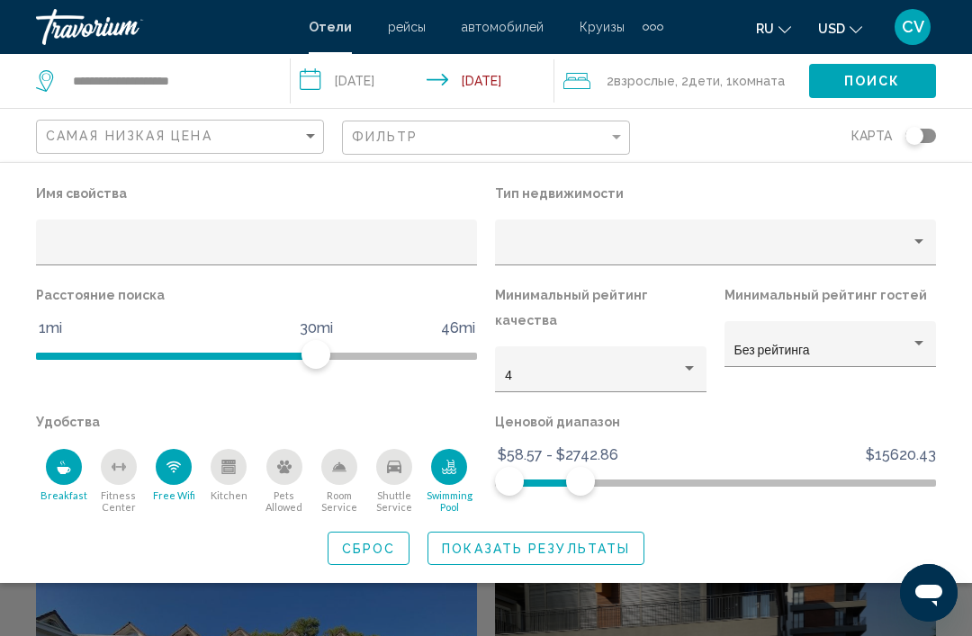
click at [615, 542] on span "Показать результаты" at bounding box center [536, 549] width 188 height 14
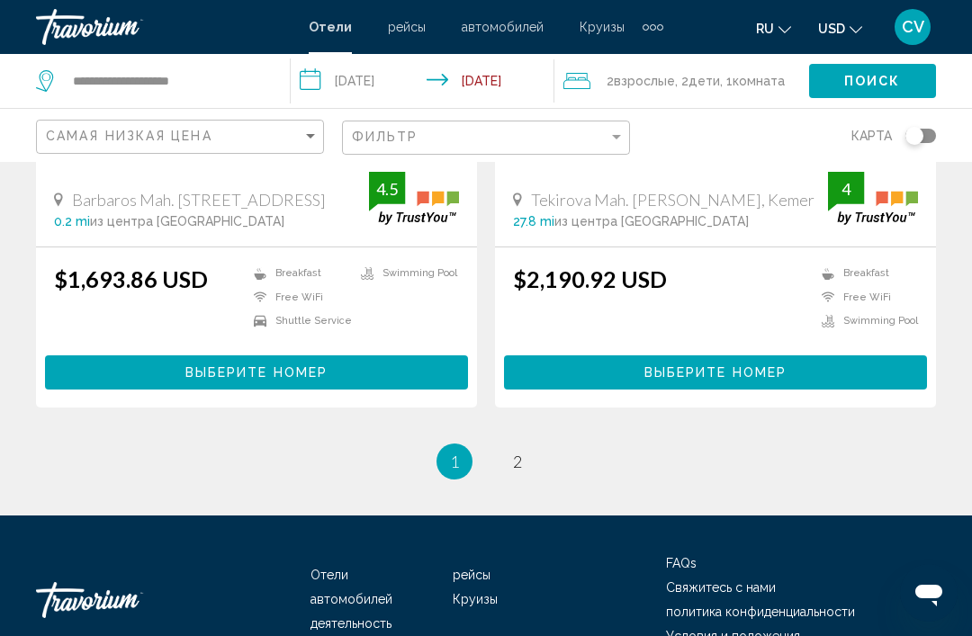
scroll to position [3631, 0]
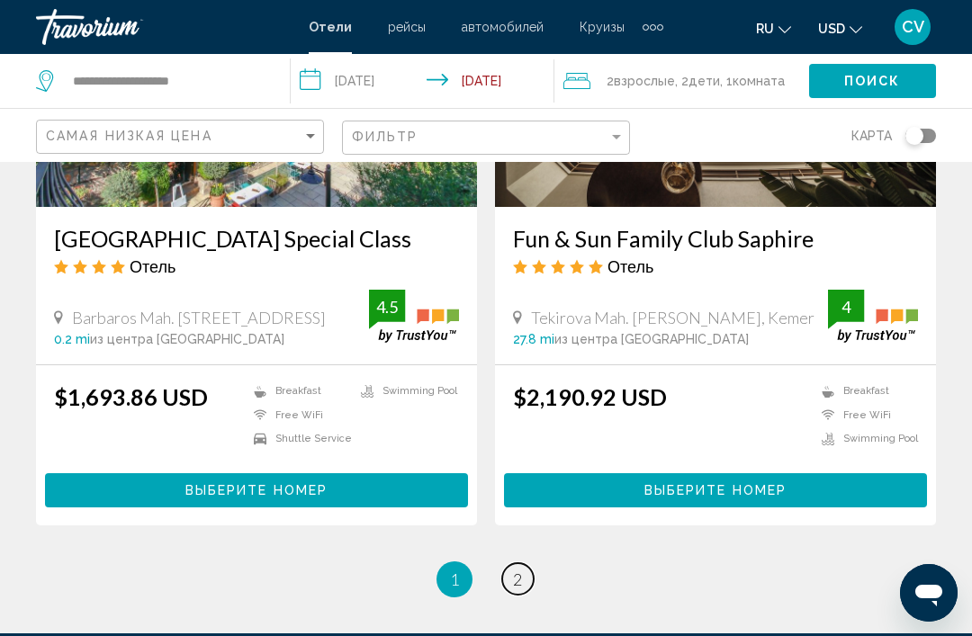
click at [527, 576] on link "page 2" at bounding box center [518, 579] width 32 height 32
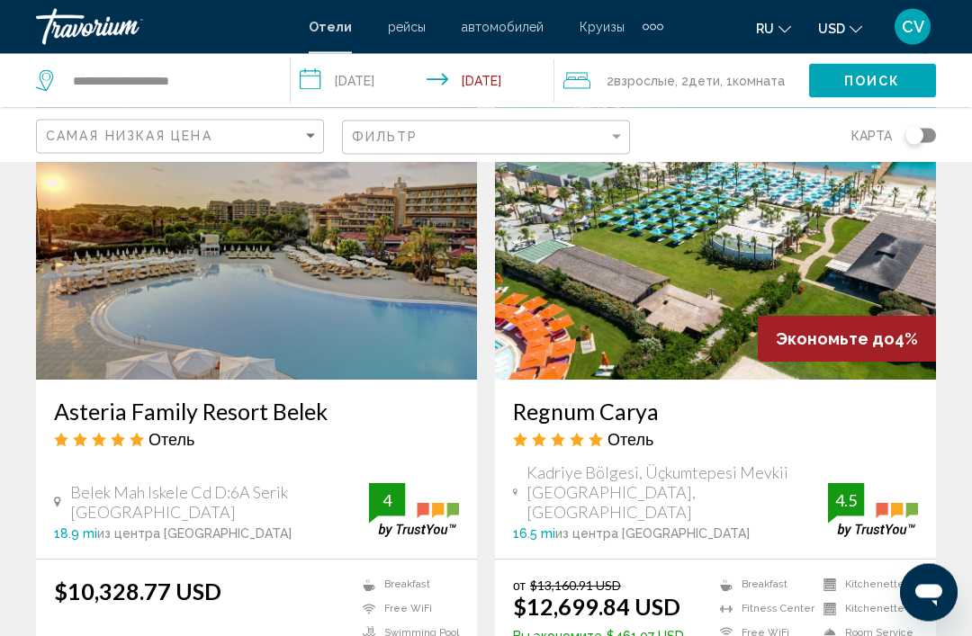
scroll to position [3684, 0]
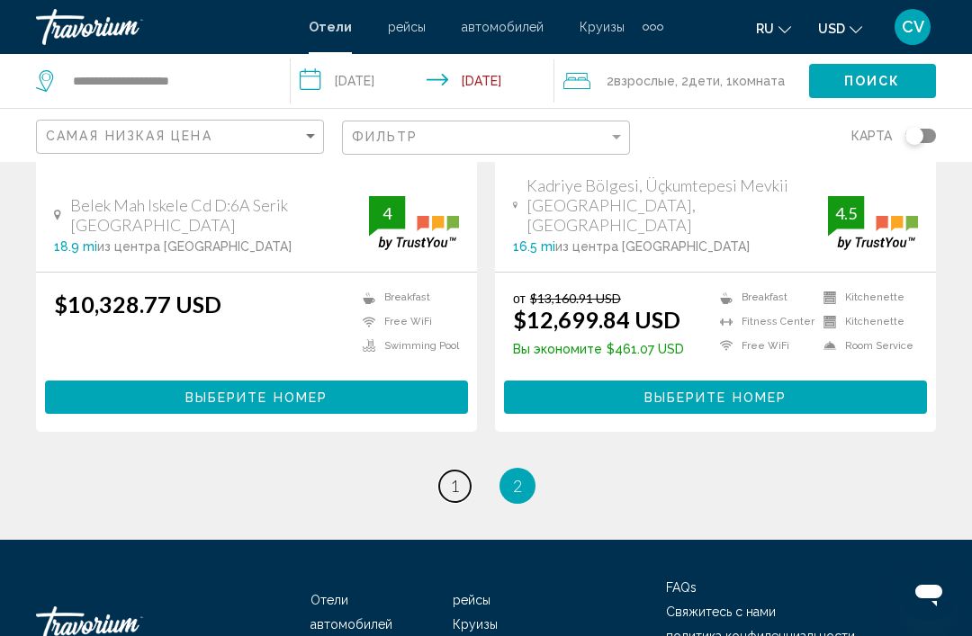
click at [455, 476] on span "1" at bounding box center [454, 486] width 9 height 20
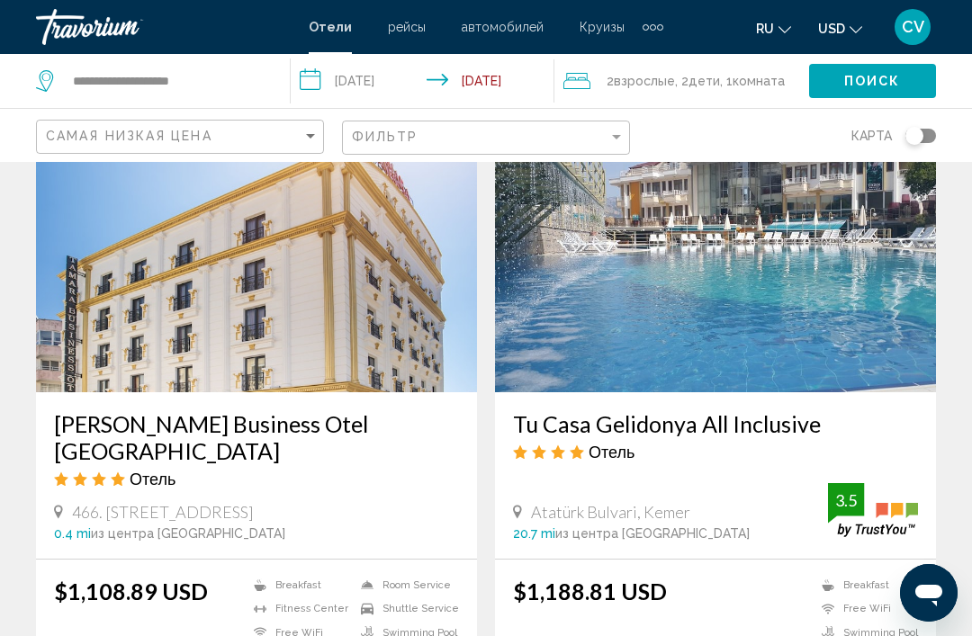
scroll to position [1385, 0]
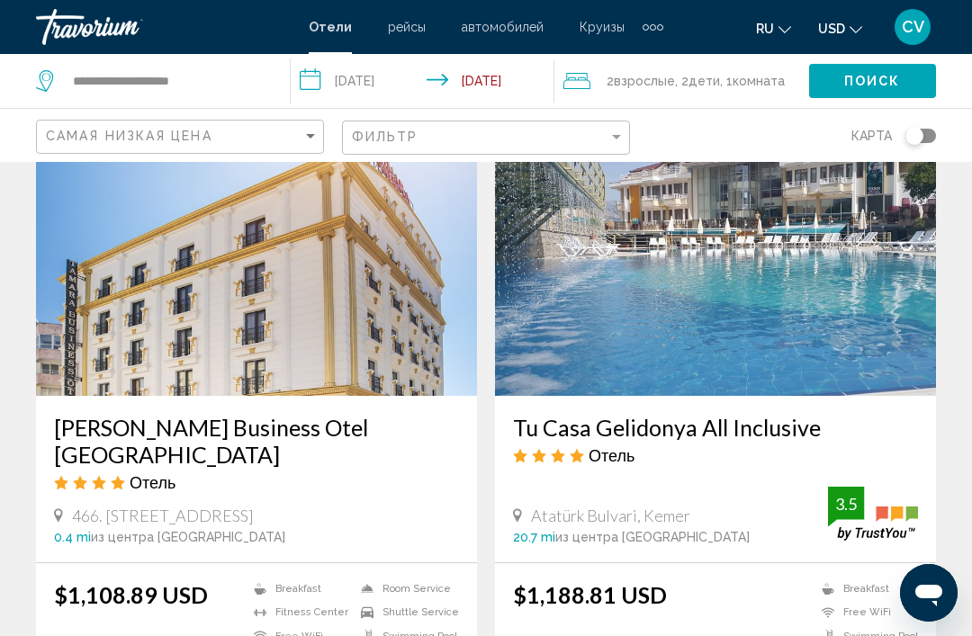
click at [876, 359] on img "Main content" at bounding box center [715, 252] width 441 height 288
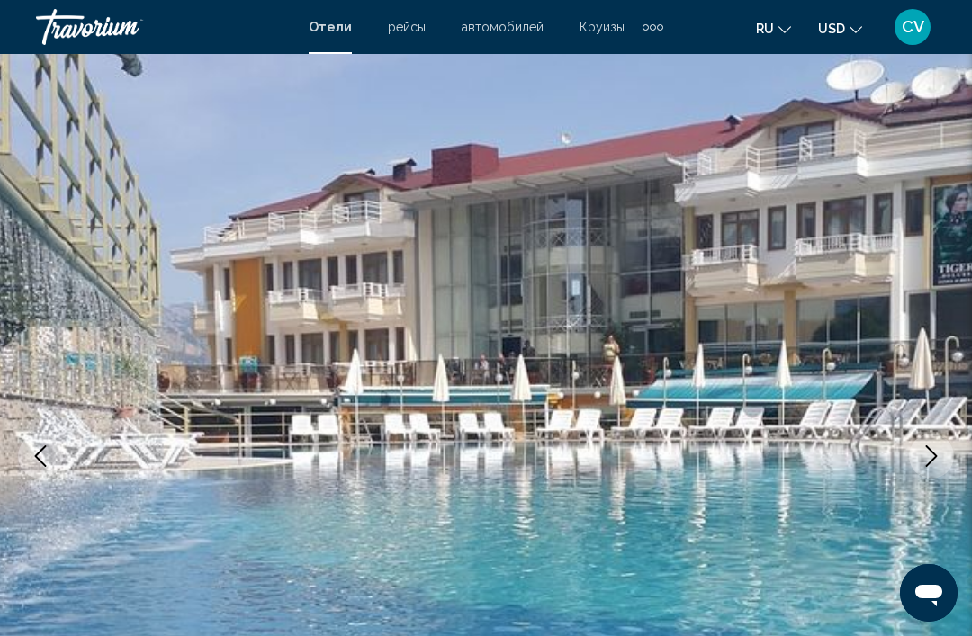
scroll to position [9, 0]
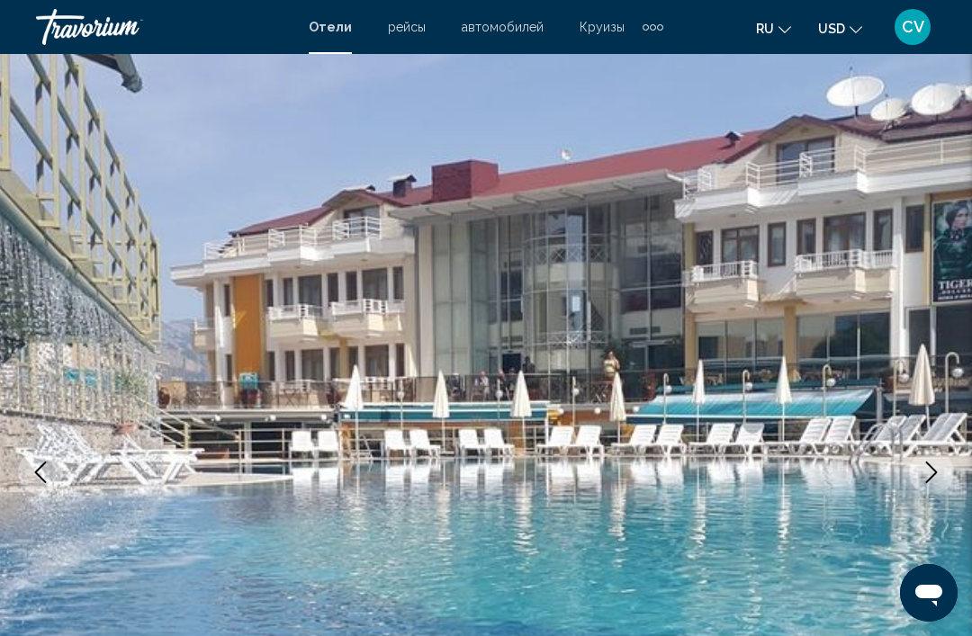
click at [928, 479] on icon "Next image" at bounding box center [932, 473] width 22 height 22
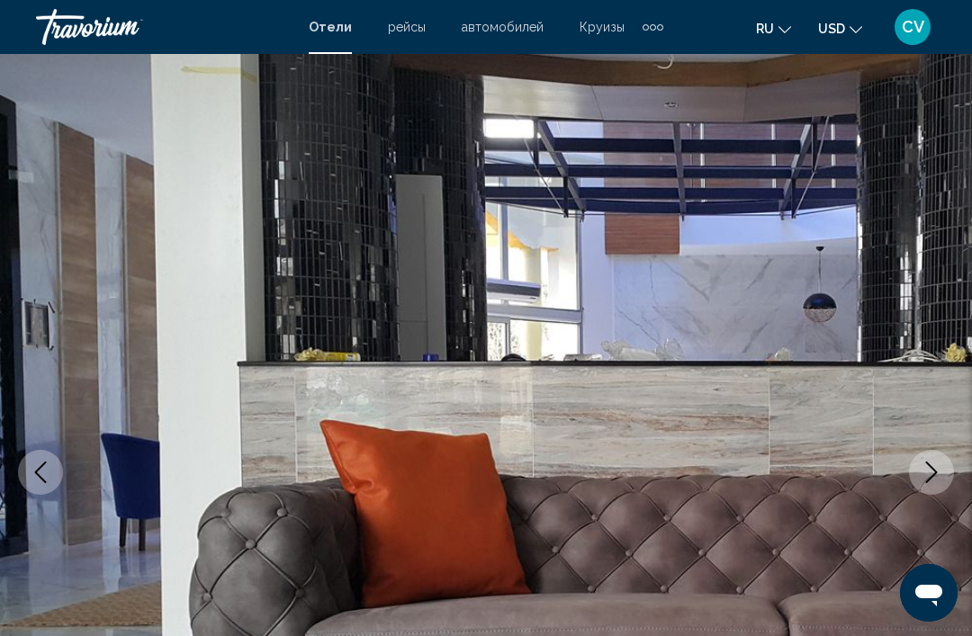
click at [922, 485] on button "Next image" at bounding box center [931, 472] width 45 height 45
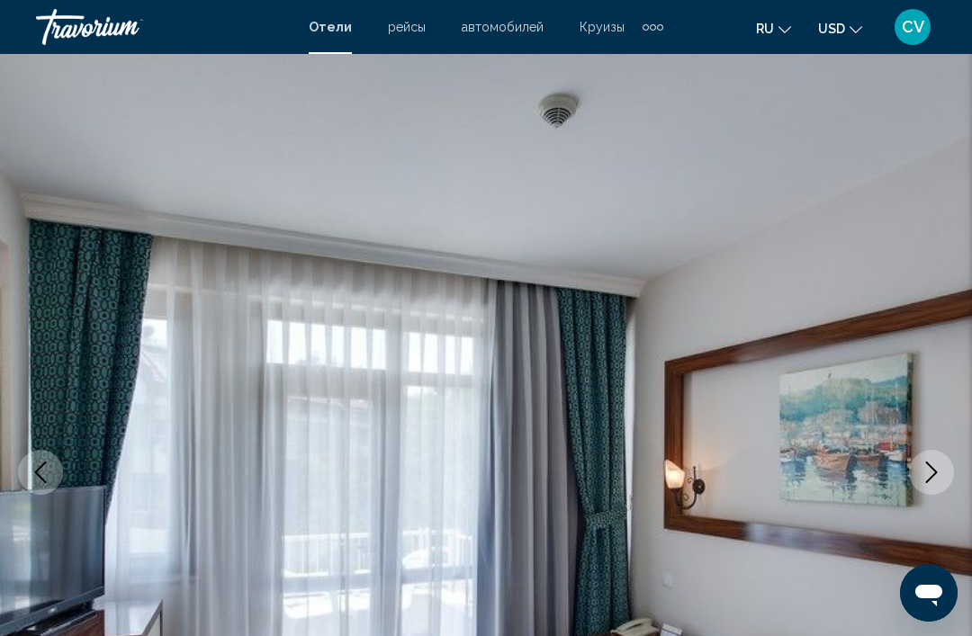
click at [928, 473] on icon "Next image" at bounding box center [932, 473] width 22 height 22
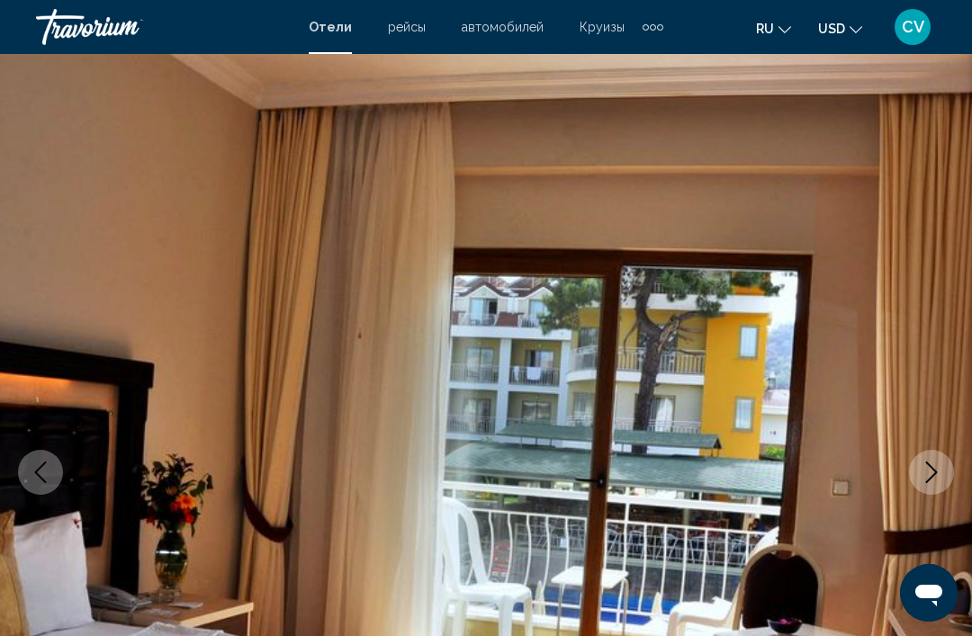
click at [933, 474] on icon "Next image" at bounding box center [932, 473] width 22 height 22
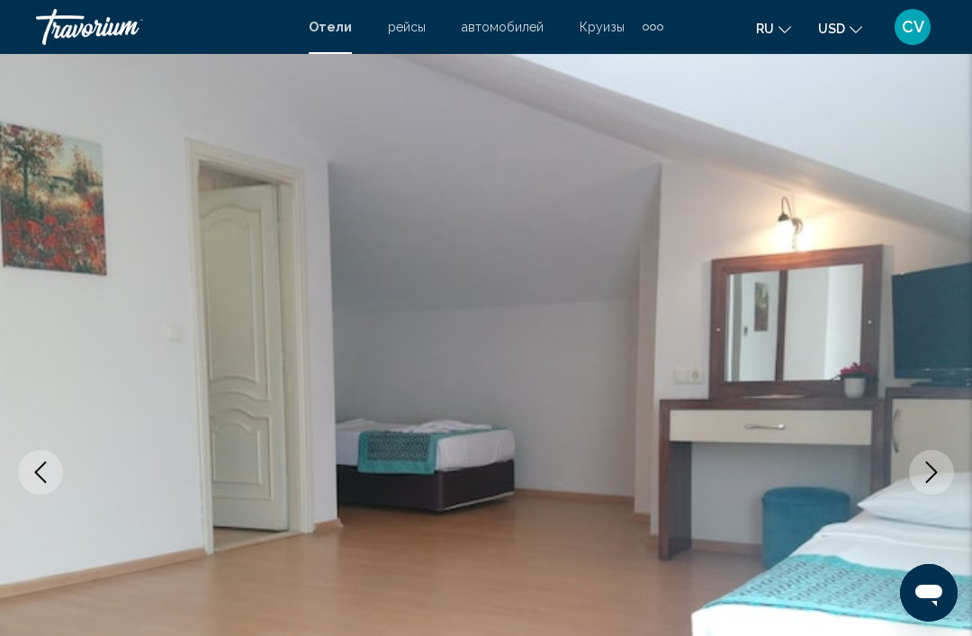
click at [934, 473] on icon "Next image" at bounding box center [932, 473] width 22 height 22
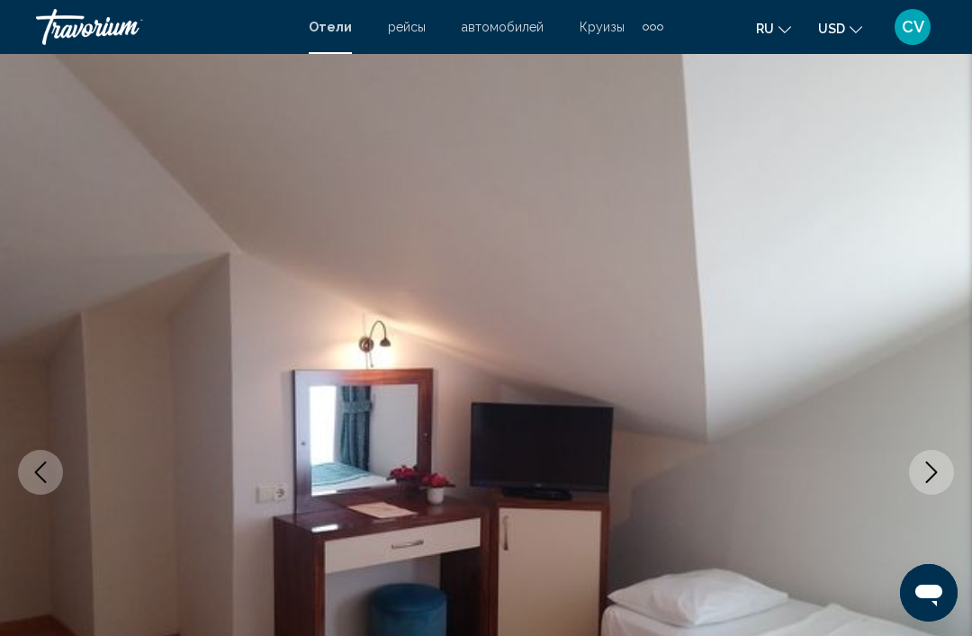
click at [924, 482] on icon "Next image" at bounding box center [932, 473] width 22 height 22
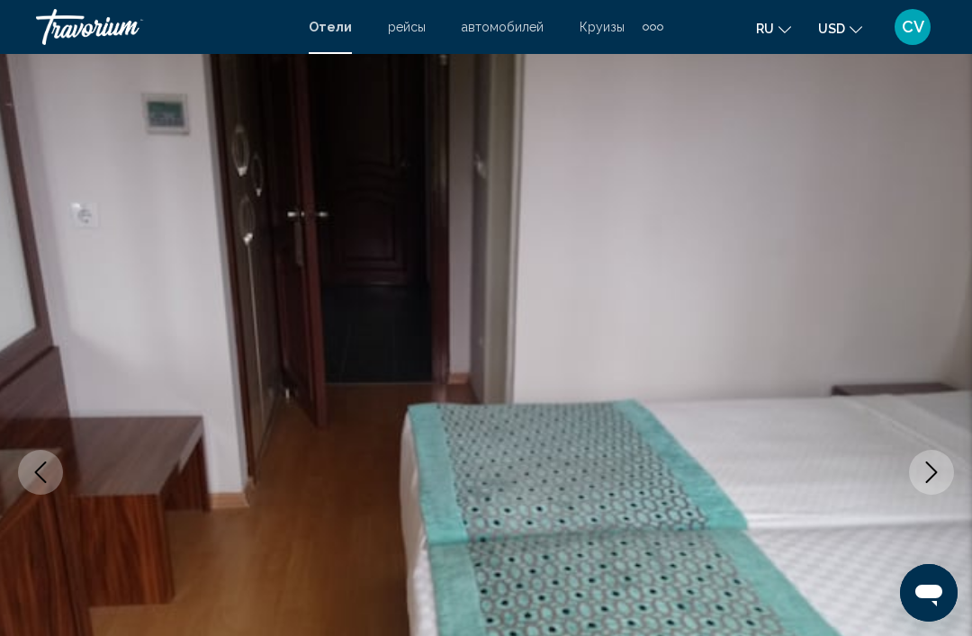
click at [933, 475] on icon "Next image" at bounding box center [932, 473] width 22 height 22
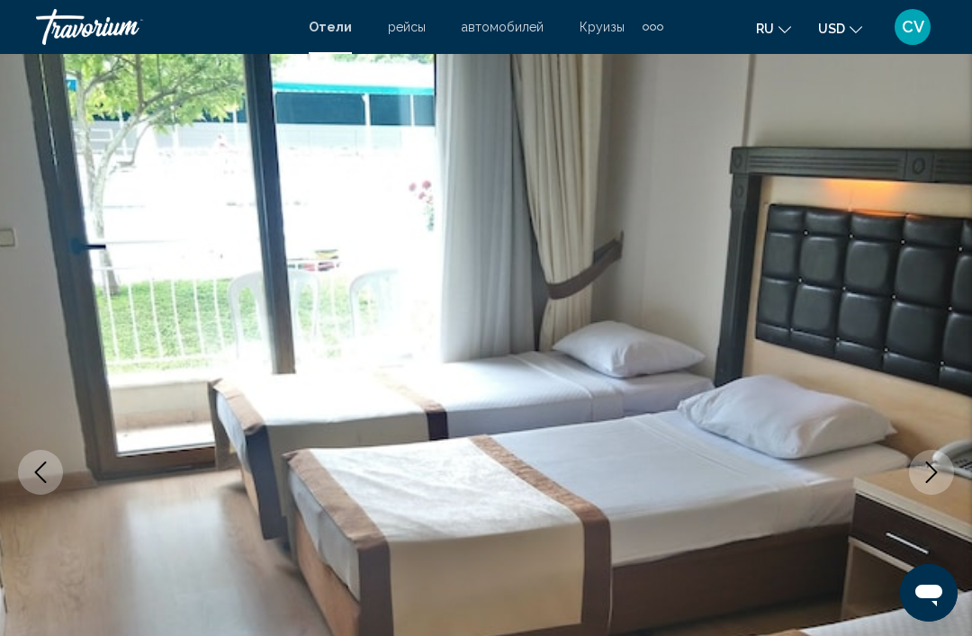
click at [934, 468] on icon "Next image" at bounding box center [932, 473] width 22 height 22
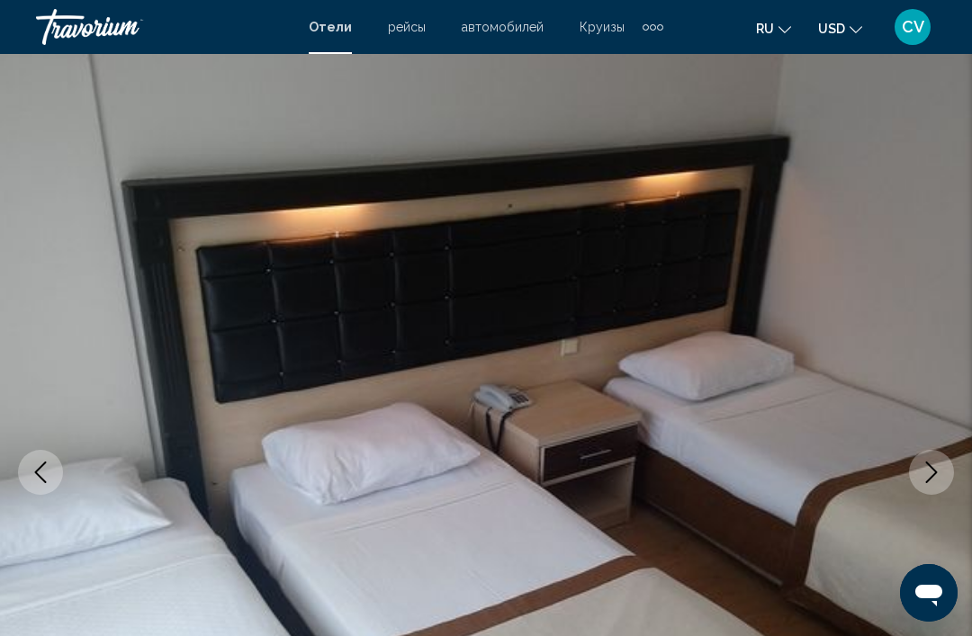
click at [934, 470] on icon "Next image" at bounding box center [932, 473] width 12 height 22
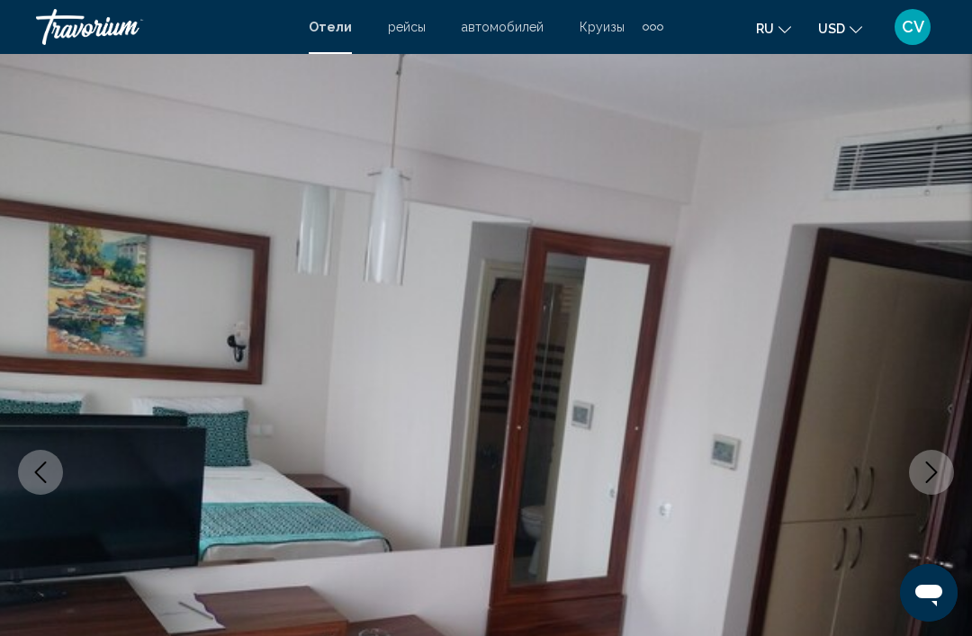
click at [920, 473] on button "Next image" at bounding box center [931, 472] width 45 height 45
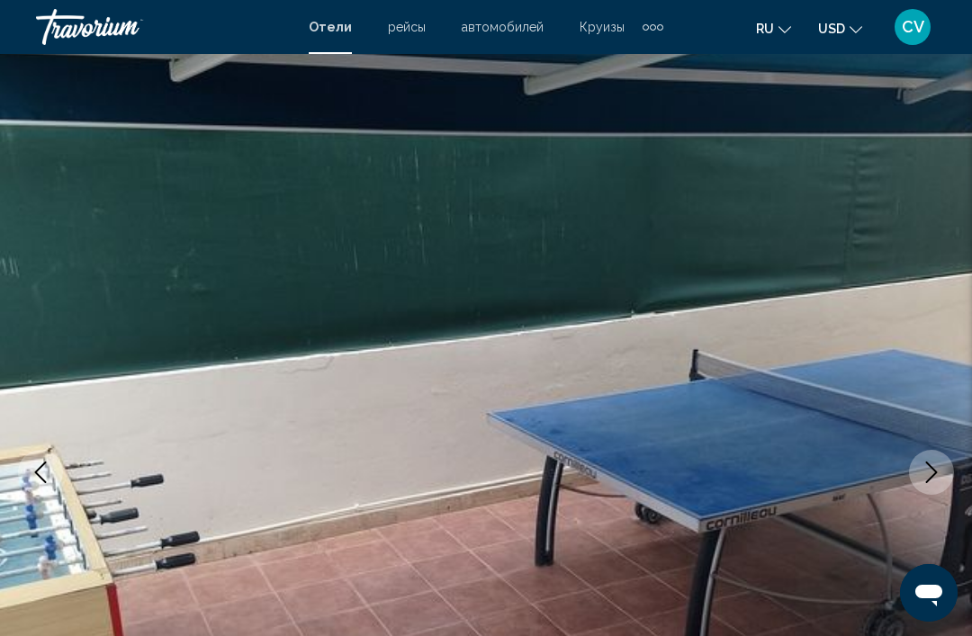
click at [930, 473] on icon "Next image" at bounding box center [932, 473] width 22 height 22
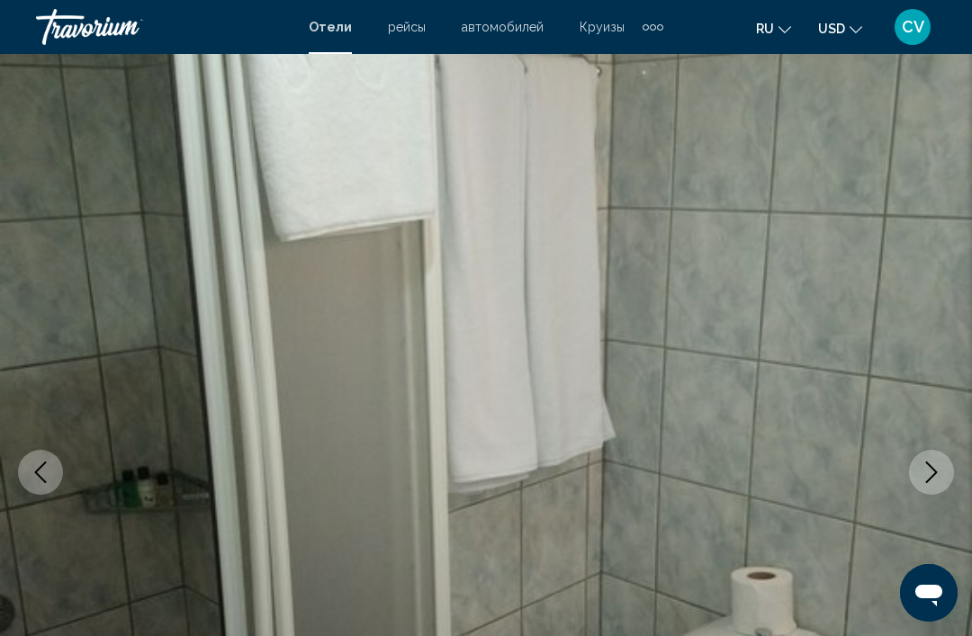
click at [929, 475] on icon "Next image" at bounding box center [932, 473] width 22 height 22
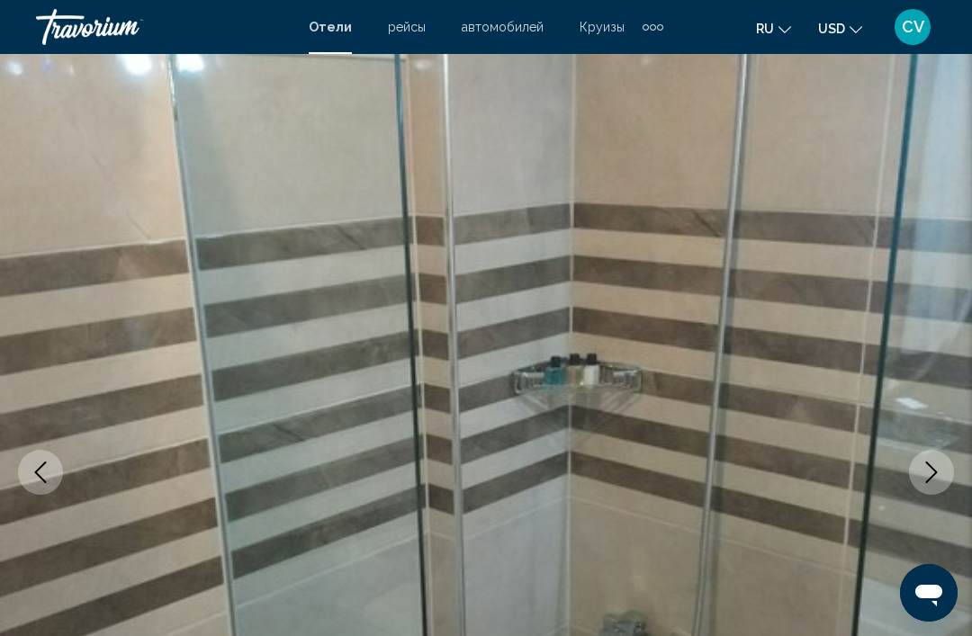
click at [928, 480] on icon "Next image" at bounding box center [932, 473] width 22 height 22
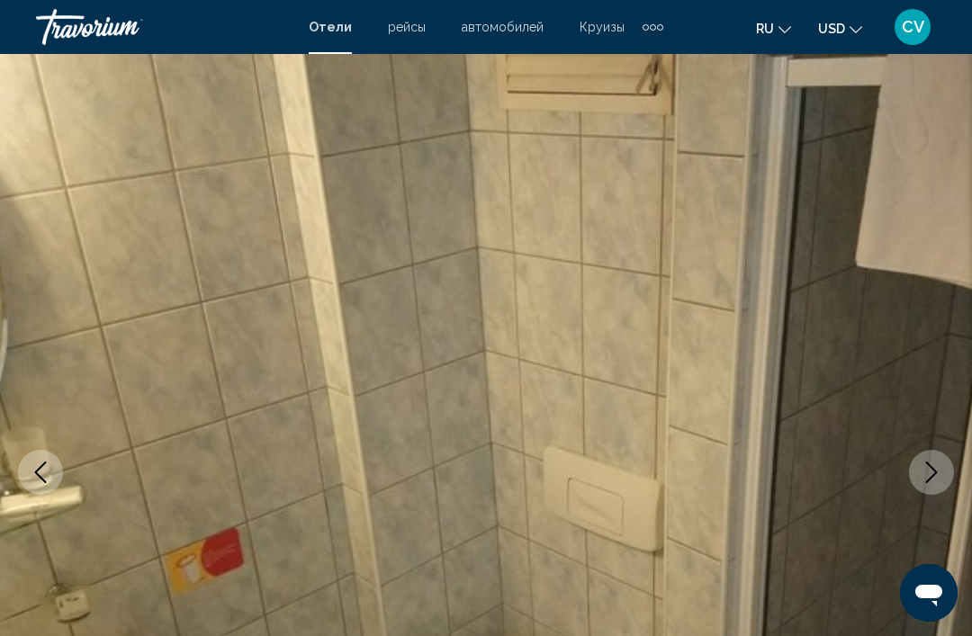
click at [927, 475] on icon "Next image" at bounding box center [932, 473] width 22 height 22
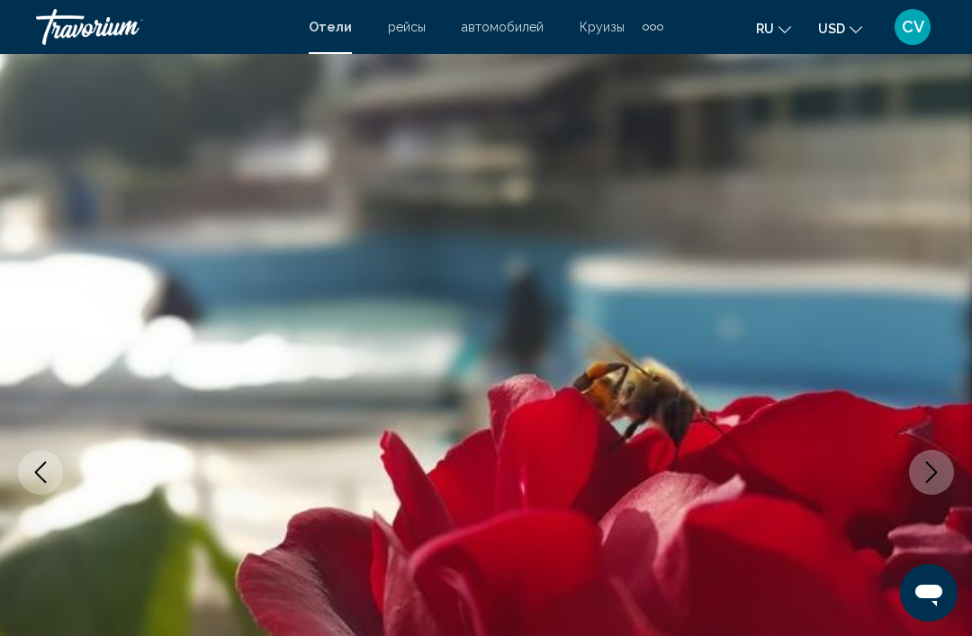
click at [934, 472] on icon "Next image" at bounding box center [932, 473] width 22 height 22
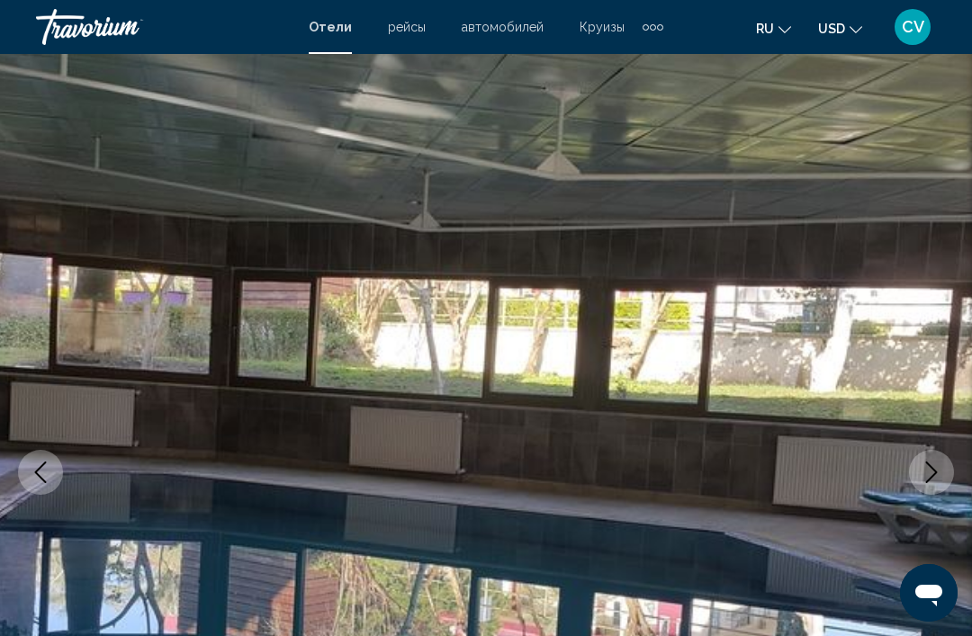
click at [932, 473] on icon "Next image" at bounding box center [932, 473] width 22 height 22
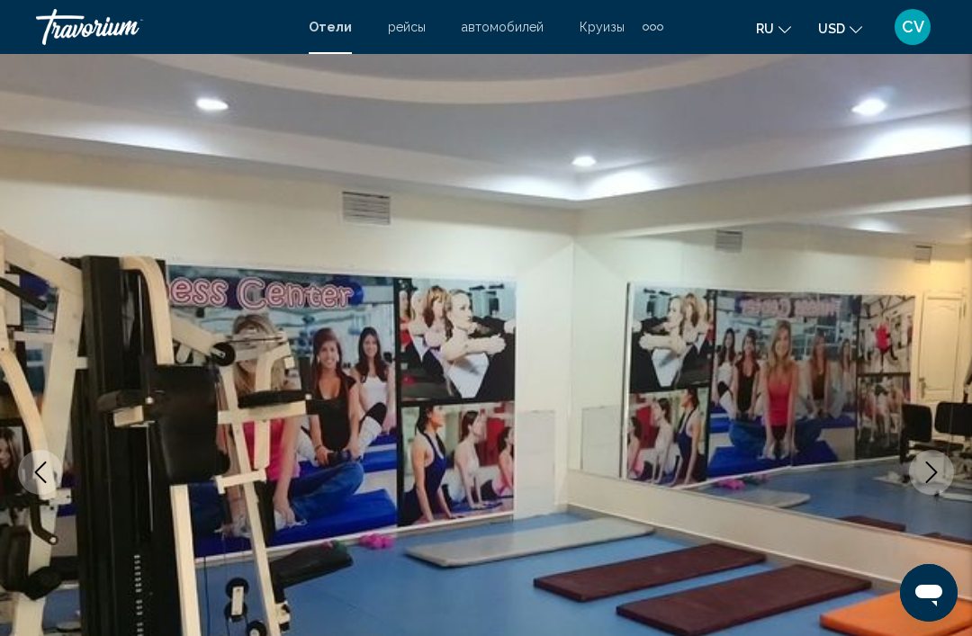
click at [931, 476] on icon "Next image" at bounding box center [932, 473] width 22 height 22
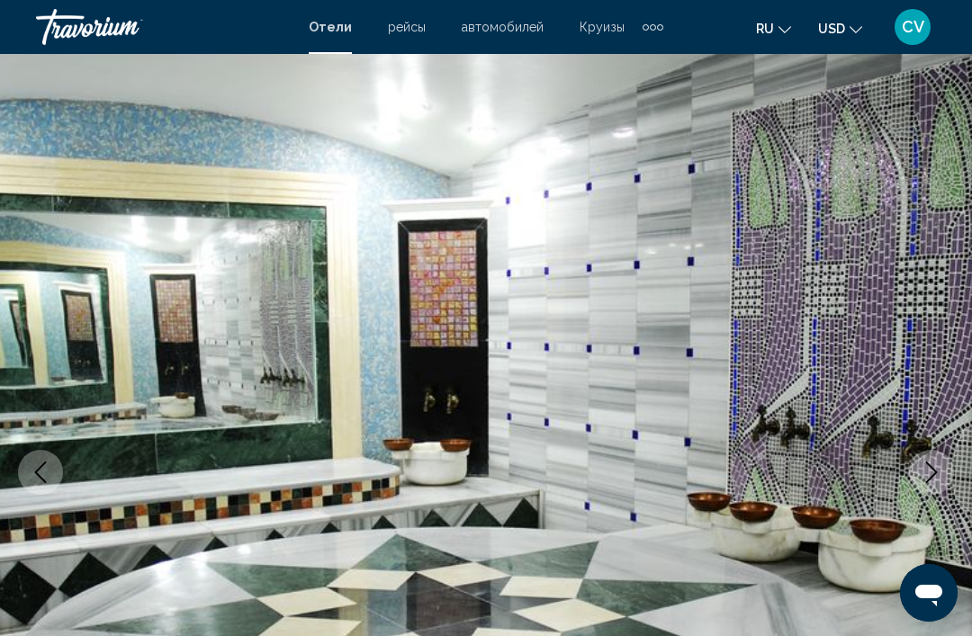
click at [935, 478] on icon "Next image" at bounding box center [932, 473] width 22 height 22
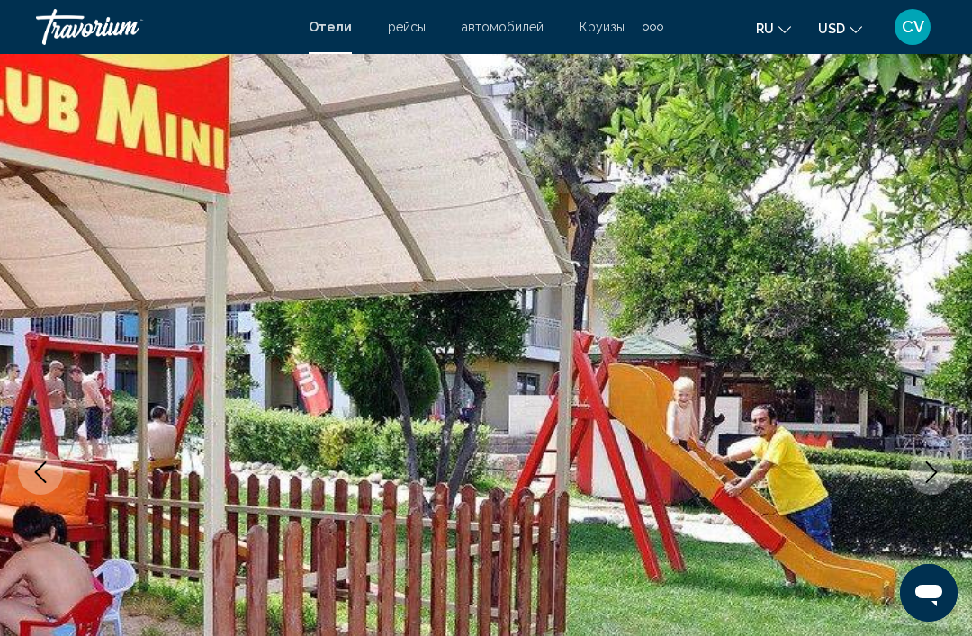
click at [935, 471] on icon "Next image" at bounding box center [932, 473] width 12 height 22
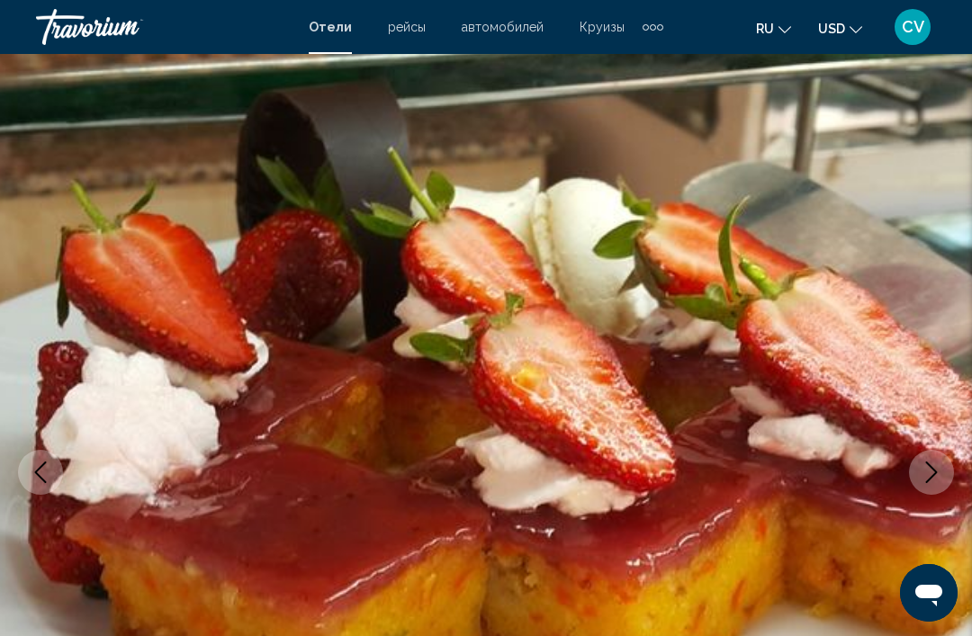
click at [933, 475] on icon "Next image" at bounding box center [932, 473] width 12 height 22
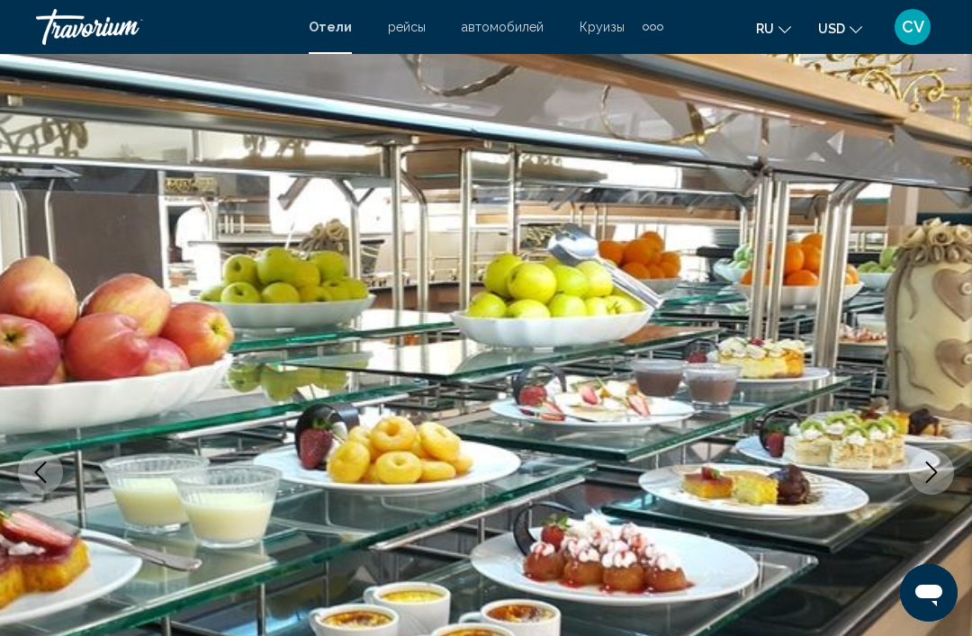
click at [933, 475] on icon "Next image" at bounding box center [932, 473] width 22 height 22
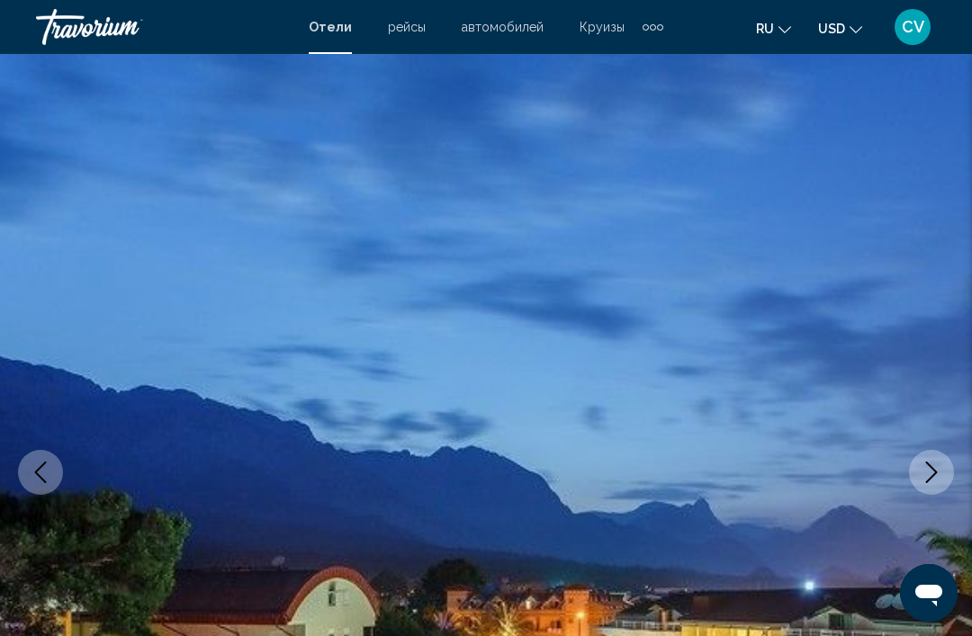
click at [933, 473] on icon "Next image" at bounding box center [932, 473] width 22 height 22
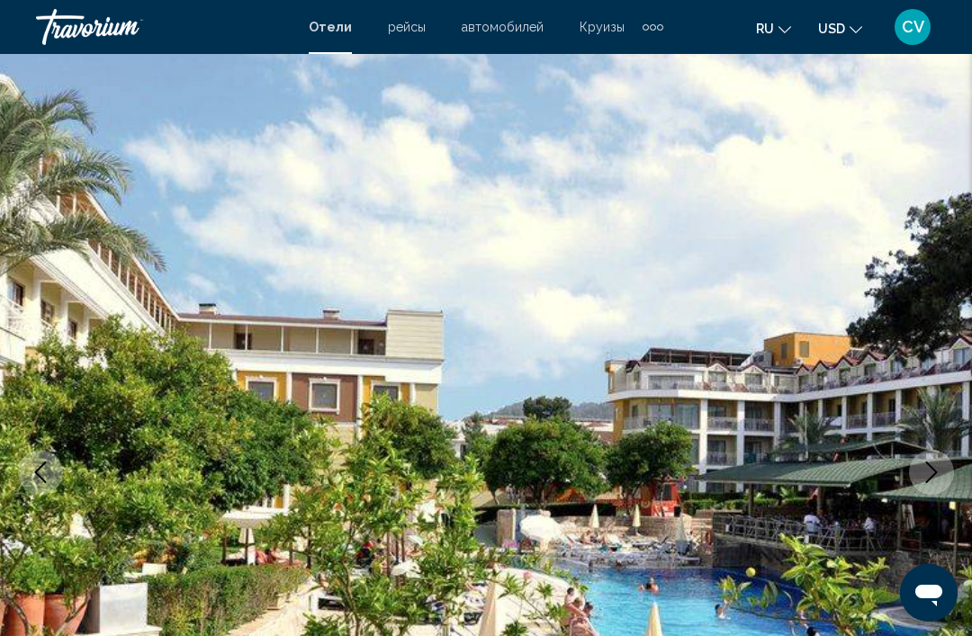
click at [930, 471] on icon "Next image" at bounding box center [932, 473] width 22 height 22
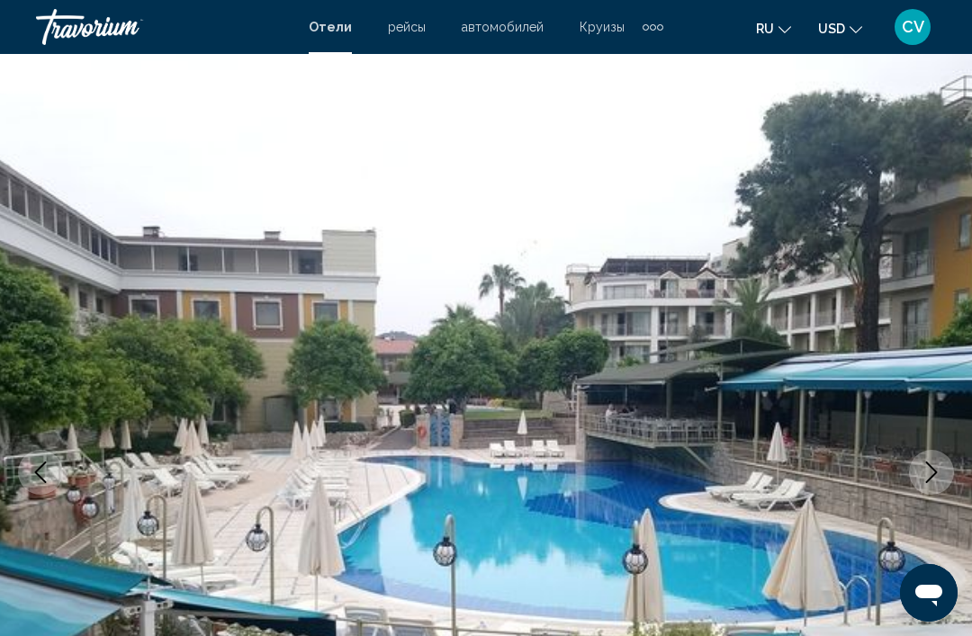
click at [928, 480] on icon "Next image" at bounding box center [932, 473] width 22 height 22
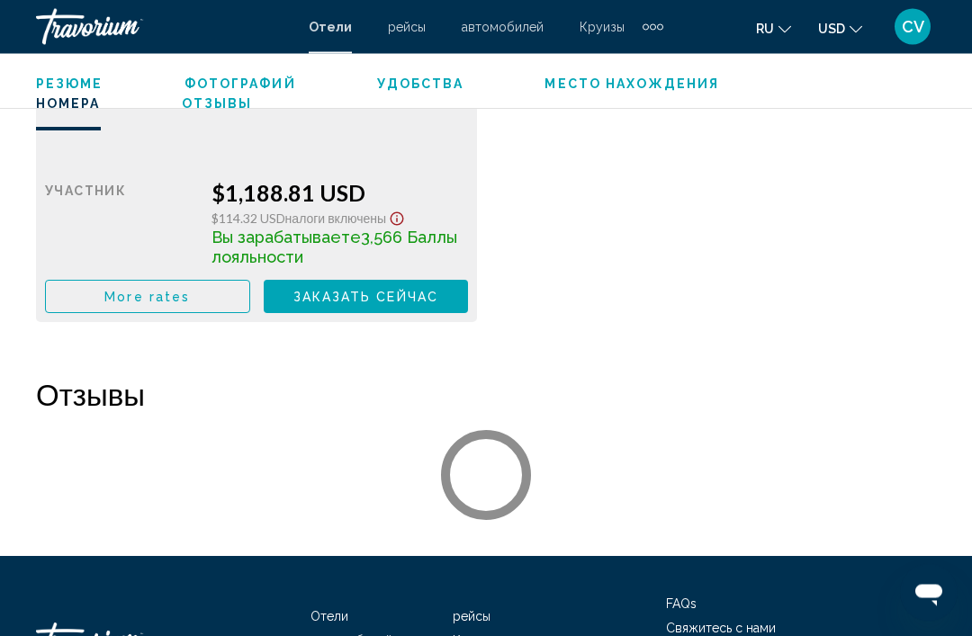
scroll to position [3042, 0]
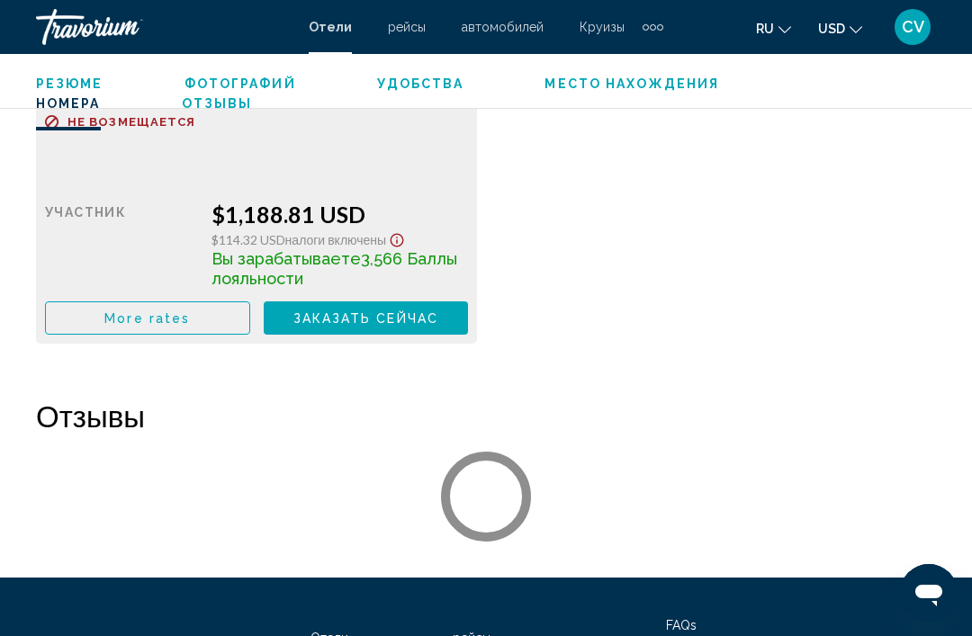
click at [127, 411] on h2 "Отзывы" at bounding box center [486, 416] width 900 height 36
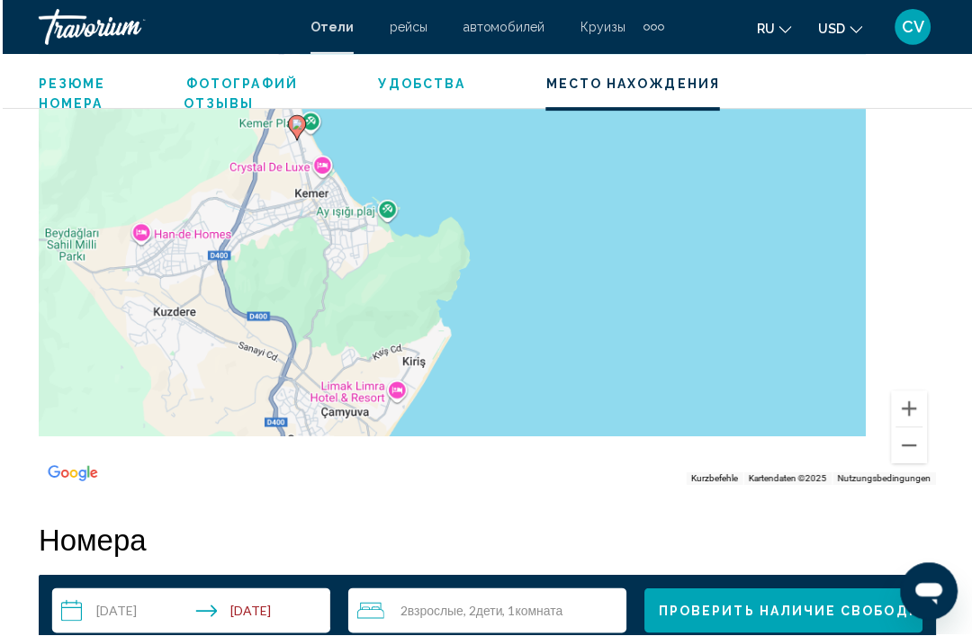
scroll to position [2130, 0]
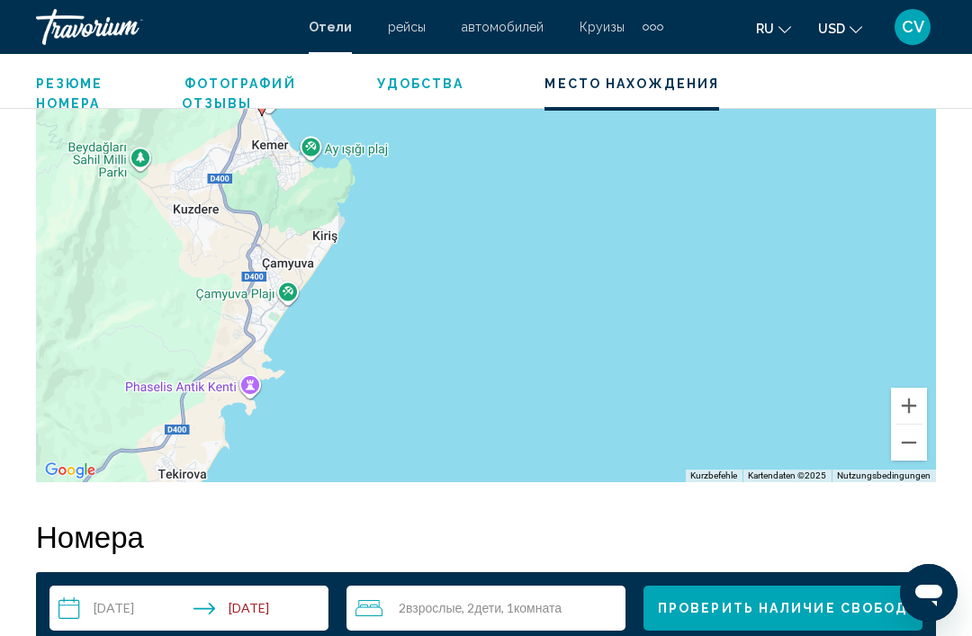
click at [917, 429] on button "Verkleinern" at bounding box center [909, 443] width 36 height 36
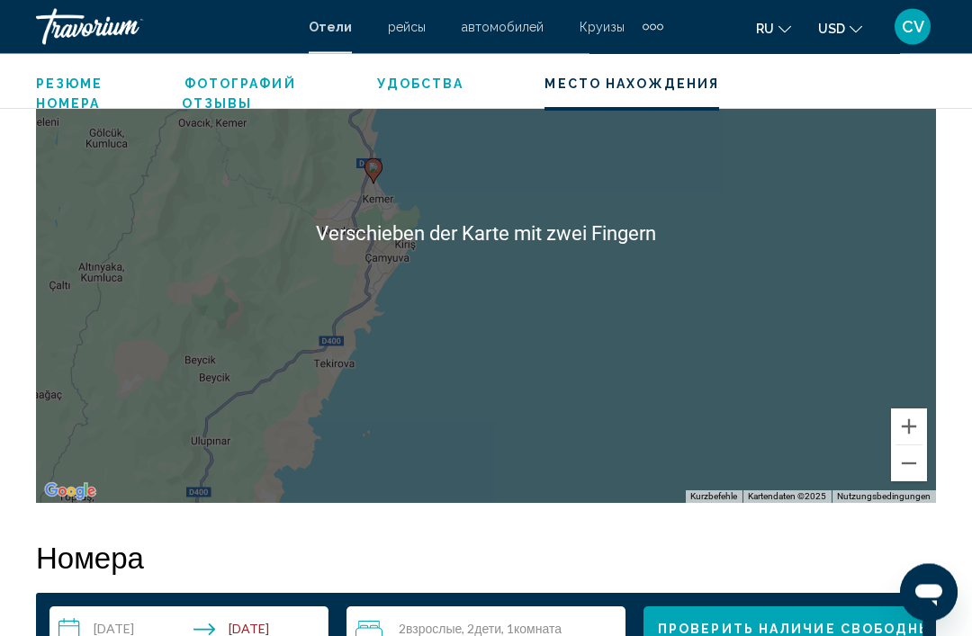
scroll to position [2105, 0]
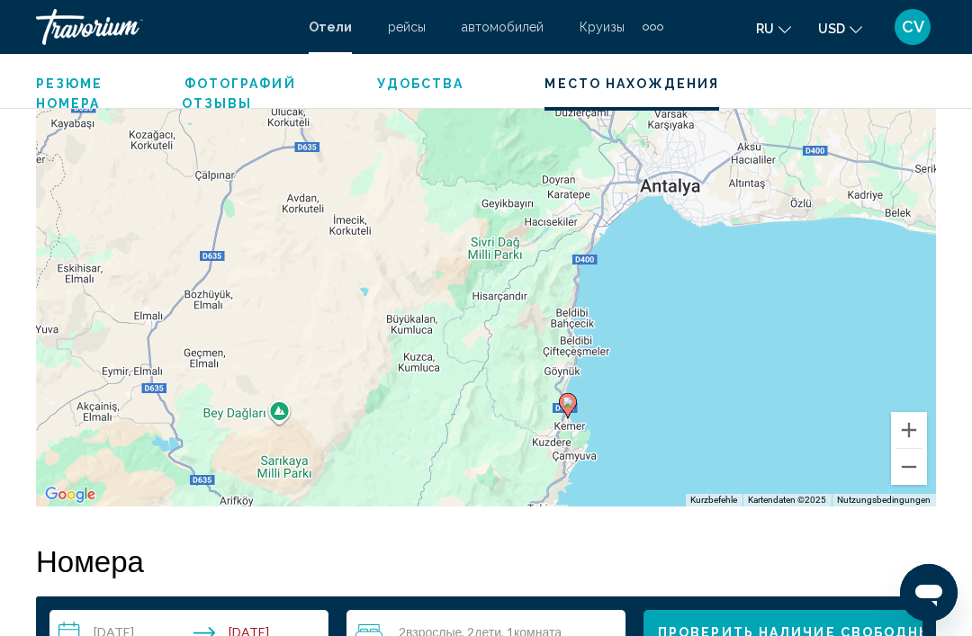
click at [848, 322] on div "Um den Modus zum Ziehen mit der Tastatur zu aktivieren, drückst du Alt + Eingab…" at bounding box center [486, 237] width 900 height 540
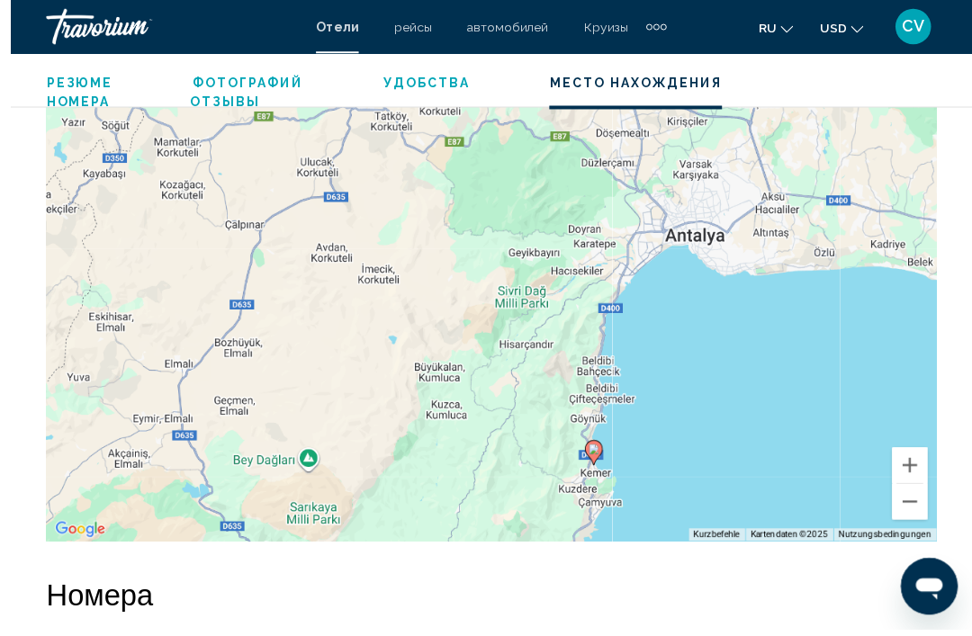
scroll to position [2140, 0]
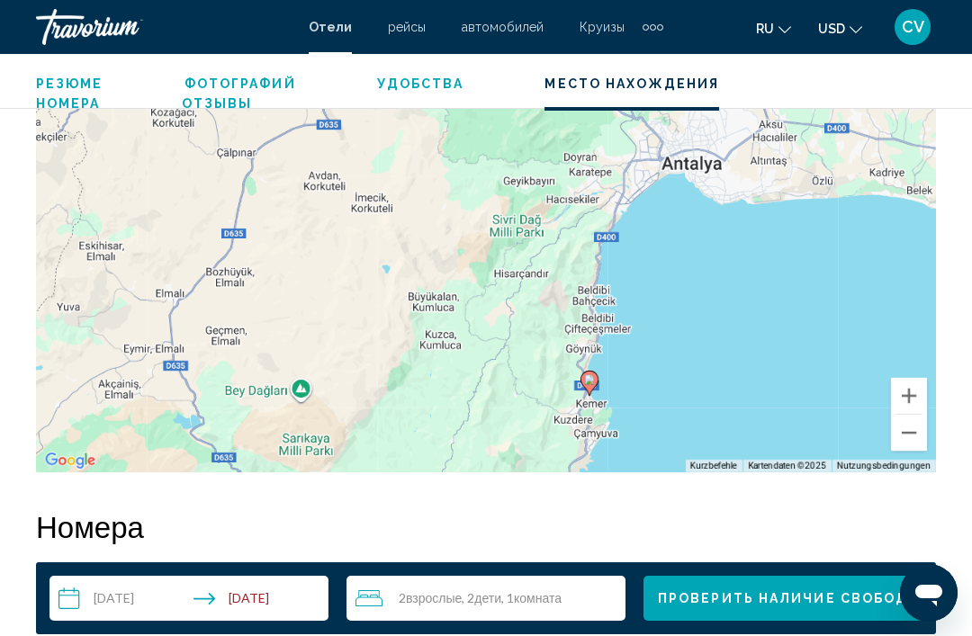
click at [905, 424] on button "Verkleinern" at bounding box center [909, 433] width 36 height 36
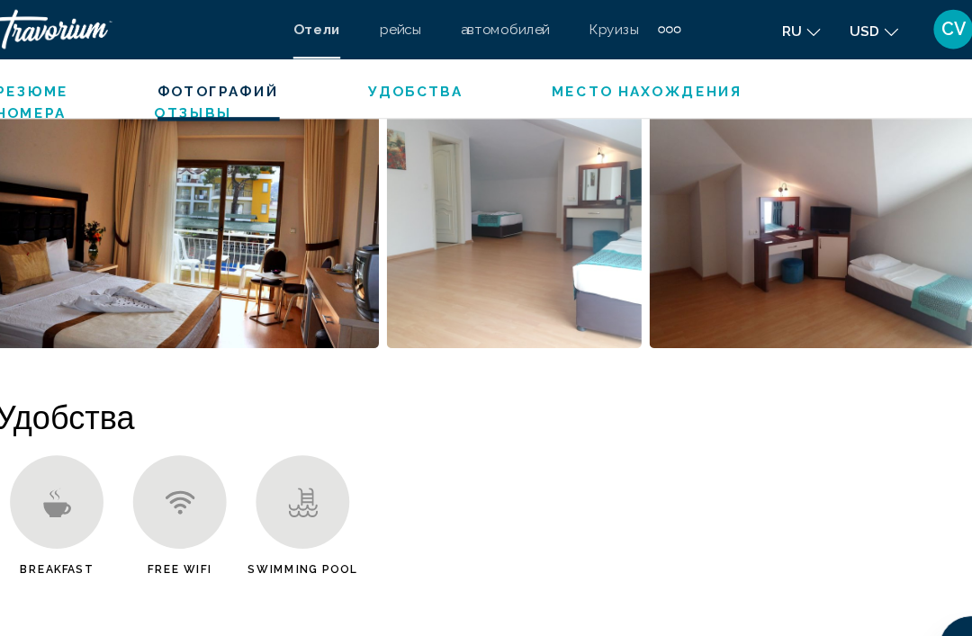
scroll to position [1436, 0]
